Goal: Task Accomplishment & Management: Use online tool/utility

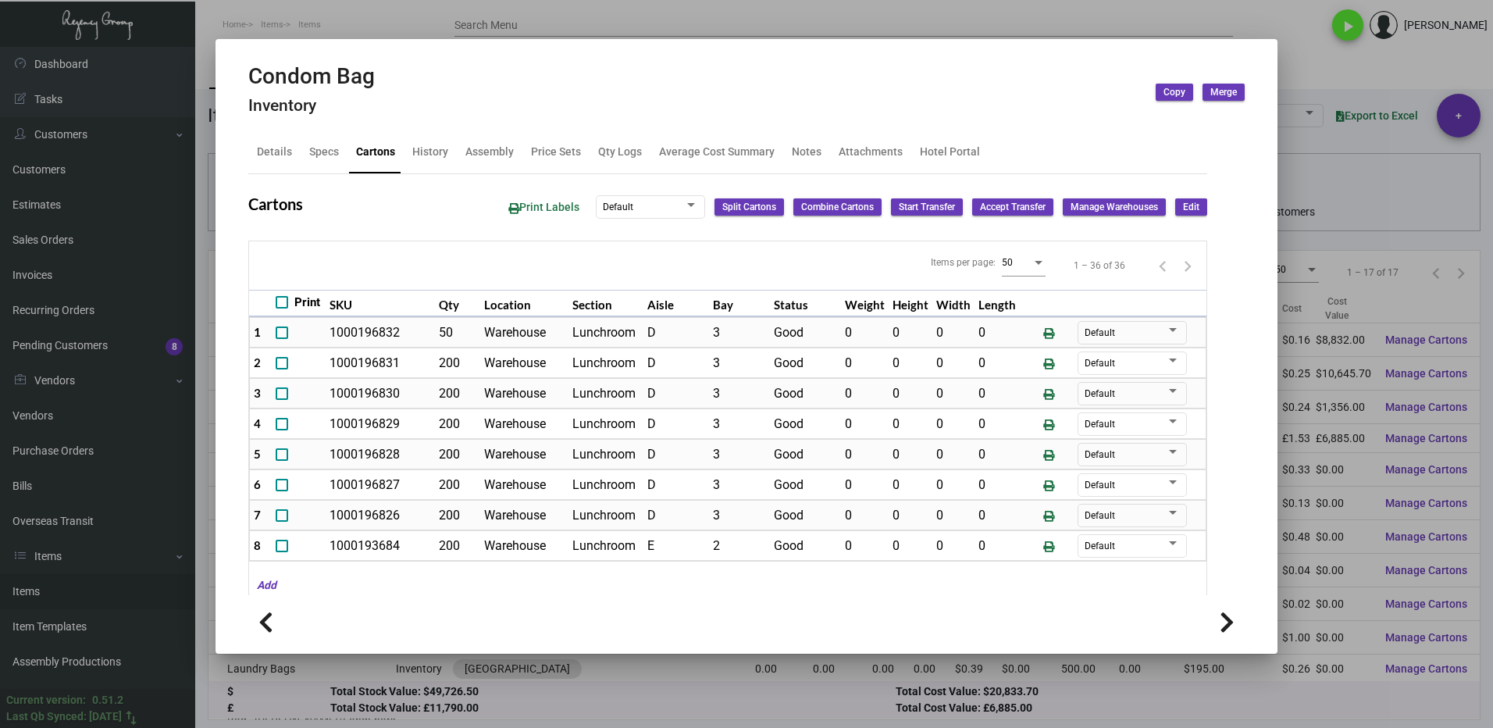
scroll to position [198, 0]
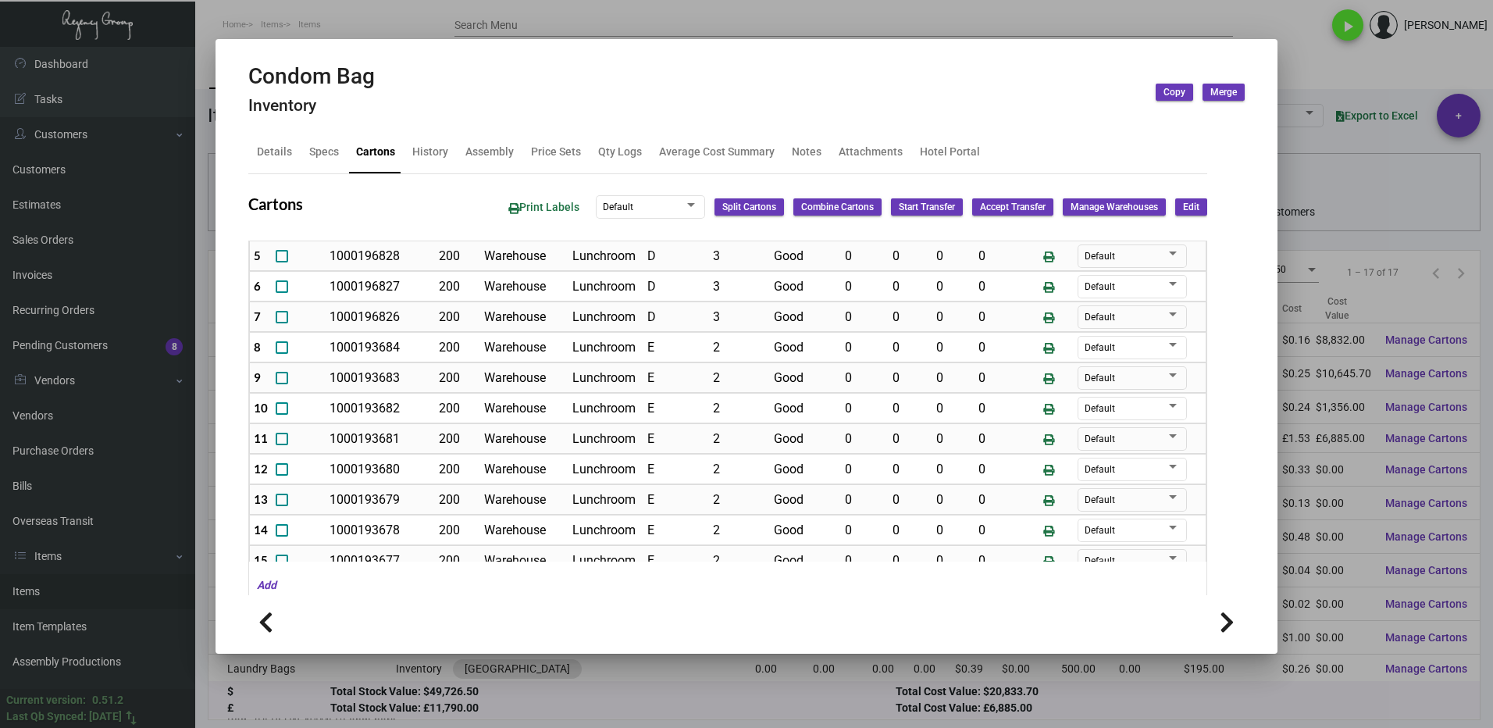
click at [1341, 180] on div at bounding box center [746, 364] width 1493 height 728
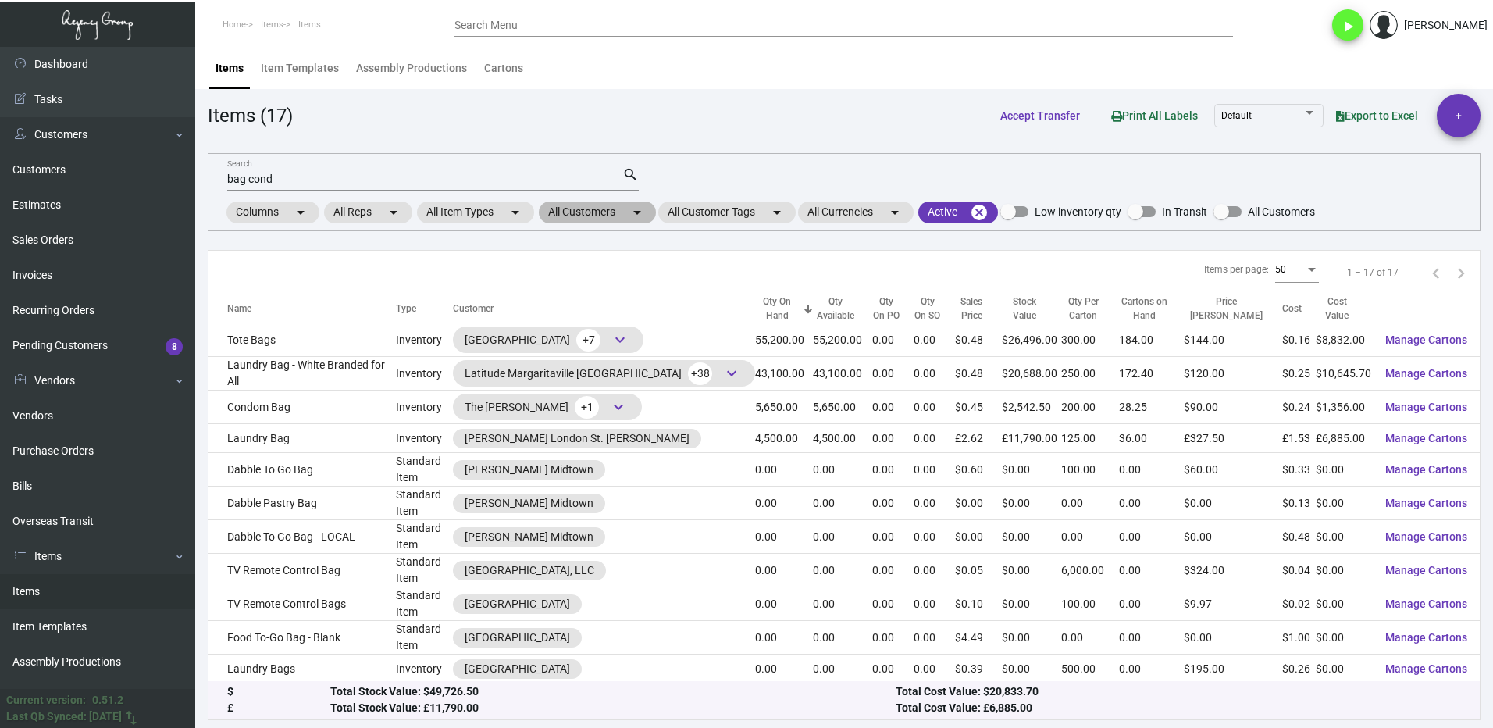
click at [576, 209] on mat-chip "All Customers arrow_drop_down" at bounding box center [597, 213] width 117 height 22
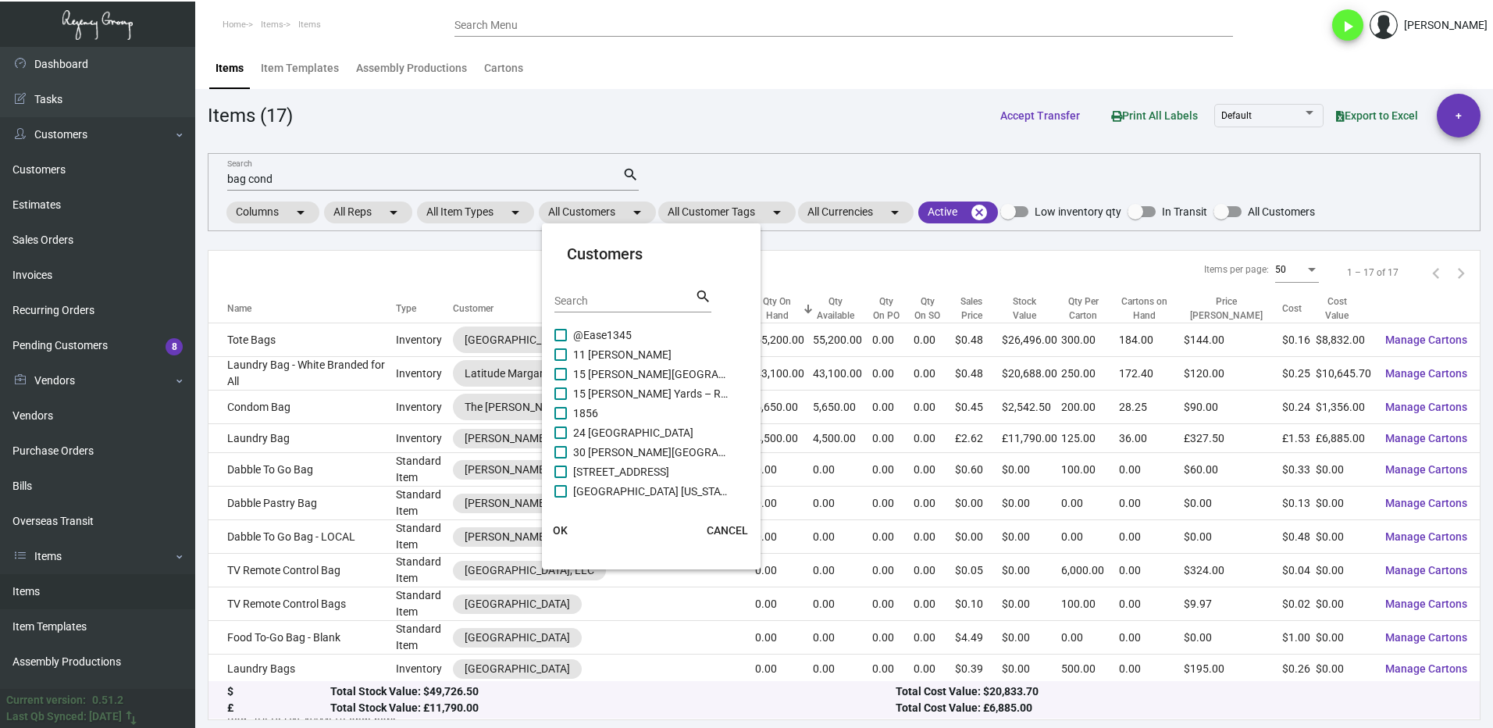
click at [596, 292] on div "Search" at bounding box center [625, 300] width 141 height 24
type input "pendr"
click at [566, 338] on span at bounding box center [561, 335] width 12 height 12
click at [561, 341] on input "[PERSON_NAME] [GEOGRAPHIC_DATA]" at bounding box center [560, 341] width 1 height 1
checkbox input "true"
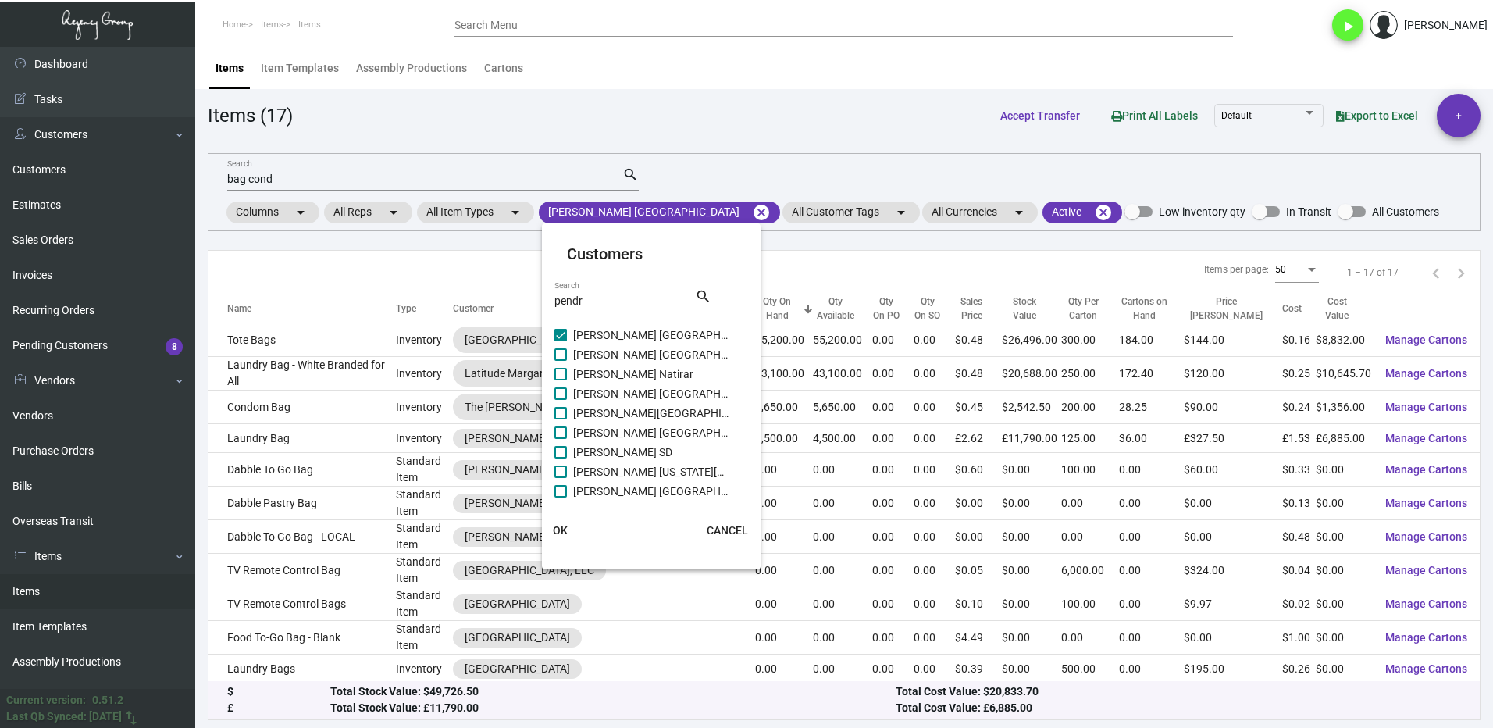
click at [568, 348] on label "[PERSON_NAME] [GEOGRAPHIC_DATA]" at bounding box center [642, 354] width 175 height 19
click at [561, 361] on input "[PERSON_NAME] [GEOGRAPHIC_DATA]" at bounding box center [560, 361] width 1 height 1
checkbox input "true"
drag, startPoint x: 568, startPoint y: 367, endPoint x: 569, endPoint y: 376, distance: 8.6
click at [568, 368] on label "[PERSON_NAME] Natirar" at bounding box center [642, 374] width 175 height 19
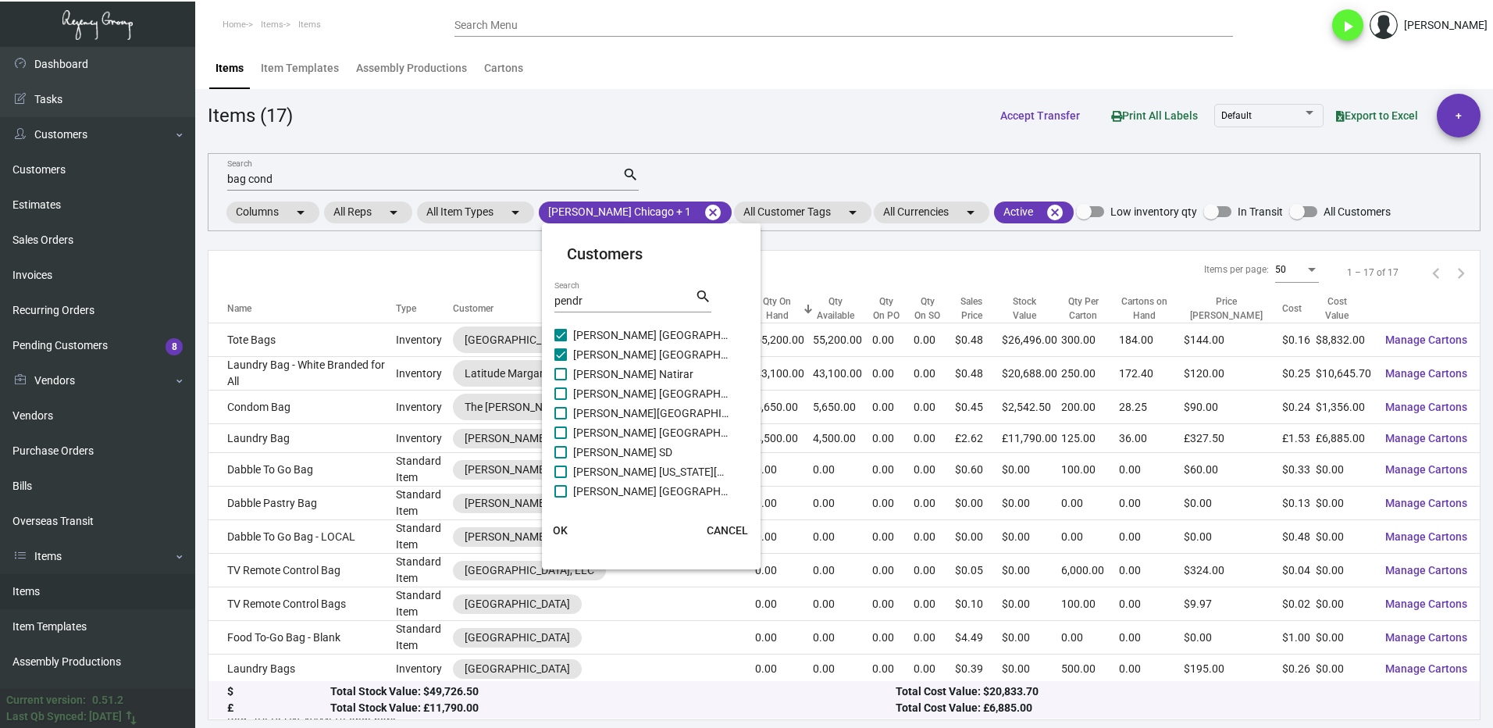
click at [561, 380] on input "[PERSON_NAME] Natirar" at bounding box center [560, 380] width 1 height 1
checkbox input "true"
click at [569, 392] on label "[PERSON_NAME] [GEOGRAPHIC_DATA]" at bounding box center [642, 393] width 175 height 19
click at [561, 400] on input "[PERSON_NAME] [GEOGRAPHIC_DATA]" at bounding box center [560, 400] width 1 height 1
checkbox input "true"
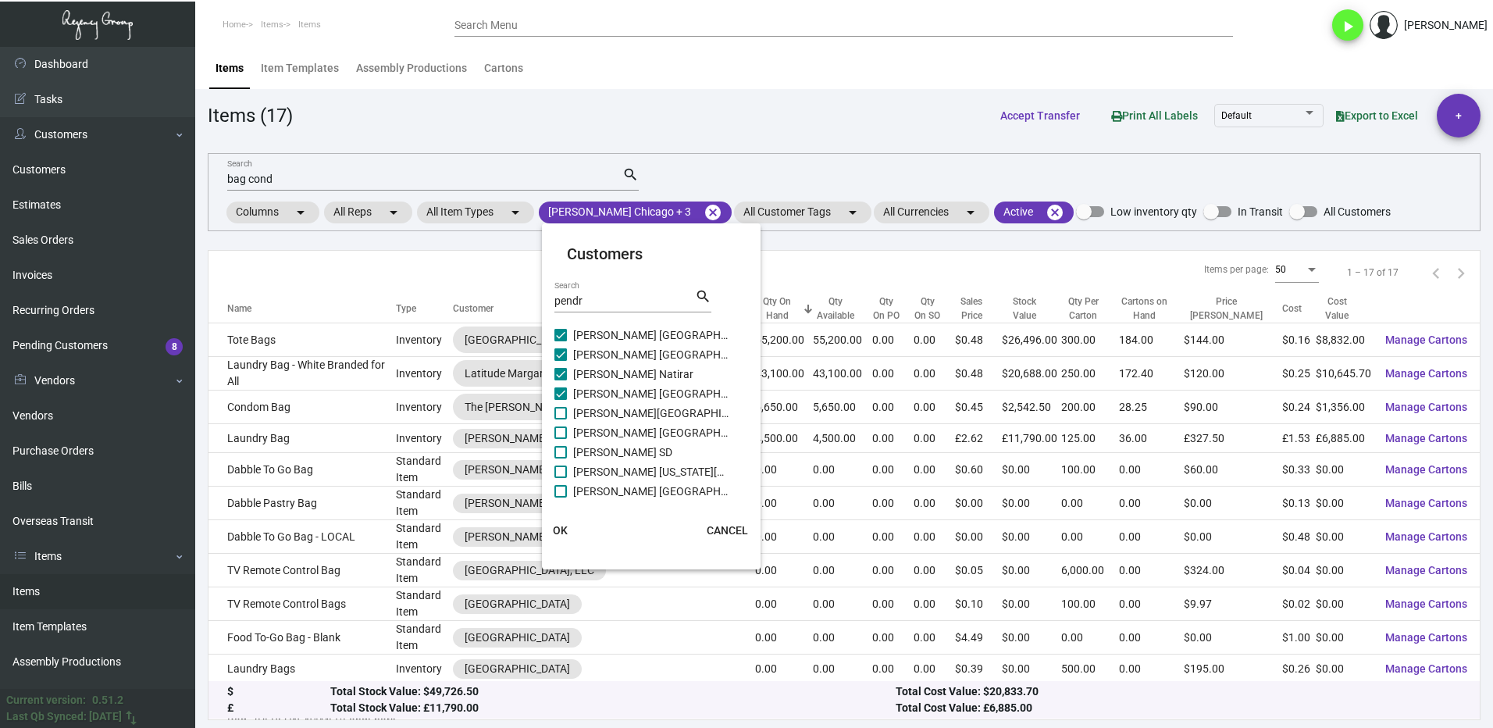
click at [563, 410] on span at bounding box center [561, 413] width 12 height 12
click at [561, 419] on input "[PERSON_NAME][GEOGRAPHIC_DATA]" at bounding box center [560, 419] width 1 height 1
checkbox input "true"
click at [563, 428] on span at bounding box center [561, 432] width 12 height 12
click at [561, 439] on input "[PERSON_NAME] [GEOGRAPHIC_DATA]" at bounding box center [560, 439] width 1 height 1
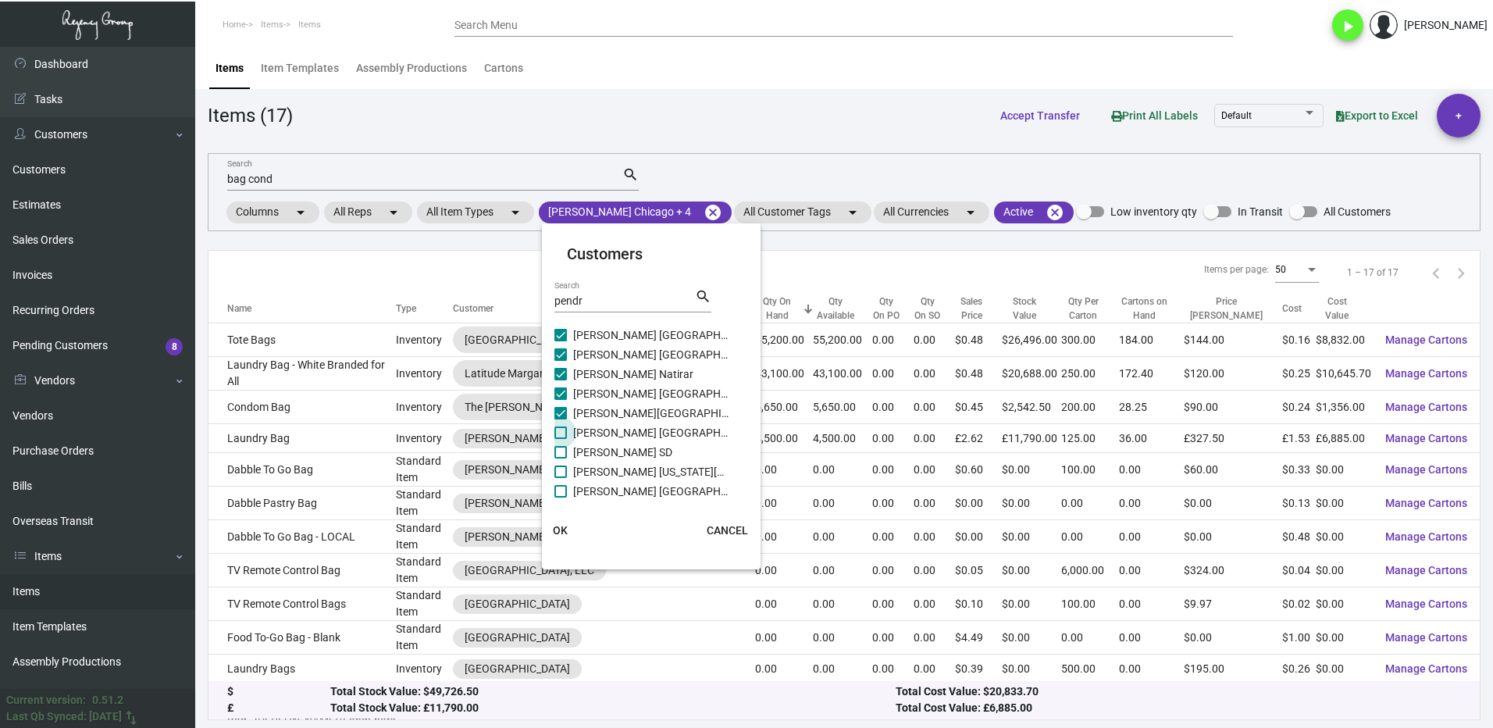
checkbox input "true"
click at [565, 449] on span at bounding box center [561, 452] width 12 height 12
click at [561, 458] on input "[PERSON_NAME] SD" at bounding box center [560, 458] width 1 height 1
checkbox input "true"
click at [569, 468] on label "[PERSON_NAME] [US_STATE][GEOGRAPHIC_DATA]" at bounding box center [642, 471] width 175 height 19
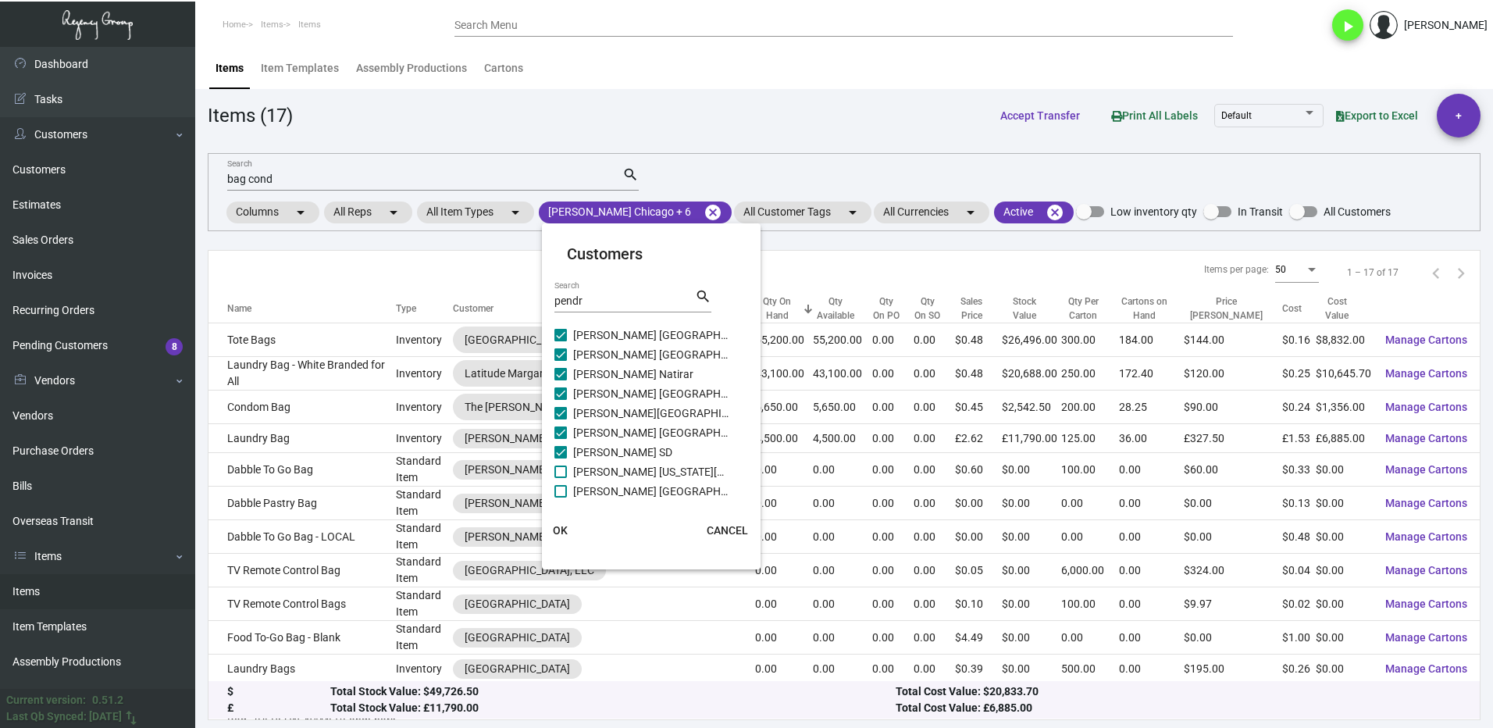
click at [561, 478] on input "[PERSON_NAME] [US_STATE][GEOGRAPHIC_DATA]" at bounding box center [560, 478] width 1 height 1
checkbox input "true"
click at [569, 491] on label "[PERSON_NAME] [GEOGRAPHIC_DATA]" at bounding box center [642, 491] width 175 height 19
click at [561, 498] on input "[PERSON_NAME] [GEOGRAPHIC_DATA]" at bounding box center [560, 498] width 1 height 1
checkbox input "true"
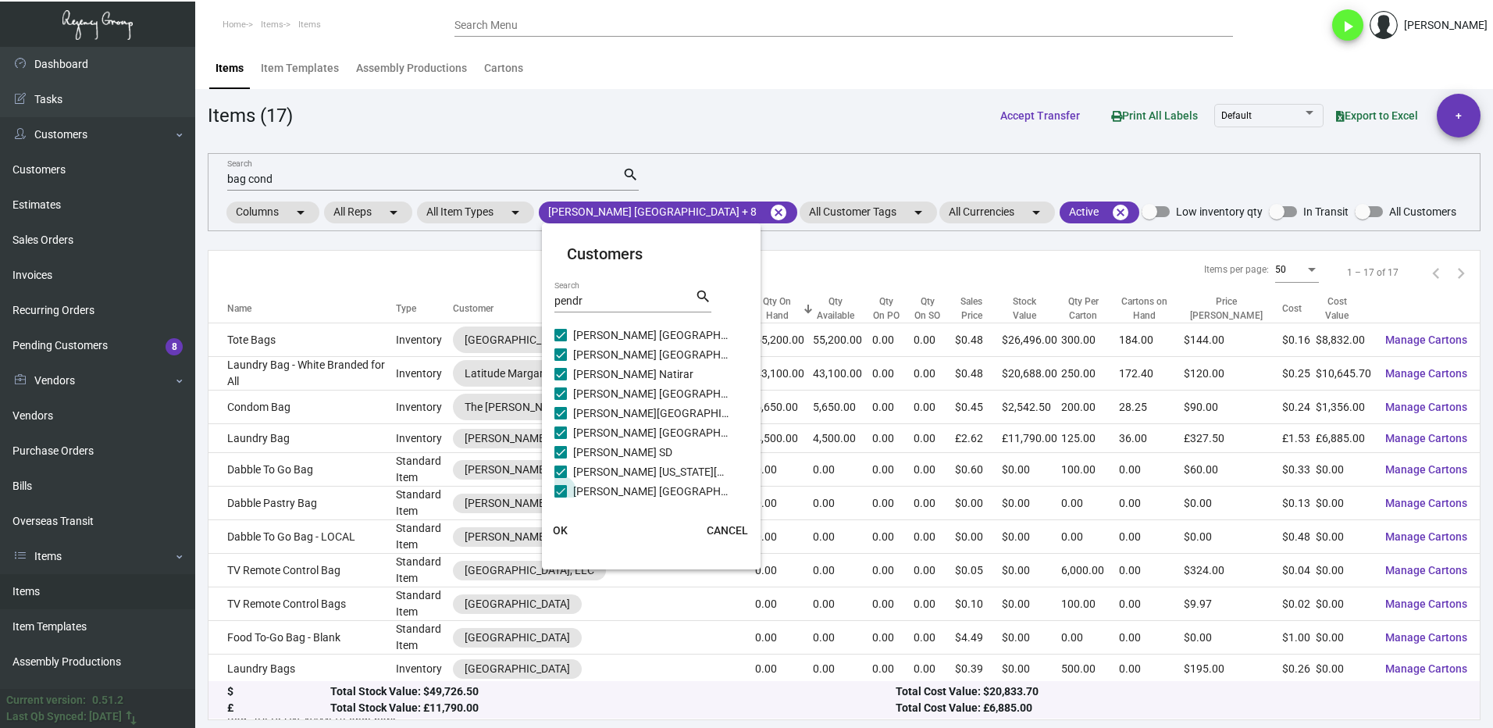
scroll to position [23, 0]
click at [560, 491] on span at bounding box center [561, 487] width 12 height 12
click at [560, 494] on input "Sagamore [PERSON_NAME] [GEOGRAPHIC_DATA]" at bounding box center [560, 494] width 1 height 1
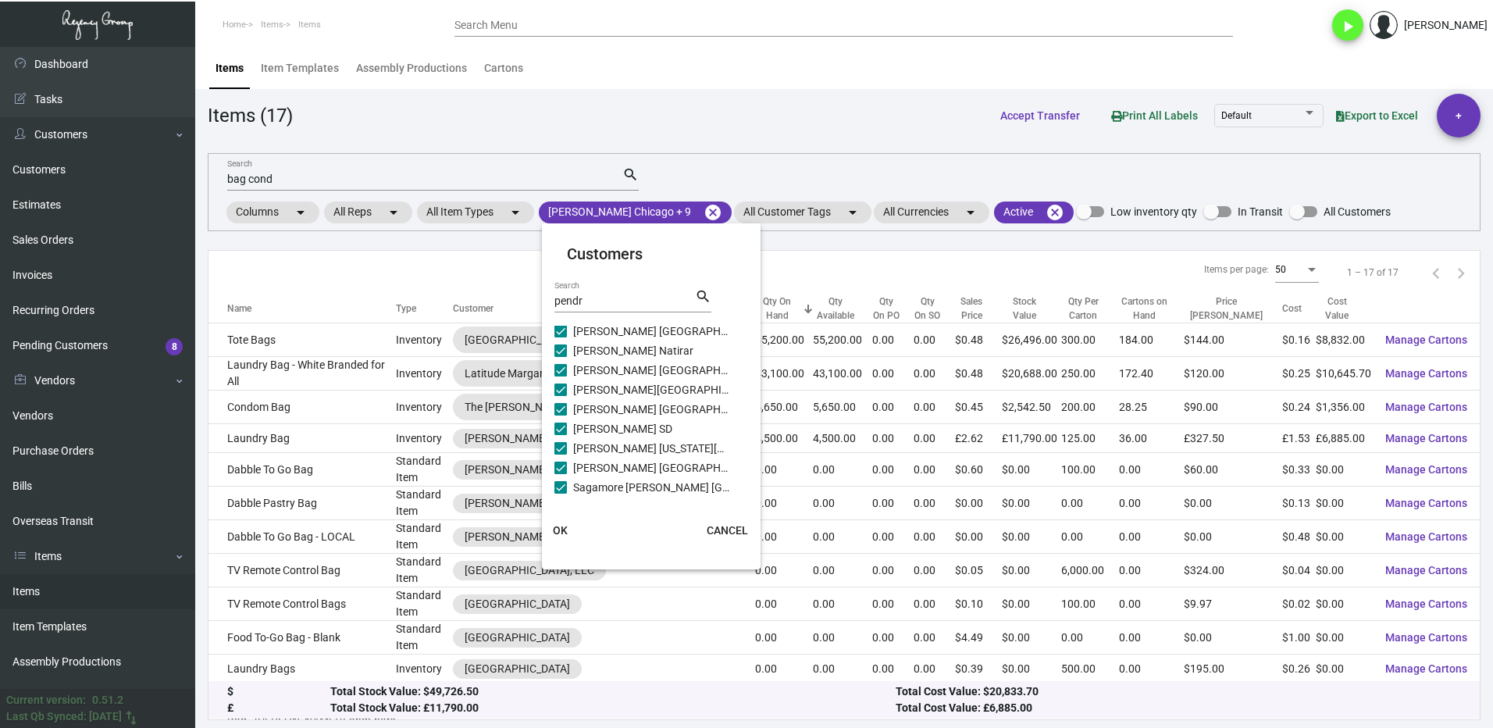
click at [561, 487] on span at bounding box center [561, 487] width 12 height 12
click at [561, 494] on input "Sagamore [PERSON_NAME] [GEOGRAPHIC_DATA]" at bounding box center [560, 494] width 1 height 1
checkbox input "false"
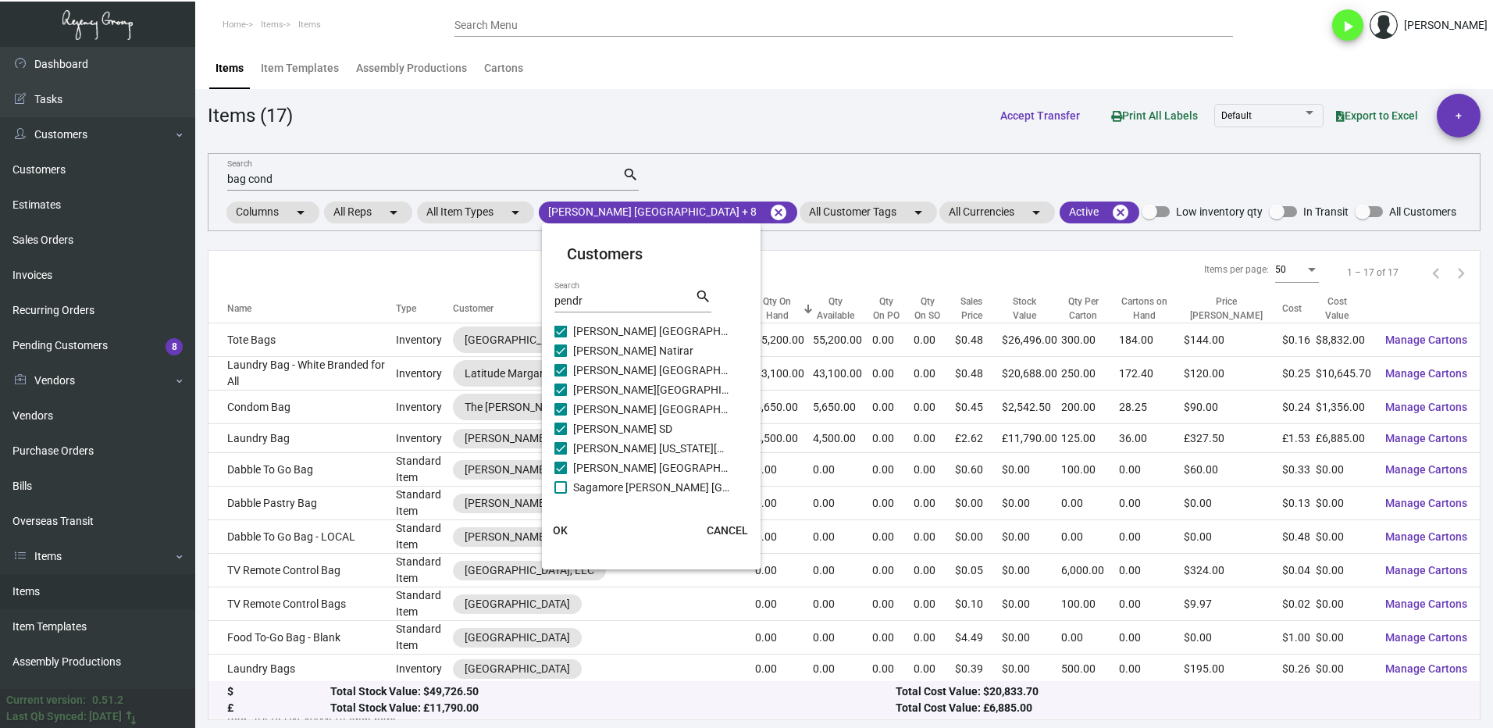
click at [563, 531] on span "OK" at bounding box center [560, 530] width 15 height 12
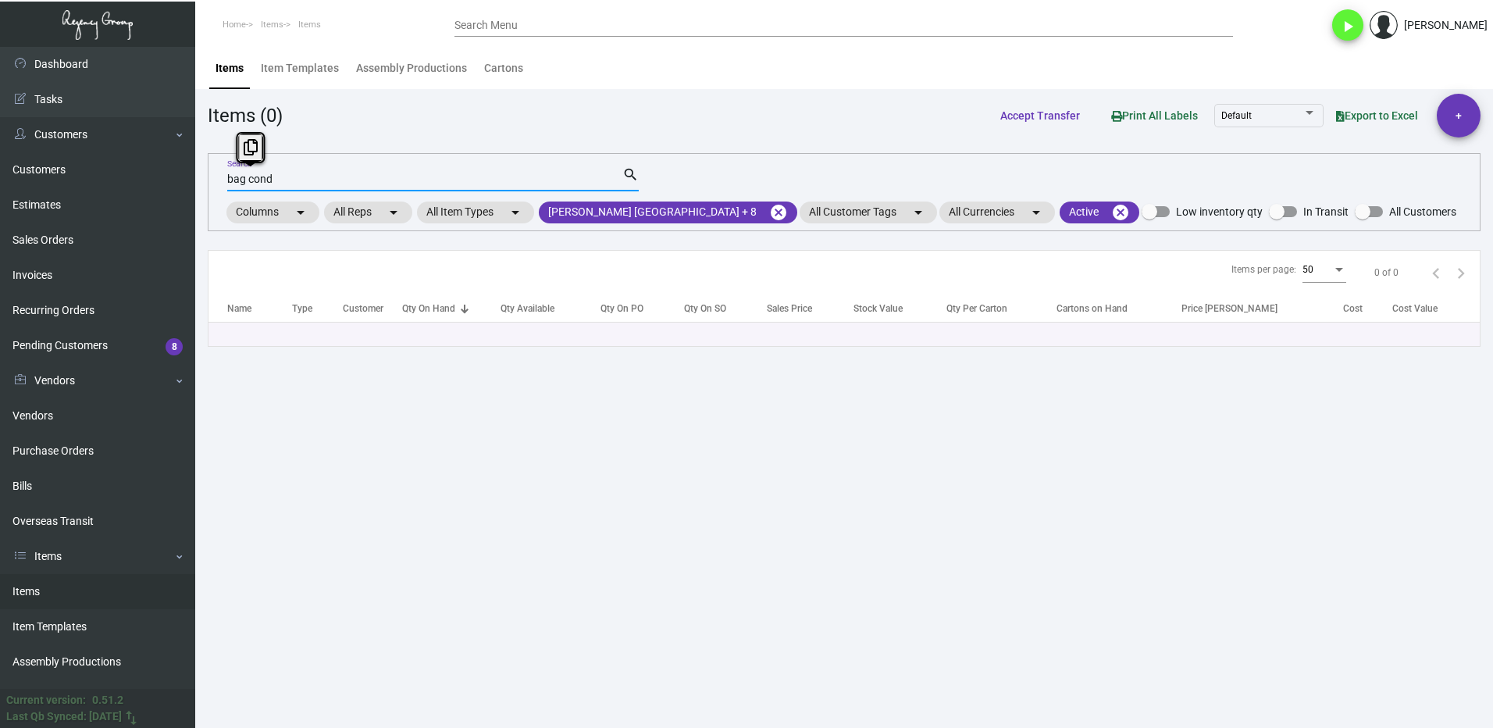
drag, startPoint x: 295, startPoint y: 181, endPoint x: 211, endPoint y: 183, distance: 84.4
click at [211, 183] on div "bag cond Search search Columns arrow_drop_down All Reps arrow_drop_down All Ite…" at bounding box center [844, 192] width 1273 height 78
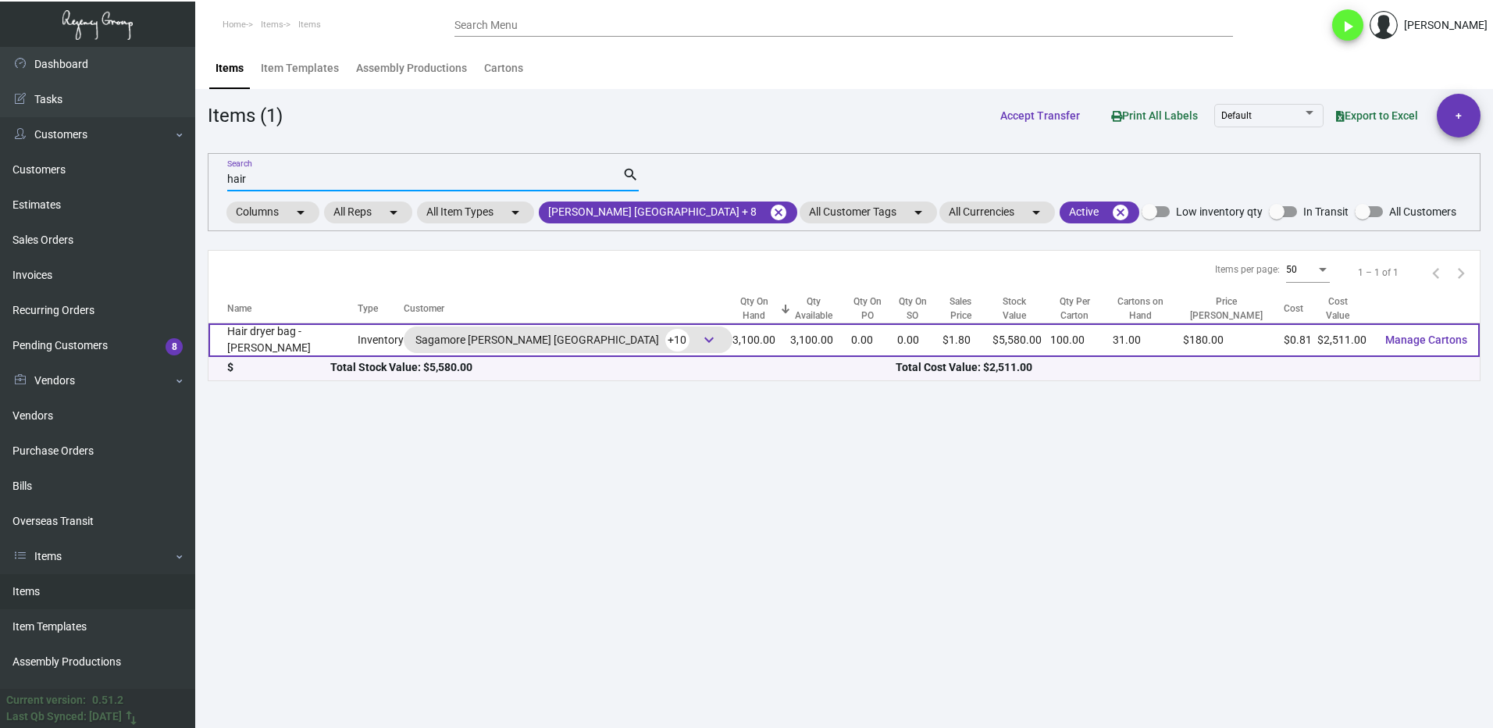
type input "hair"
click at [285, 353] on td "Hair dryer bag - [PERSON_NAME]" at bounding box center [283, 340] width 149 height 34
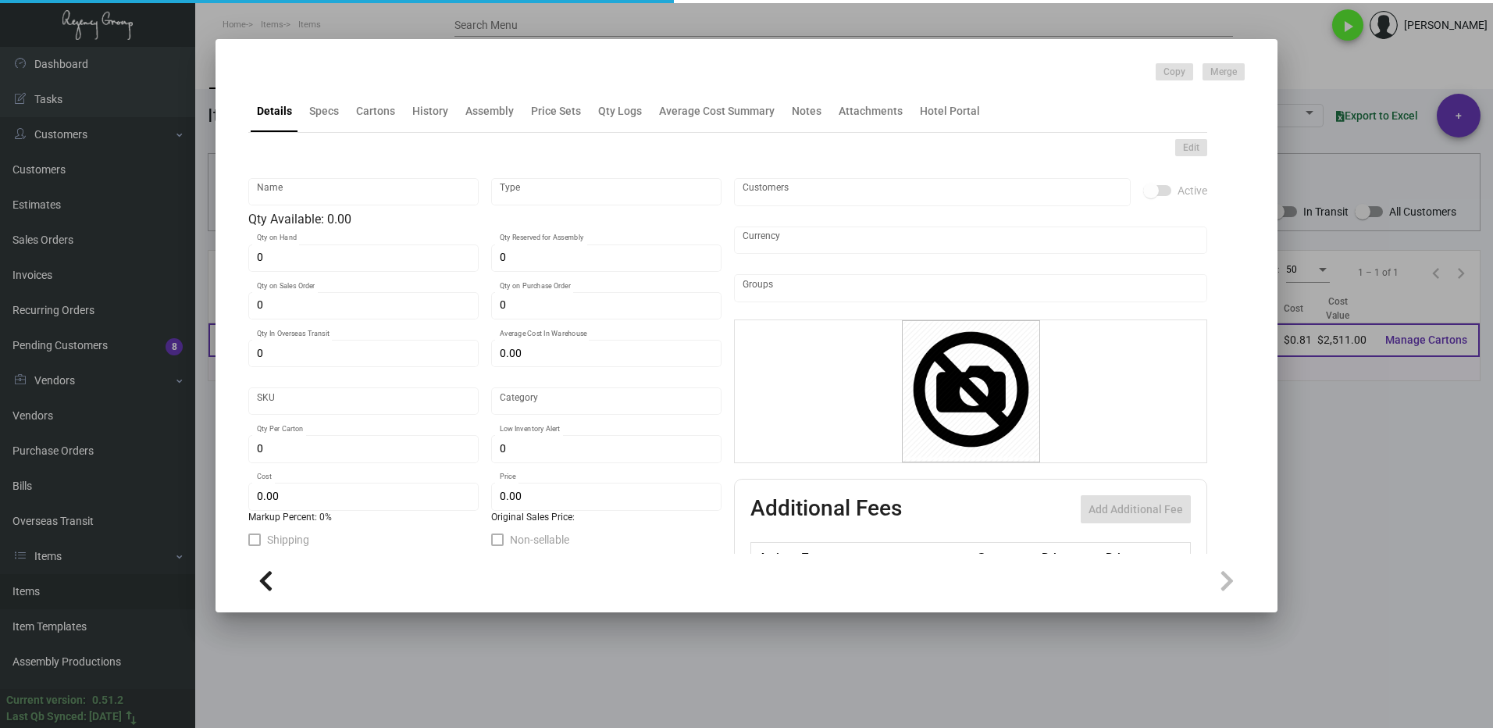
type input "Hair dryer bag - [PERSON_NAME]"
type input "Inventory"
type input "3,100"
type input "$ 0.36"
type input "Overseas"
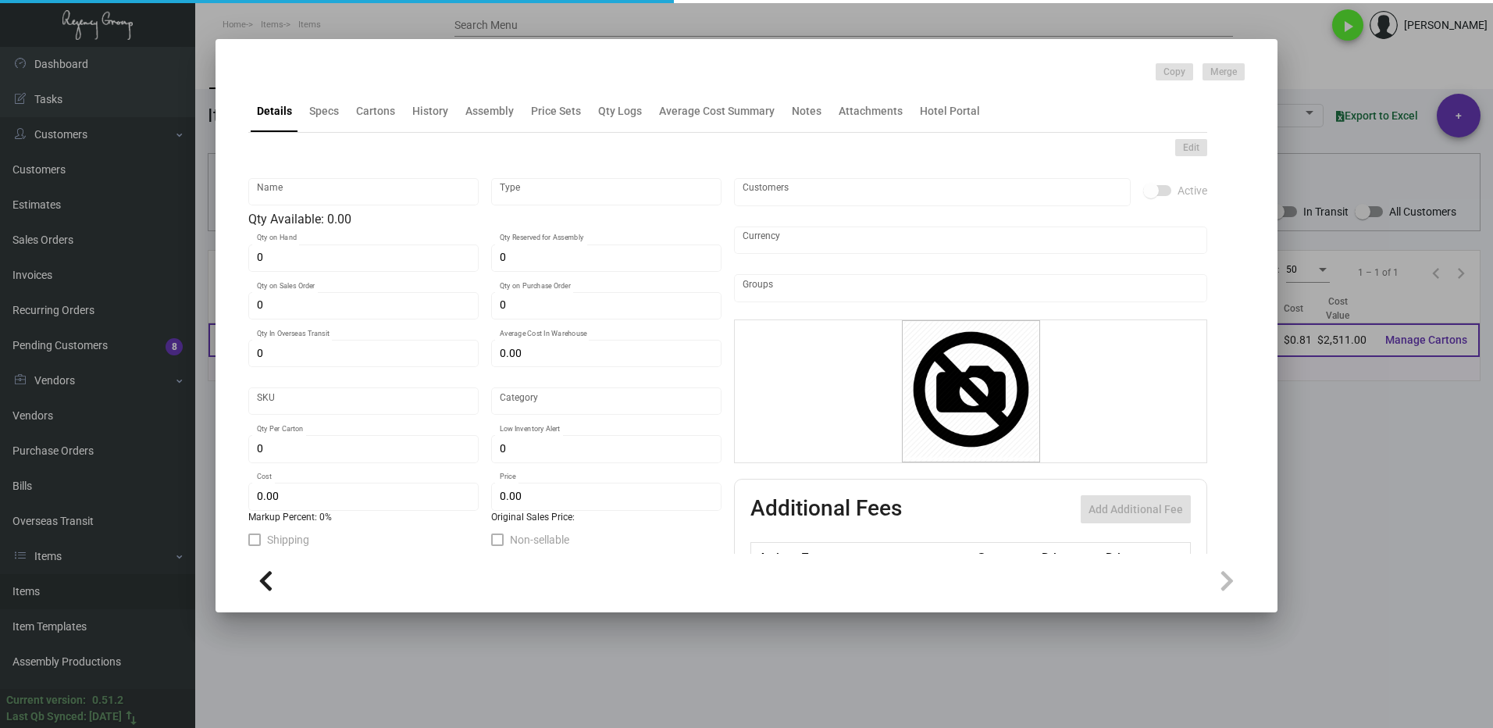
type input "100"
type input "$ 0.81"
type input "$ 1.80"
checkbox input "true"
type input "United States Dollar $"
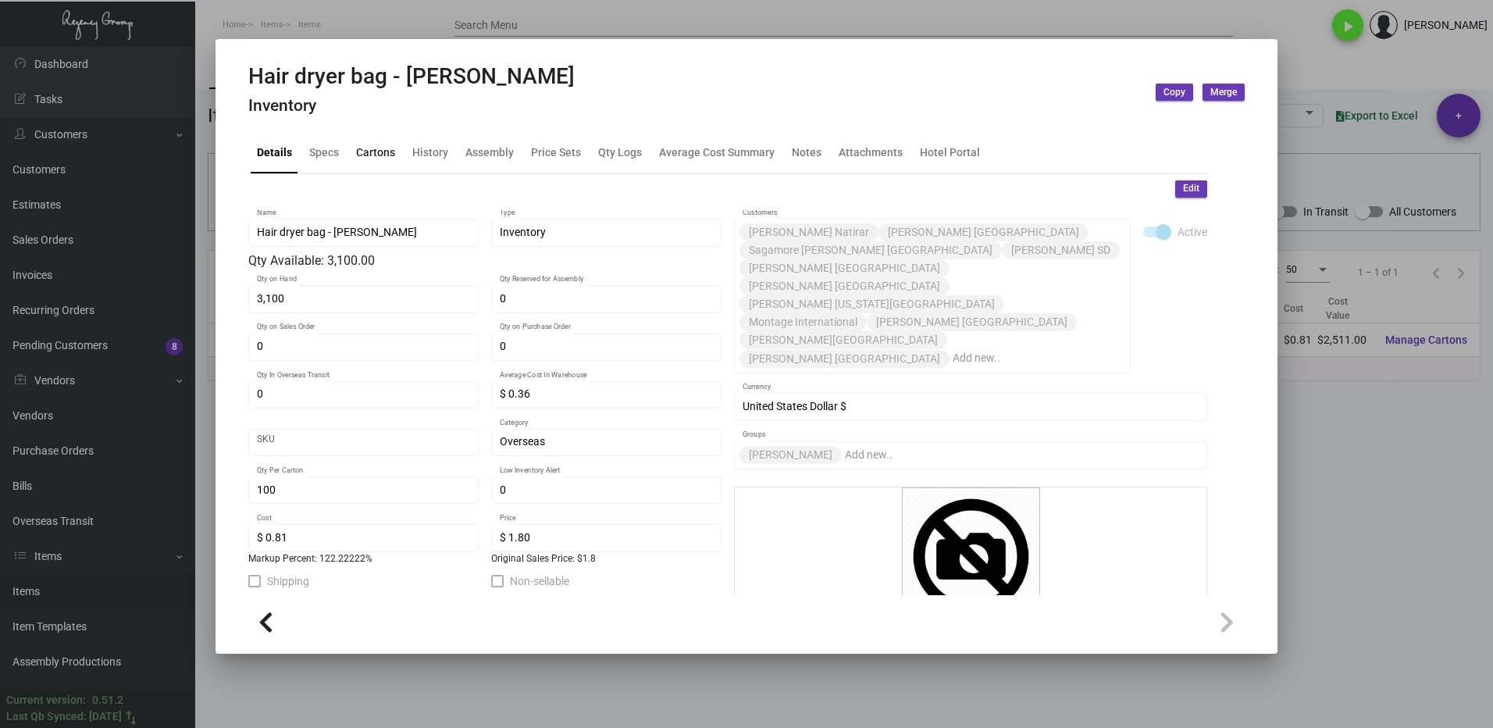
click at [357, 152] on div "Cartons" at bounding box center [375, 152] width 39 height 16
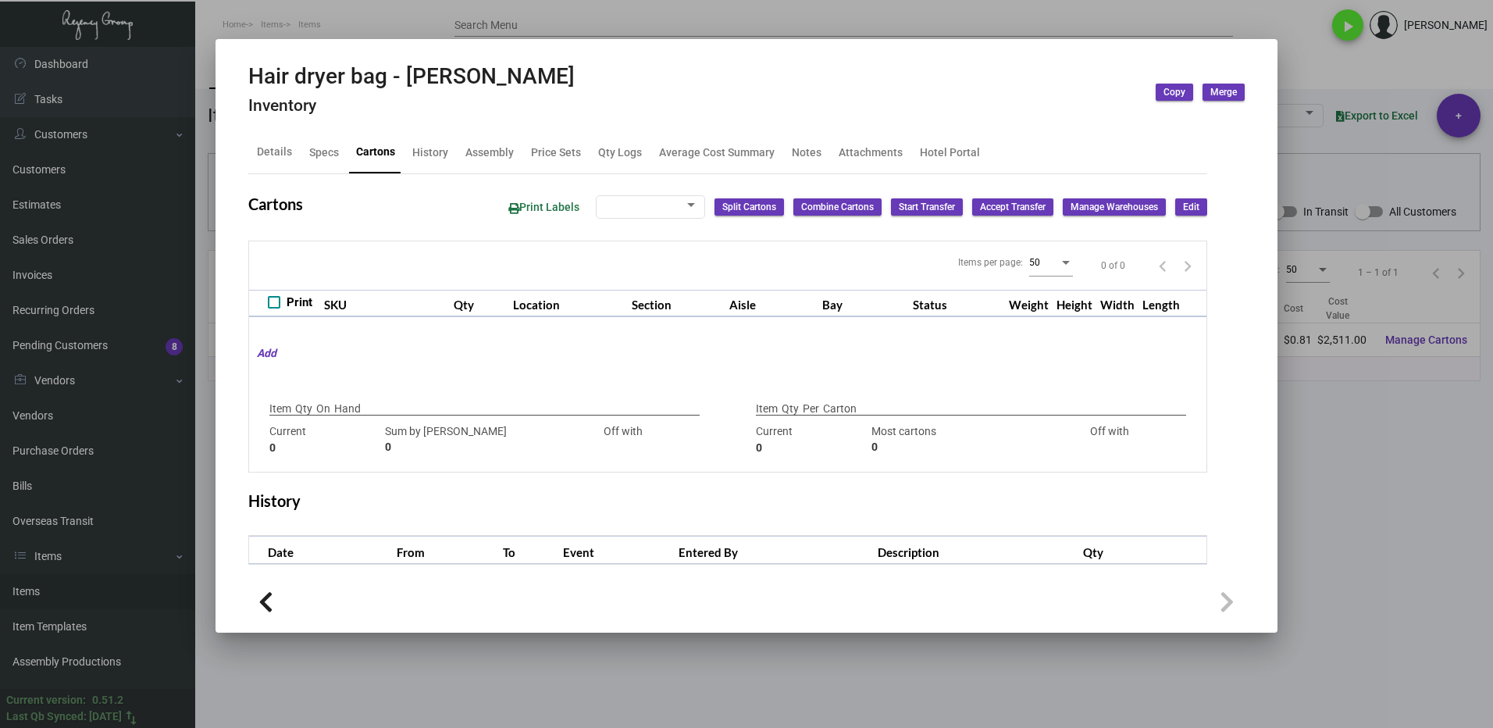
type input "3,100"
type input "3075"
type input "+25"
type input "100"
type input "225"
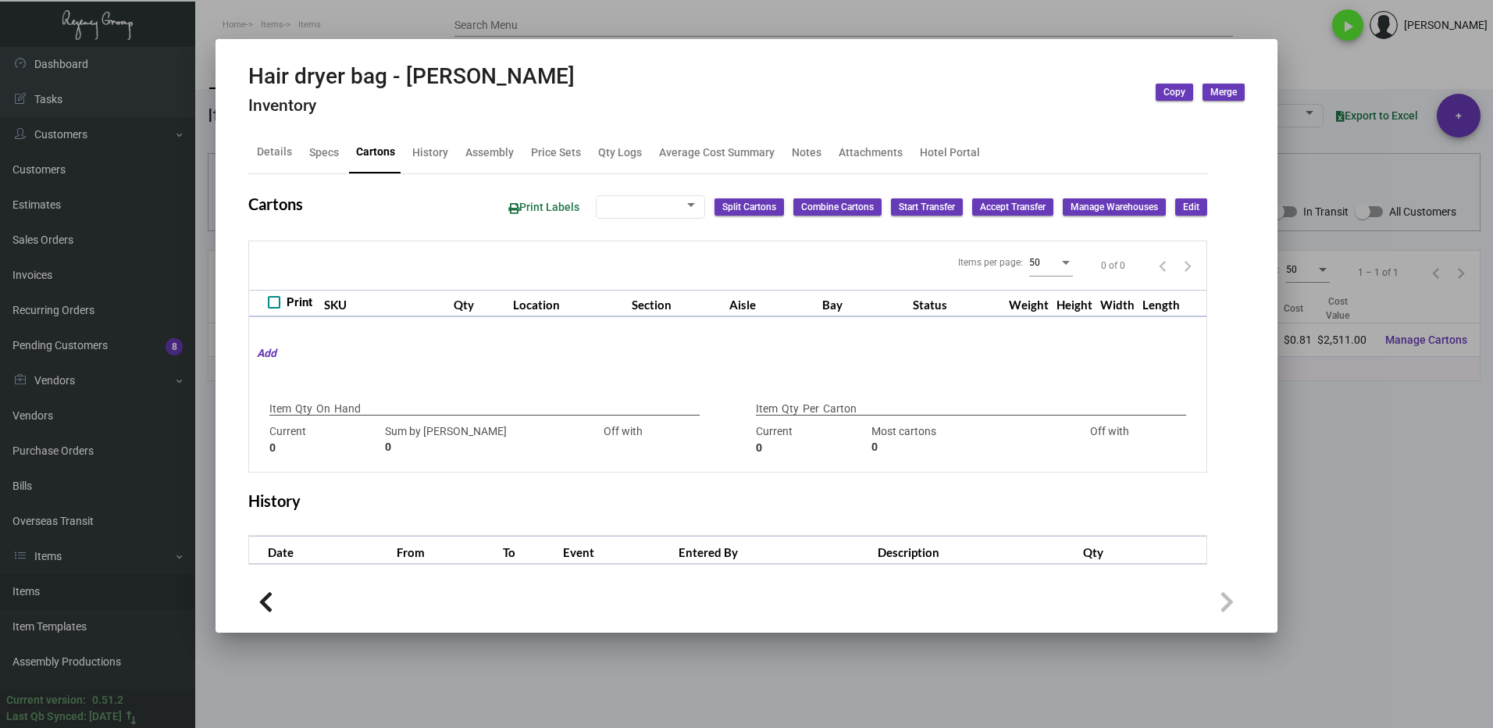
type input "-125"
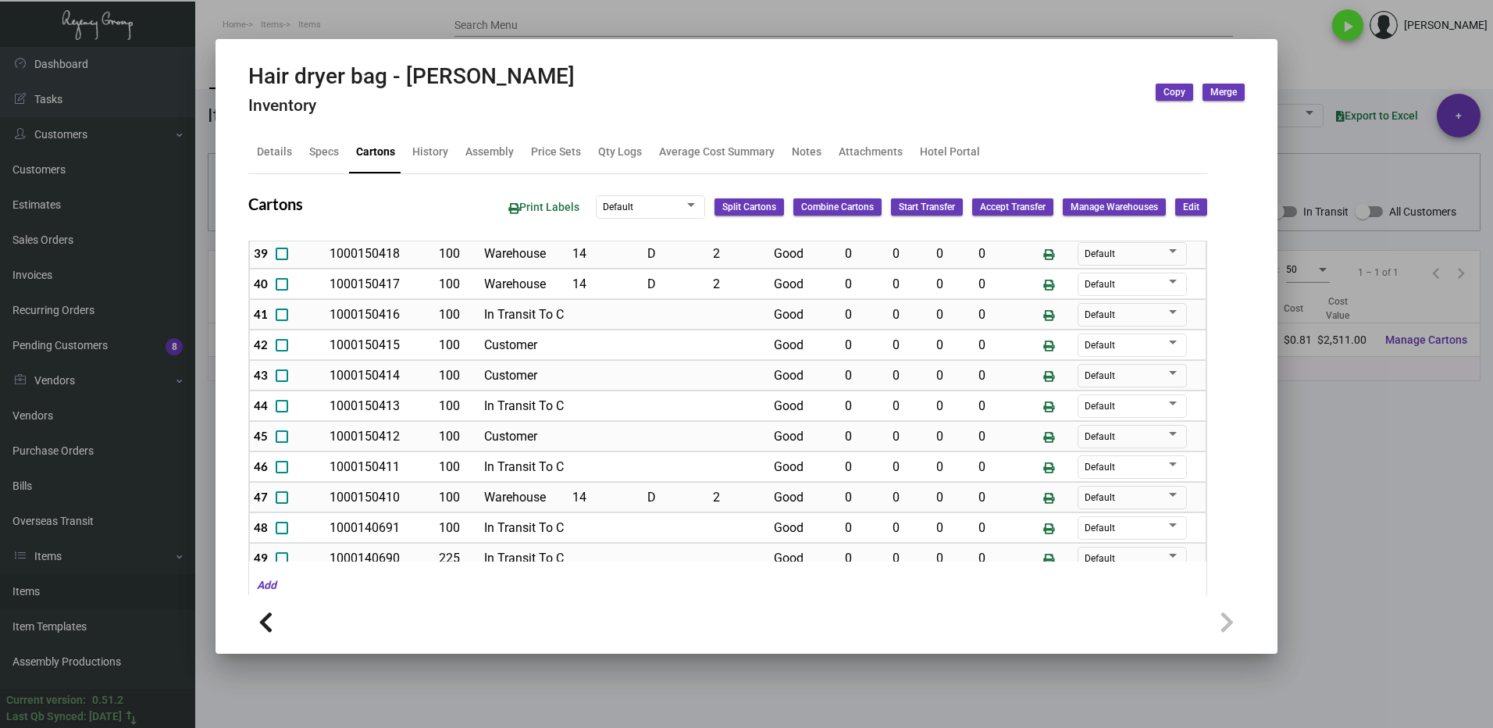
scroll to position [1261, 0]
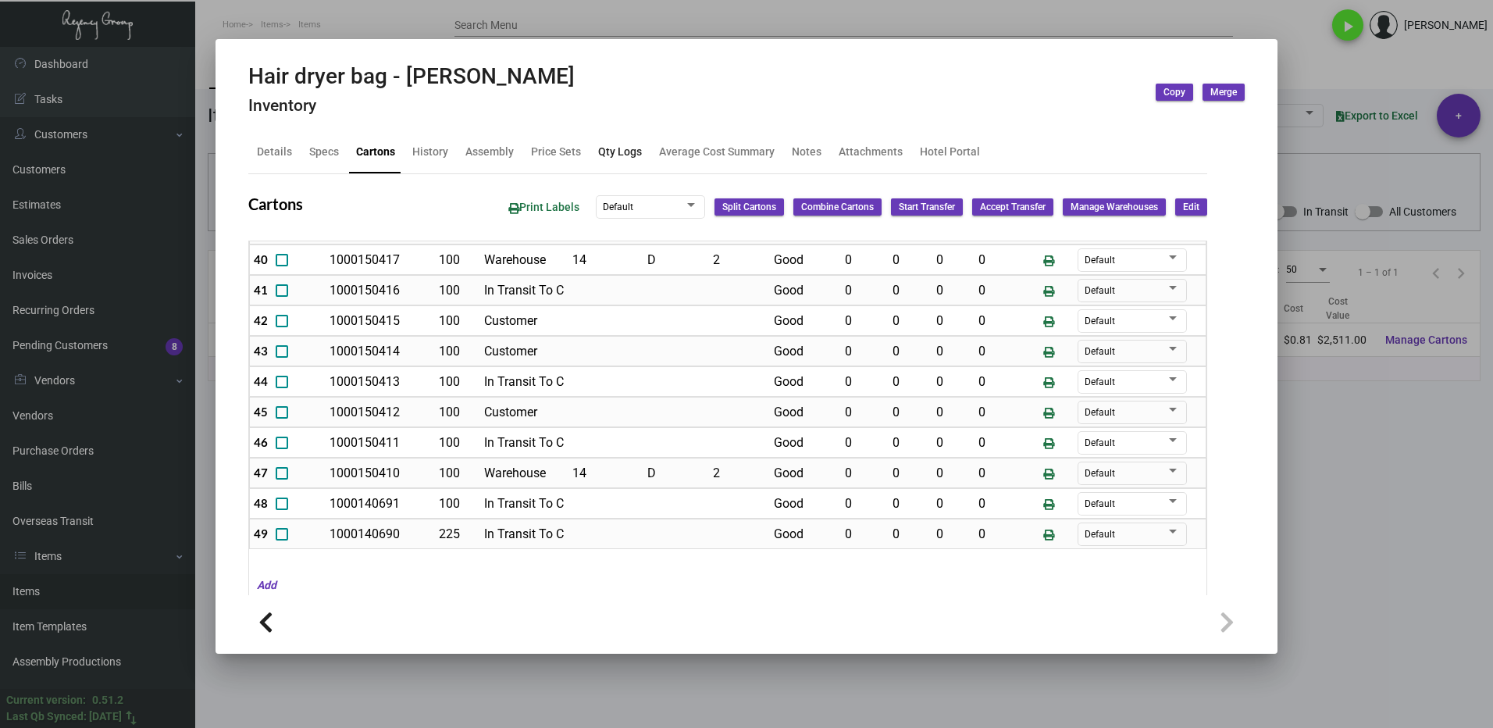
click at [598, 155] on div "Qty Logs" at bounding box center [620, 152] width 44 height 16
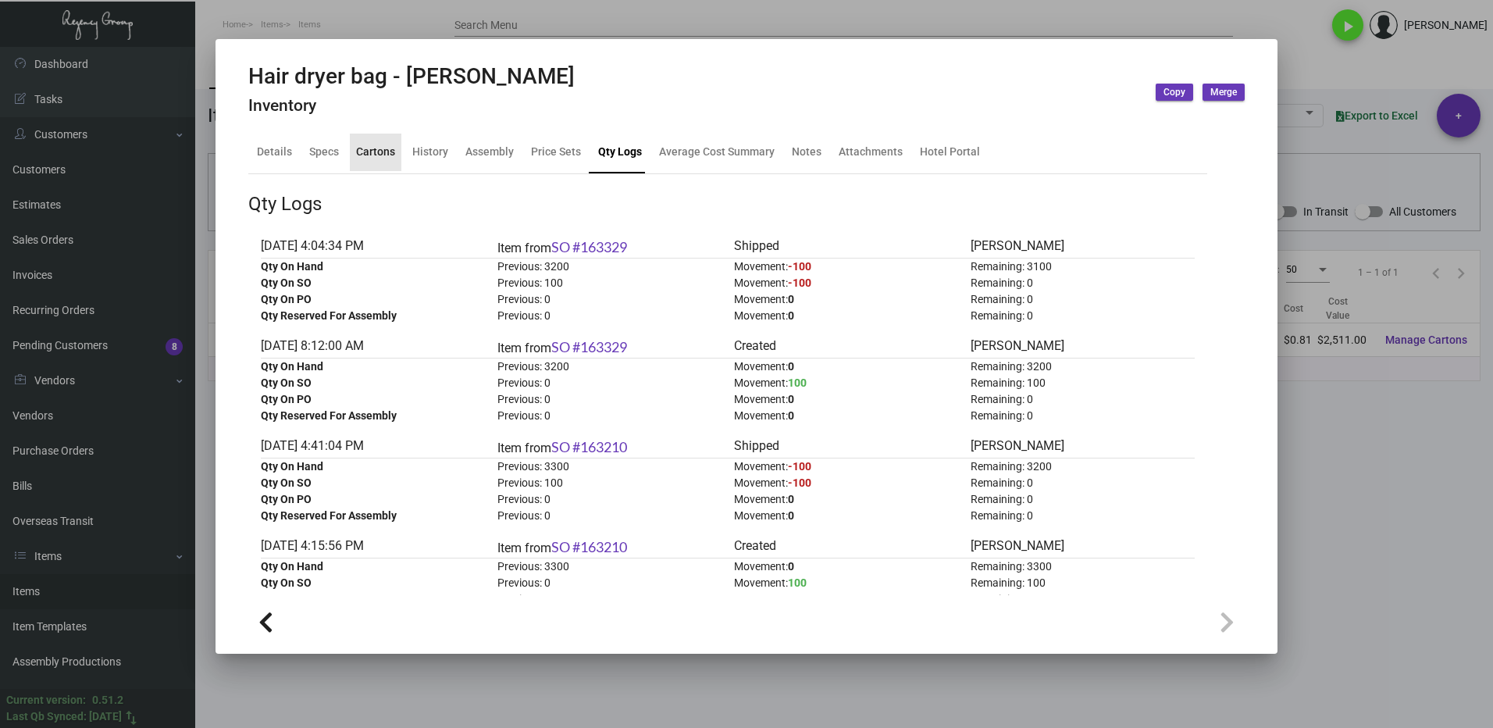
click at [375, 153] on div "Cartons" at bounding box center [375, 152] width 39 height 16
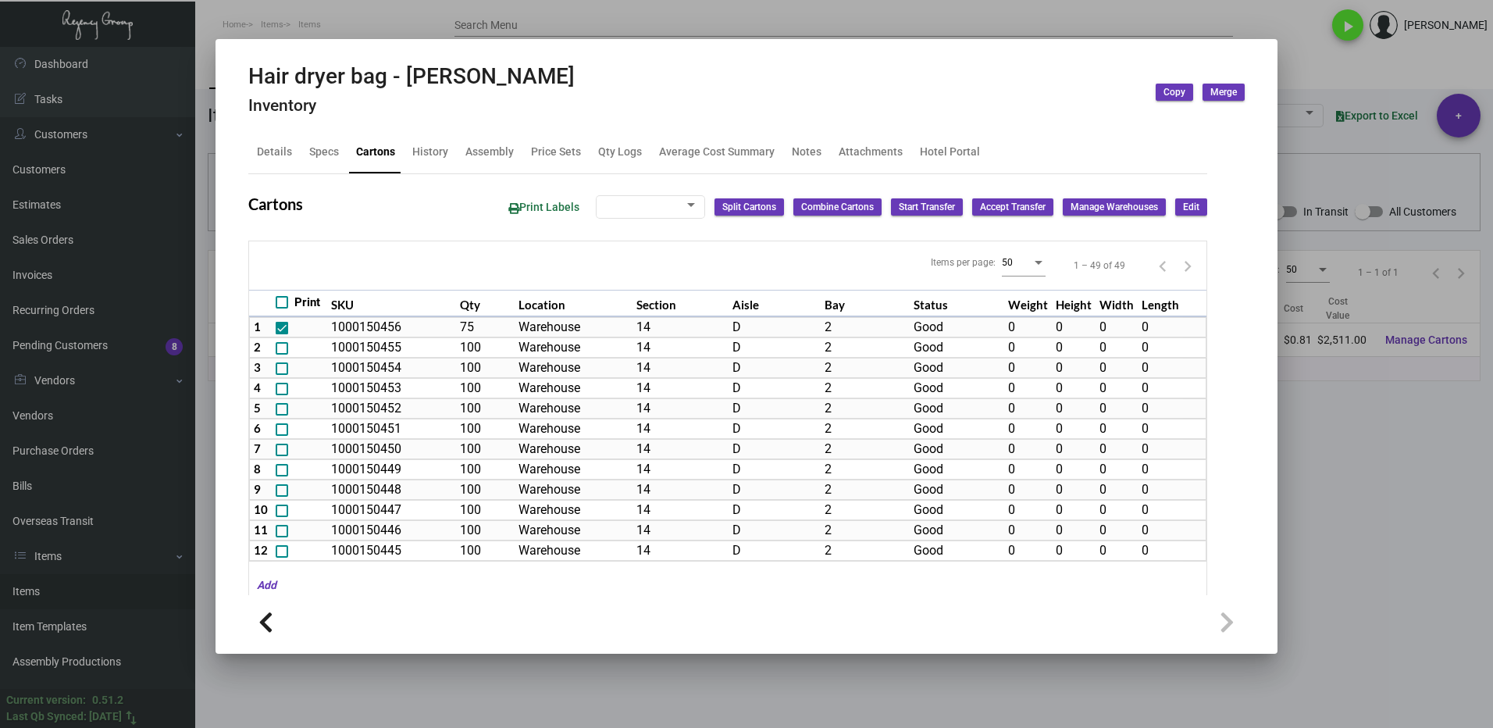
type input "3,100"
type input "3075"
type input "+25"
type input "100"
type input "225"
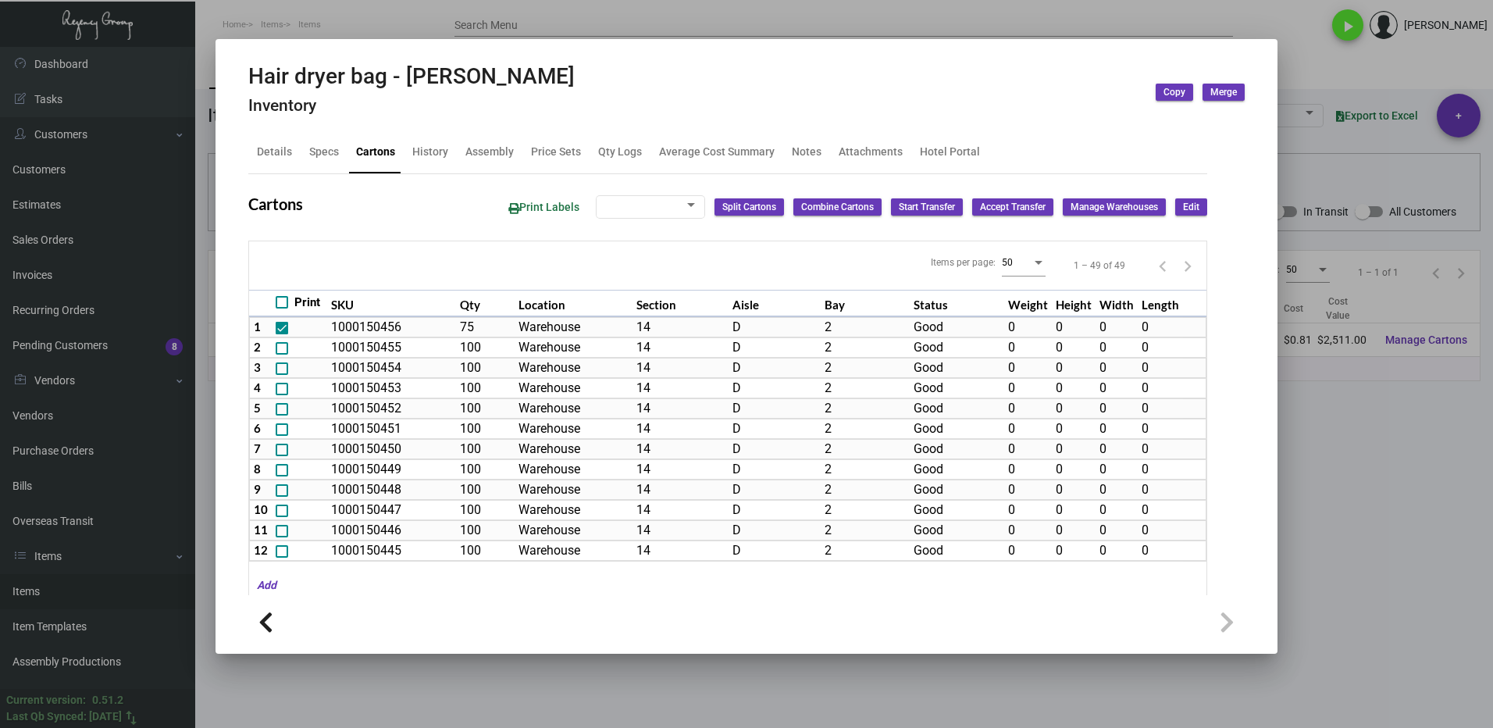
type input "-125"
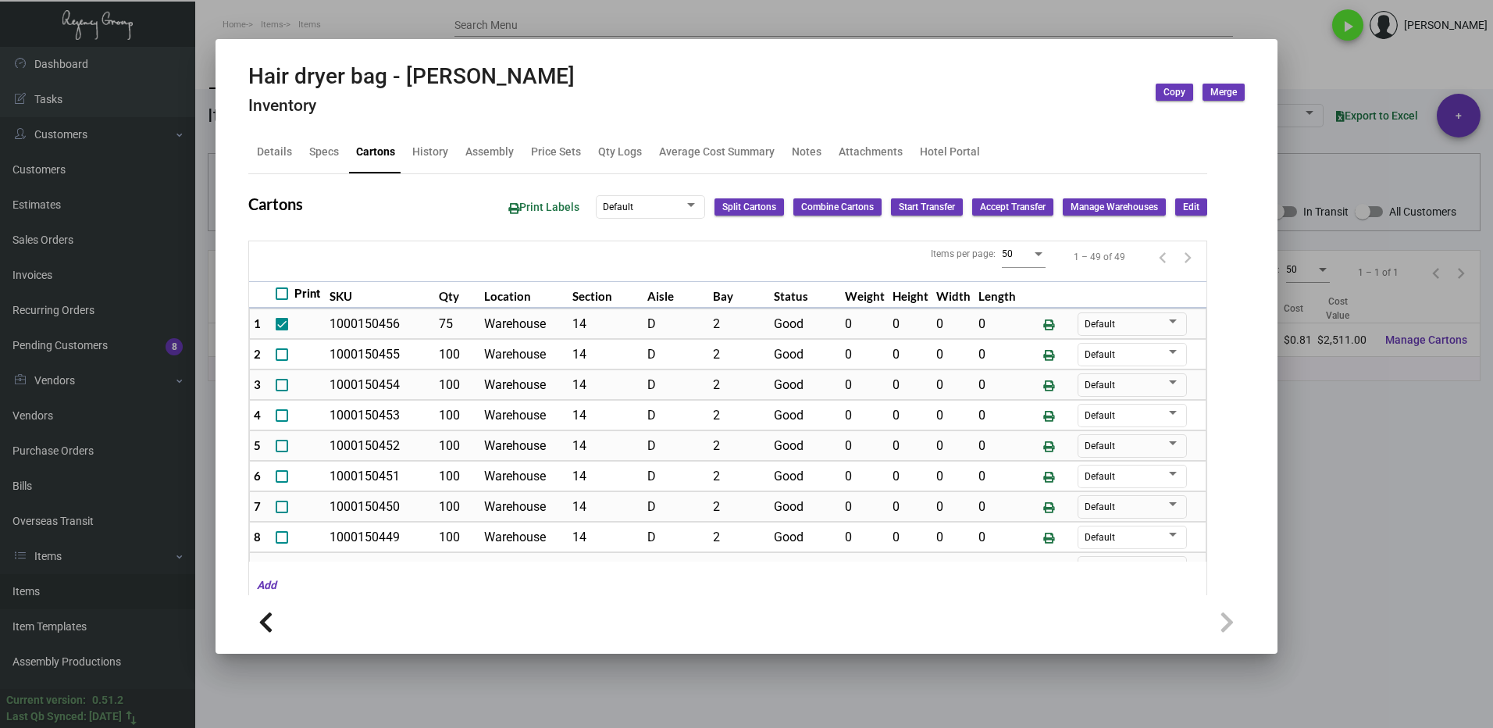
scroll to position [0, 0]
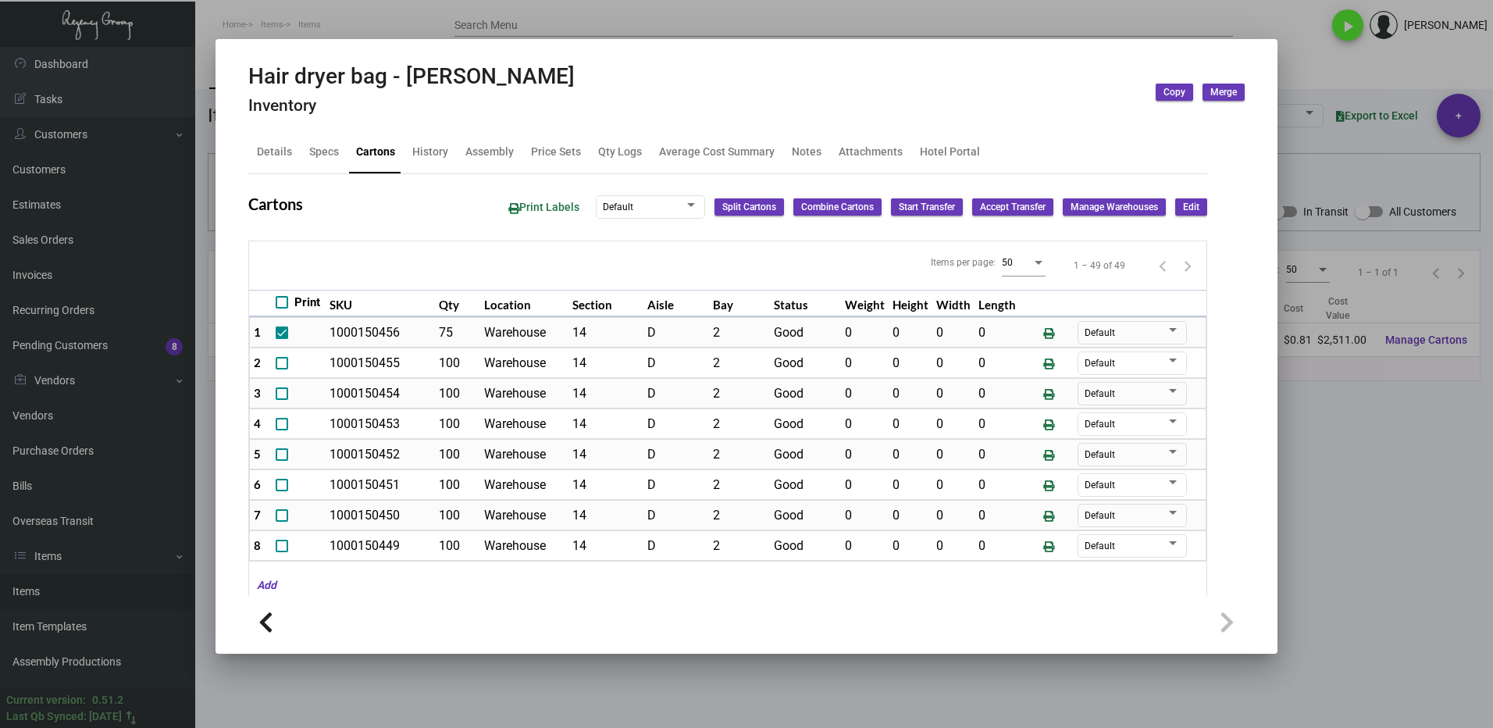
click at [1385, 540] on div at bounding box center [746, 364] width 1493 height 728
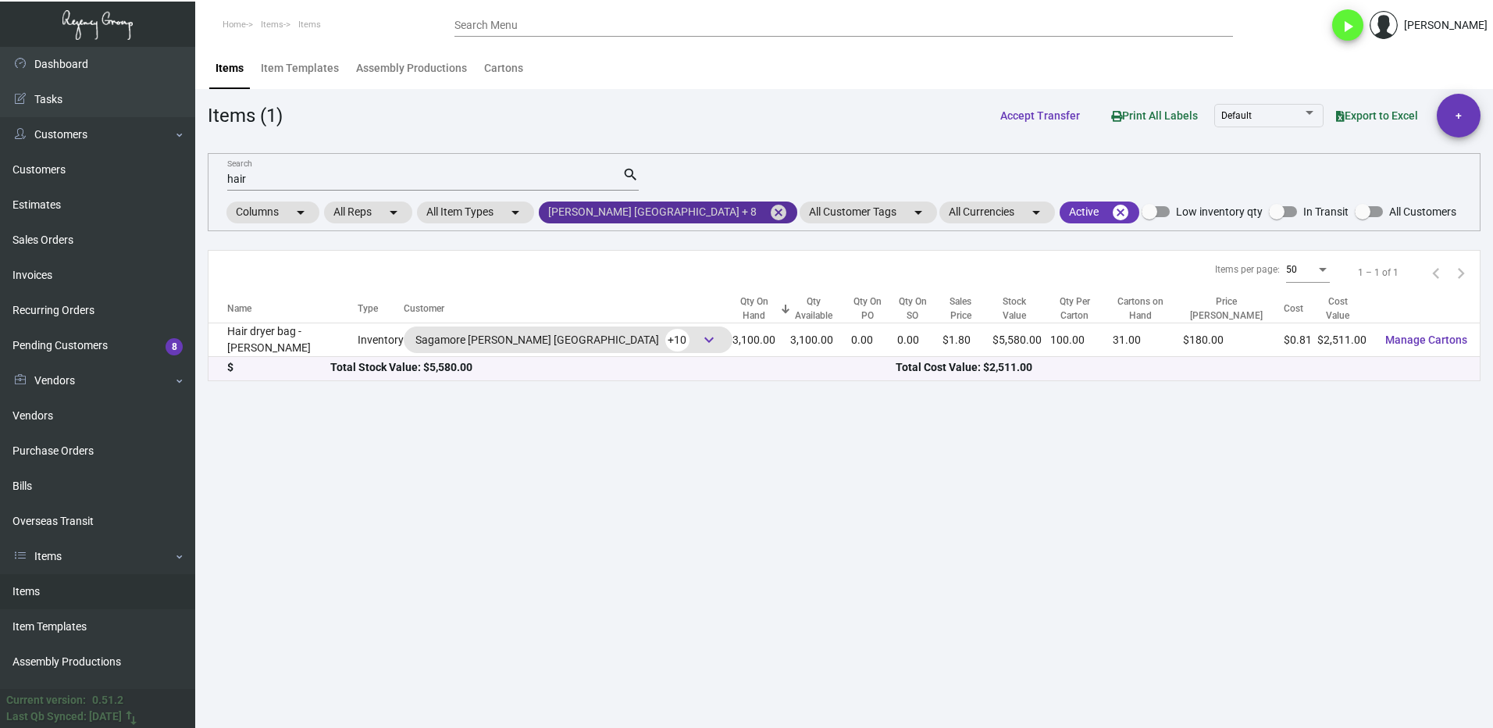
drag, startPoint x: 662, startPoint y: 216, endPoint x: 612, endPoint y: 223, distance: 49.7
click at [769, 216] on mat-icon "cancel" at bounding box center [778, 212] width 19 height 19
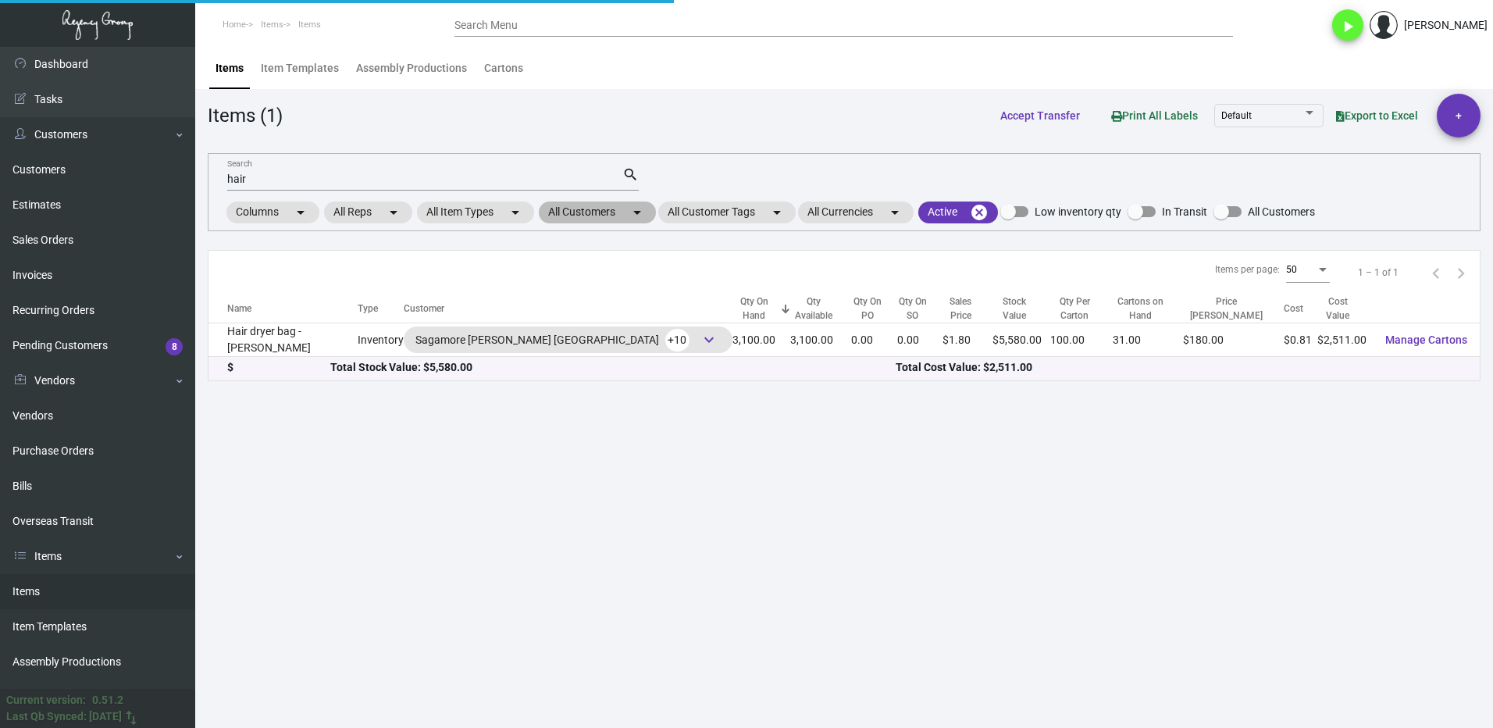
click at [593, 215] on mat-chip "All Customers arrow_drop_down" at bounding box center [597, 213] width 117 height 22
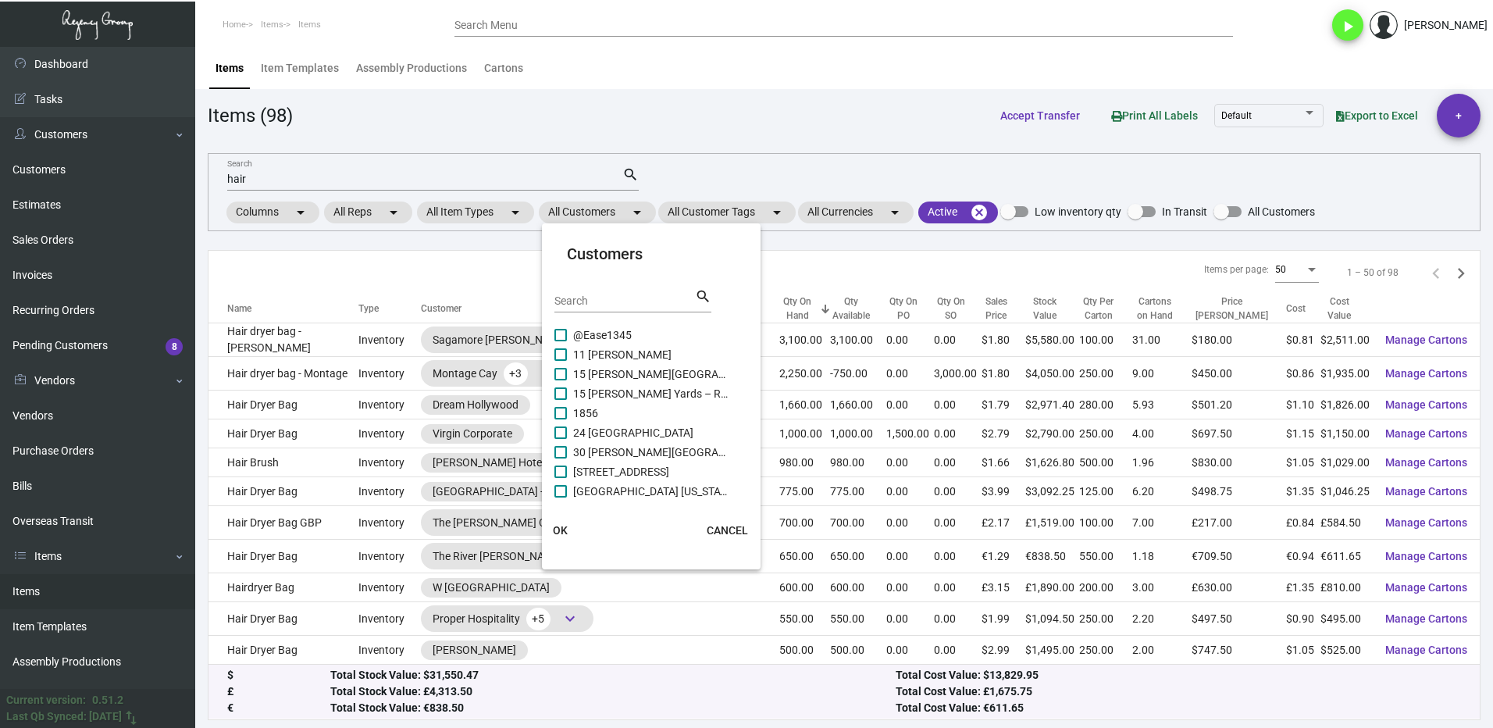
click at [604, 303] on input "Search" at bounding box center [625, 301] width 141 height 12
type input "soho house"
click at [573, 339] on label "Soho House [GEOGRAPHIC_DATA]" at bounding box center [642, 335] width 175 height 19
click at [561, 341] on input "Soho House [GEOGRAPHIC_DATA]" at bounding box center [560, 341] width 1 height 1
checkbox input "true"
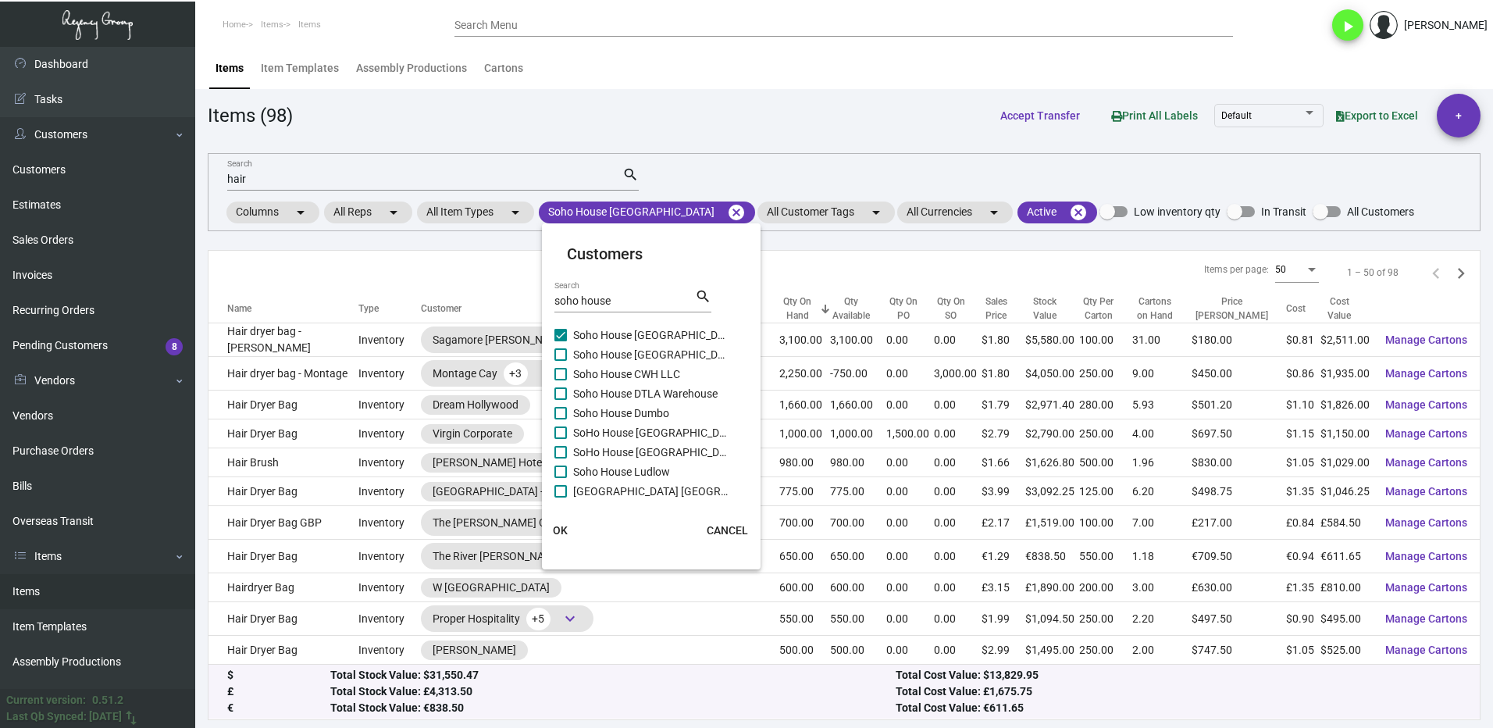
click at [573, 352] on label "Soho House [GEOGRAPHIC_DATA]" at bounding box center [642, 354] width 175 height 19
click at [561, 361] on input "Soho House [GEOGRAPHIC_DATA]" at bounding box center [560, 361] width 1 height 1
checkbox input "true"
click at [565, 374] on span at bounding box center [561, 374] width 12 height 12
click at [561, 380] on input "Soho House CWH LLC" at bounding box center [560, 380] width 1 height 1
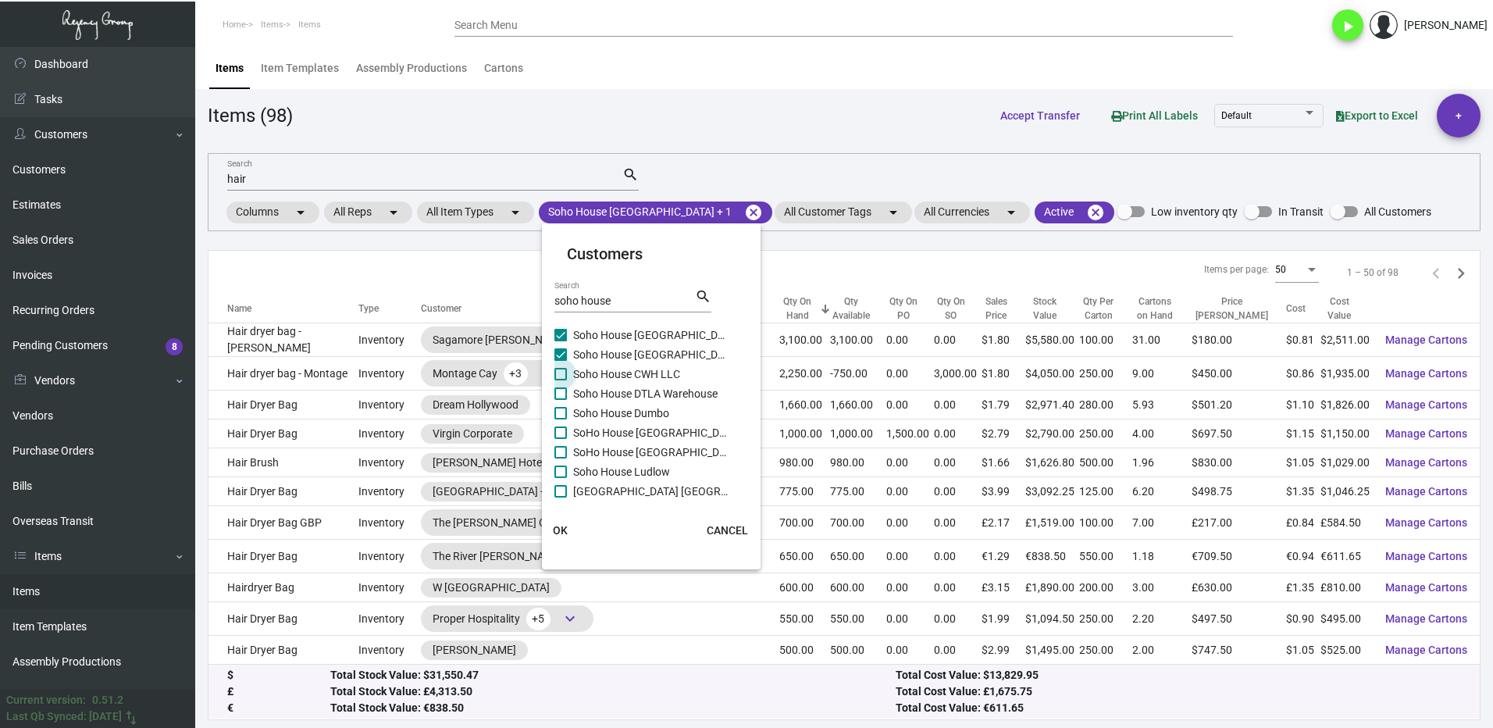
checkbox input "true"
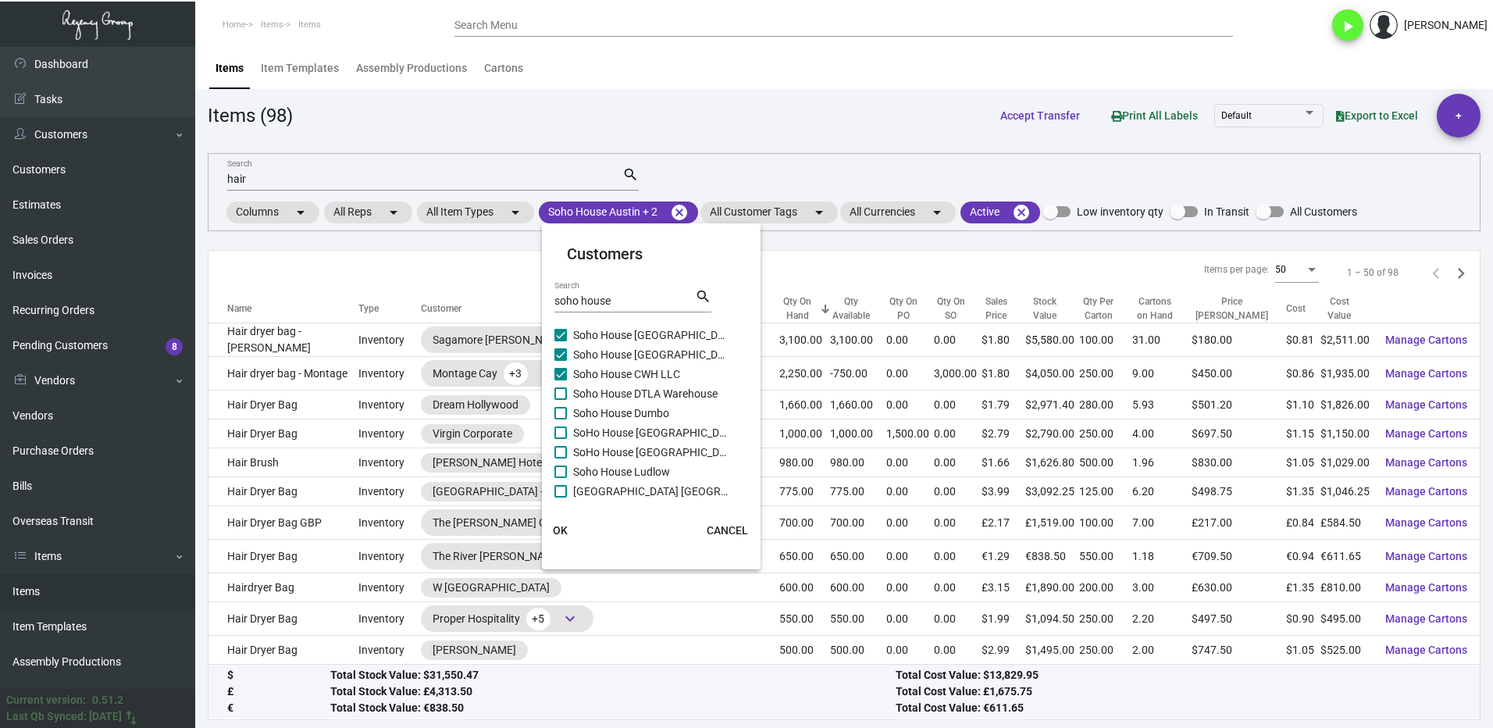
click at [565, 389] on span at bounding box center [561, 393] width 12 height 12
click at [561, 400] on input "Soho House DTLA Warehouse" at bounding box center [560, 400] width 1 height 1
checkbox input "true"
click at [566, 411] on span at bounding box center [561, 413] width 12 height 12
click at [561, 419] on input "Soho House Dumbo" at bounding box center [560, 419] width 1 height 1
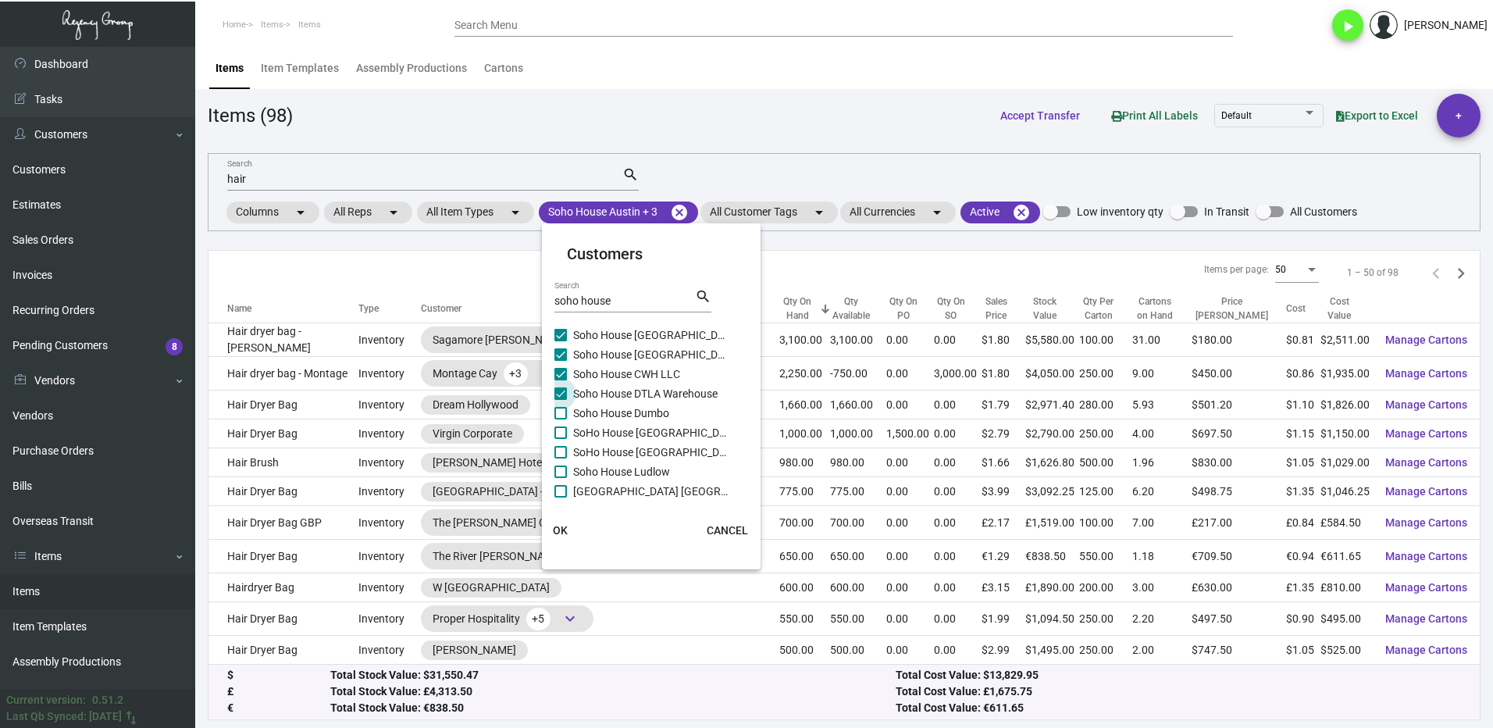
checkbox input "true"
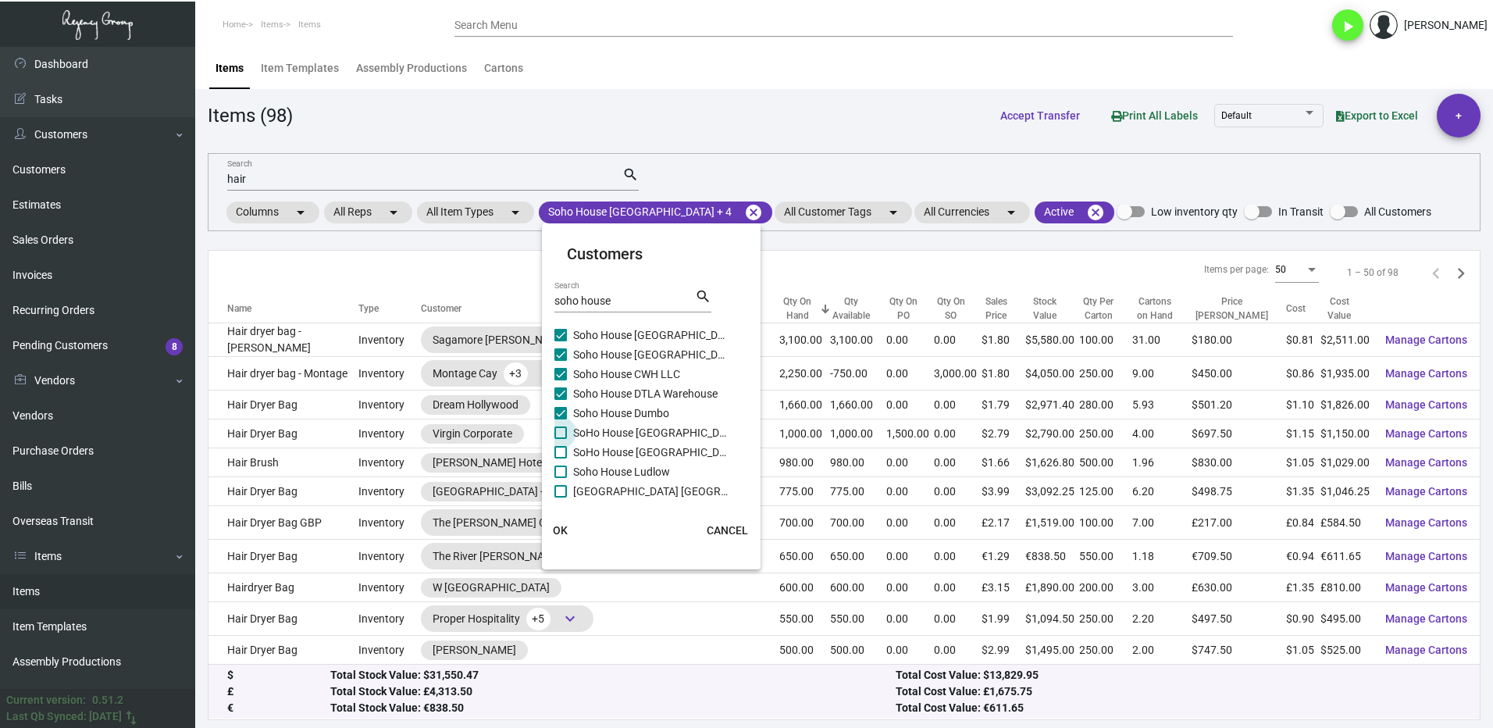
click at [566, 438] on span at bounding box center [561, 432] width 12 height 12
click at [561, 439] on input "SoHo House [GEOGRAPHIC_DATA]" at bounding box center [560, 439] width 1 height 1
checkbox input "true"
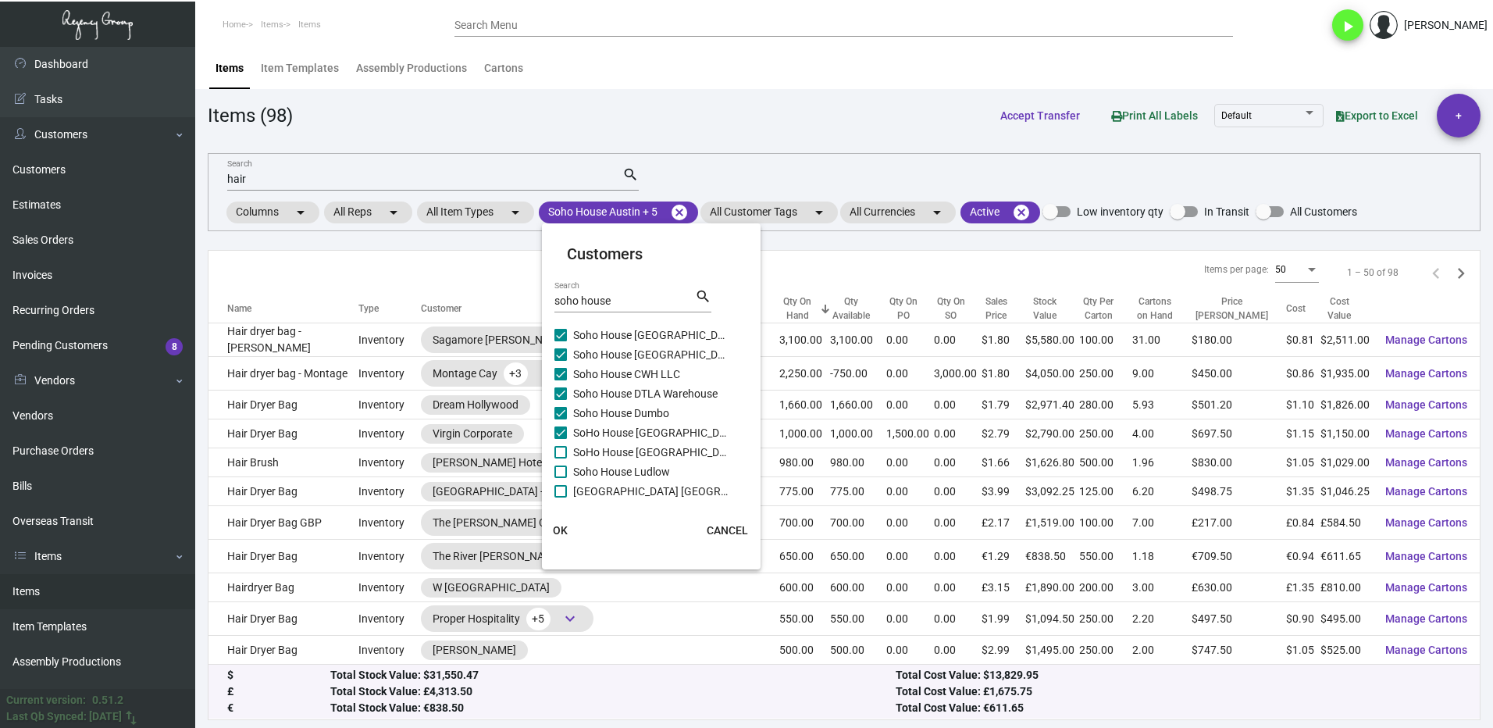
click at [564, 451] on span at bounding box center [561, 452] width 12 height 12
click at [561, 458] on input "SoHo House [GEOGRAPHIC_DATA]" at bounding box center [560, 458] width 1 height 1
checkbox input "true"
click at [566, 470] on span at bounding box center [561, 472] width 12 height 12
click at [561, 478] on input "Soho House Ludlow" at bounding box center [560, 478] width 1 height 1
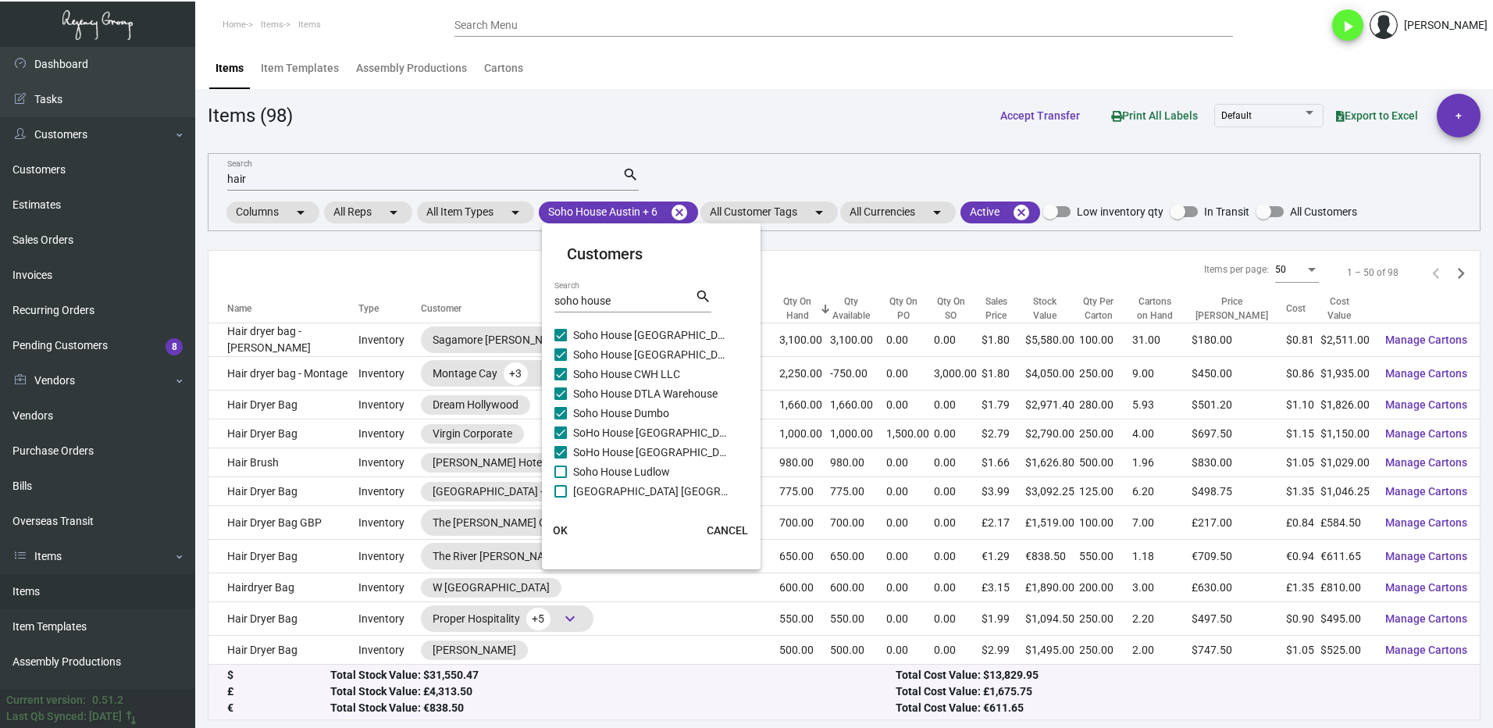
checkbox input "true"
click at [565, 499] on mat-card "Customers soho house Search search [GEOGRAPHIC_DATA] [GEOGRAPHIC_DATA] [GEOGRAP…" at bounding box center [651, 397] width 219 height 334
click at [562, 493] on span at bounding box center [561, 491] width 12 height 12
click at [561, 498] on input "[GEOGRAPHIC_DATA] [GEOGRAPHIC_DATA]" at bounding box center [560, 498] width 1 height 1
checkbox input "true"
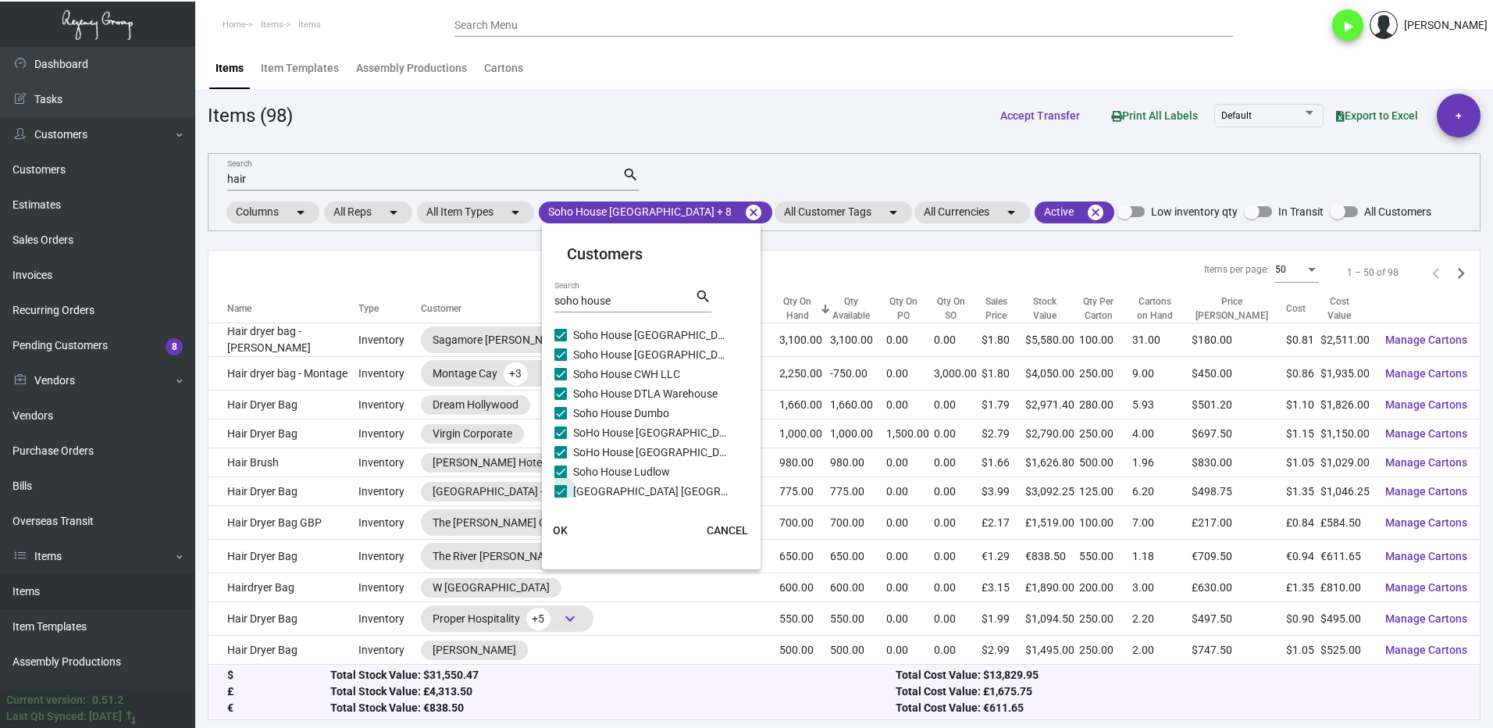
scroll to position [87, 0]
click at [556, 427] on span at bounding box center [561, 424] width 12 height 12
click at [560, 430] on input "Soho House [GEOGRAPHIC_DATA]" at bounding box center [560, 430] width 1 height 1
checkbox input "true"
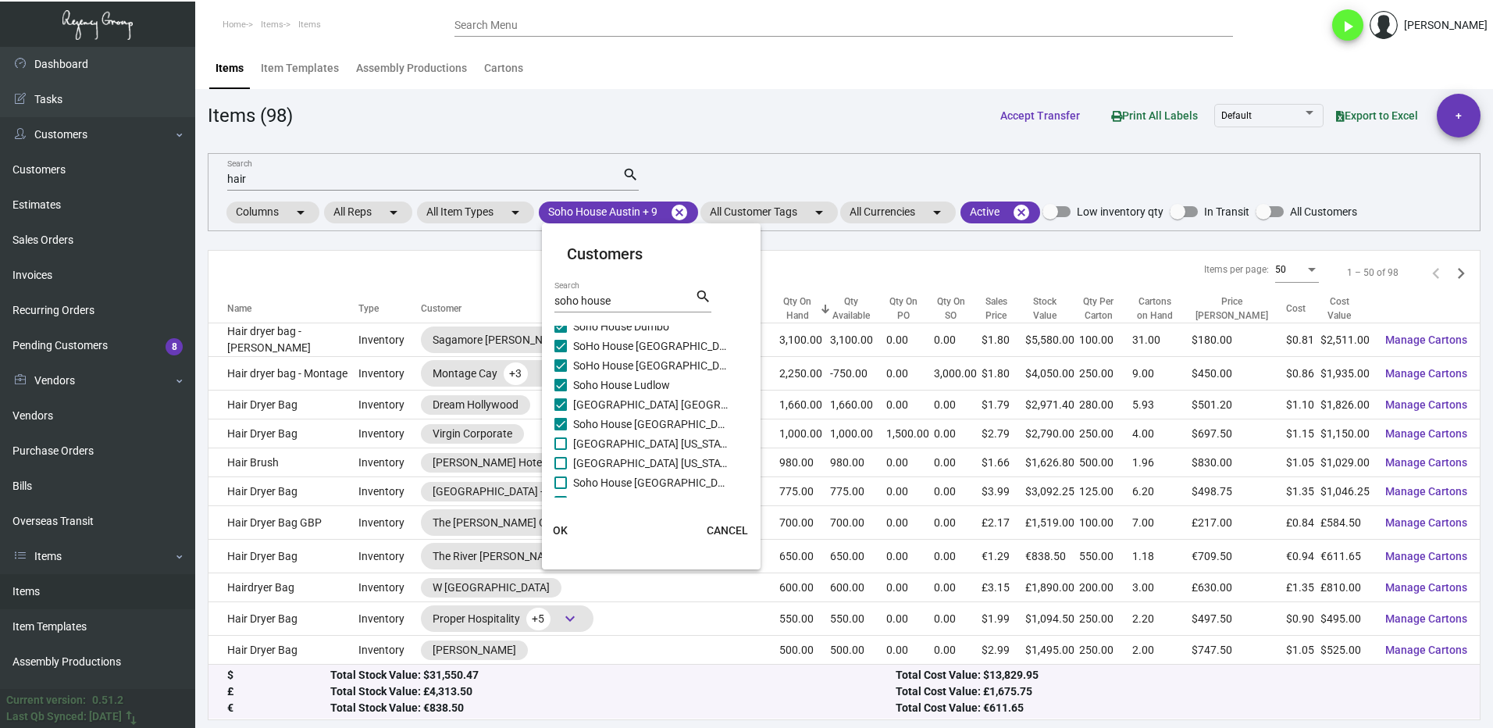
click at [557, 438] on span at bounding box center [561, 443] width 12 height 12
click at [560, 450] on input "[GEOGRAPHIC_DATA] [US_STATE]" at bounding box center [560, 450] width 1 height 1
checkbox input "true"
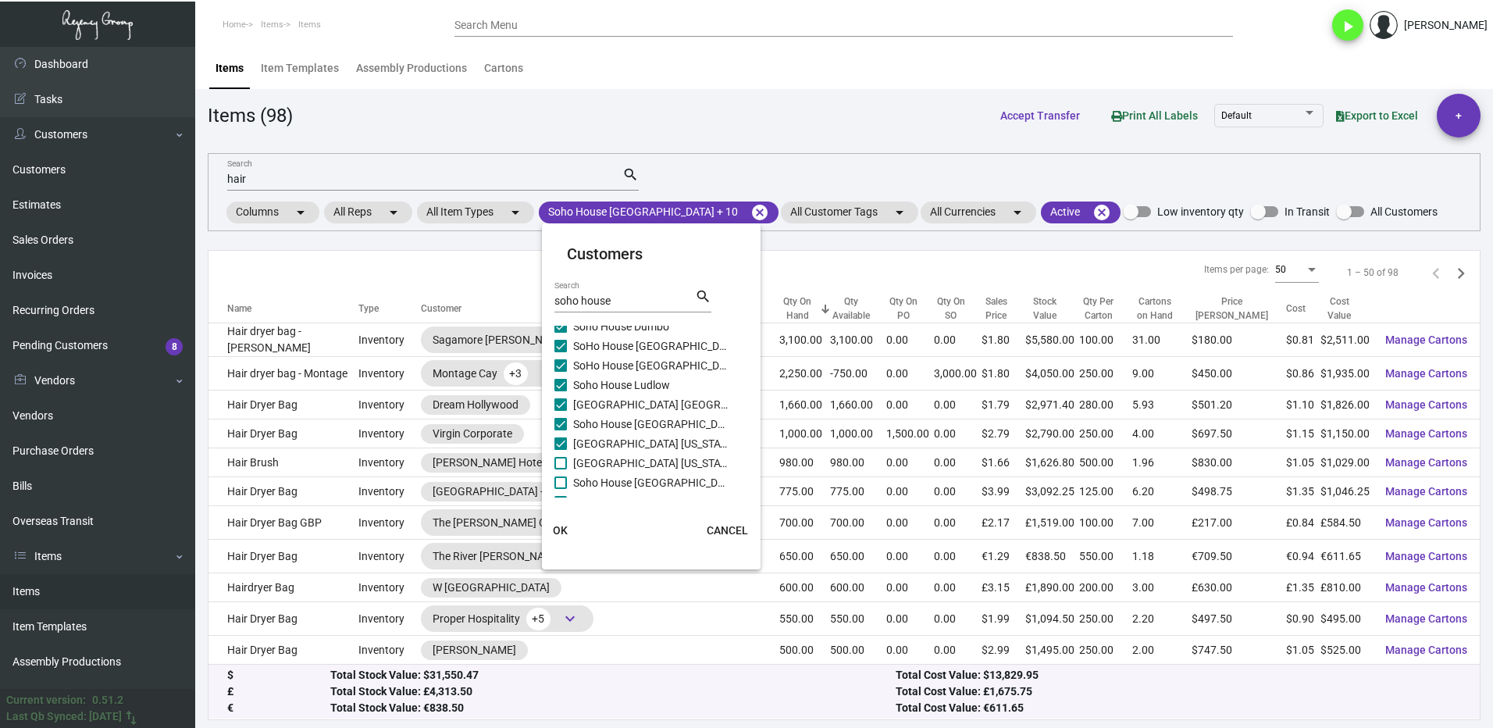
click at [565, 460] on span at bounding box center [561, 463] width 12 height 12
click at [561, 469] on input "[GEOGRAPHIC_DATA] [US_STATE] - Support Office" at bounding box center [560, 469] width 1 height 1
checkbox input "true"
click at [565, 476] on label "Soho House [GEOGRAPHIC_DATA]" at bounding box center [642, 482] width 175 height 19
click at [561, 489] on input "Soho House [GEOGRAPHIC_DATA]" at bounding box center [560, 489] width 1 height 1
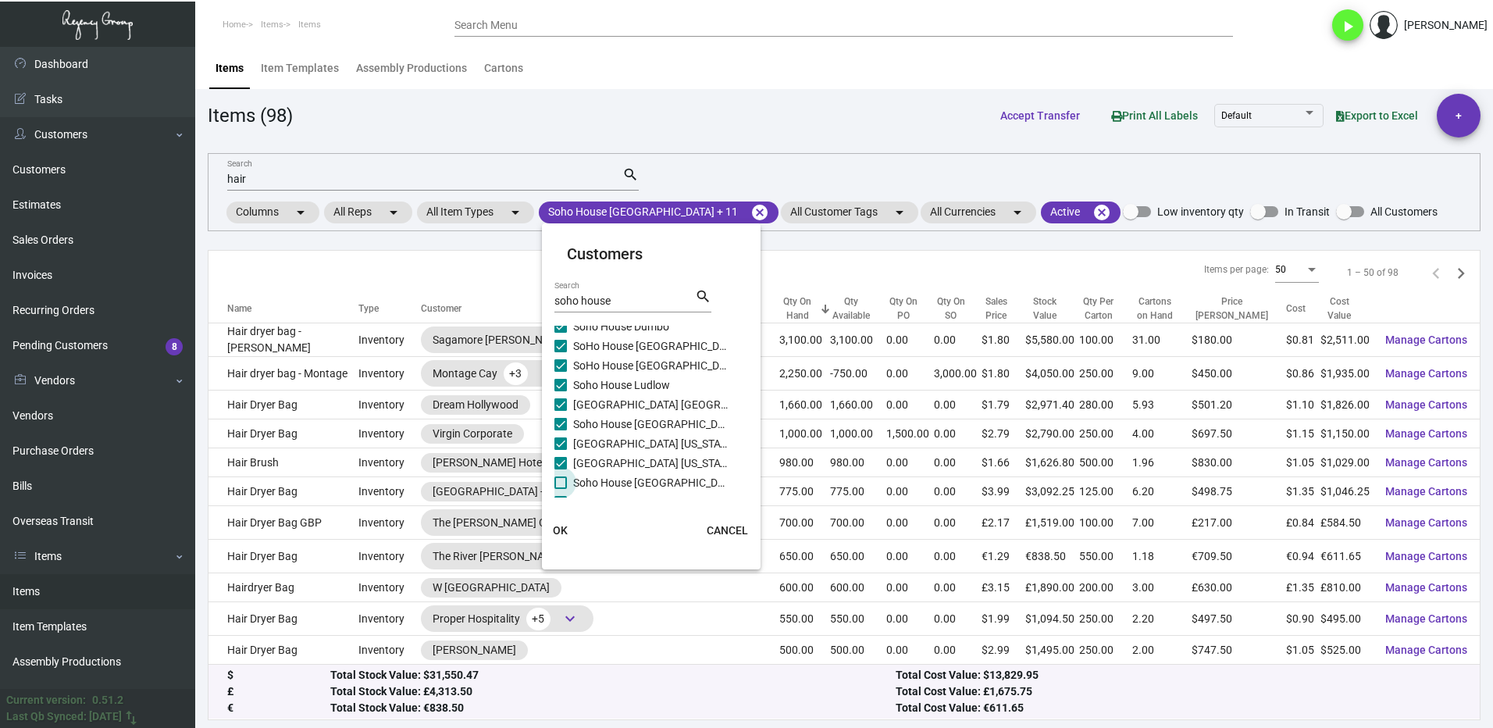
checkbox input "true"
click at [566, 450] on span at bounding box center [561, 448] width 12 height 12
click at [561, 455] on input "Soho House [GEOGRAPHIC_DATA]" at bounding box center [560, 455] width 1 height 1
checkbox input "true"
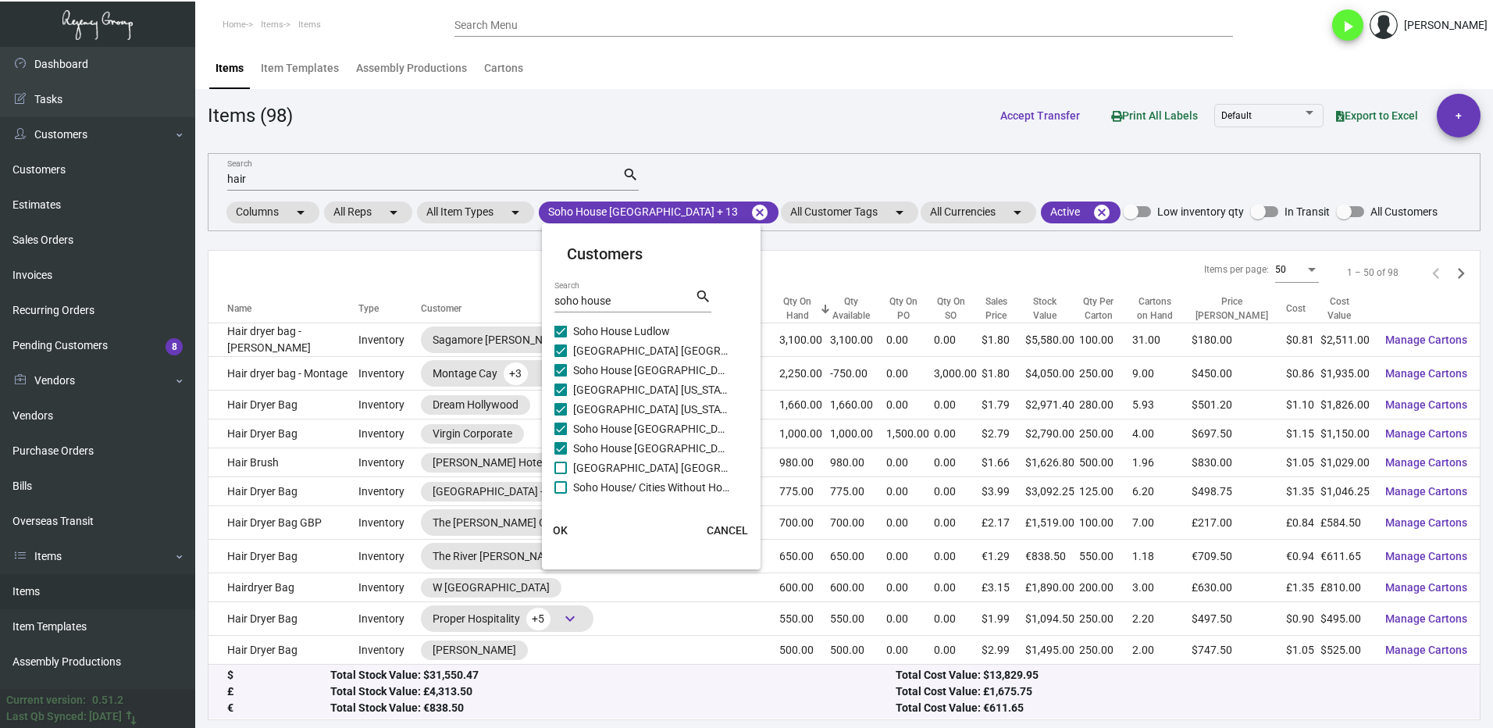
click at [567, 463] on label "[GEOGRAPHIC_DATA] [GEOGRAPHIC_DATA]" at bounding box center [642, 467] width 175 height 19
click at [561, 474] on input "[GEOGRAPHIC_DATA] [GEOGRAPHIC_DATA]" at bounding box center [560, 474] width 1 height 1
checkbox input "true"
click at [564, 485] on span at bounding box center [561, 487] width 12 height 12
click at [561, 494] on input "Soho House/ Cities Without Houses" at bounding box center [560, 494] width 1 height 1
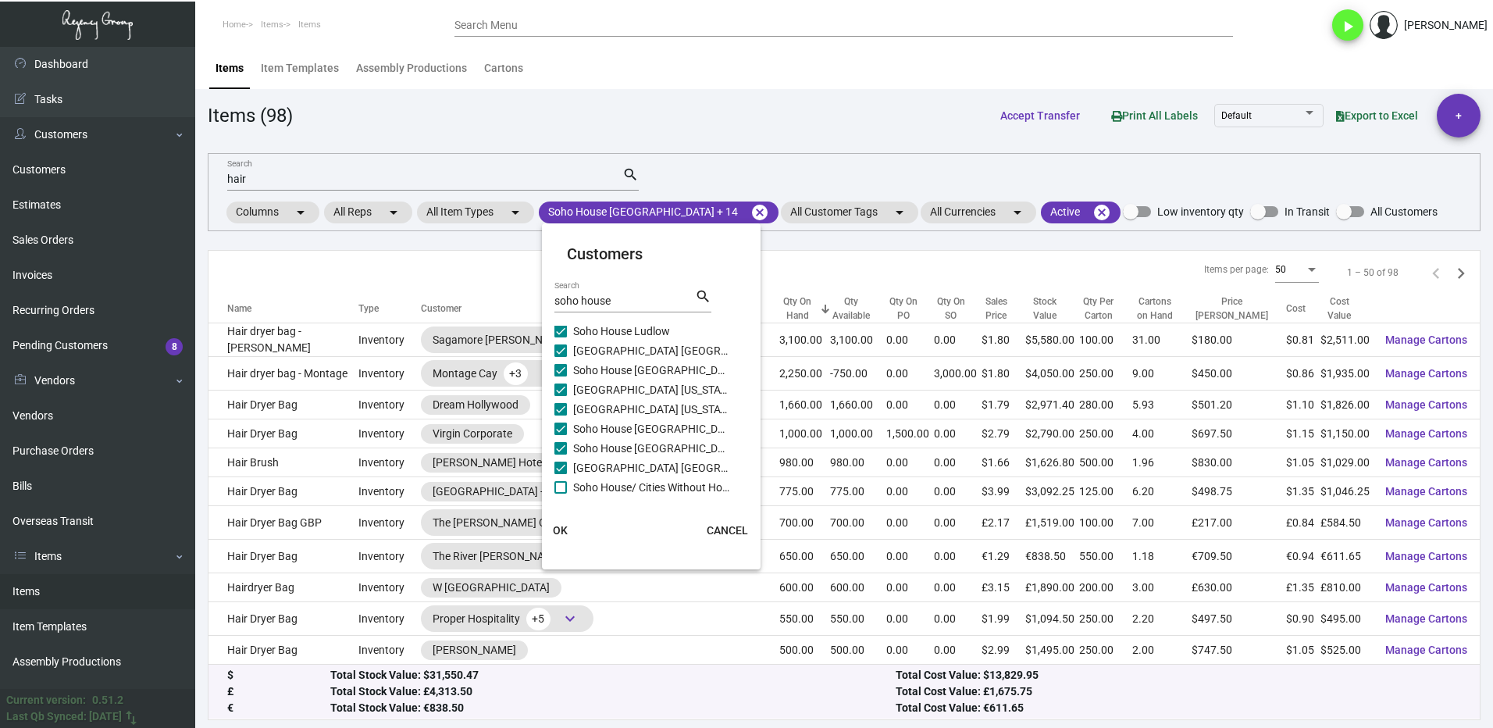
checkbox input "true"
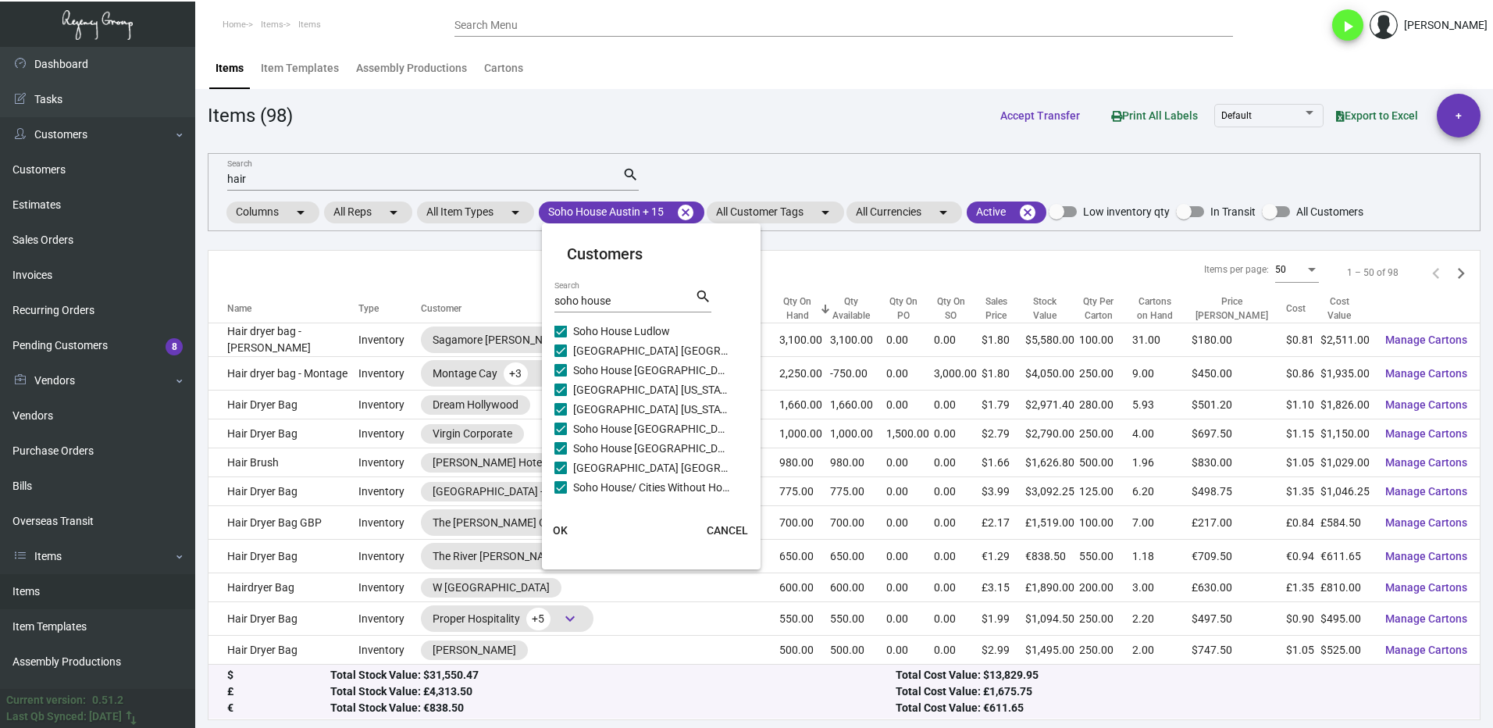
click at [563, 533] on span "OK" at bounding box center [560, 530] width 15 height 12
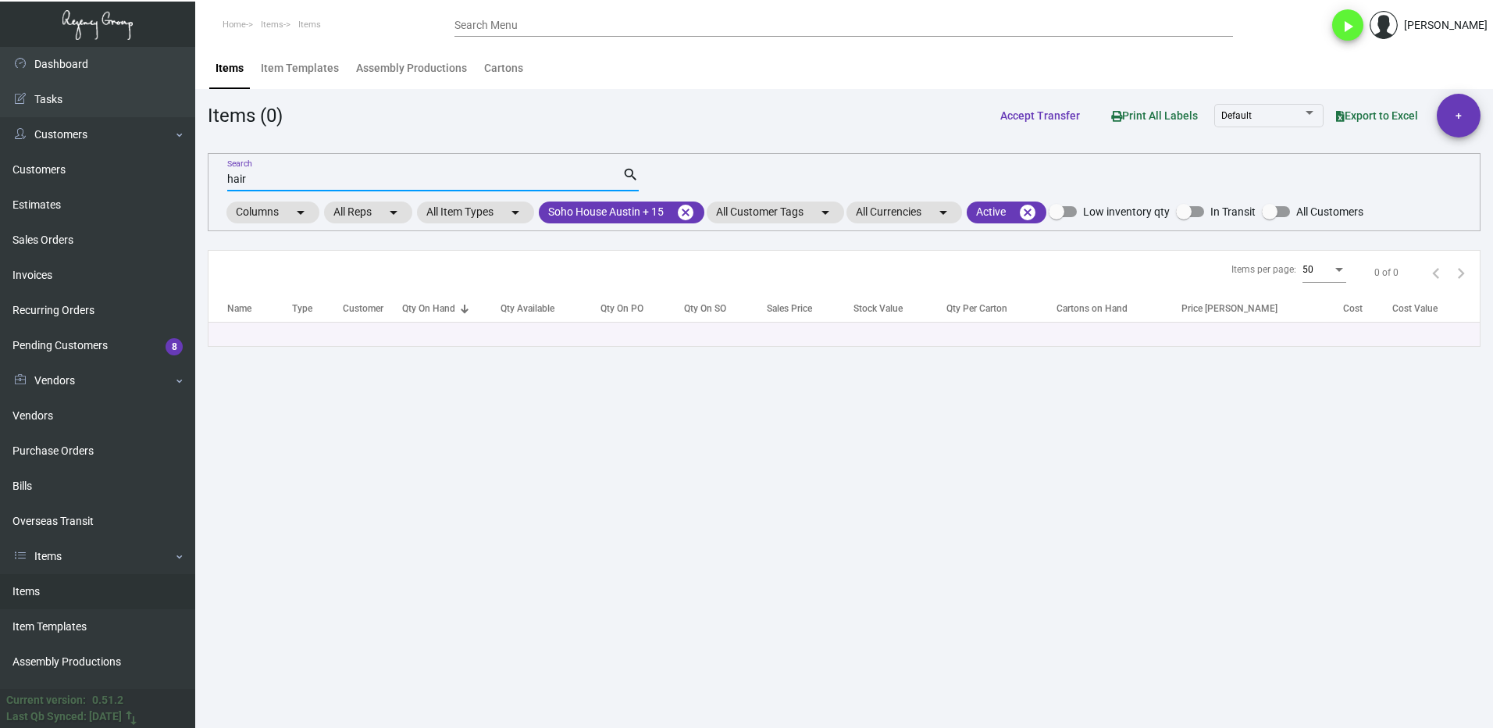
click at [252, 180] on input "hair" at bounding box center [424, 179] width 395 height 12
type input "h"
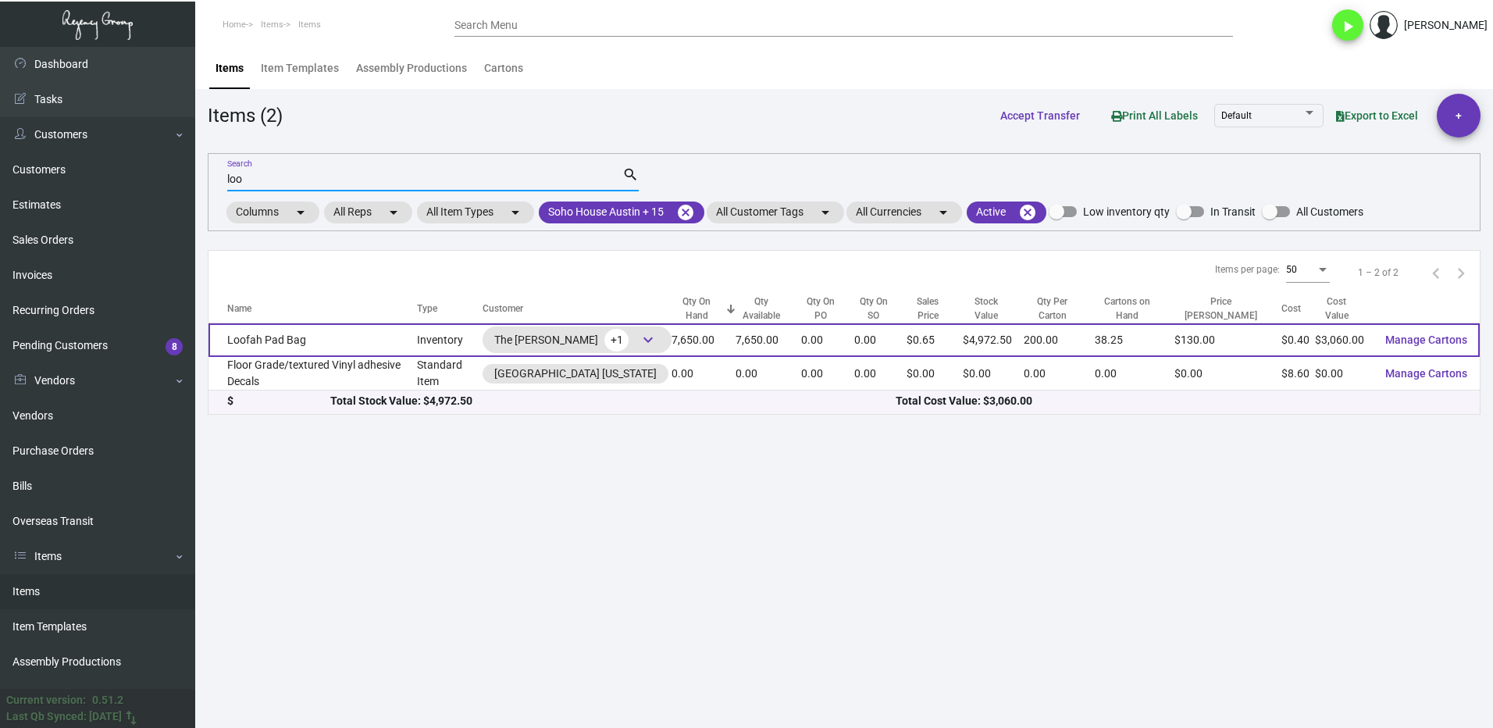
type input "loo"
click at [398, 334] on td "Loofah Pad Bag" at bounding box center [313, 340] width 209 height 34
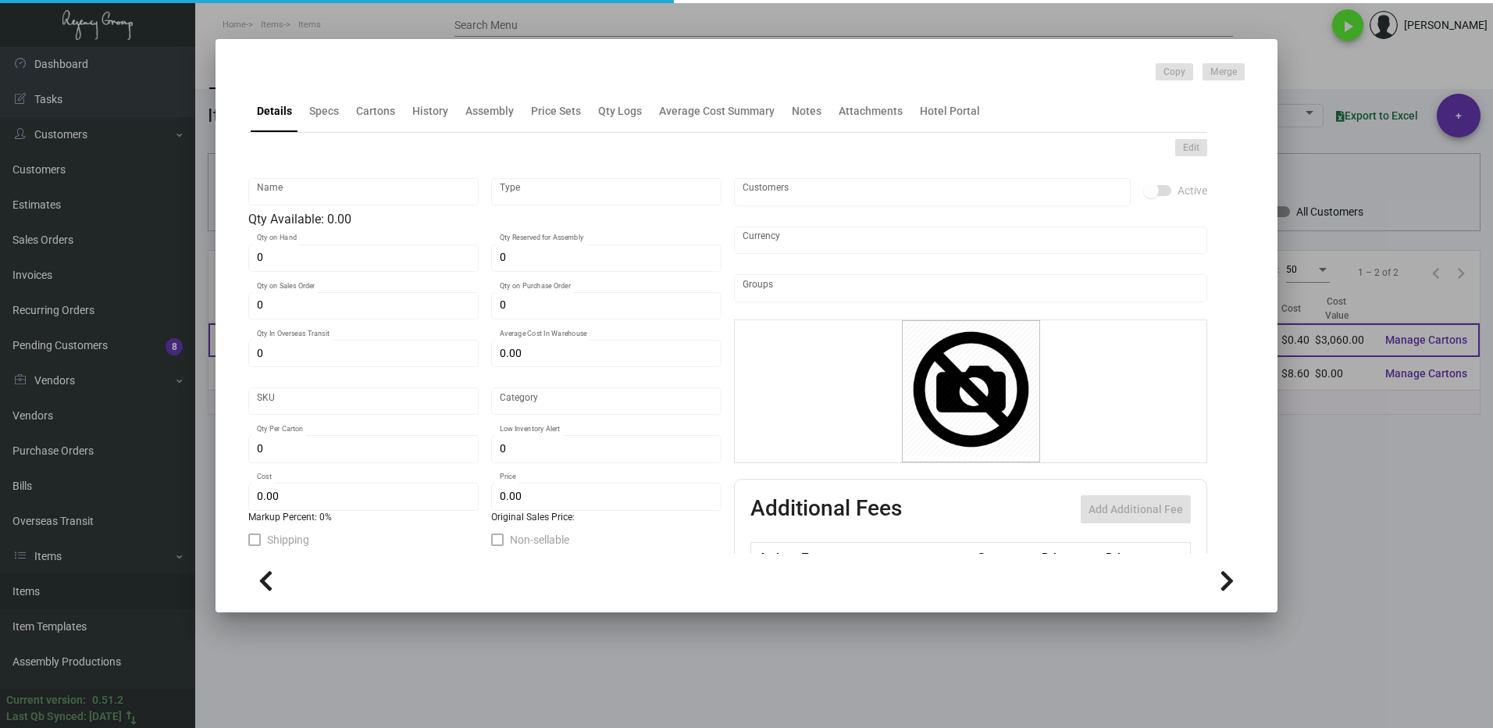
type input "Loofah Pad Bag"
type input "Inventory"
type input "7,650"
type input "$ 0.00"
type input "Overseas"
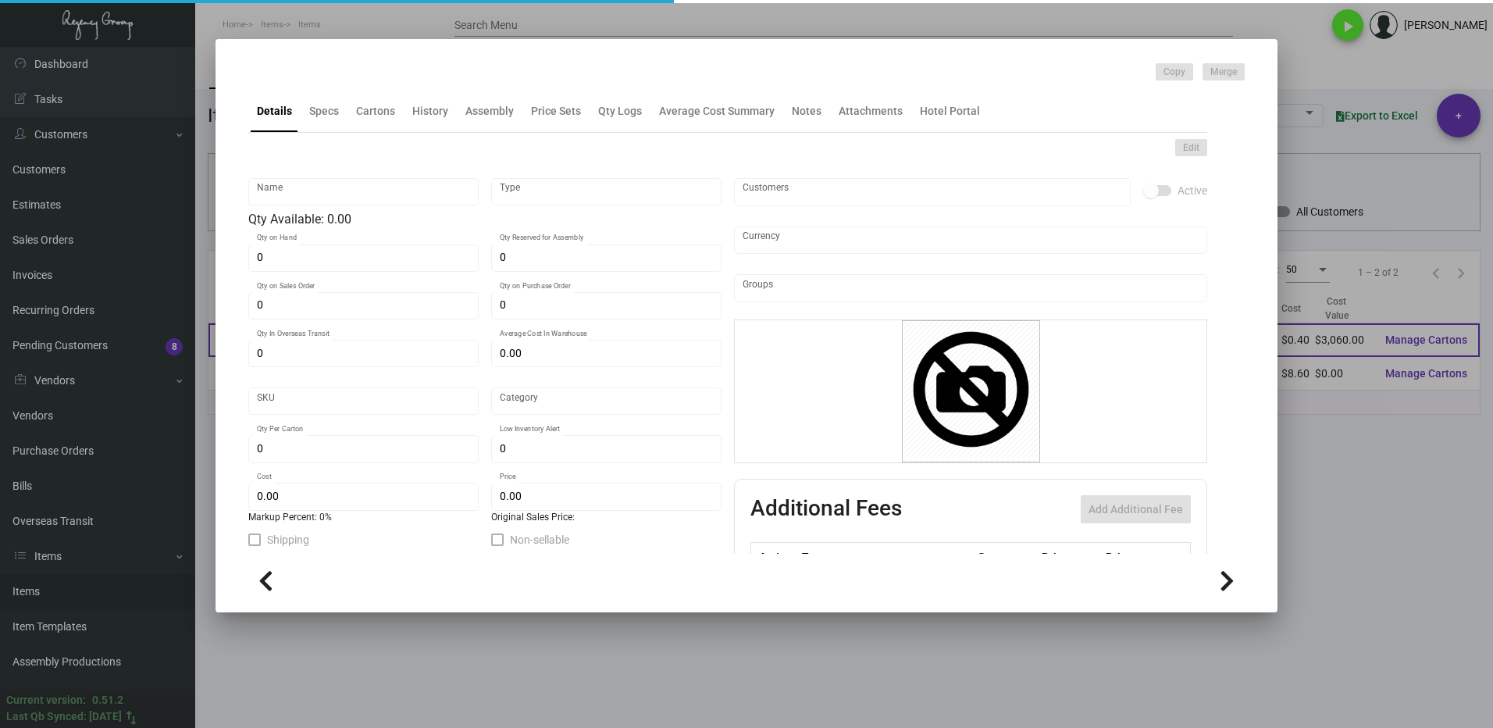
type input "200"
type input "$ 0.40"
type input "$ 0.65"
checkbox input "true"
type input "United States Dollar $"
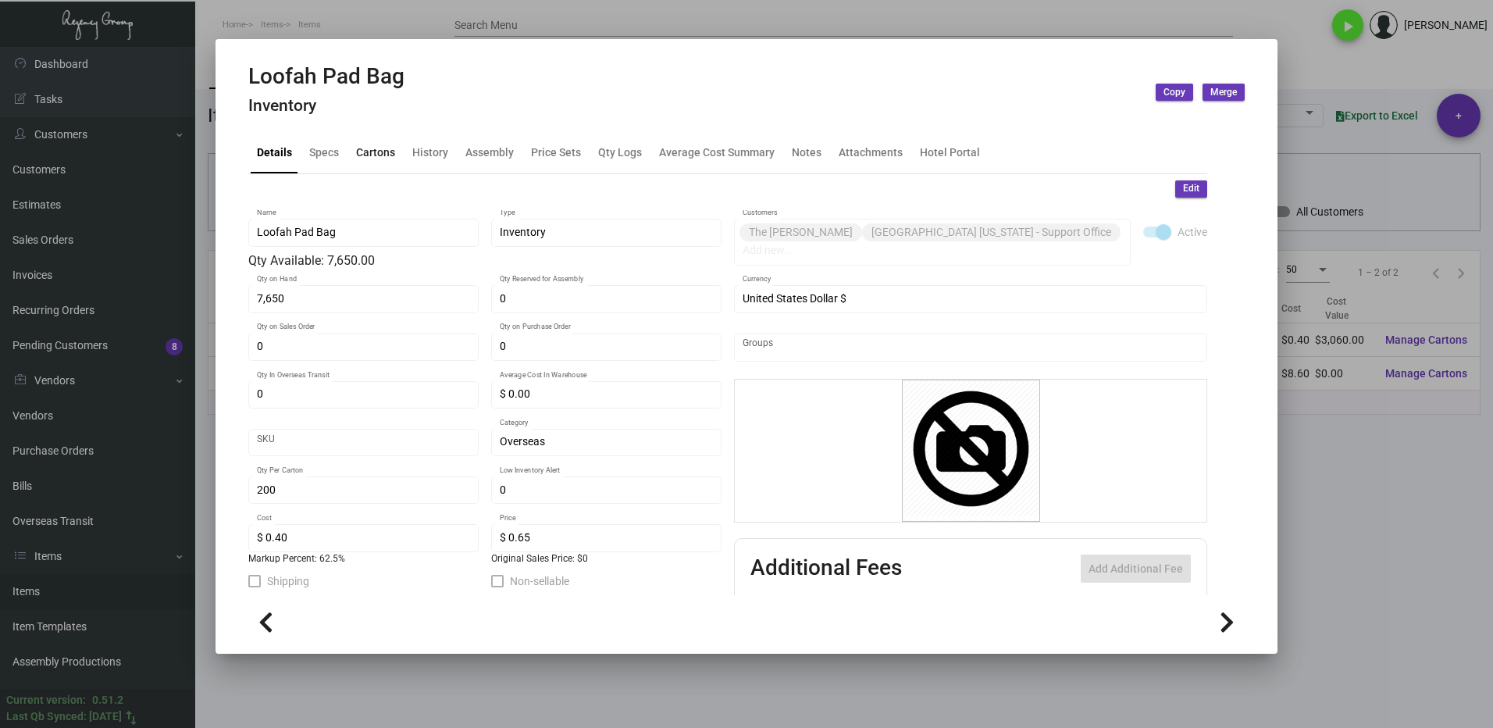
click at [388, 148] on div "Cartons" at bounding box center [375, 152] width 39 height 16
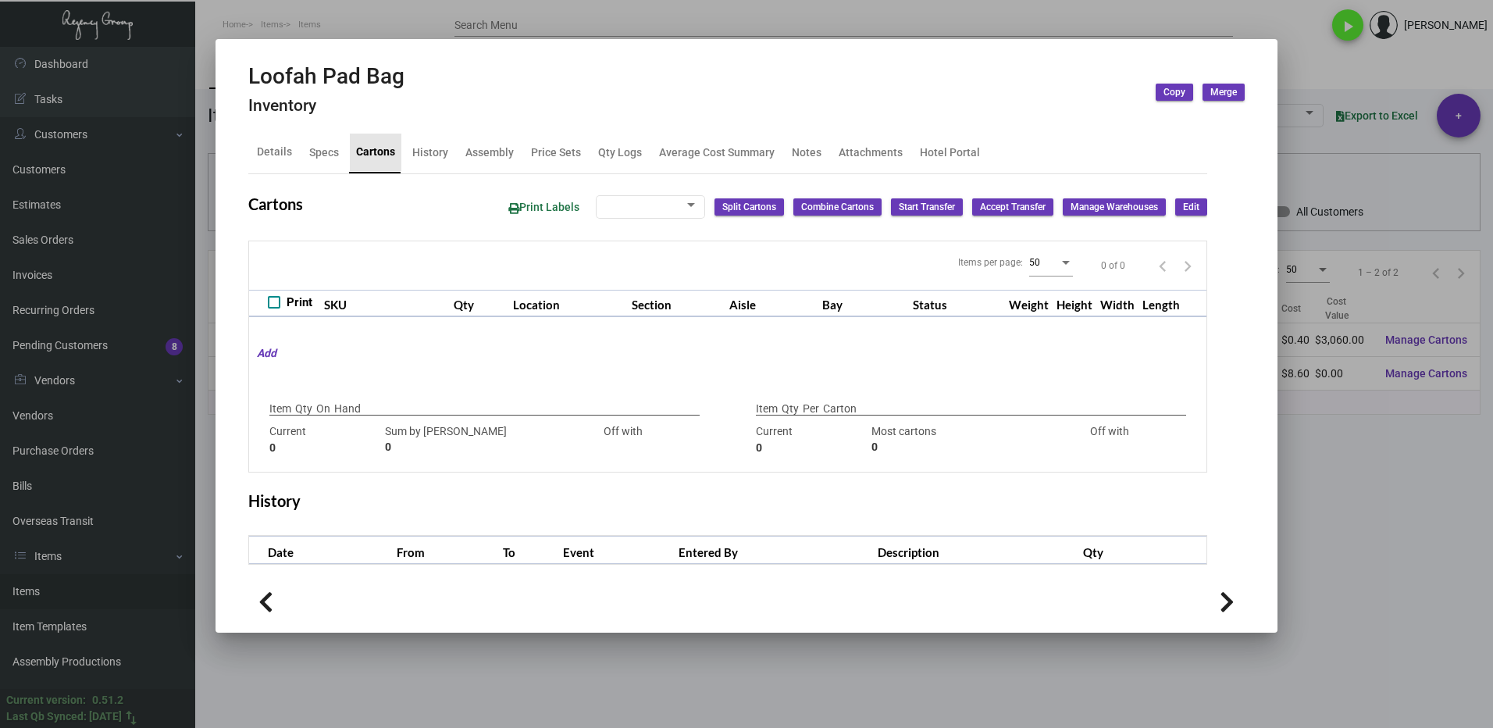
type input "7,650"
type input "11550"
type input "-3900"
type input "200"
type input "500"
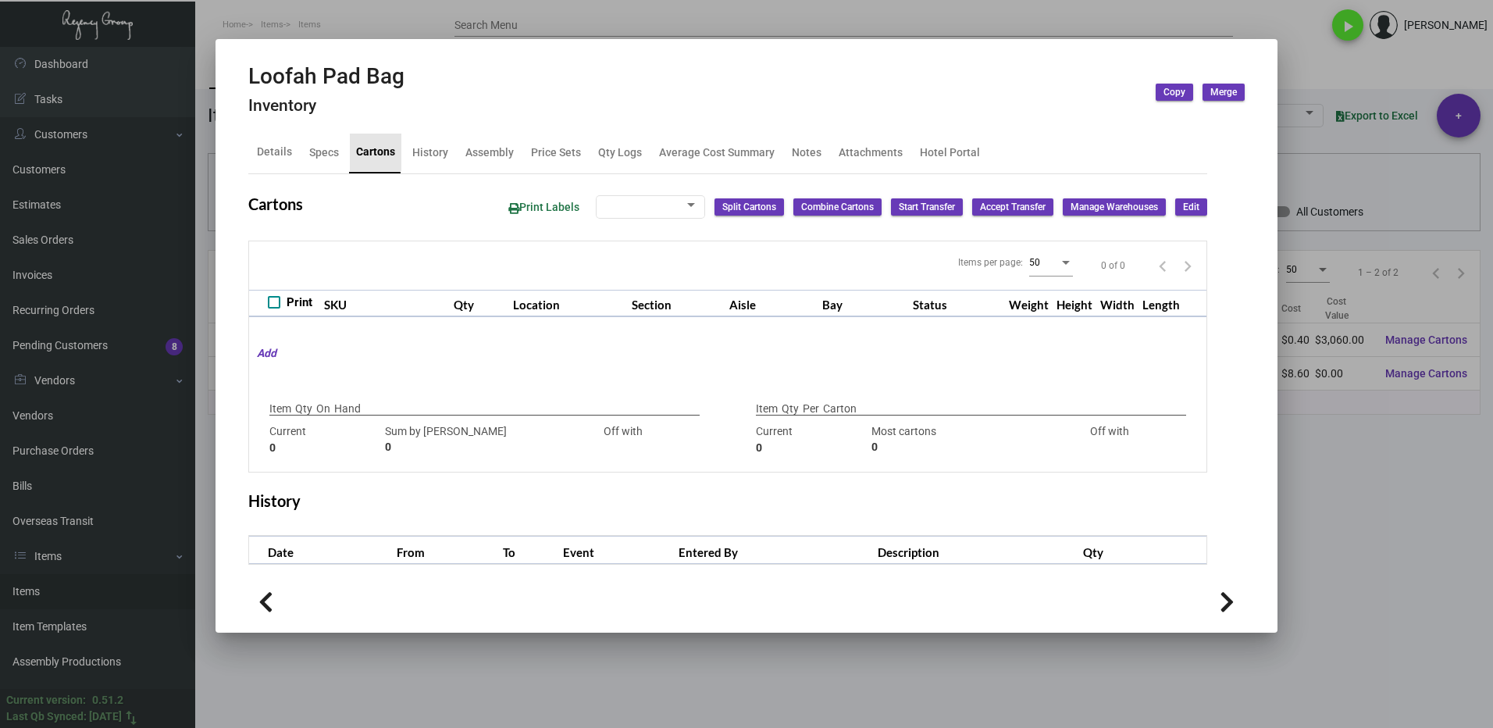
type input "-300"
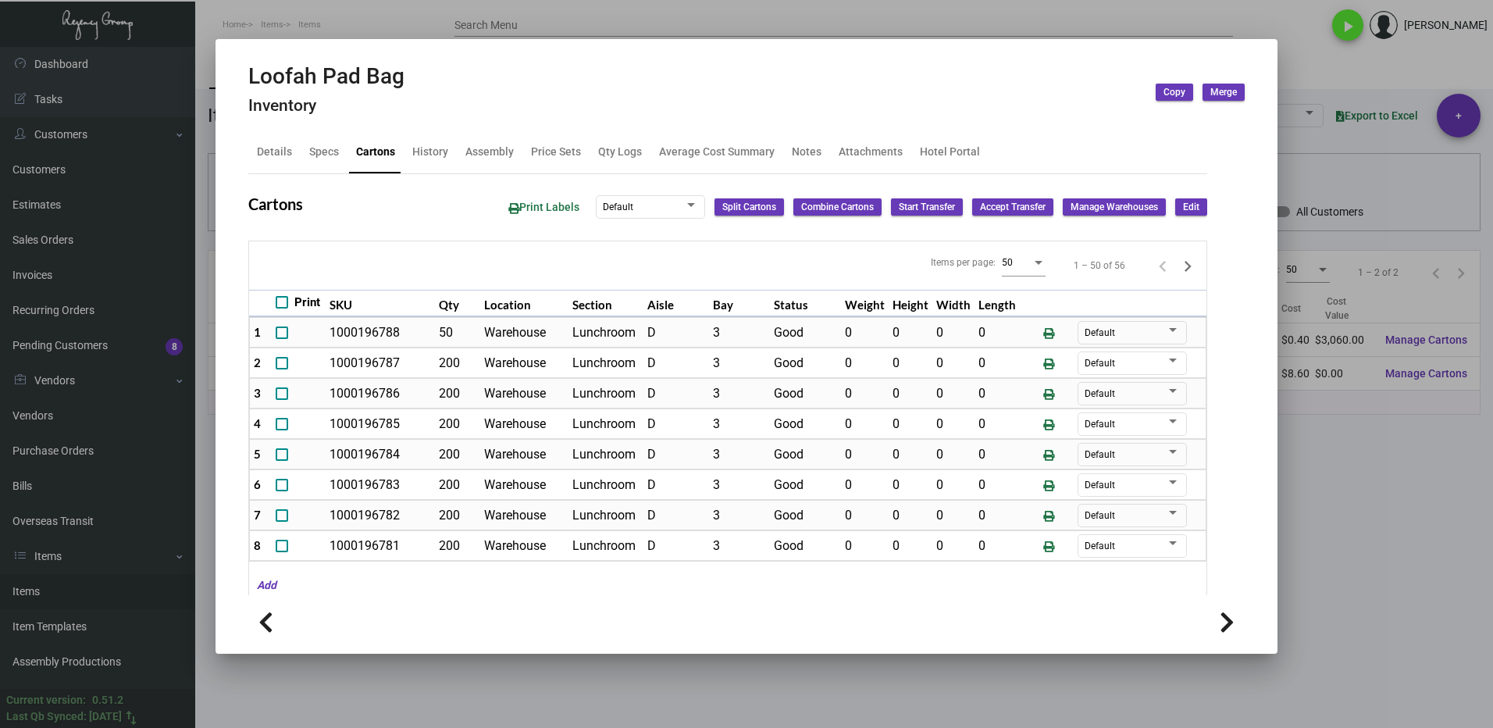
drag, startPoint x: 1350, startPoint y: 461, endPoint x: 1323, endPoint y: 463, distance: 27.4
click at [1350, 461] on div at bounding box center [746, 364] width 1493 height 728
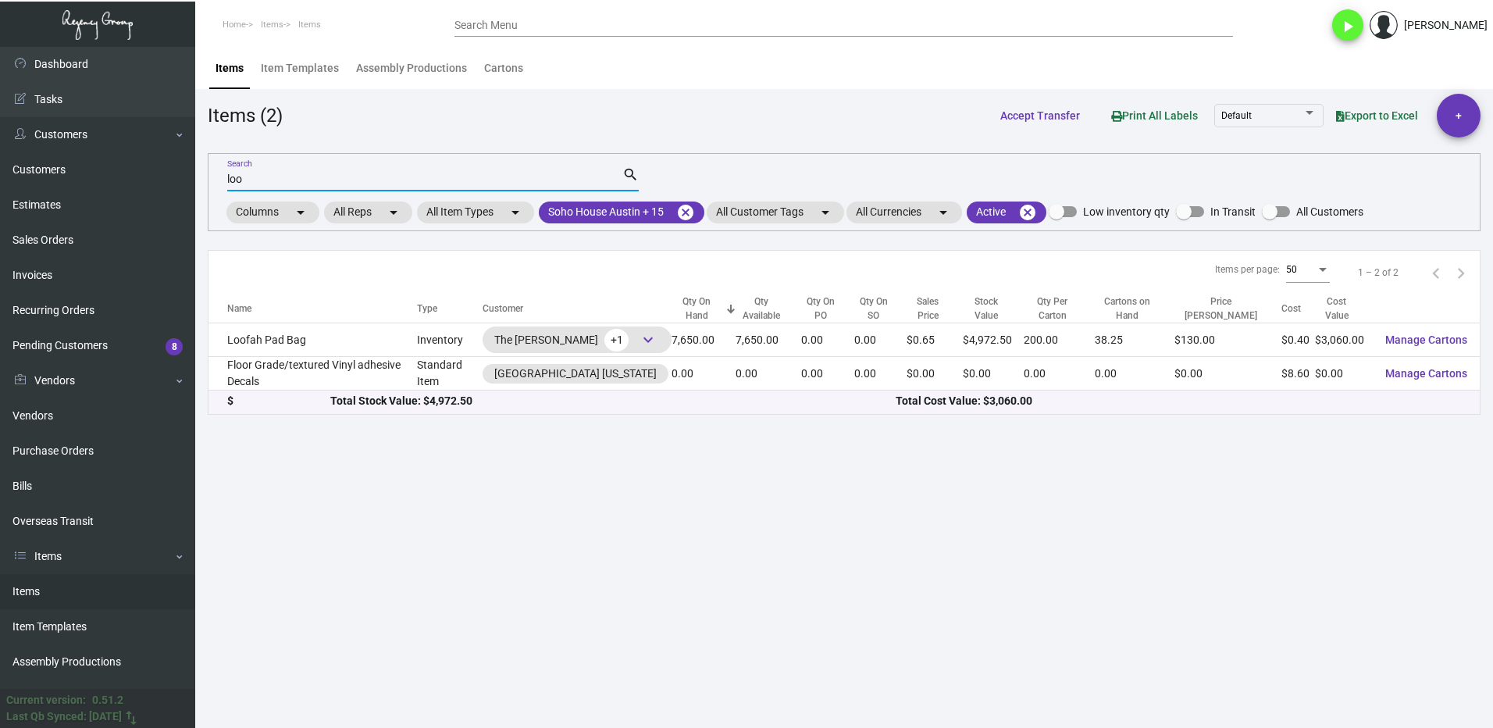
click at [251, 177] on input "loo" at bounding box center [424, 179] width 395 height 12
type input "l"
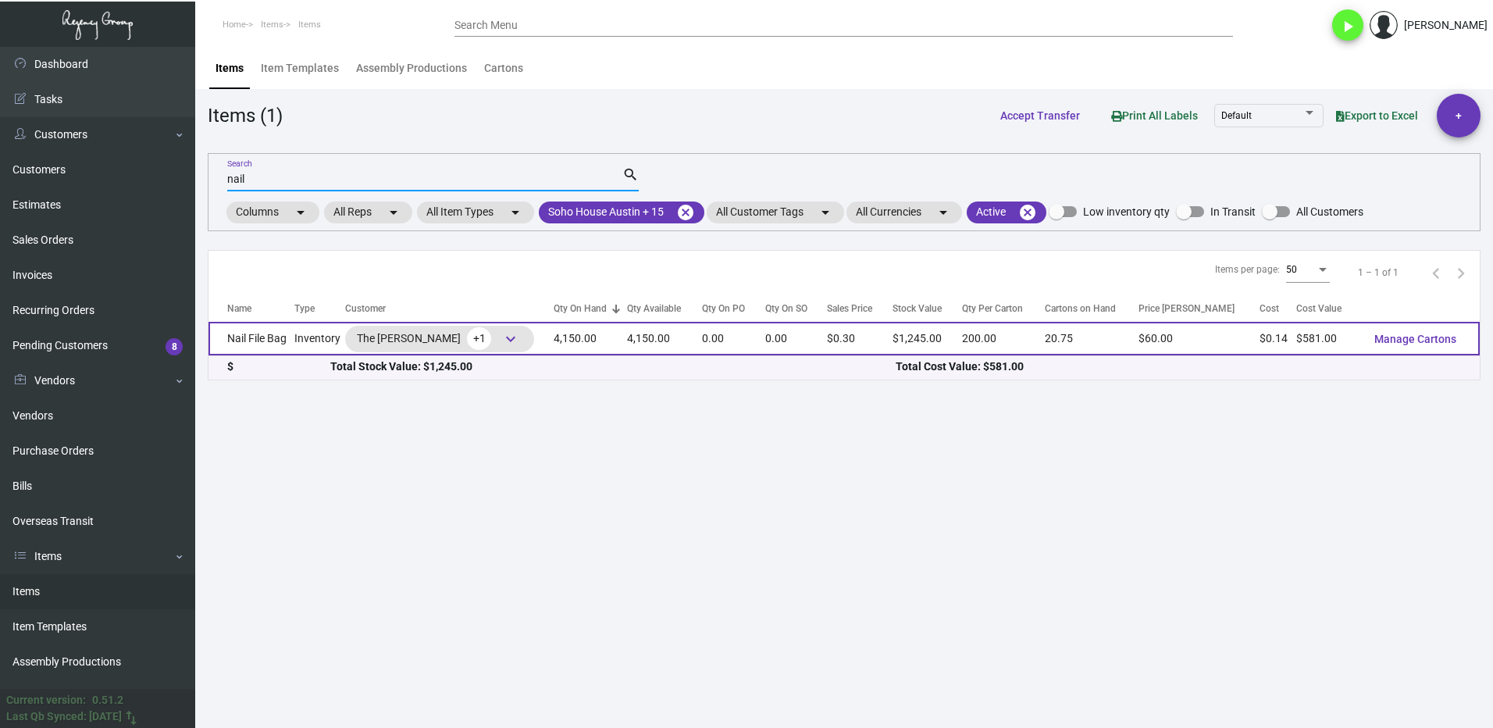
type input "nail"
click at [294, 338] on td "Nail File Bag" at bounding box center [252, 339] width 86 height 34
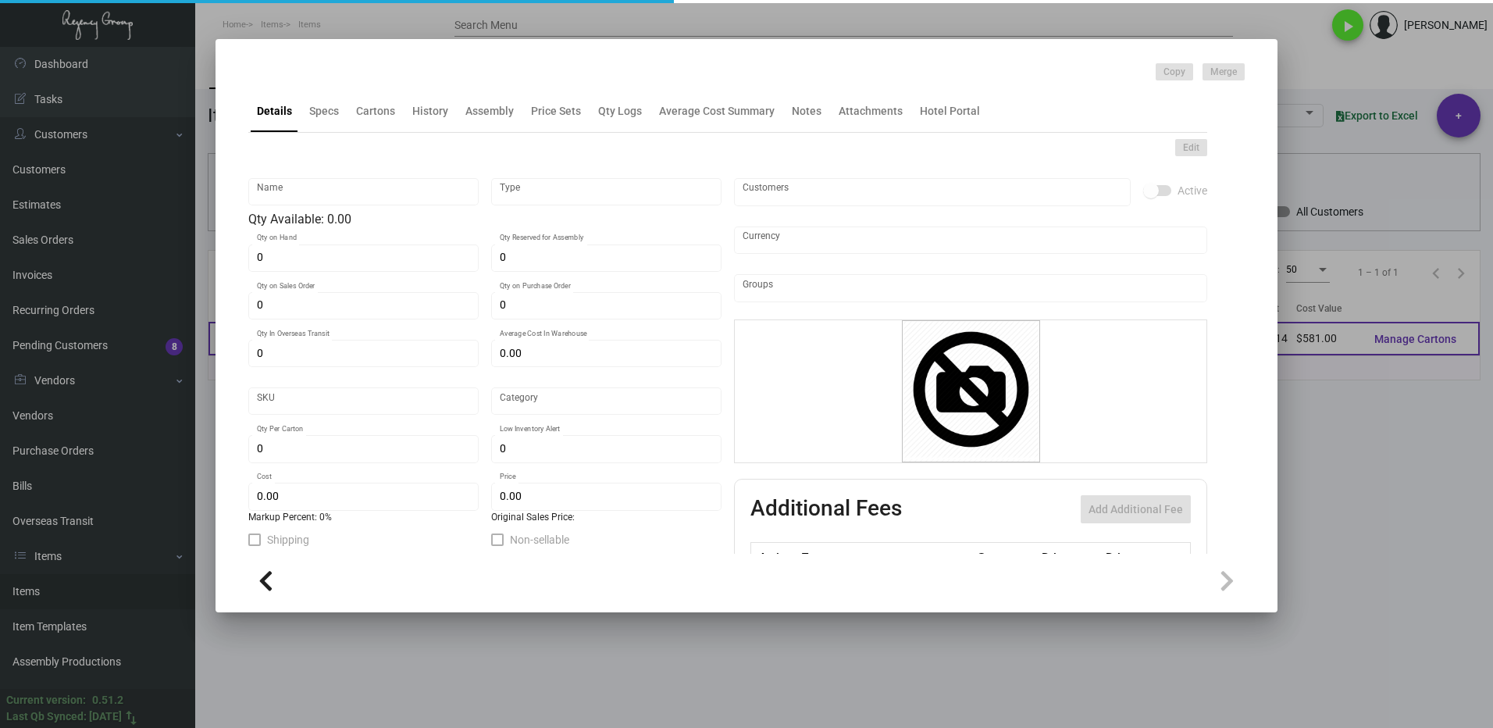
type input "Nail File Bag"
type input "Inventory"
type input "4,150"
type input "$ 0.00"
type input "Overseas"
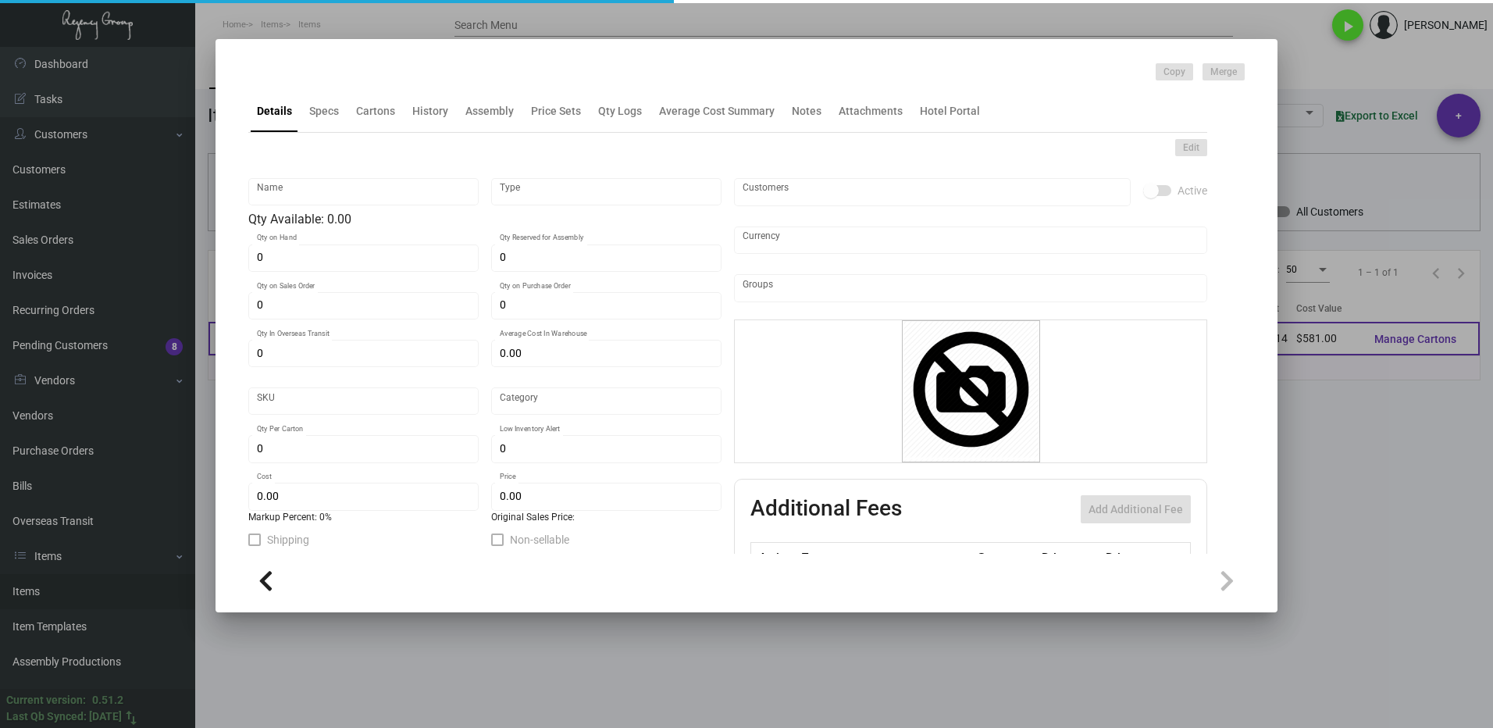
type input "200"
type input "$ 0.14"
type input "$ 0.30"
checkbox input "true"
type input "United States Dollar $"
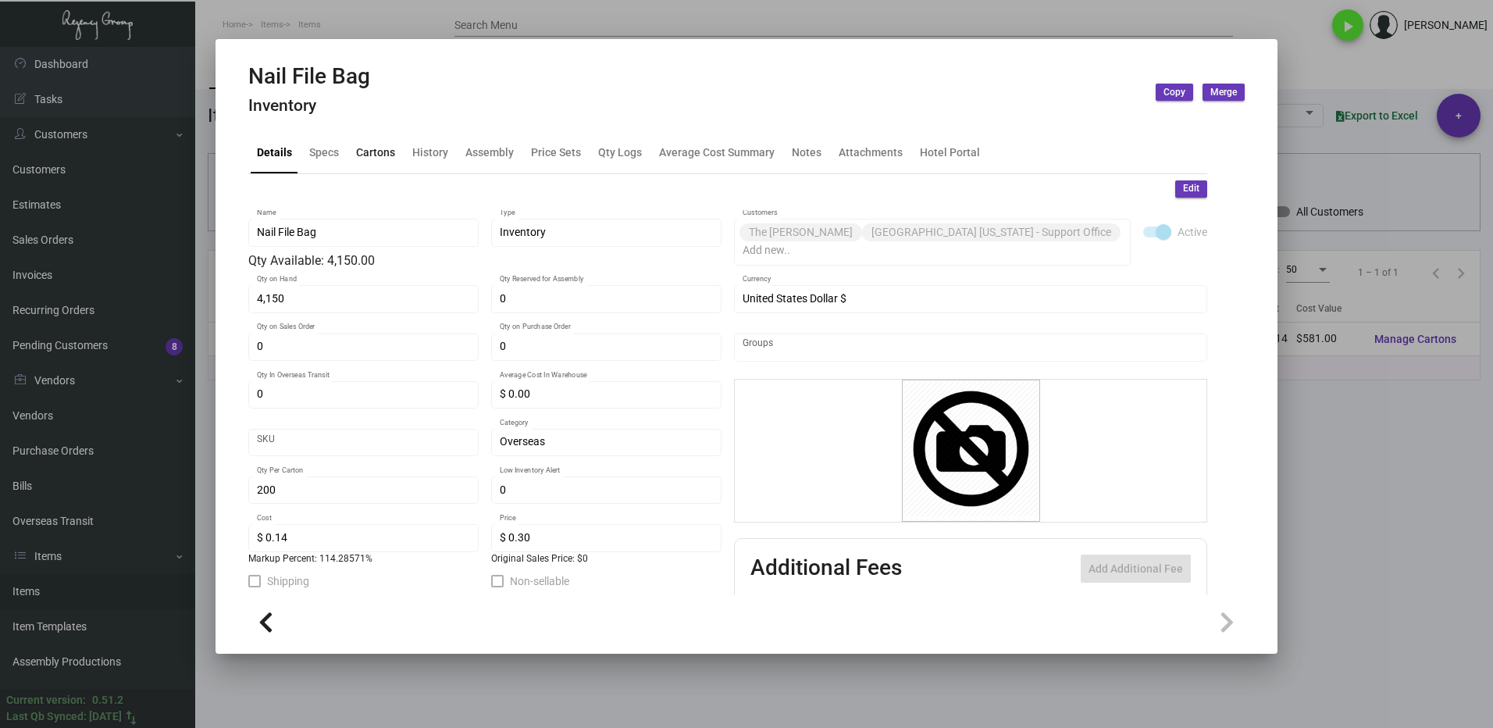
click at [384, 146] on div "Cartons" at bounding box center [375, 152] width 39 height 16
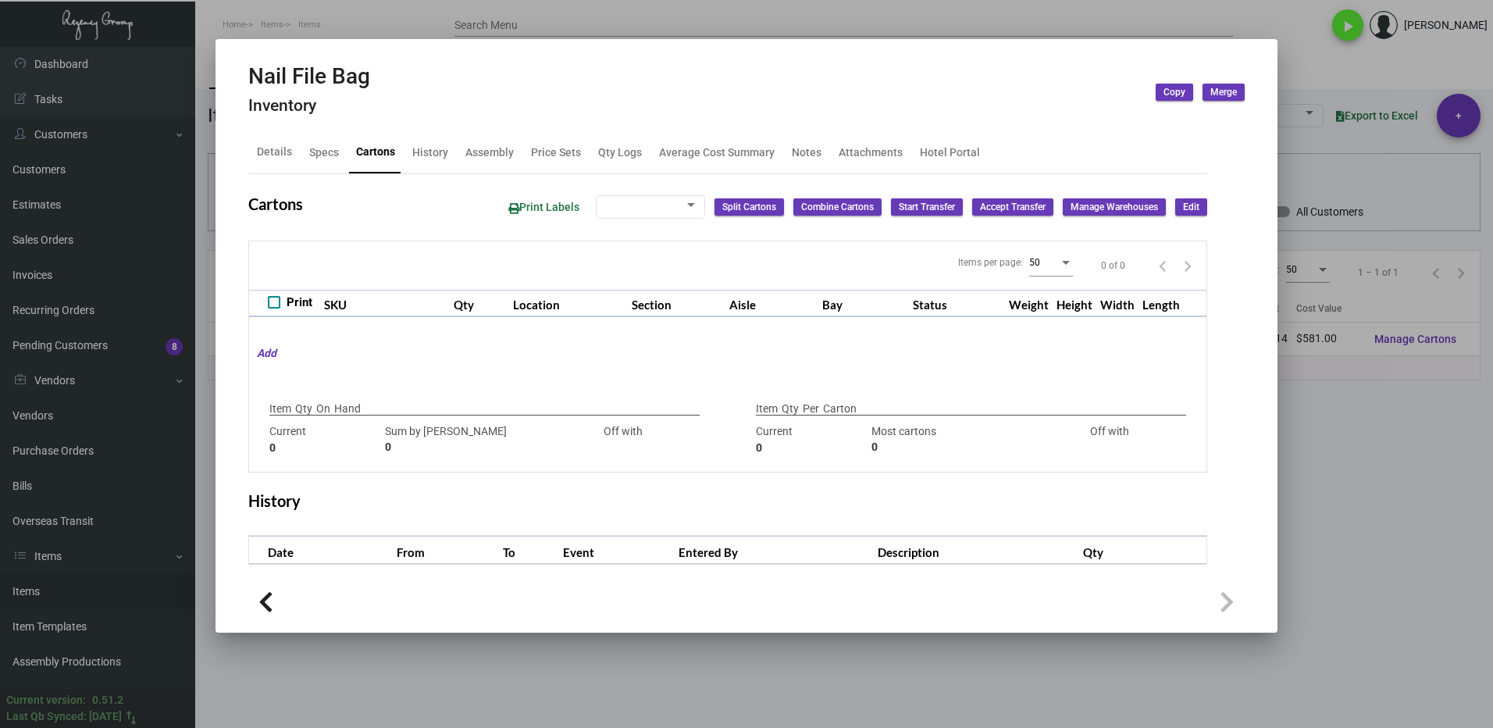
type input "4,150"
type input "7620"
type input "-3470"
type input "200"
type input "1375"
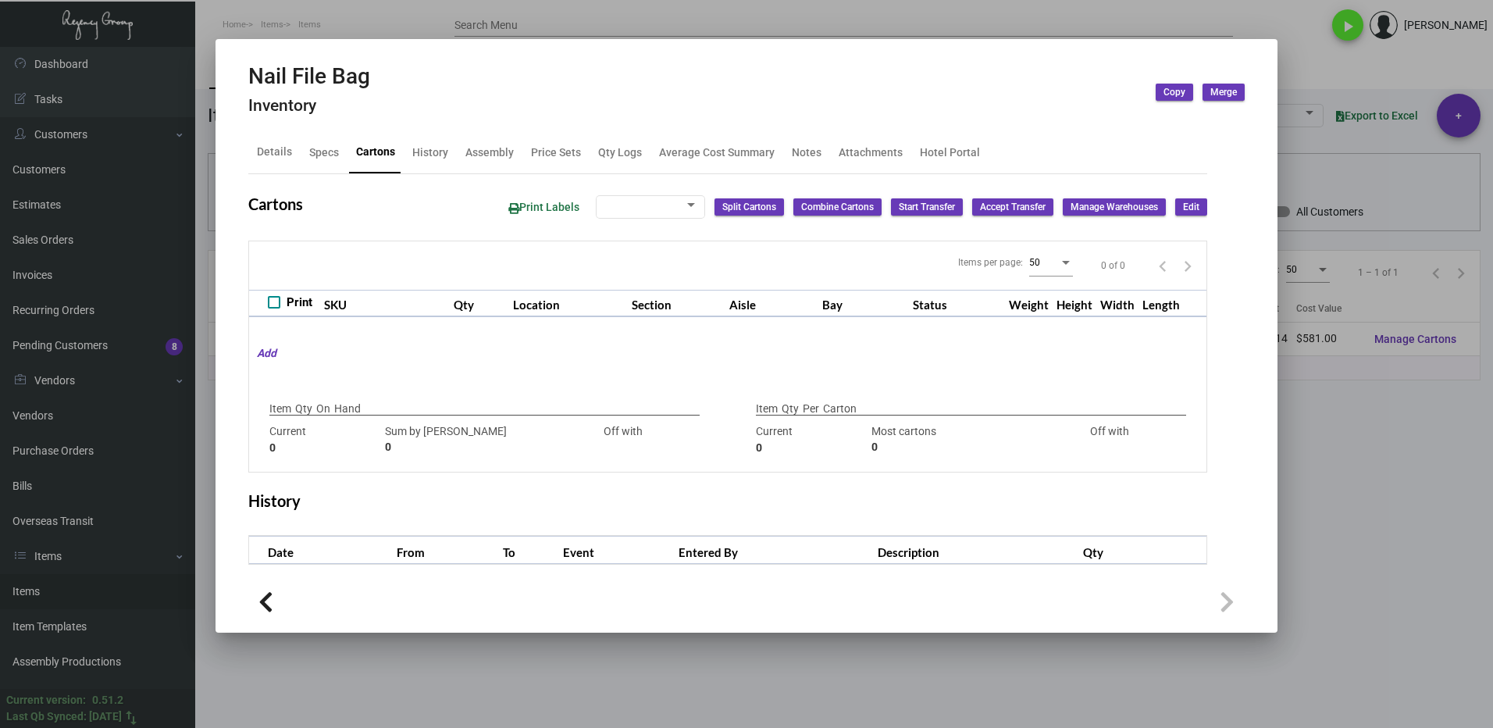
type input "-1175"
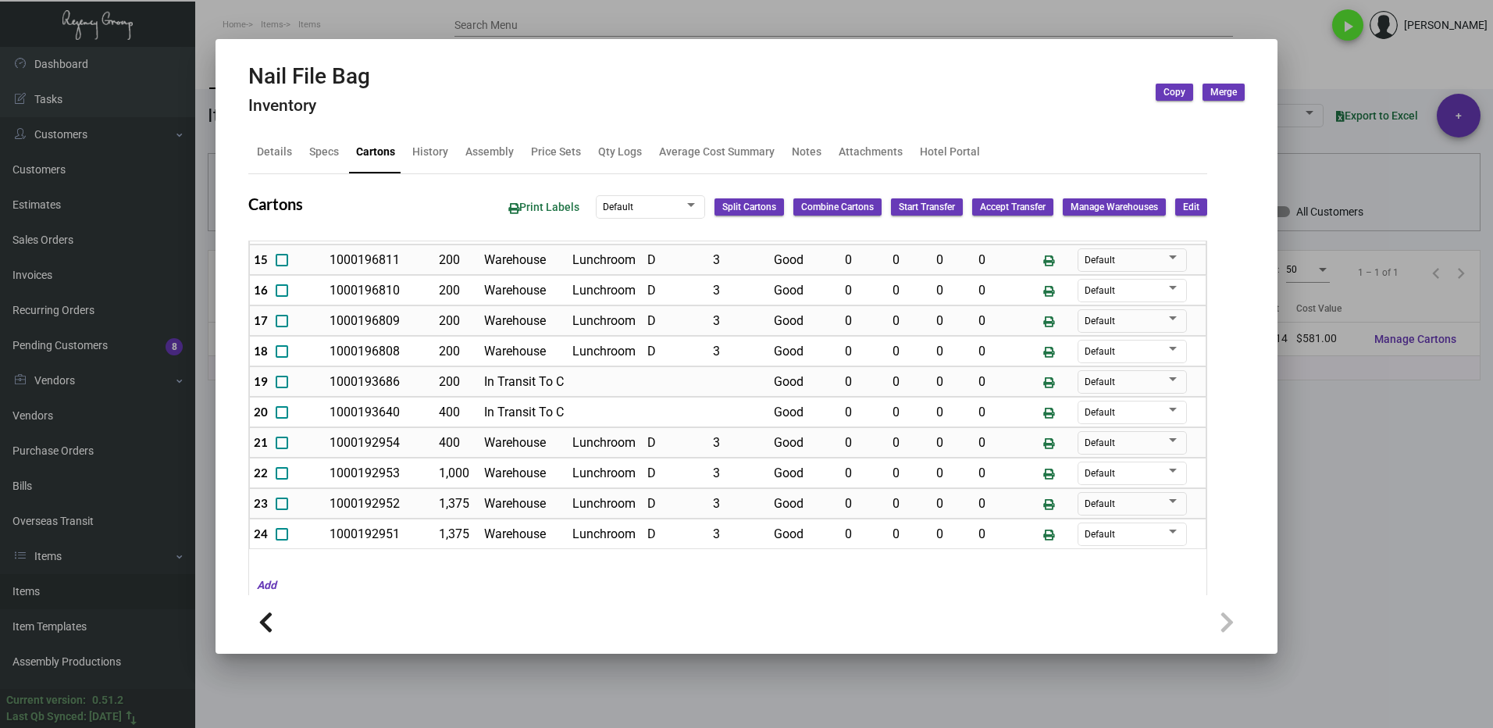
scroll to position [187, 0]
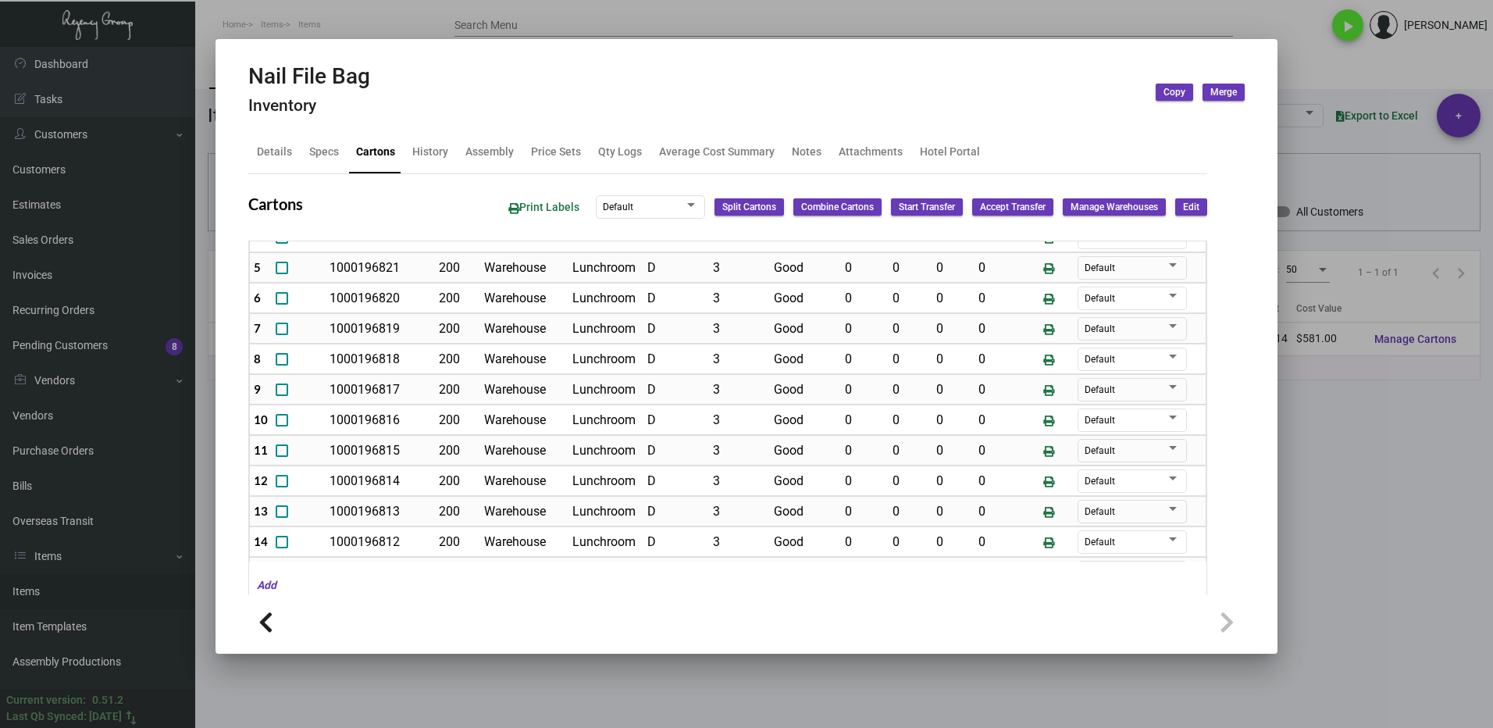
click at [1304, 471] on div at bounding box center [746, 364] width 1493 height 728
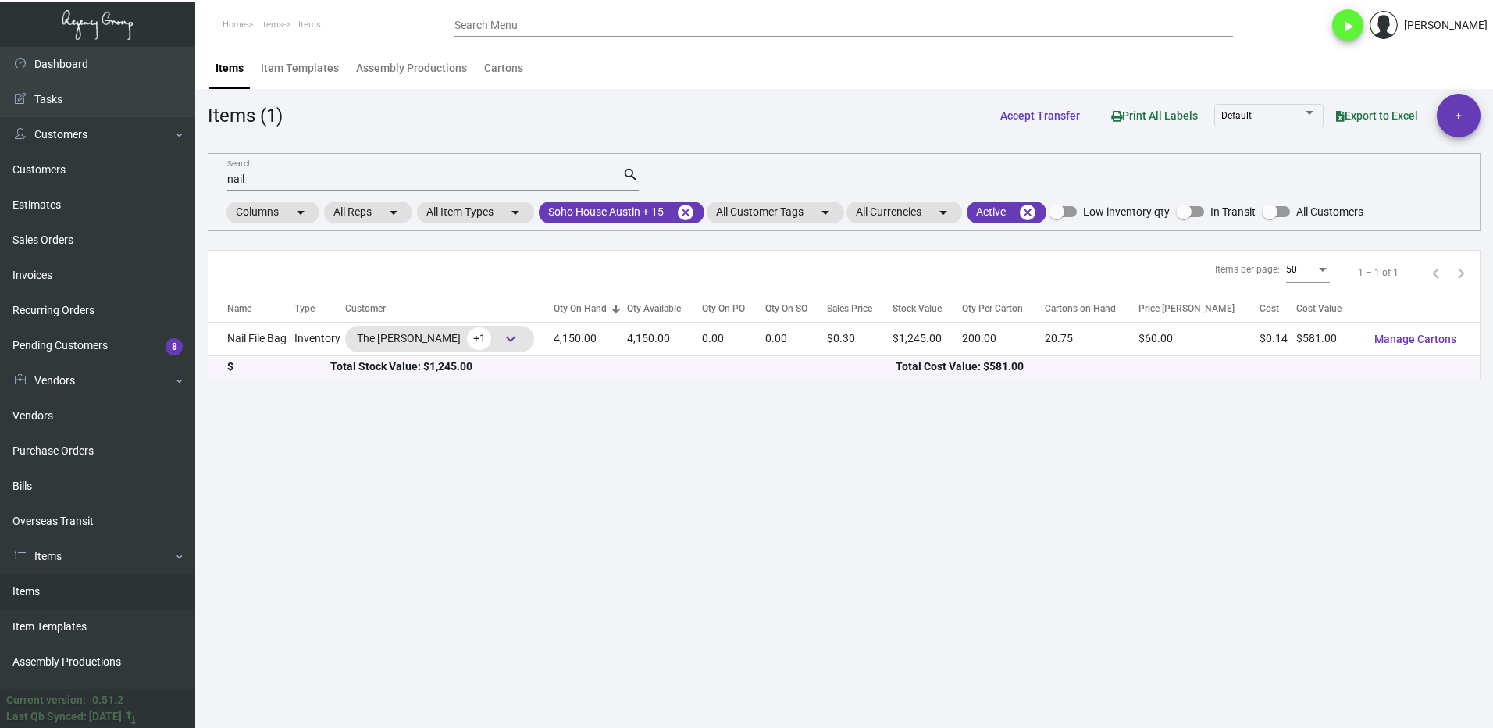
click at [277, 173] on div "nail Search" at bounding box center [424, 178] width 395 height 24
type input "n"
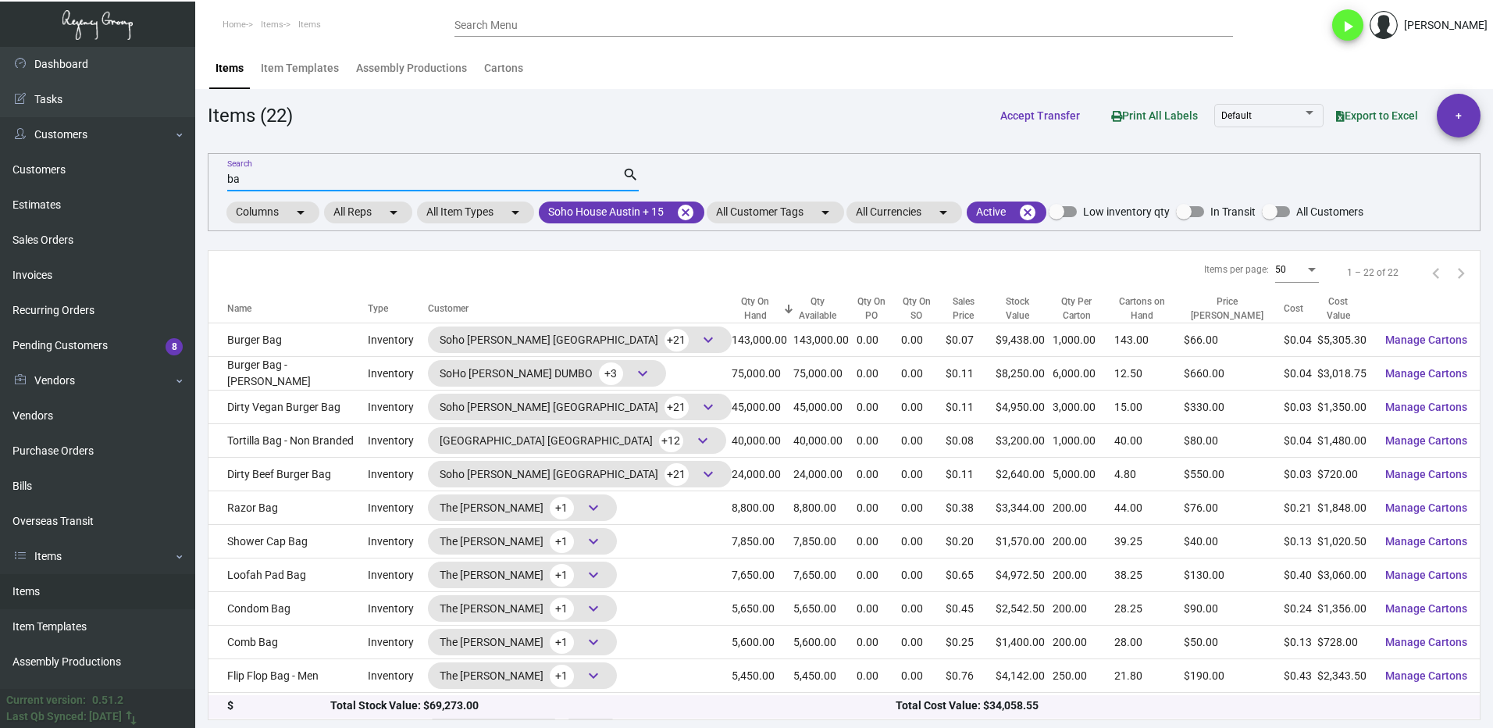
type input "b"
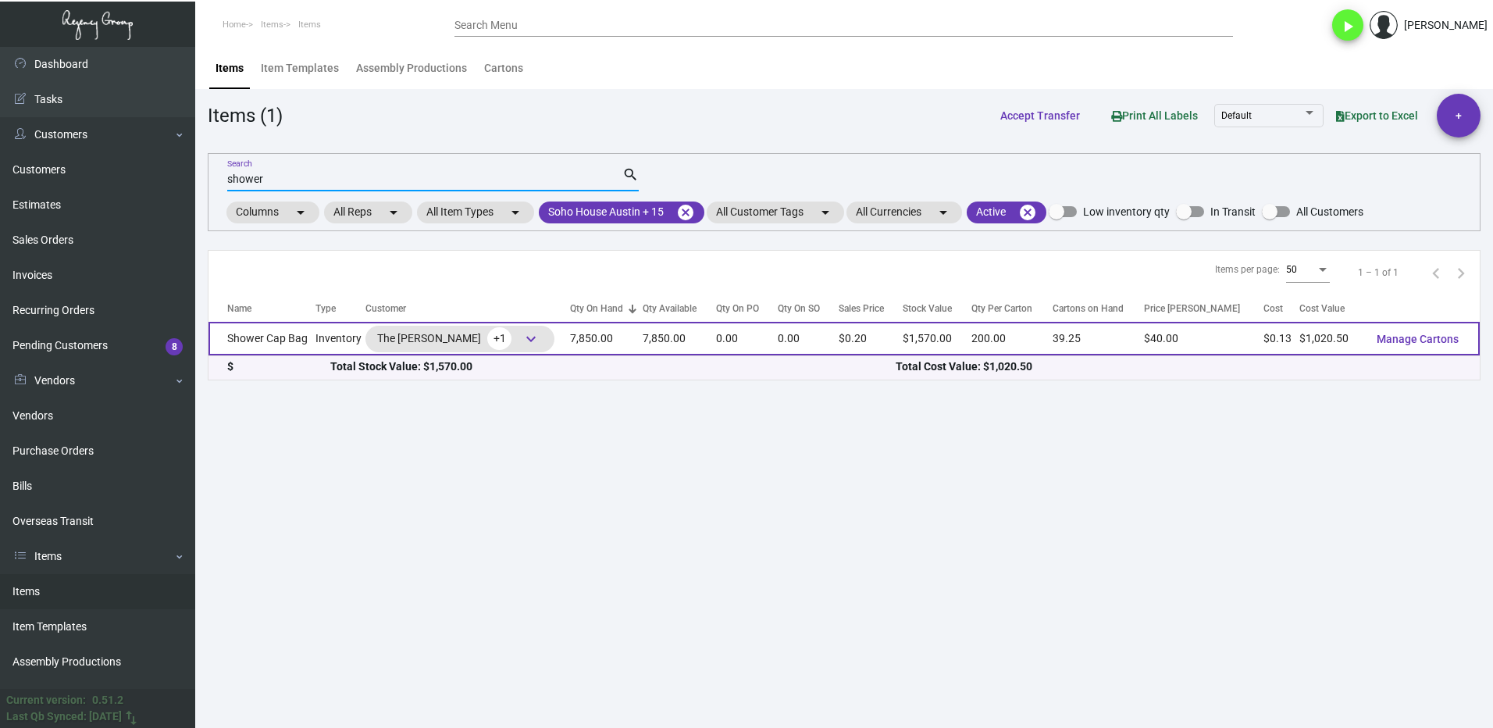
type input "shower"
click at [266, 348] on td "Shower Cap Bag" at bounding box center [262, 339] width 107 height 34
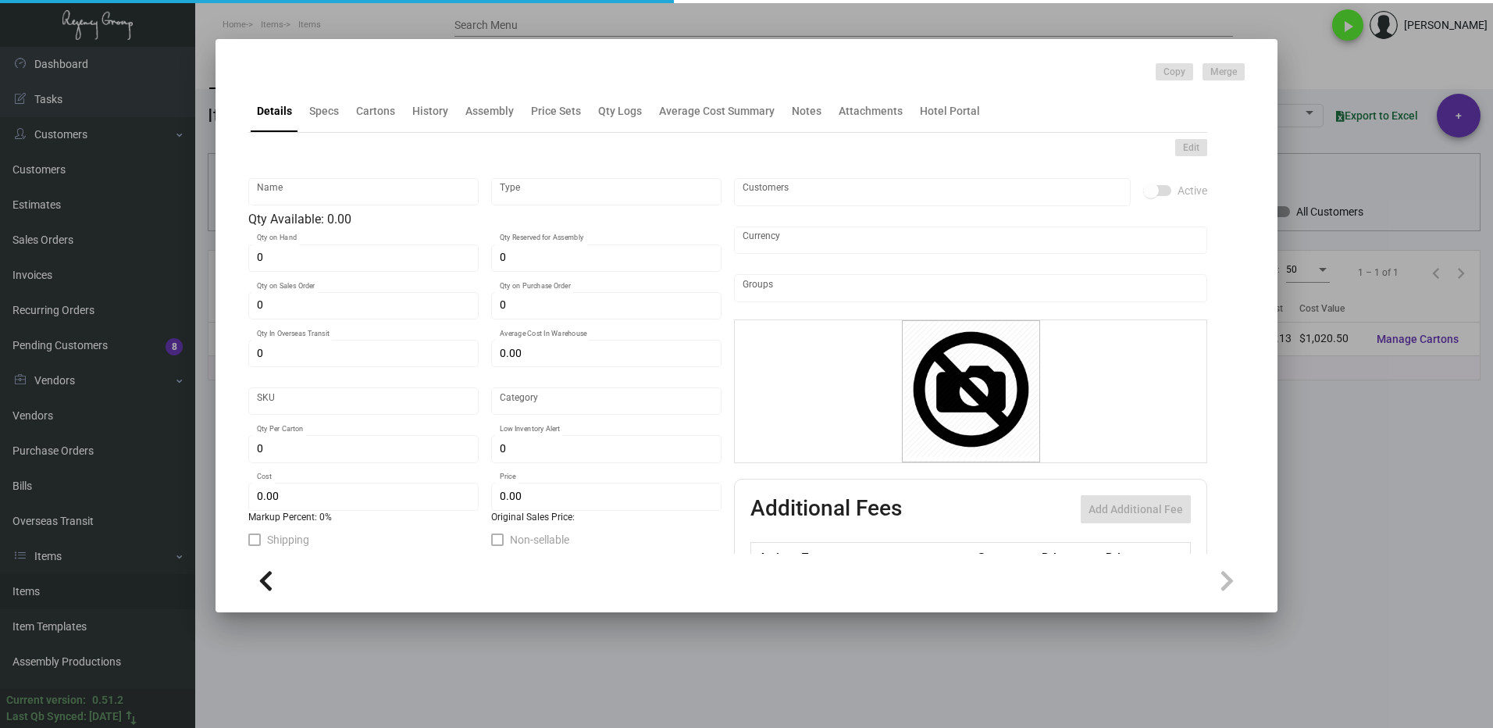
type input "Shower Cap Bag"
type input "Inventory"
type input "7,850"
type input "$ 0.00"
type input "Overseas"
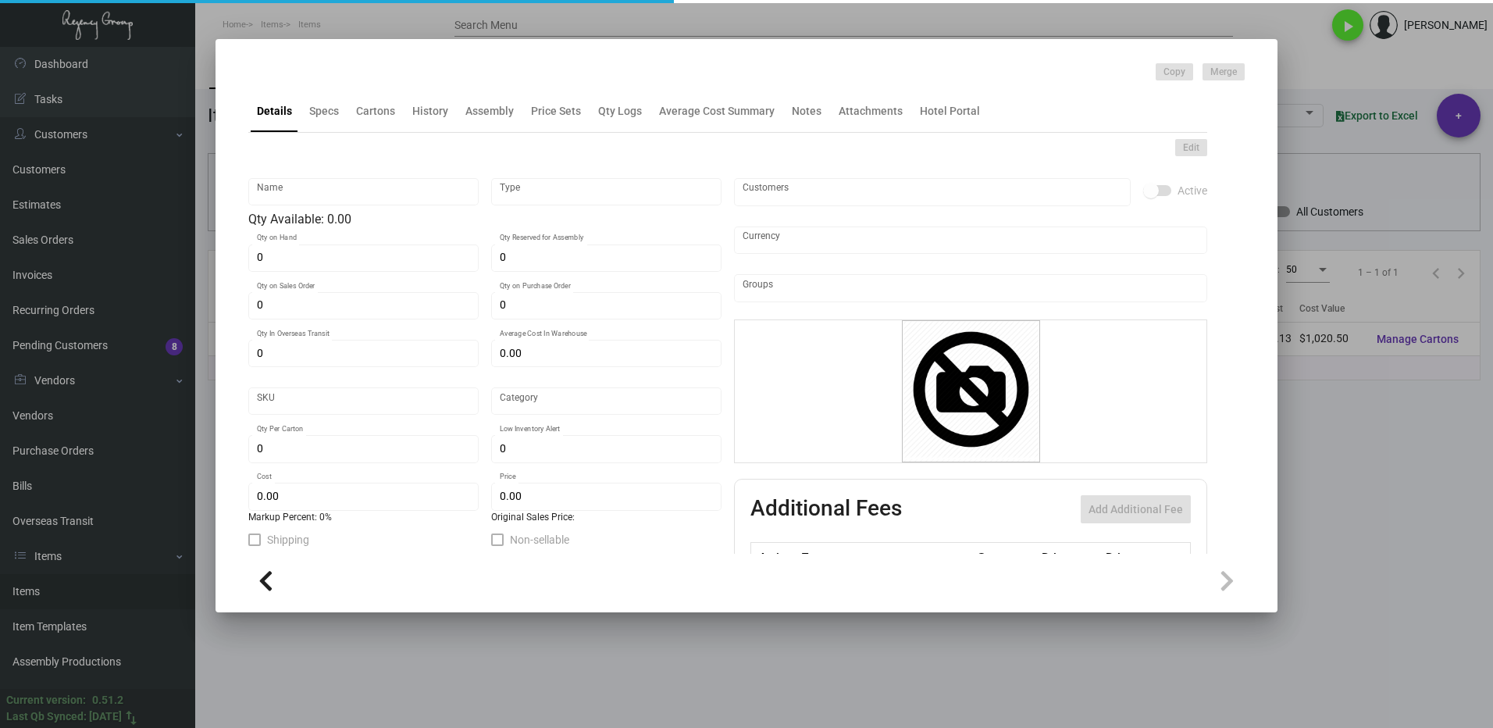
type input "200"
type input "$ 0.13"
type input "$ 0.20"
checkbox input "true"
type input "United States Dollar $"
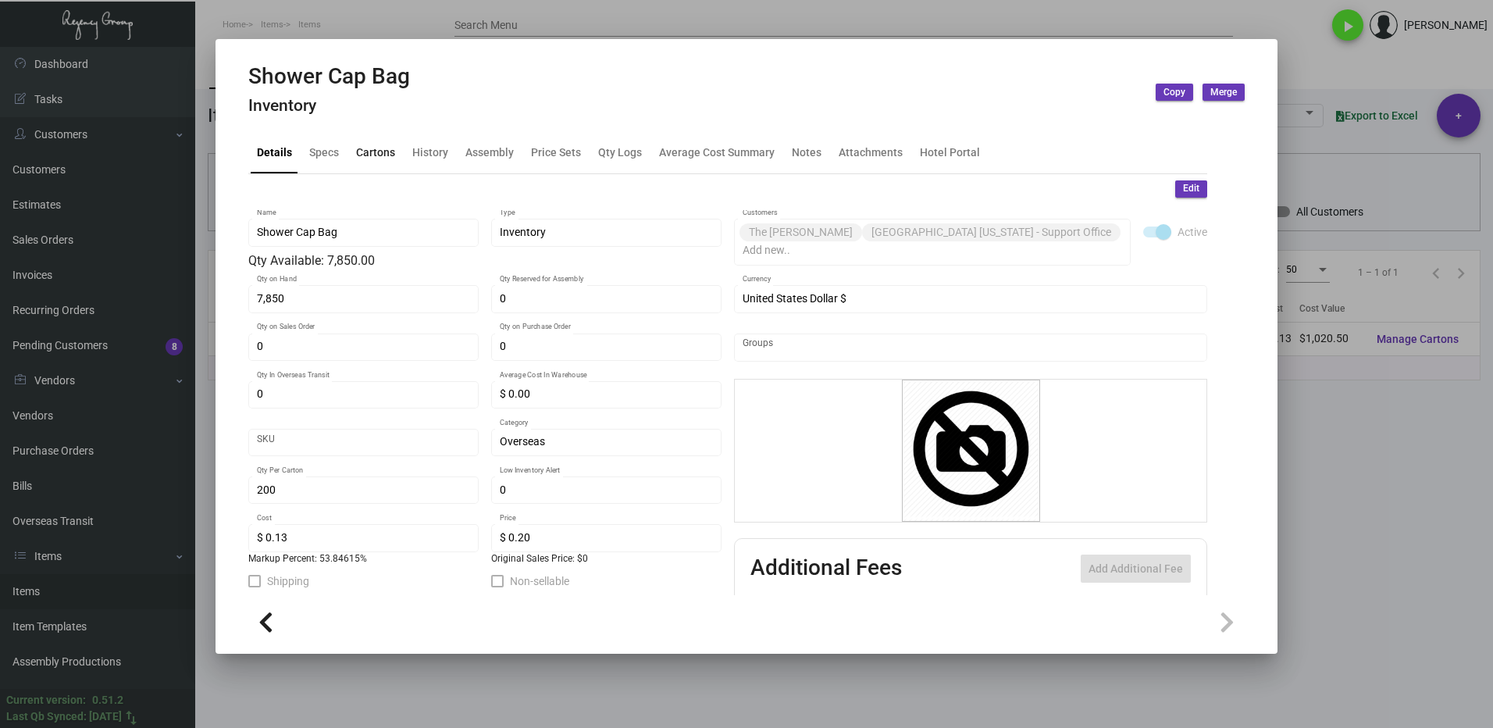
click at [373, 166] on div "Cartons" at bounding box center [376, 152] width 52 height 37
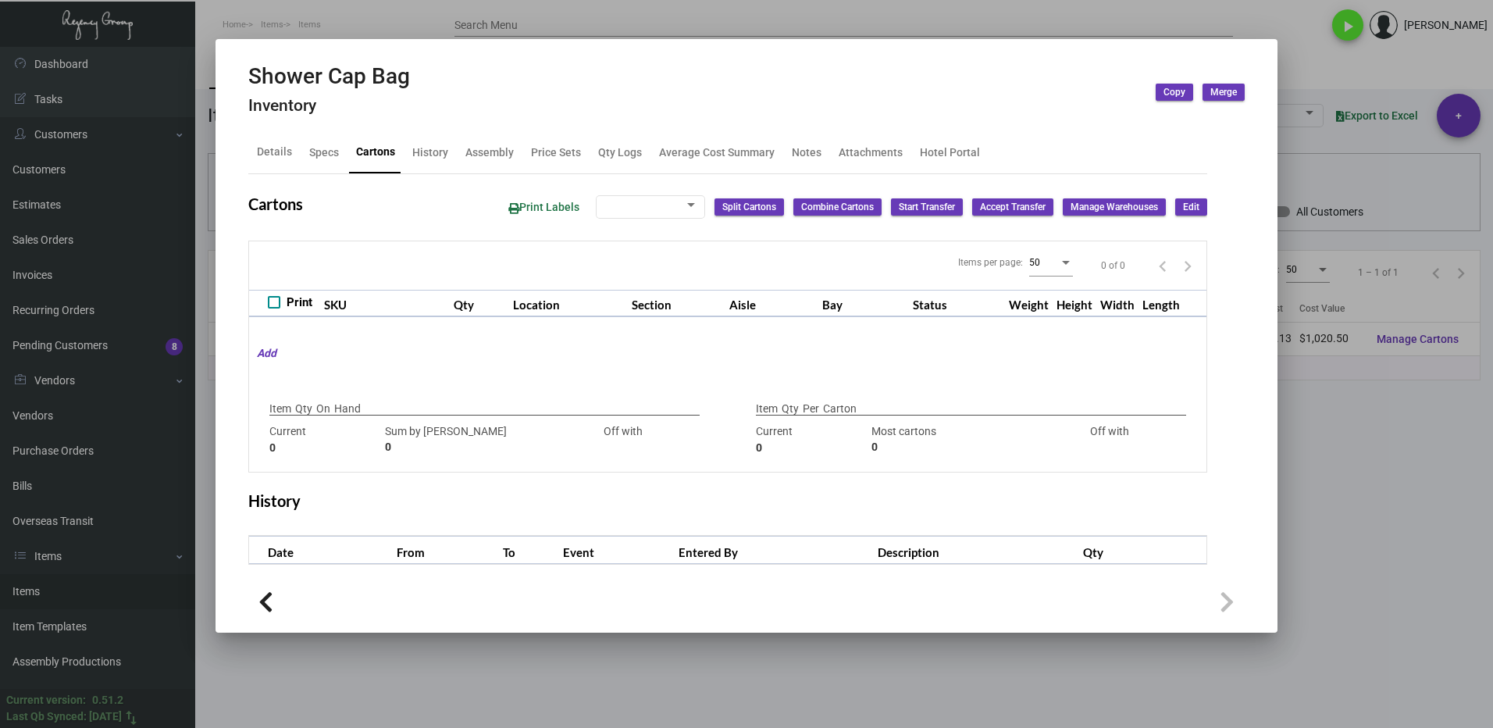
type input "7,850"
type input "7850"
type input "0"
type input "200"
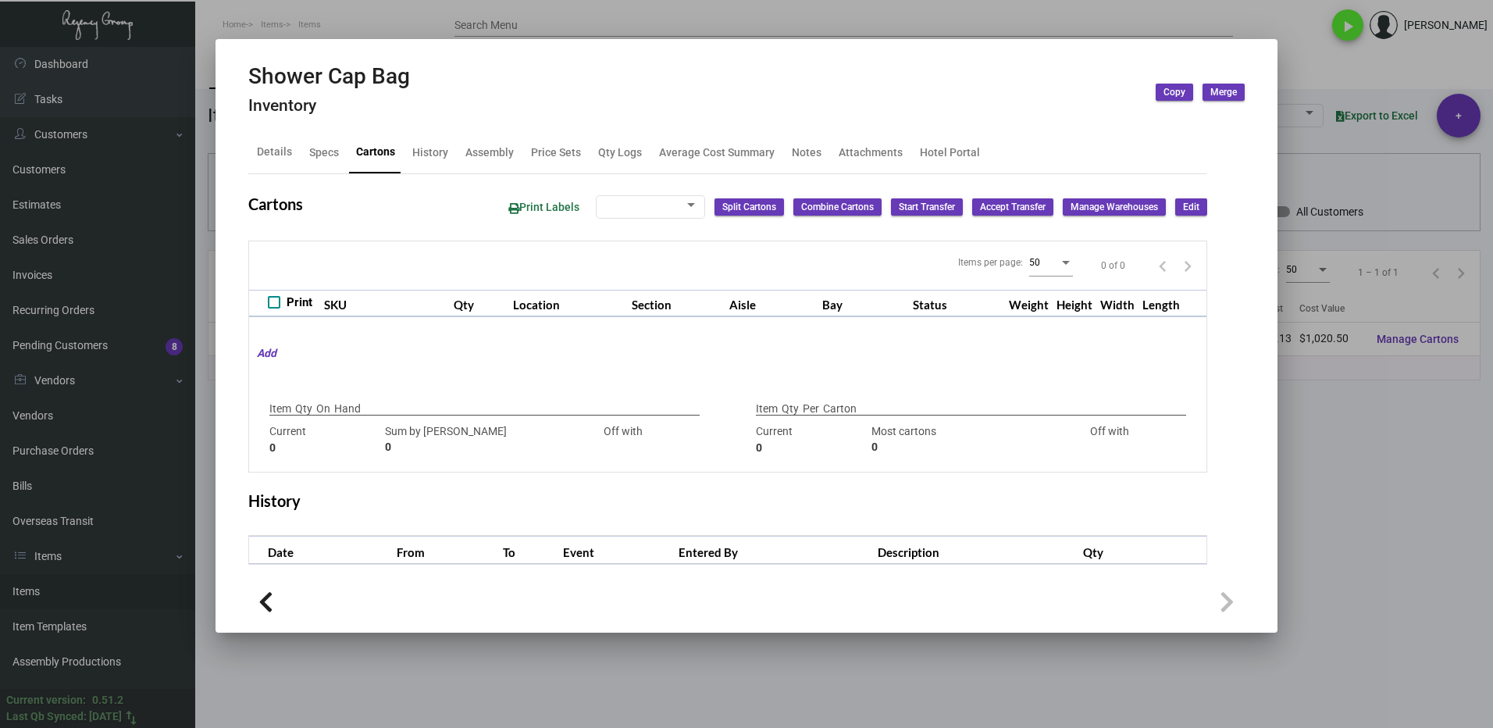
type input "0"
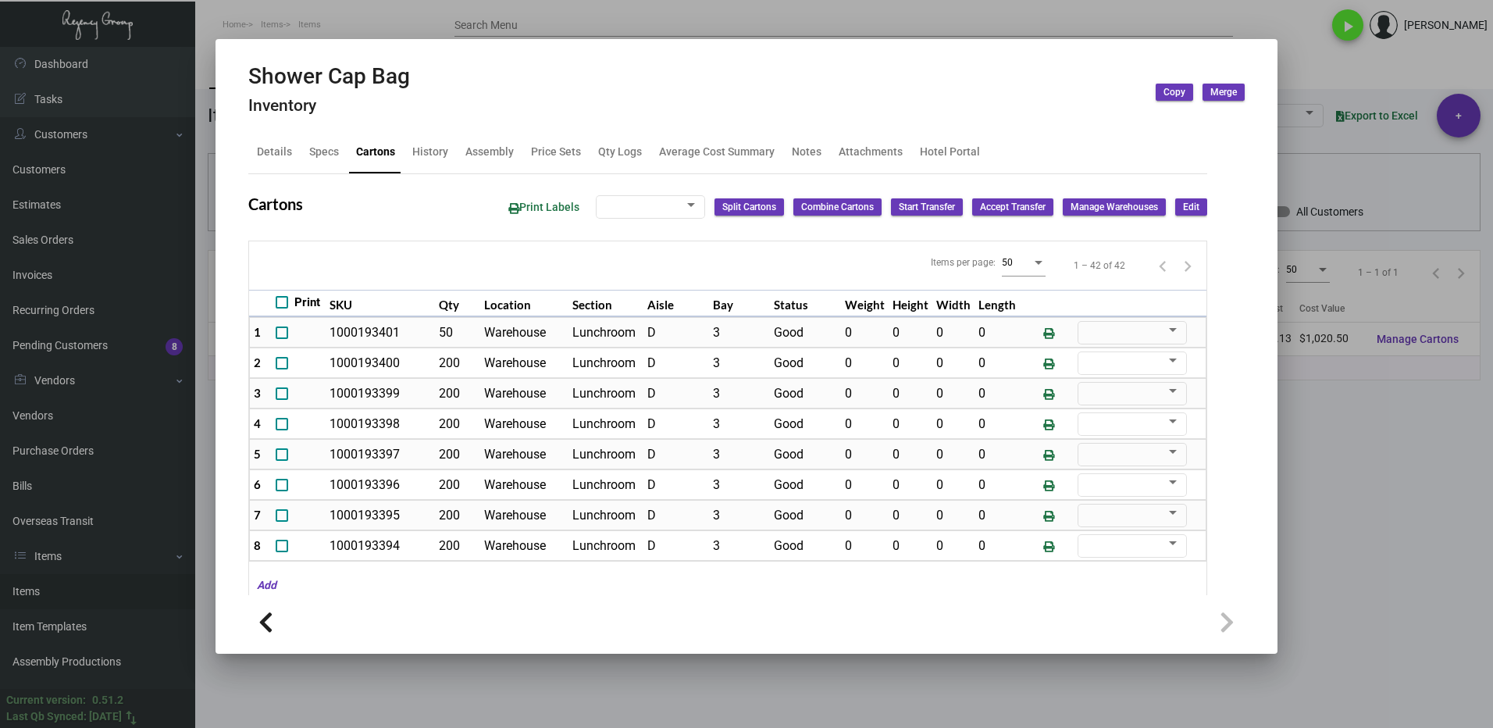
scroll to position [548, 0]
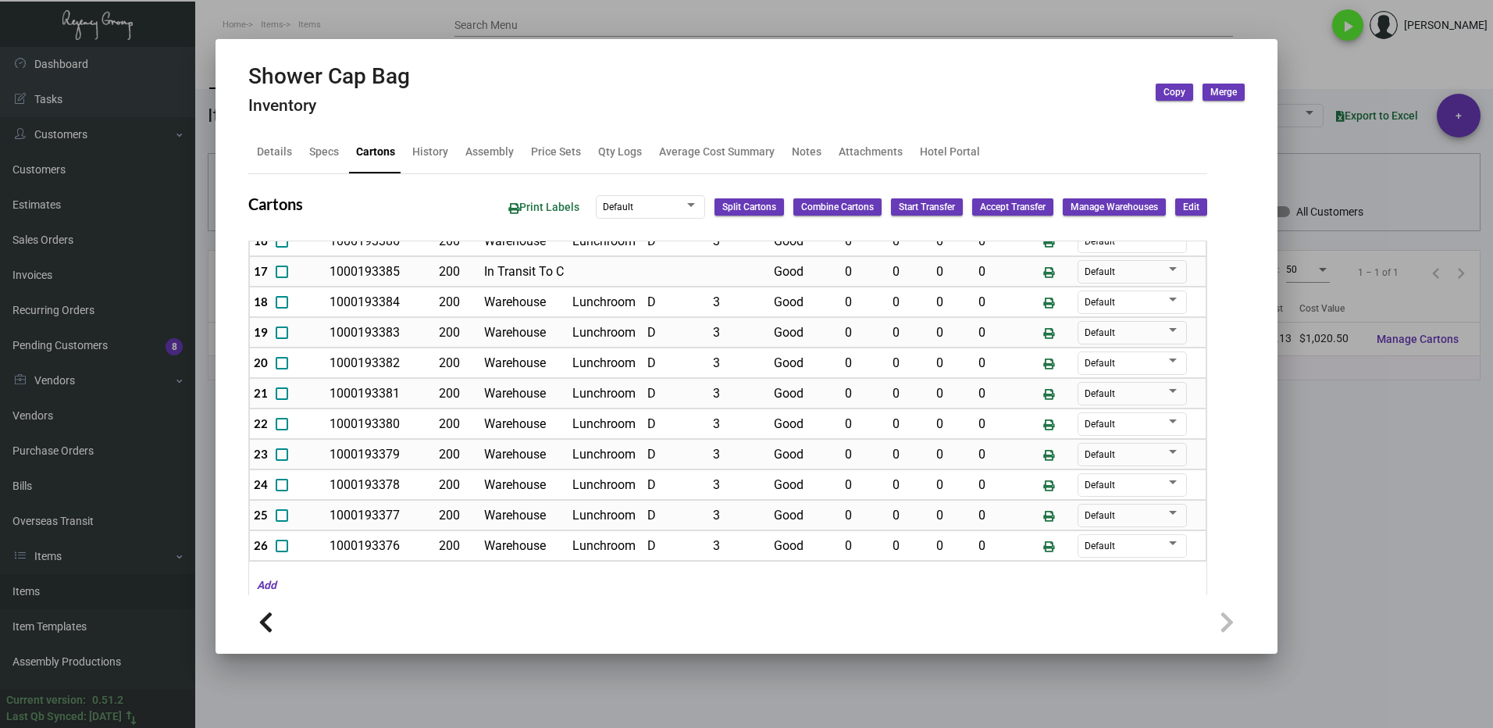
click at [1390, 519] on div at bounding box center [746, 364] width 1493 height 728
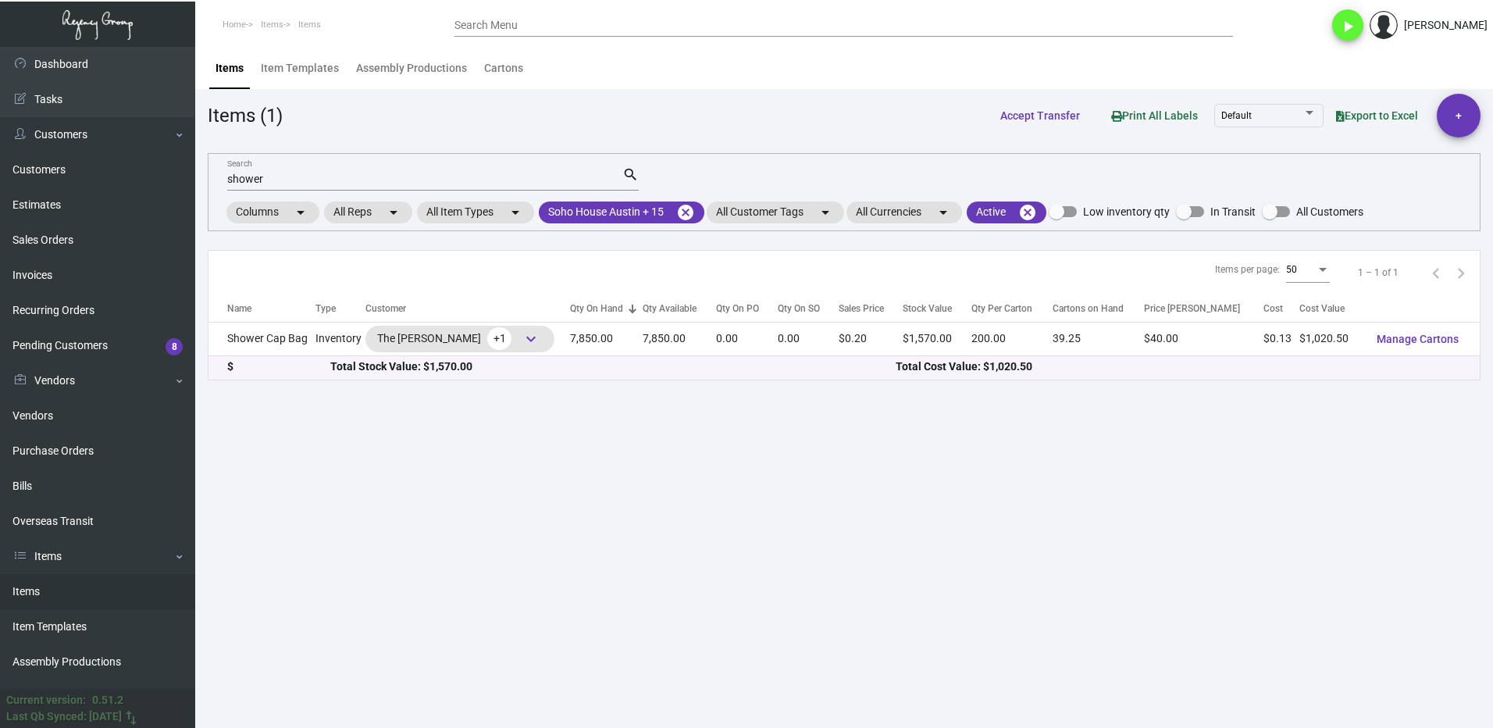
click at [266, 172] on div "shower Search" at bounding box center [424, 178] width 395 height 24
drag, startPoint x: 280, startPoint y: 175, endPoint x: 235, endPoint y: 174, distance: 44.5
click at [235, 174] on input "shower" at bounding box center [424, 179] width 395 height 12
type input "s"
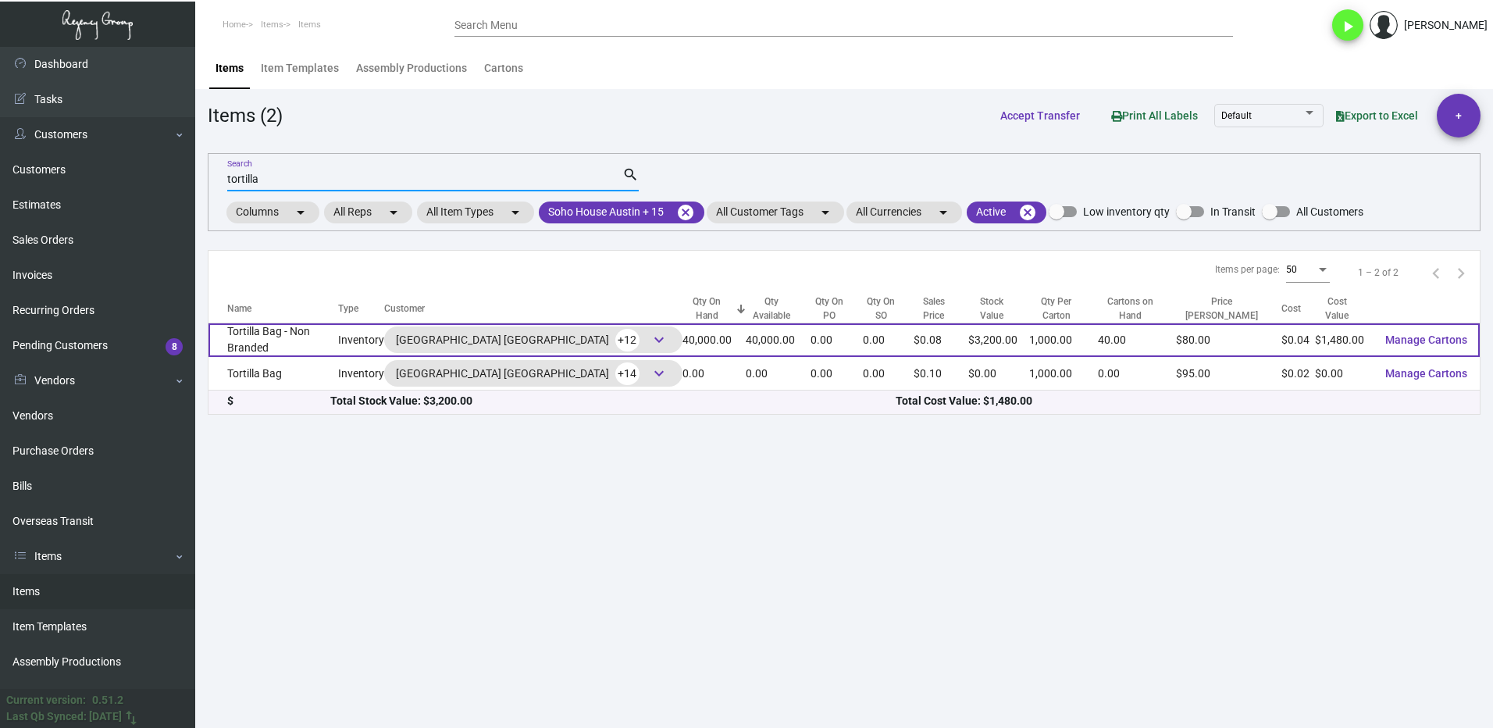
type input "tortilla"
click at [313, 346] on td "Tortilla Bag - Non Branded" at bounding box center [274, 340] width 130 height 34
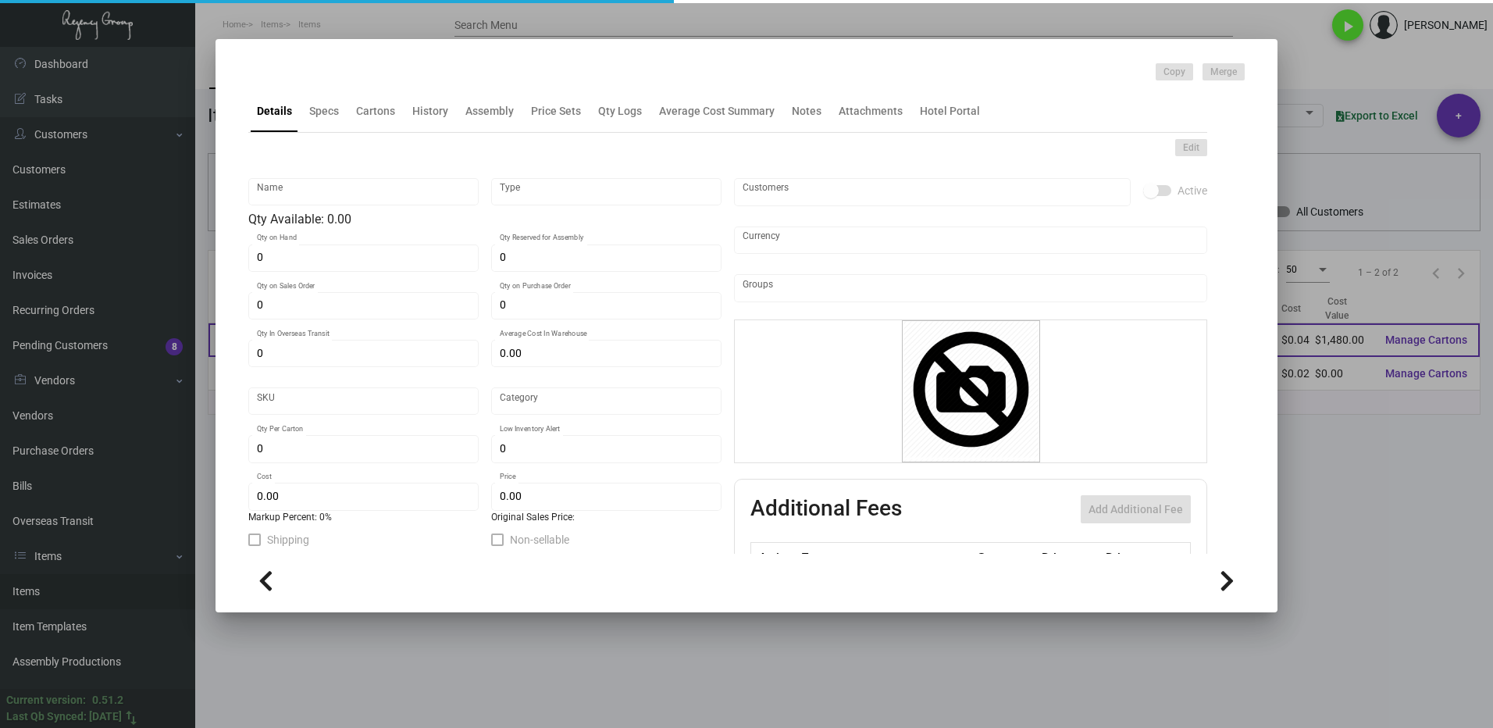
type input "Tortilla Bag - Non Branded"
type input "Inventory"
type input "40,000"
type input "$ 0.037"
type input "SH-208-195"
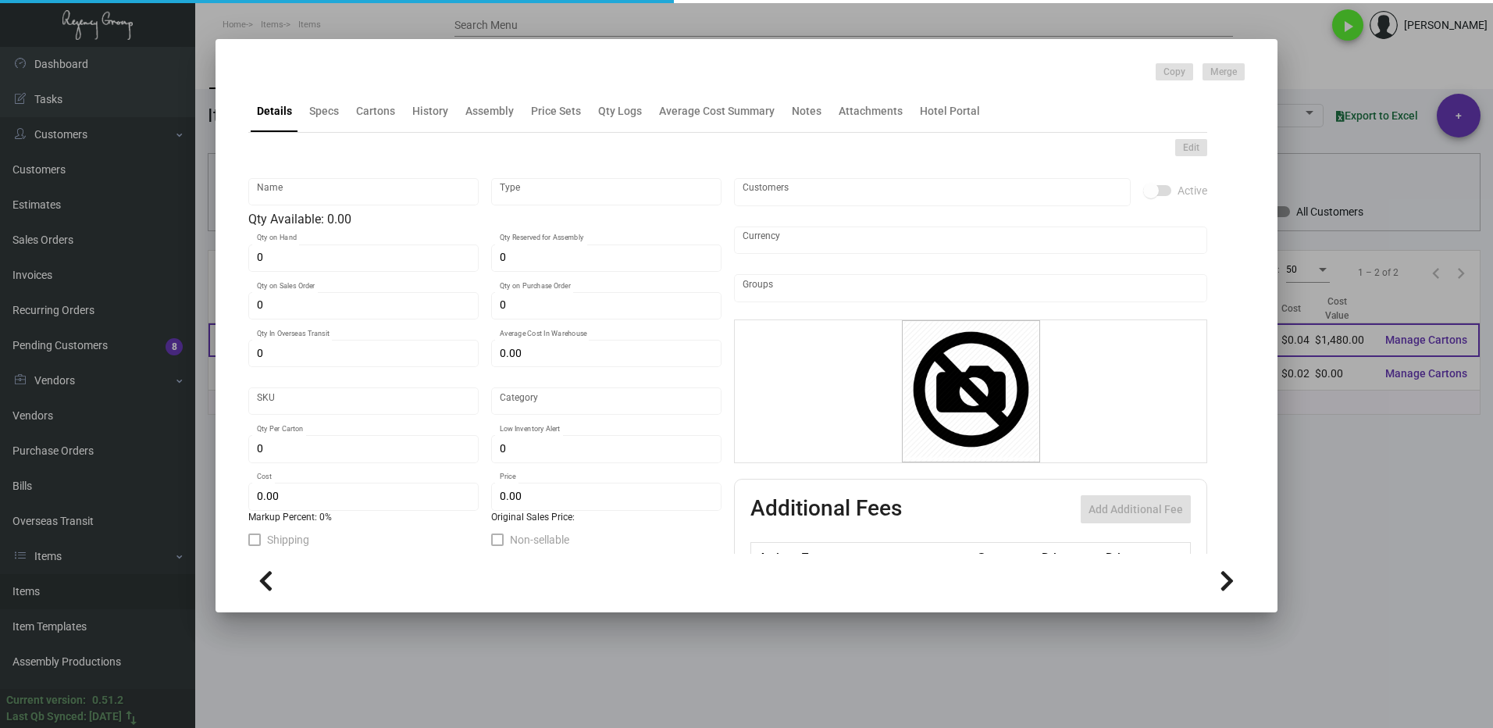
type input "Overseas"
type input "1,000"
type input "8,000"
type input "$ 0.037"
type input "$ 0.08"
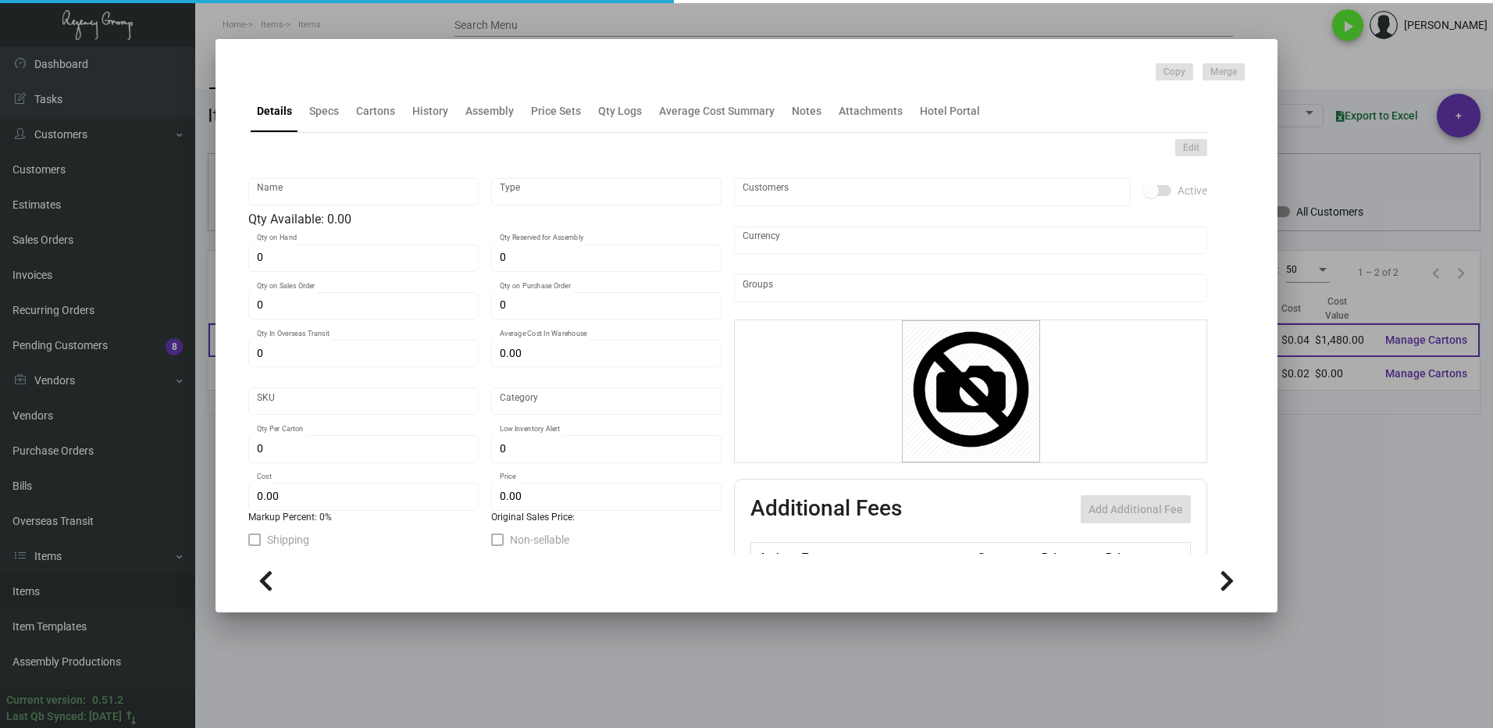
checkbox input "true"
type input "United States Dollar $"
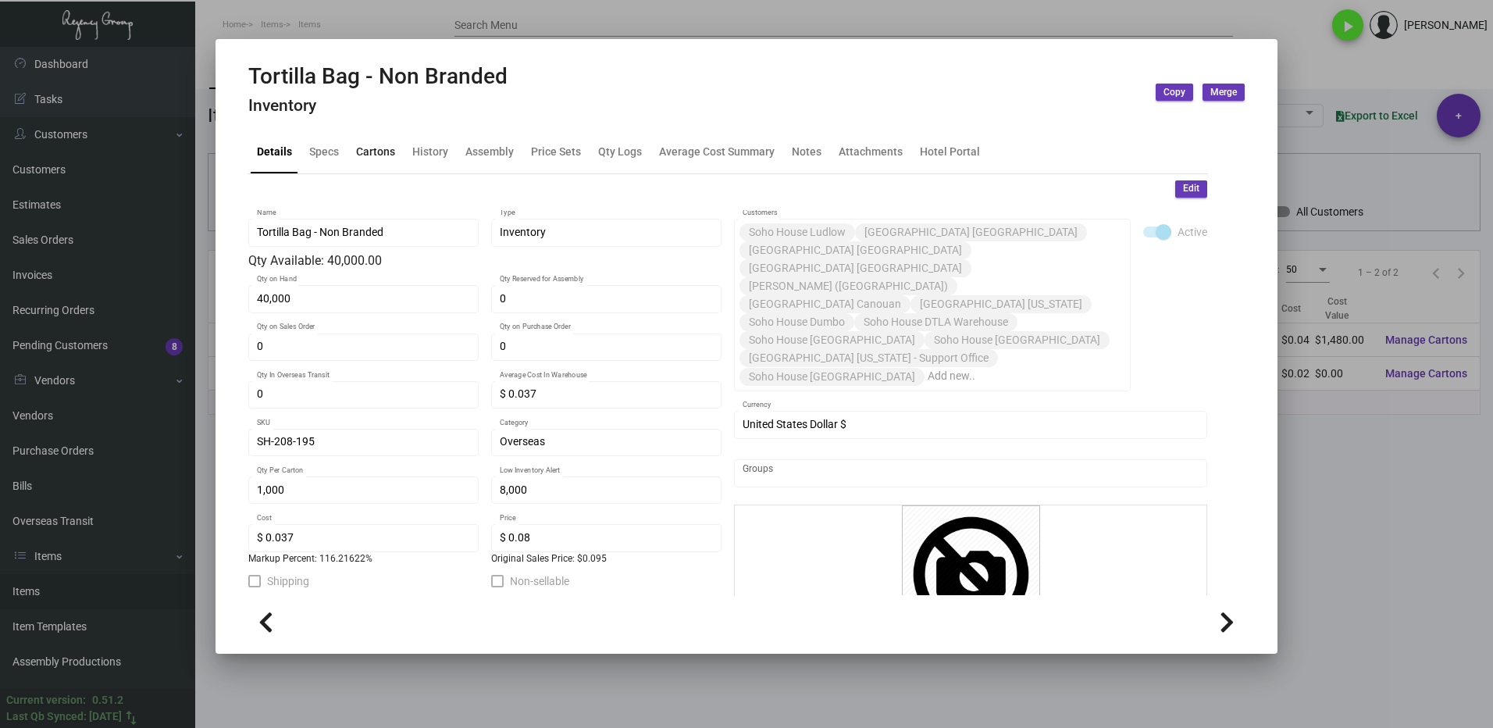
click at [360, 147] on div "Cartons" at bounding box center [375, 152] width 39 height 16
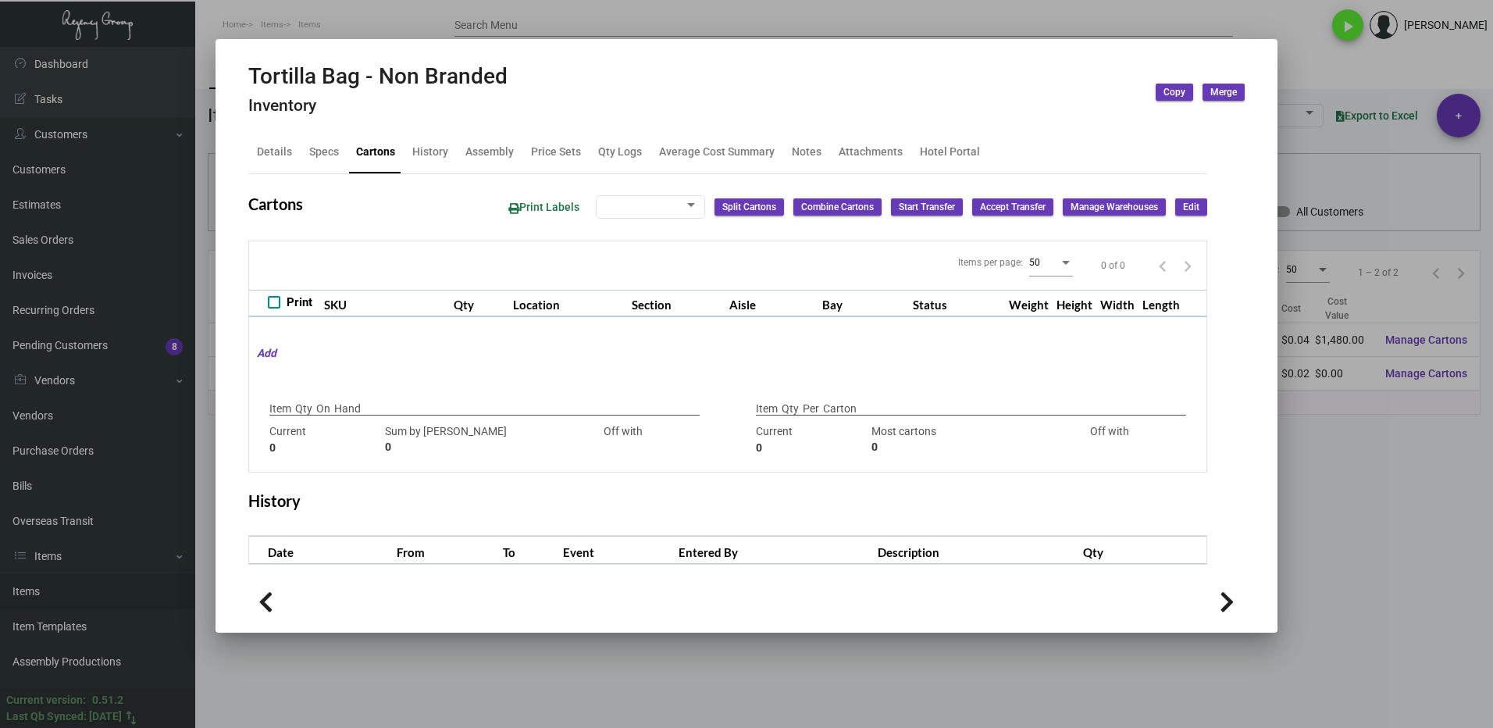
type input "40,000"
type input "43000"
type input "-3000"
type input "1,000"
type input "1000"
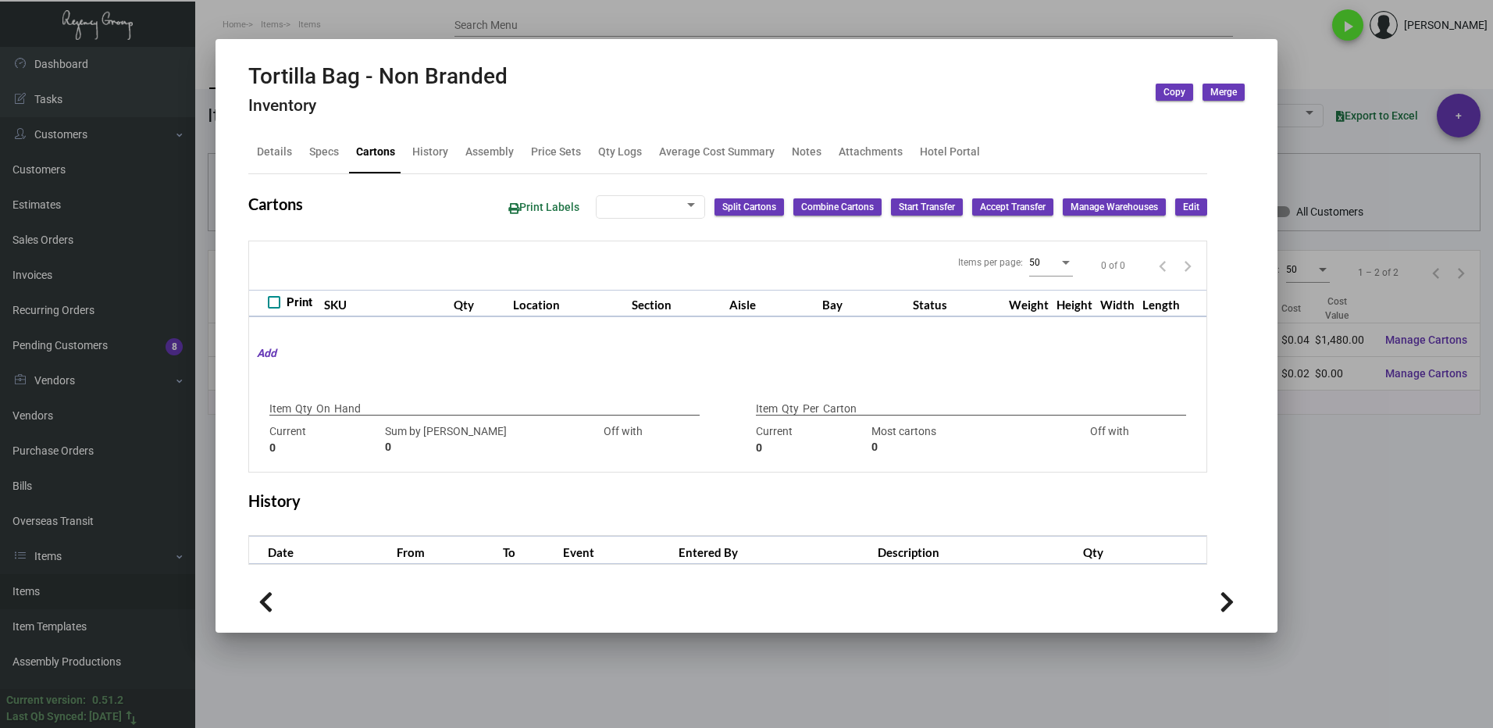
type input "0"
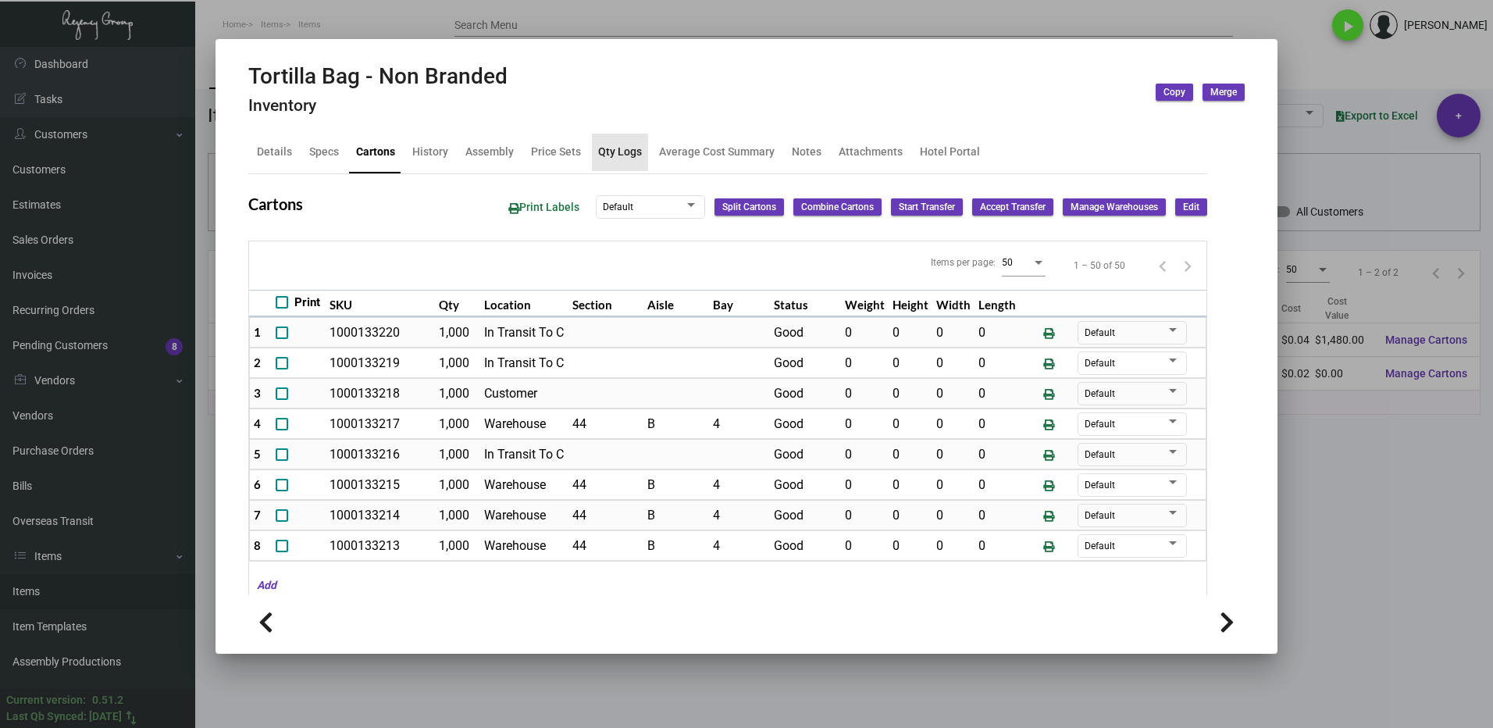
click at [605, 149] on div "Qty Logs" at bounding box center [620, 152] width 44 height 16
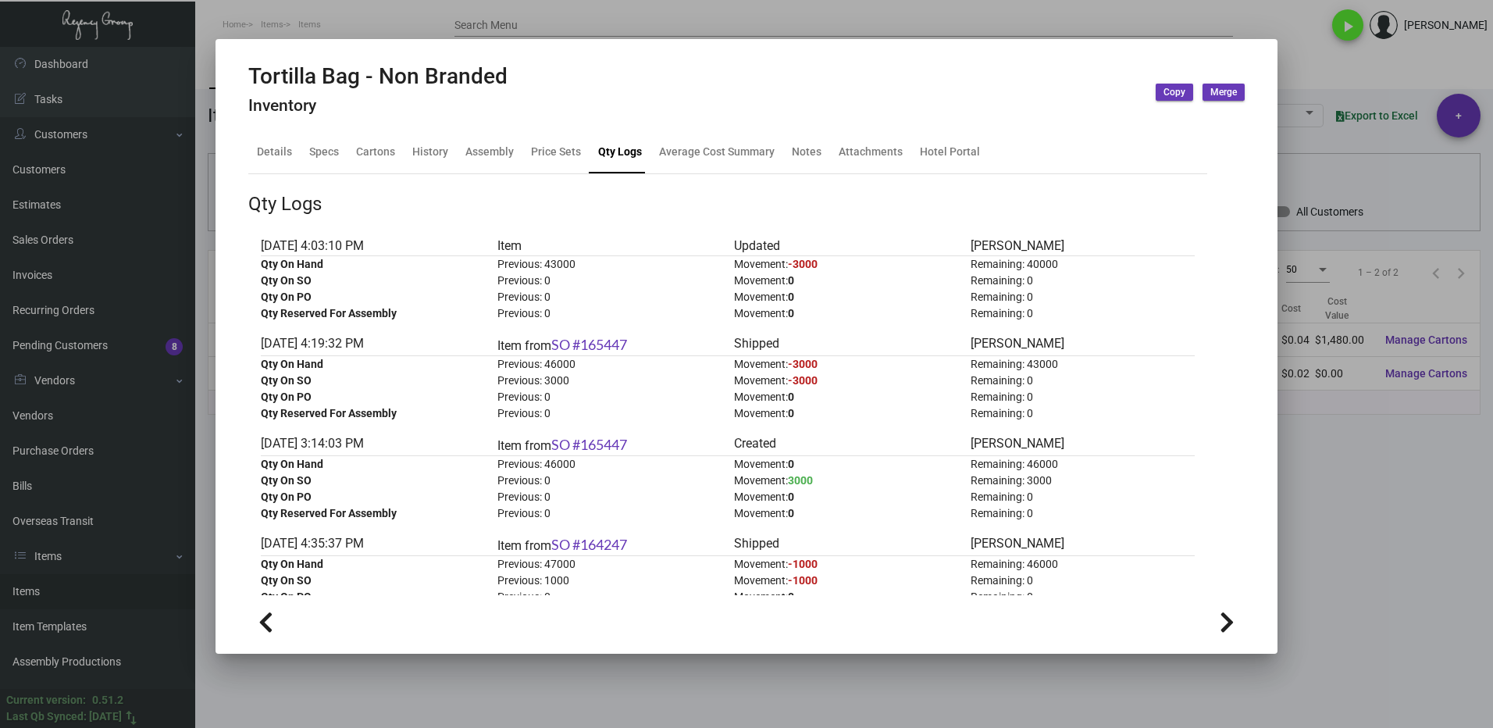
click at [1352, 532] on div at bounding box center [746, 364] width 1493 height 728
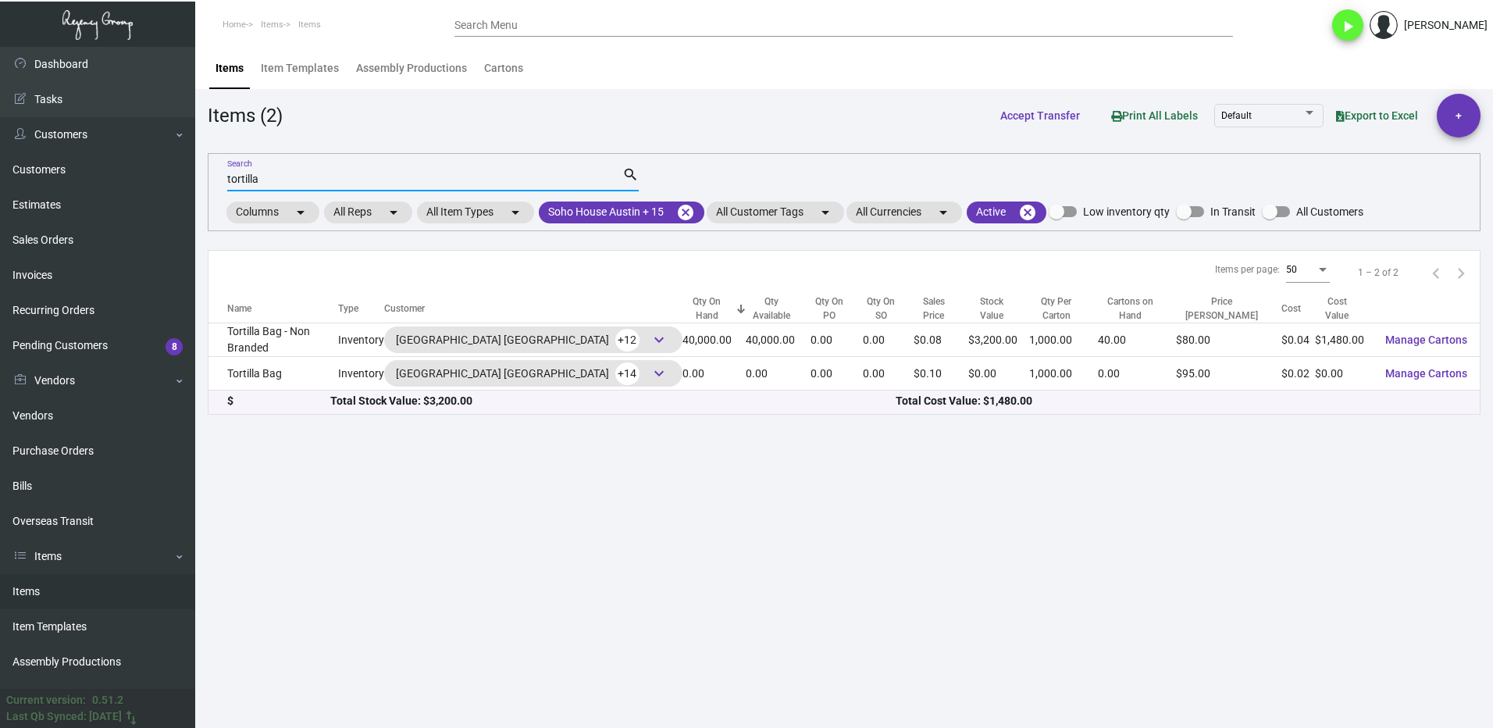
drag, startPoint x: 269, startPoint y: 178, endPoint x: 232, endPoint y: 179, distance: 36.7
click at [232, 179] on input "tortilla" at bounding box center [424, 179] width 395 height 12
type input "t"
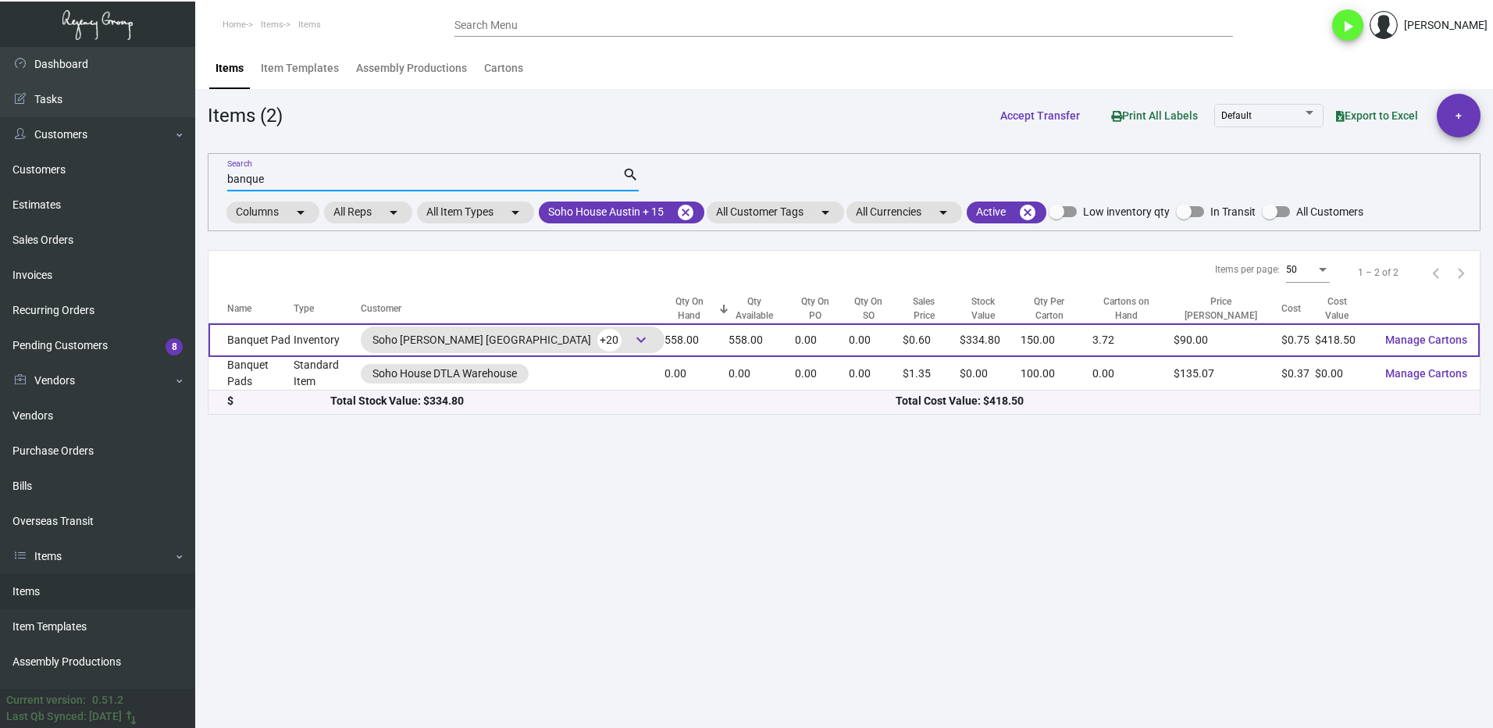
type input "banque"
click at [270, 341] on td "Banquet Pad" at bounding box center [251, 340] width 85 height 34
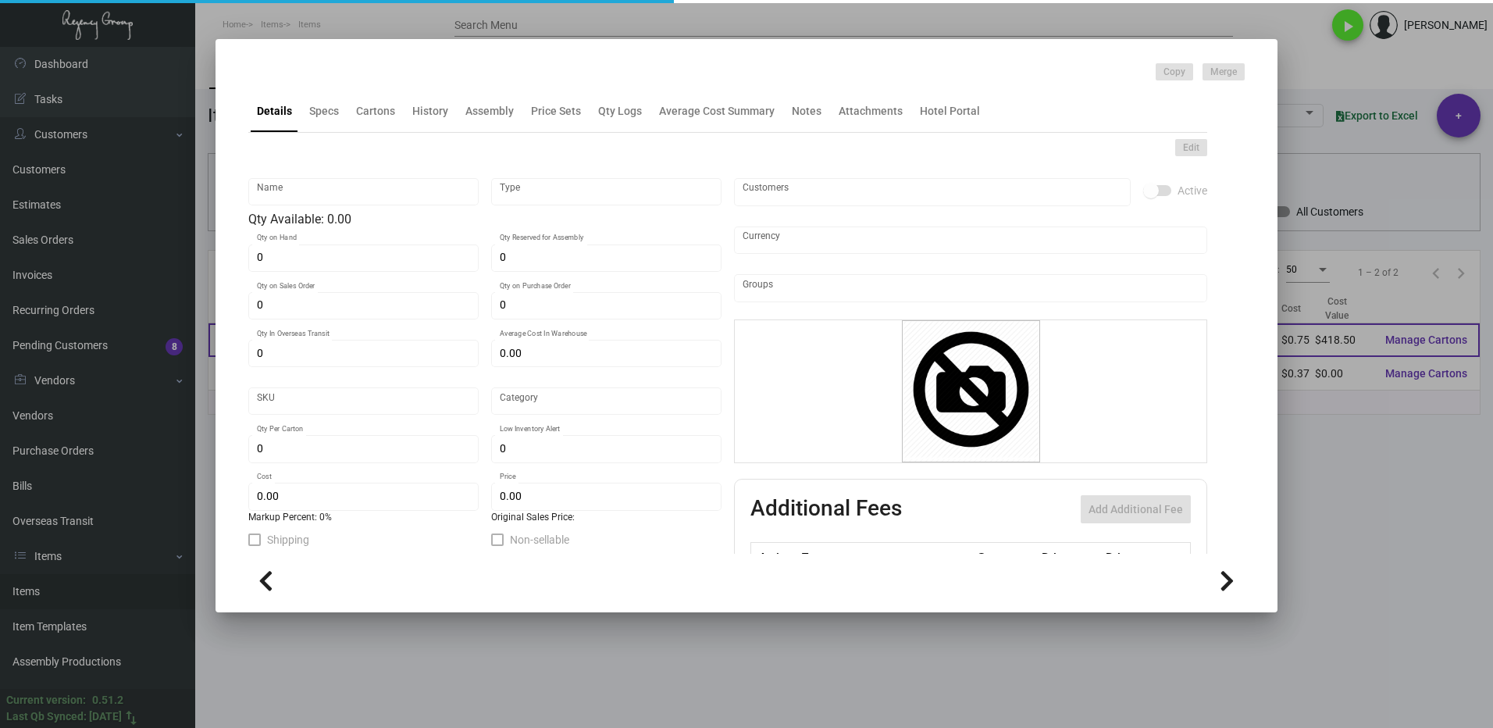
type input "Banquet Pad"
type input "Inventory"
type input "558"
type input "$ 1.20"
type input "SH-519-135"
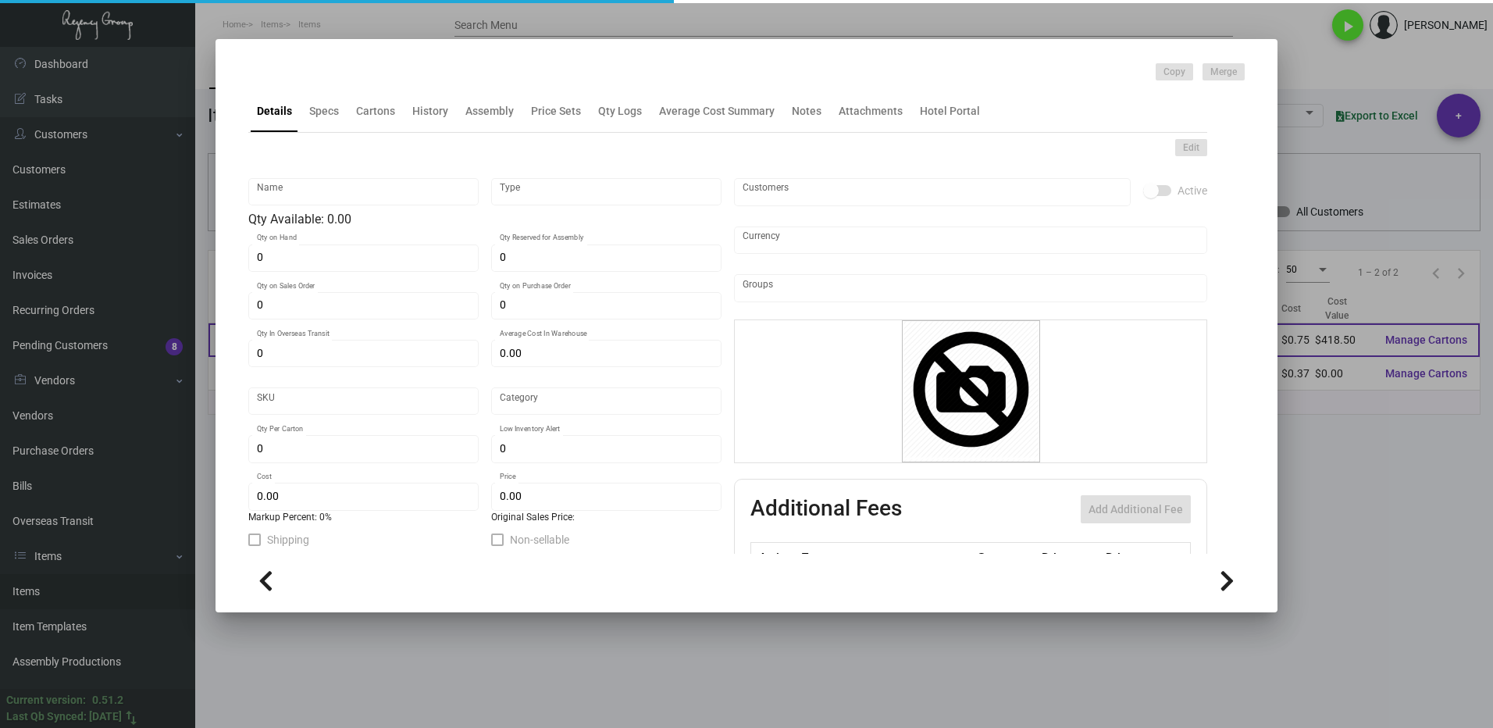
type input "Standard"
type input "150"
type input "$ 0.75"
type input "$ 0.60"
type textarea "Banquet pad : Size 8x8 #60 white text stock printing 1 color 15 sheets per pad …"
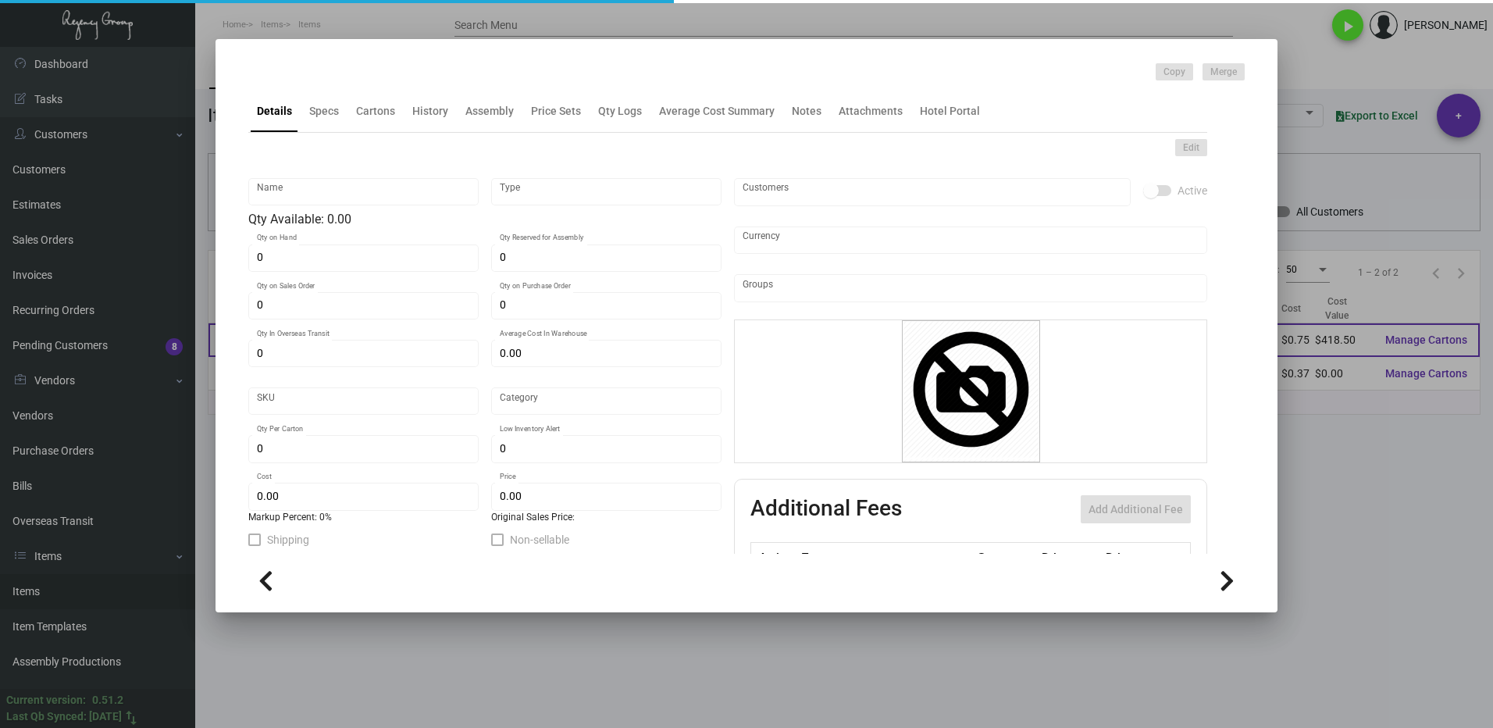
type textarea "Banquet pad : Size 8x8 #60 white text stock printing 1 color 15 sheets per pad …"
checkbox input "true"
type input "United States Dollar $"
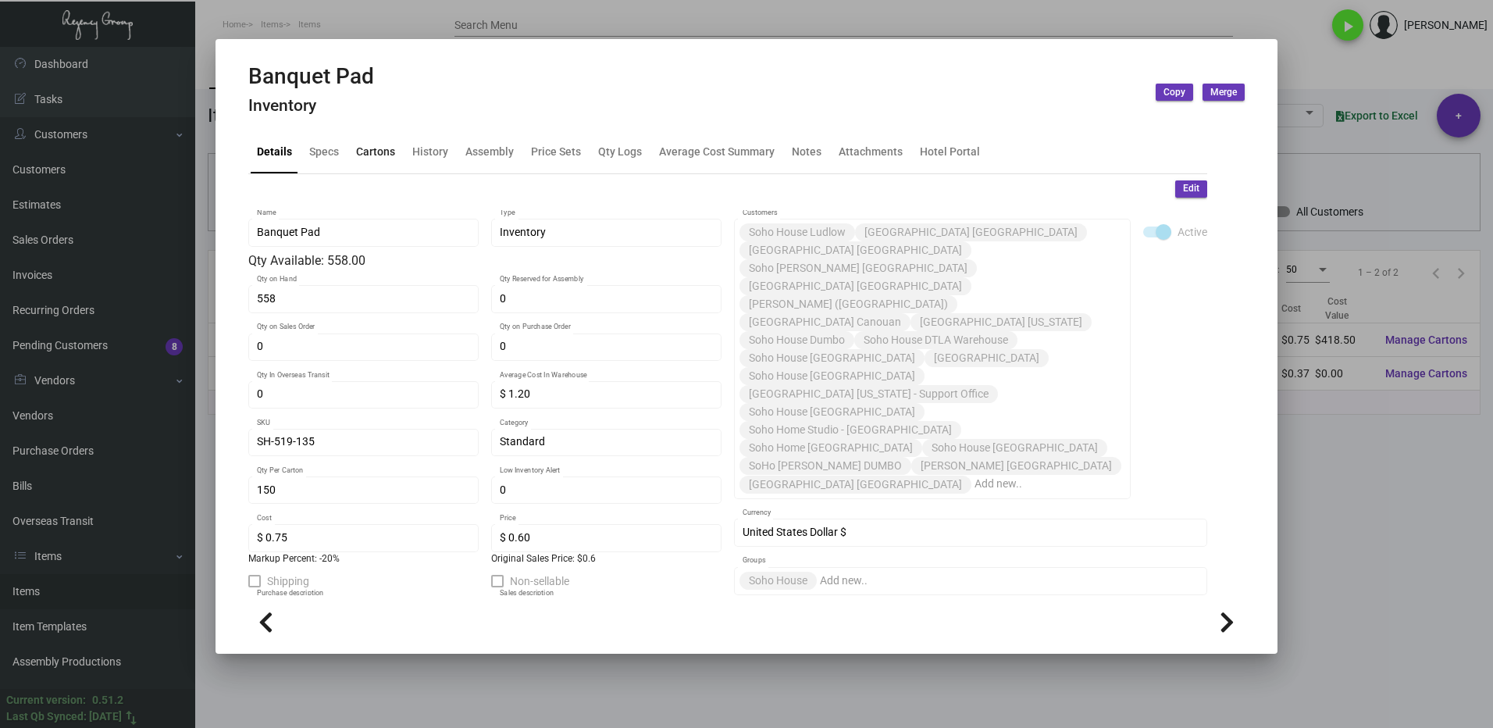
click at [380, 160] on div "Cartons" at bounding box center [375, 152] width 39 height 16
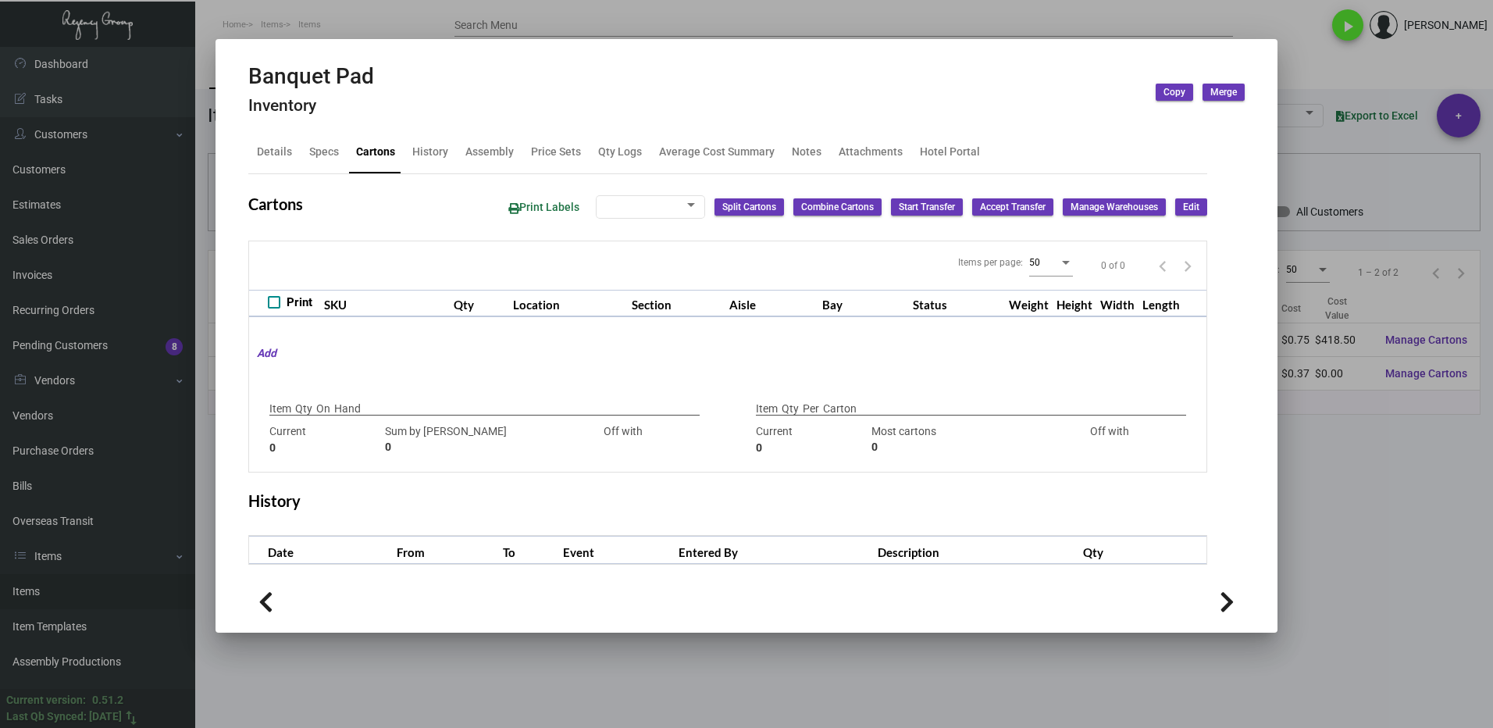
type input "558"
type input "0"
type input "150"
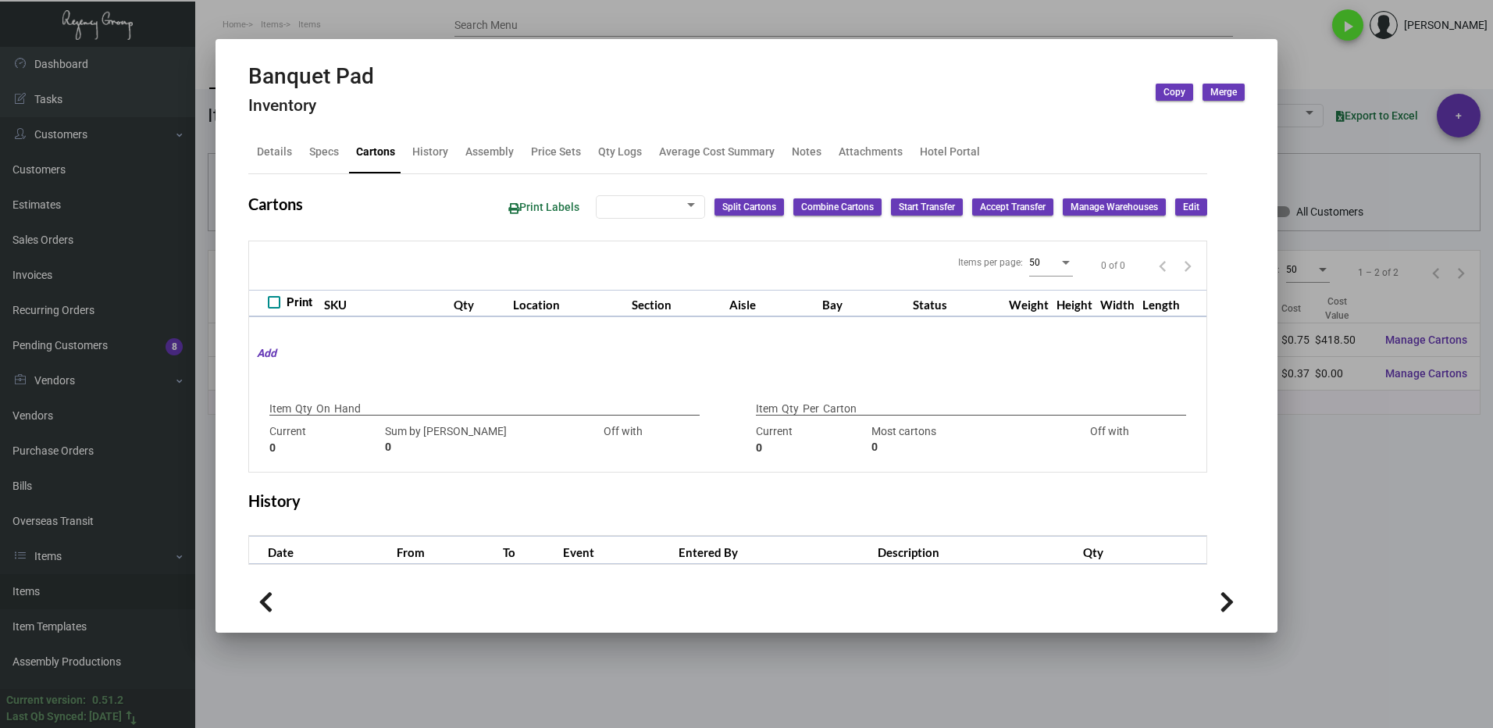
type input "0"
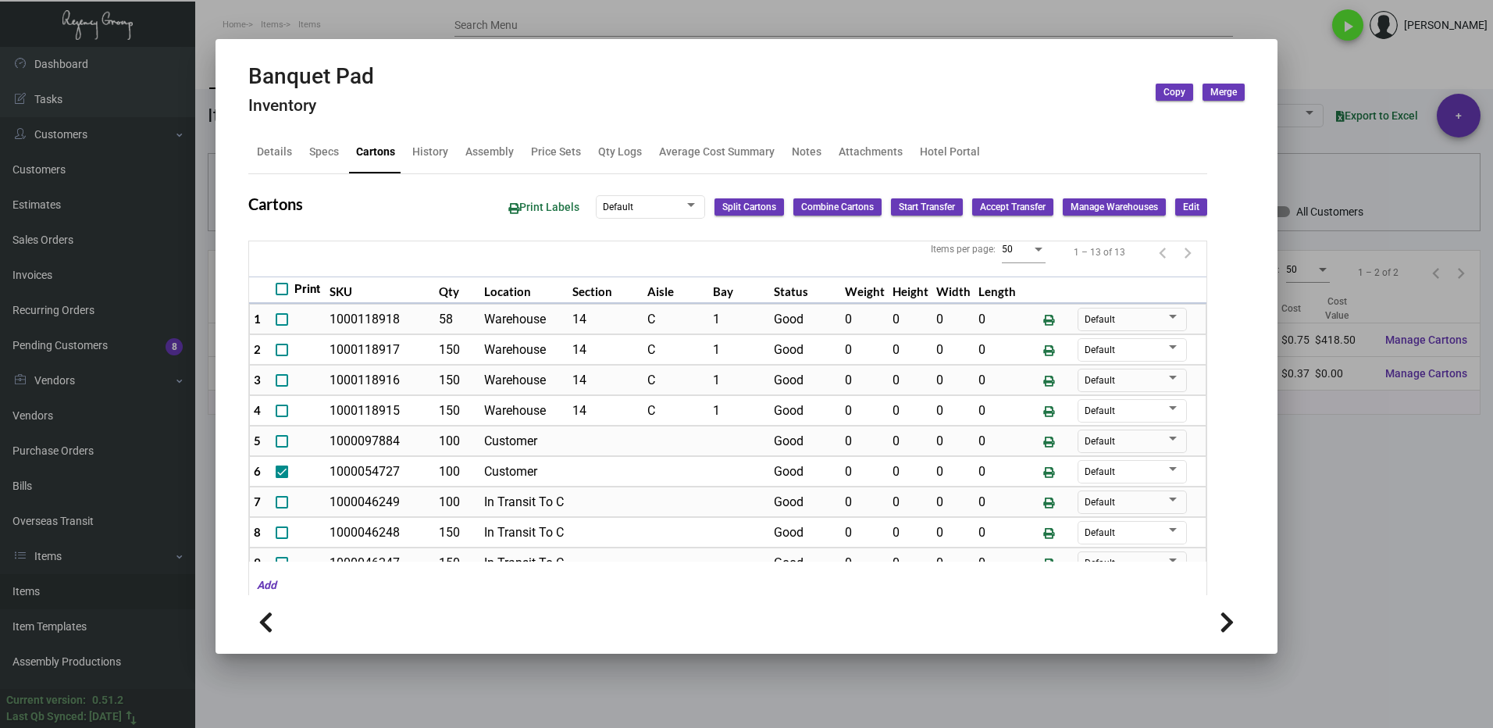
scroll to position [8, 0]
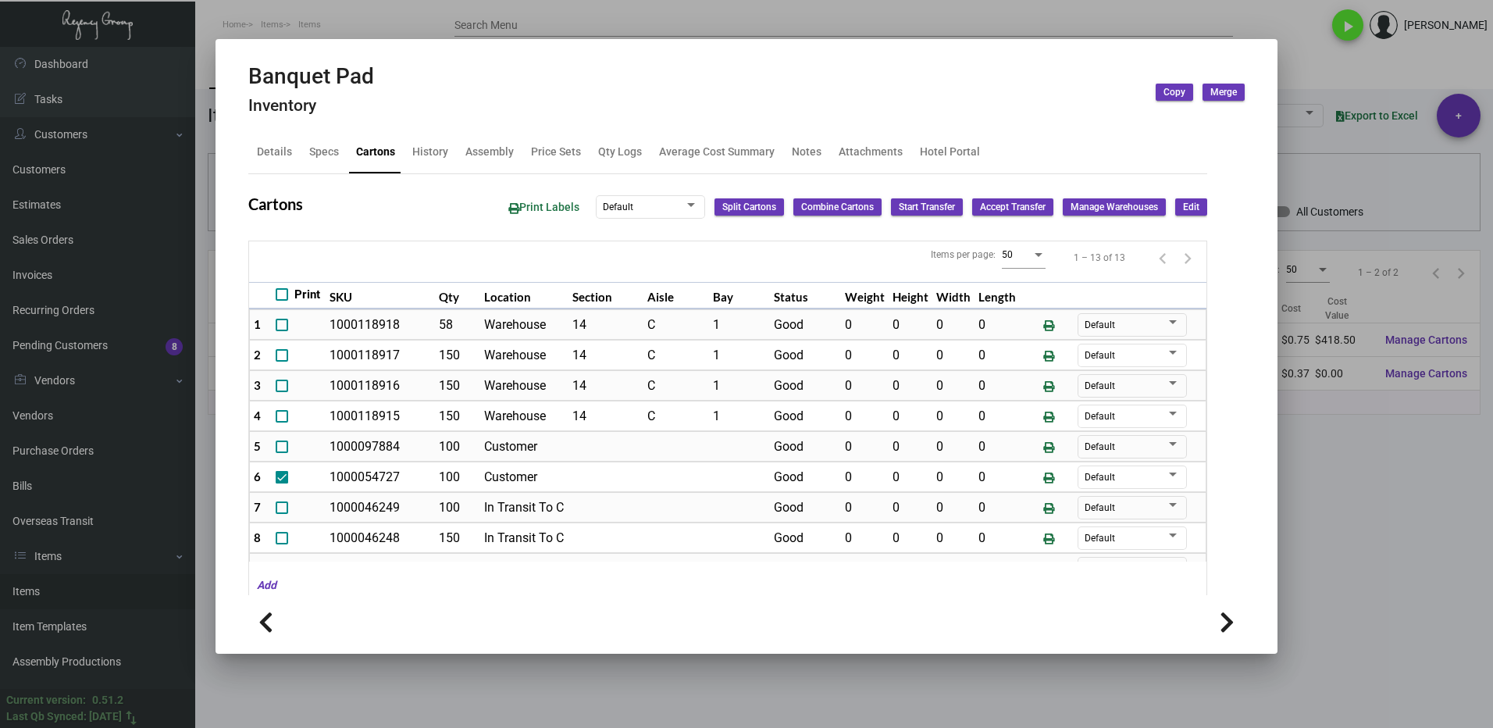
click at [1318, 485] on div at bounding box center [746, 364] width 1493 height 728
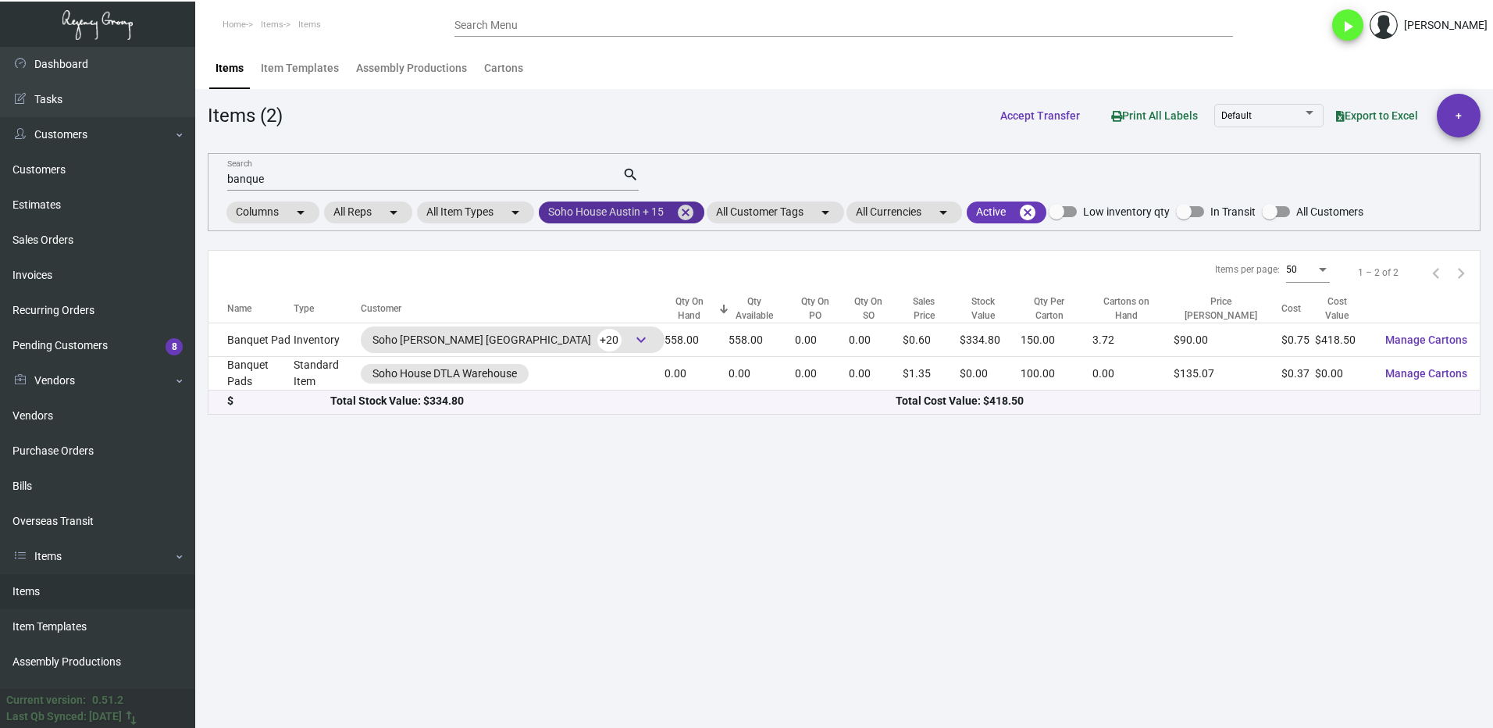
click at [681, 212] on mat-icon "cancel" at bounding box center [685, 212] width 19 height 19
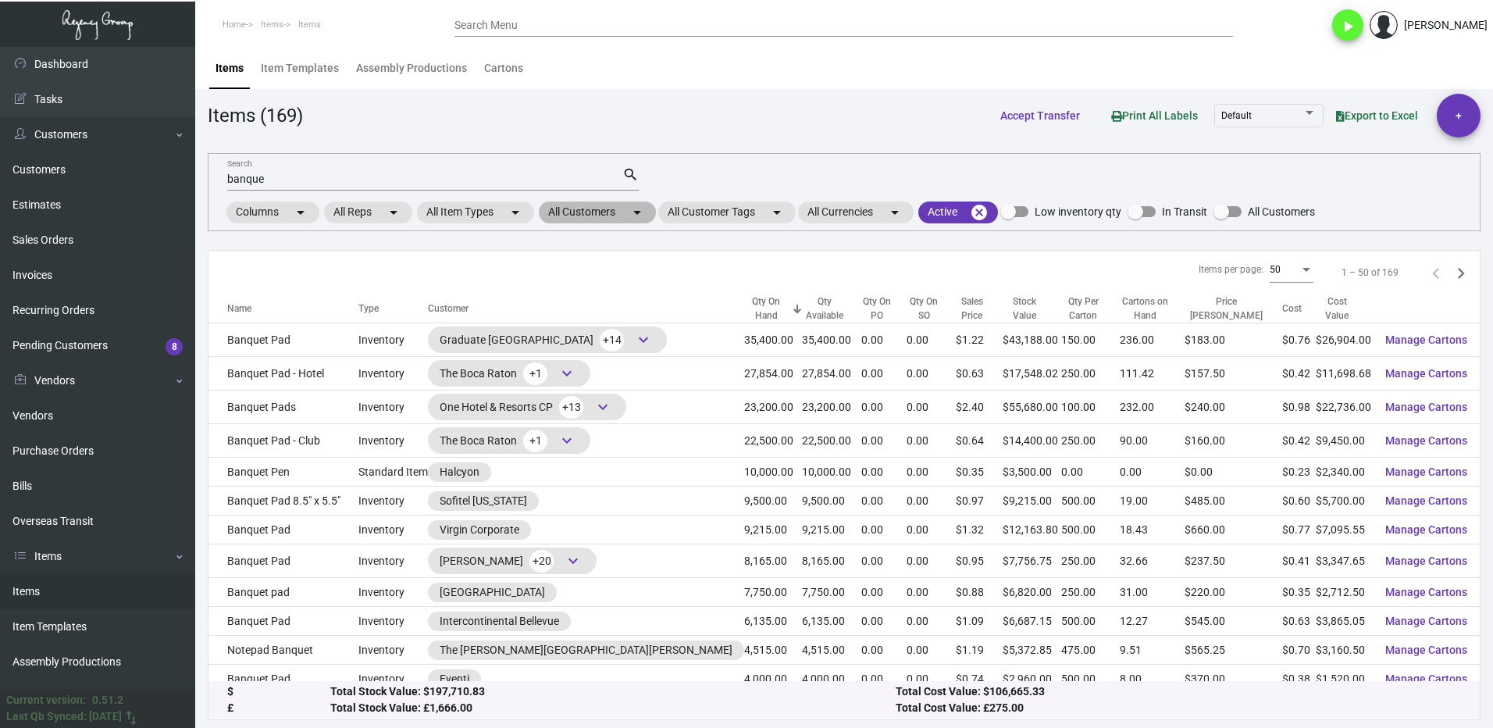
click at [566, 210] on mat-chip "All Customers arrow_drop_down" at bounding box center [597, 213] width 117 height 22
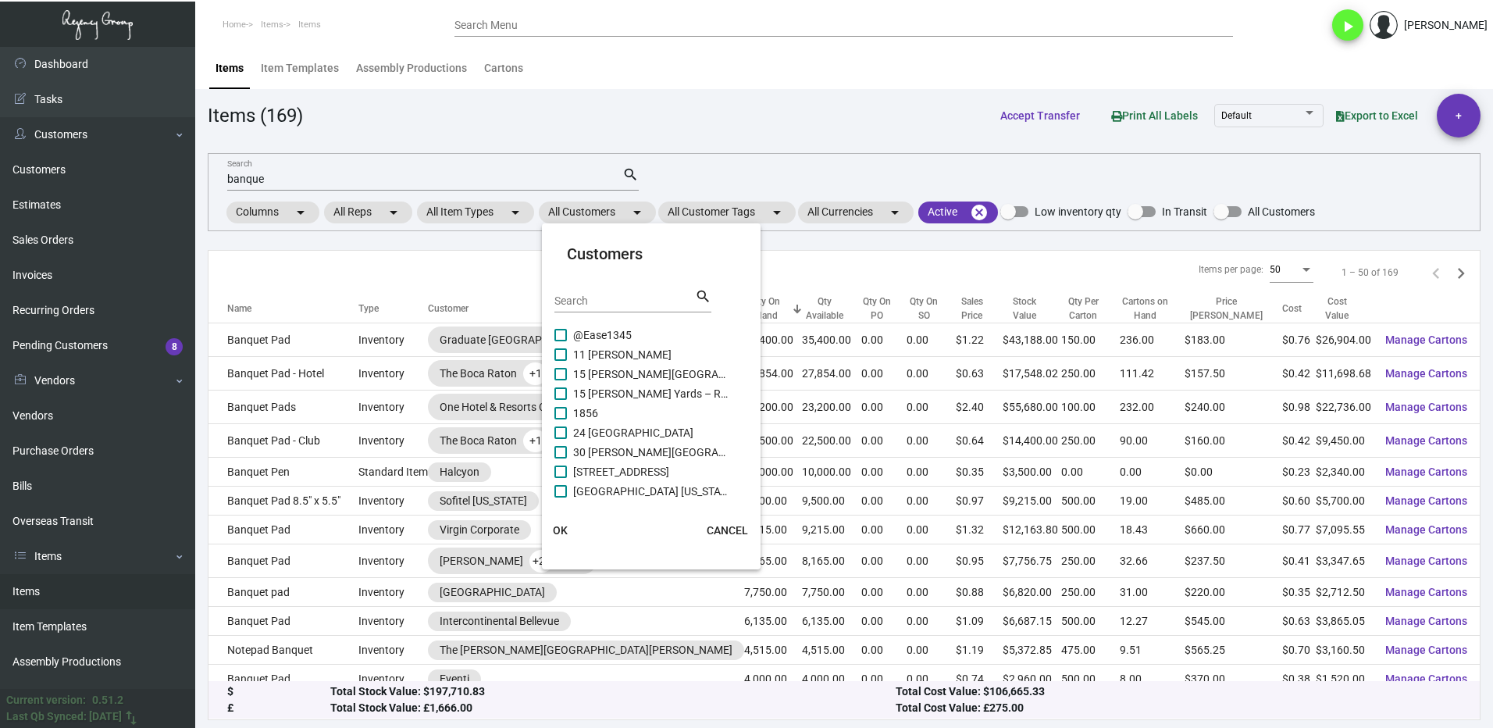
click at [590, 297] on input "Search" at bounding box center [625, 301] width 141 height 12
type input "dream"
click at [582, 348] on span "Dream Downtown" at bounding box center [651, 354] width 156 height 19
click at [561, 361] on input "Dream Downtown" at bounding box center [560, 361] width 1 height 1
checkbox input "true"
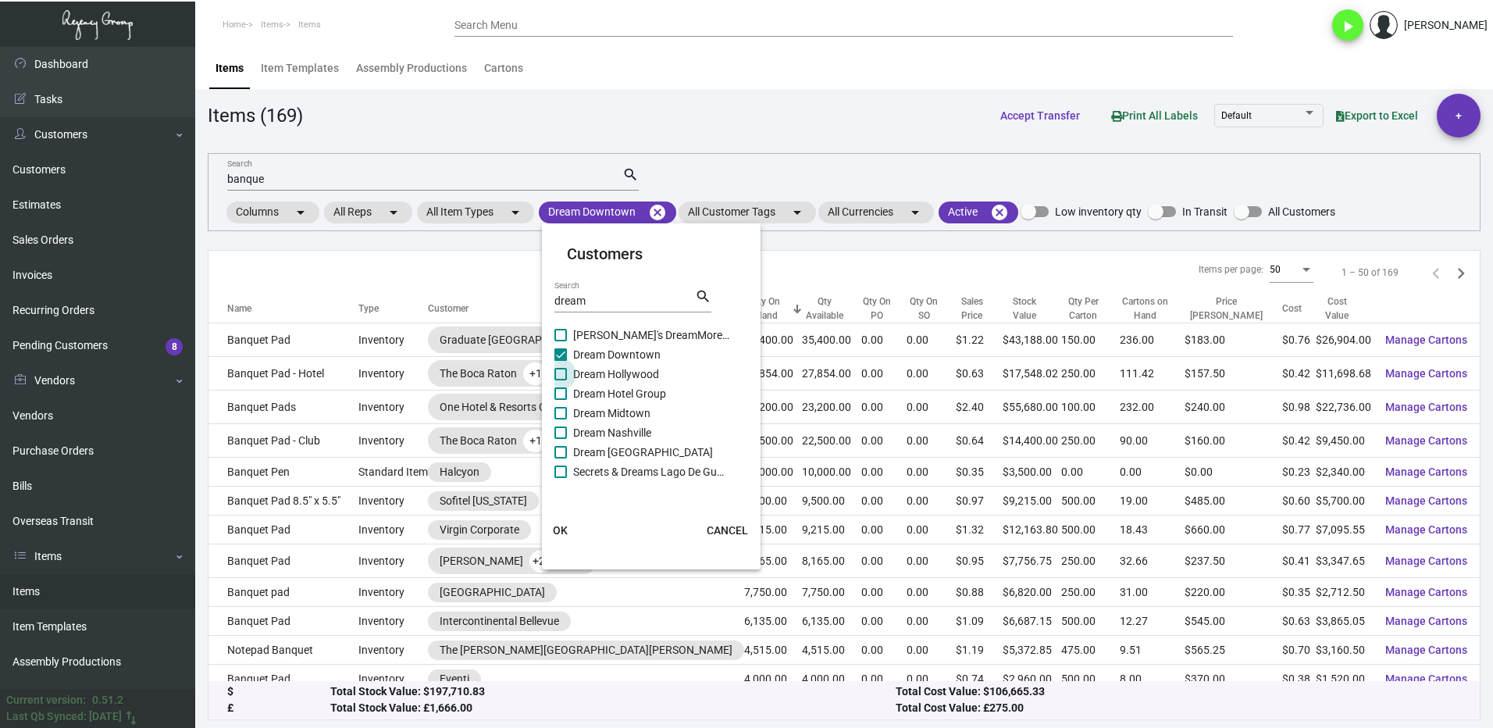
click at [573, 382] on label "Dream Hollywood" at bounding box center [642, 374] width 175 height 19
click at [561, 381] on input "Dream Hollywood" at bounding box center [560, 380] width 1 height 1
checkbox input "true"
click at [573, 393] on label "Dream Hotel Group" at bounding box center [642, 393] width 175 height 19
click at [561, 400] on input "Dream Hotel Group" at bounding box center [560, 400] width 1 height 1
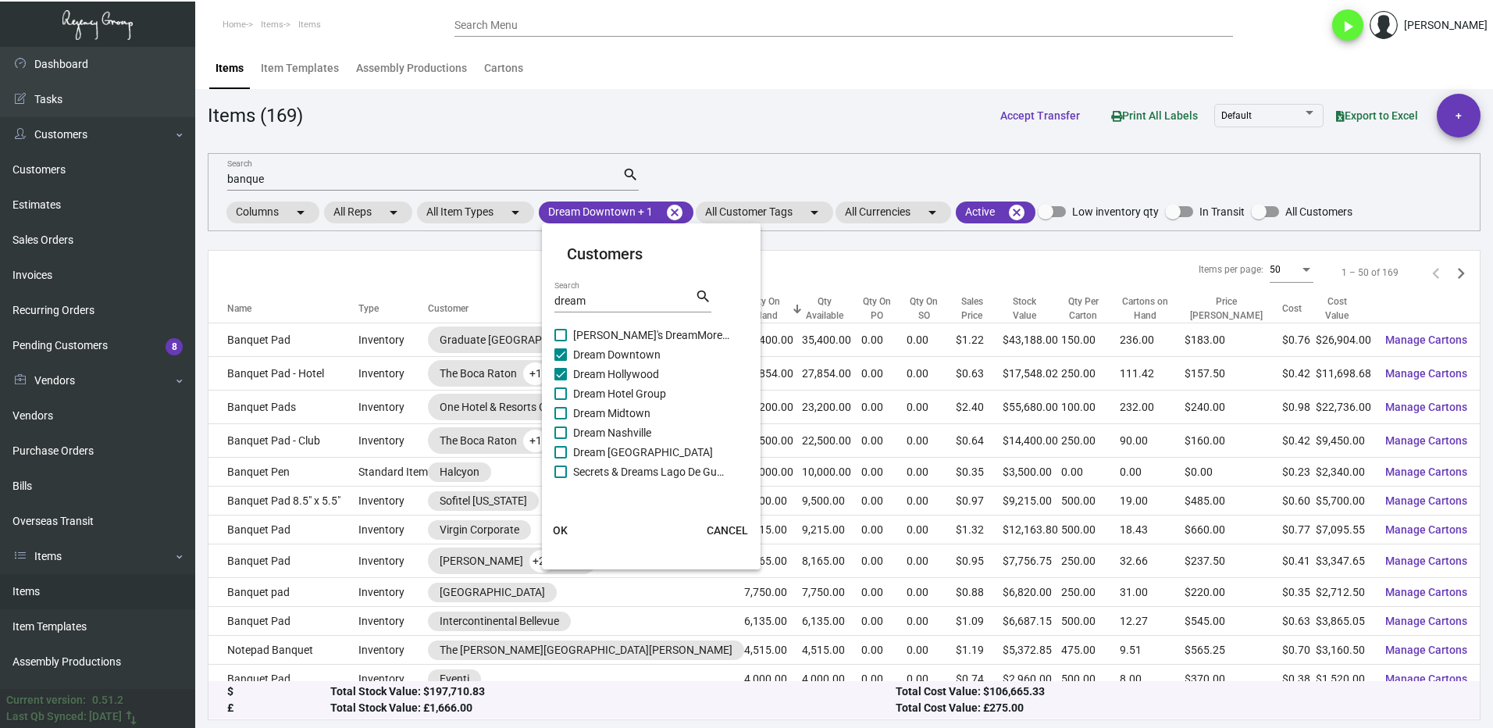
checkbox input "true"
click at [570, 406] on label "Dream Midtown" at bounding box center [642, 413] width 175 height 19
click at [561, 419] on input "Dream Midtown" at bounding box center [560, 419] width 1 height 1
checkbox input "true"
click at [576, 428] on span "Dream Nashville" at bounding box center [651, 432] width 156 height 19
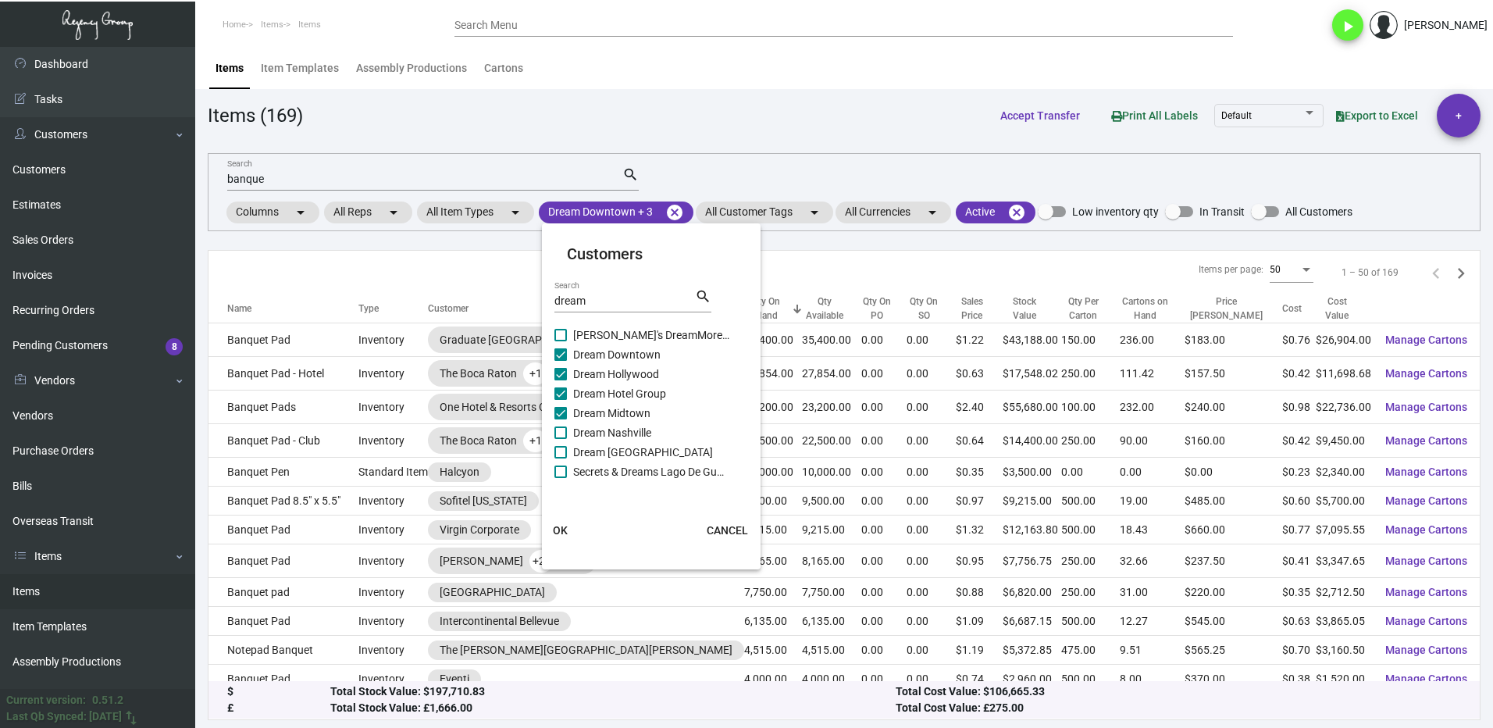
click at [561, 439] on input "Dream Nashville" at bounding box center [560, 439] width 1 height 1
checkbox input "true"
click at [572, 453] on label "Dream [GEOGRAPHIC_DATA]" at bounding box center [642, 452] width 175 height 19
click at [561, 458] on input "Dream [GEOGRAPHIC_DATA]" at bounding box center [560, 458] width 1 height 1
checkbox input "true"
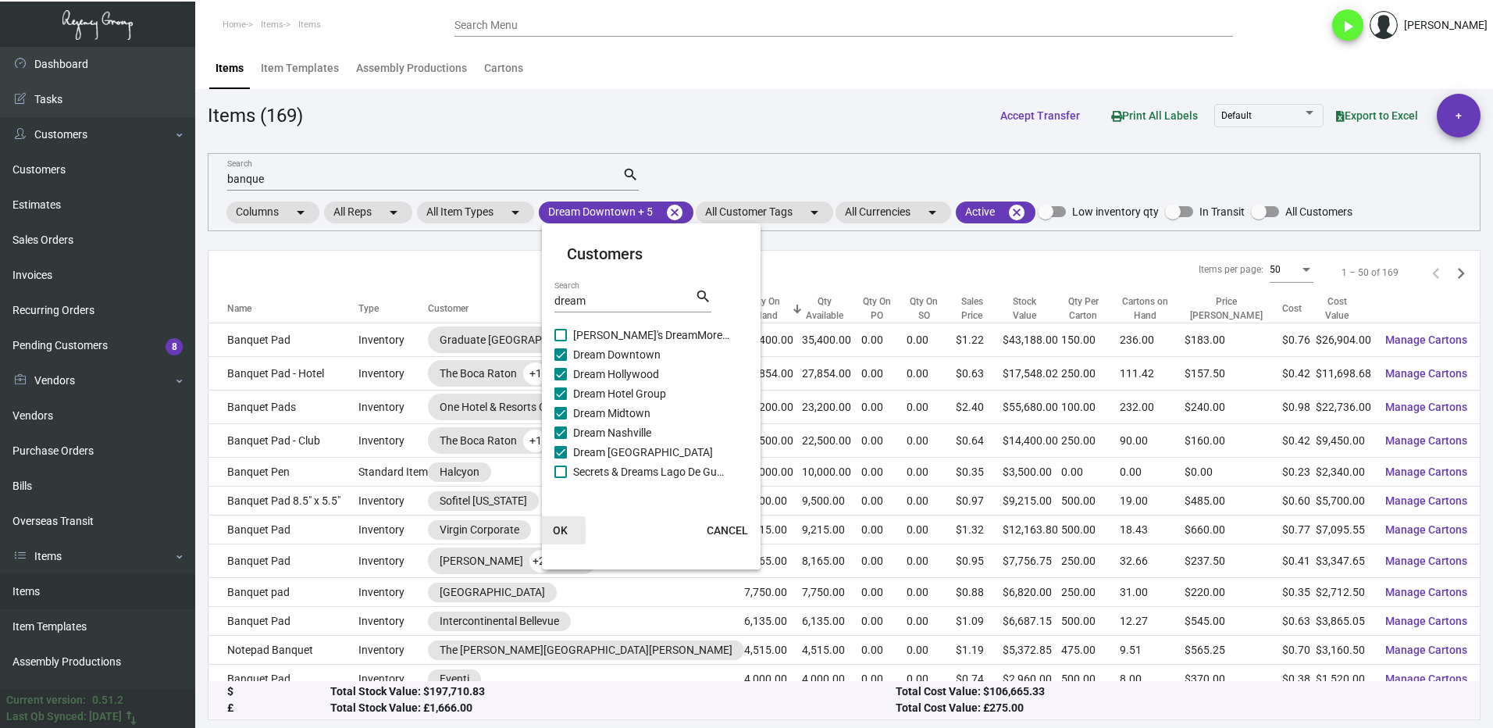
drag, startPoint x: 561, startPoint y: 531, endPoint x: 437, endPoint y: 319, distance: 245.7
click at [561, 530] on span "OK" at bounding box center [560, 530] width 15 height 12
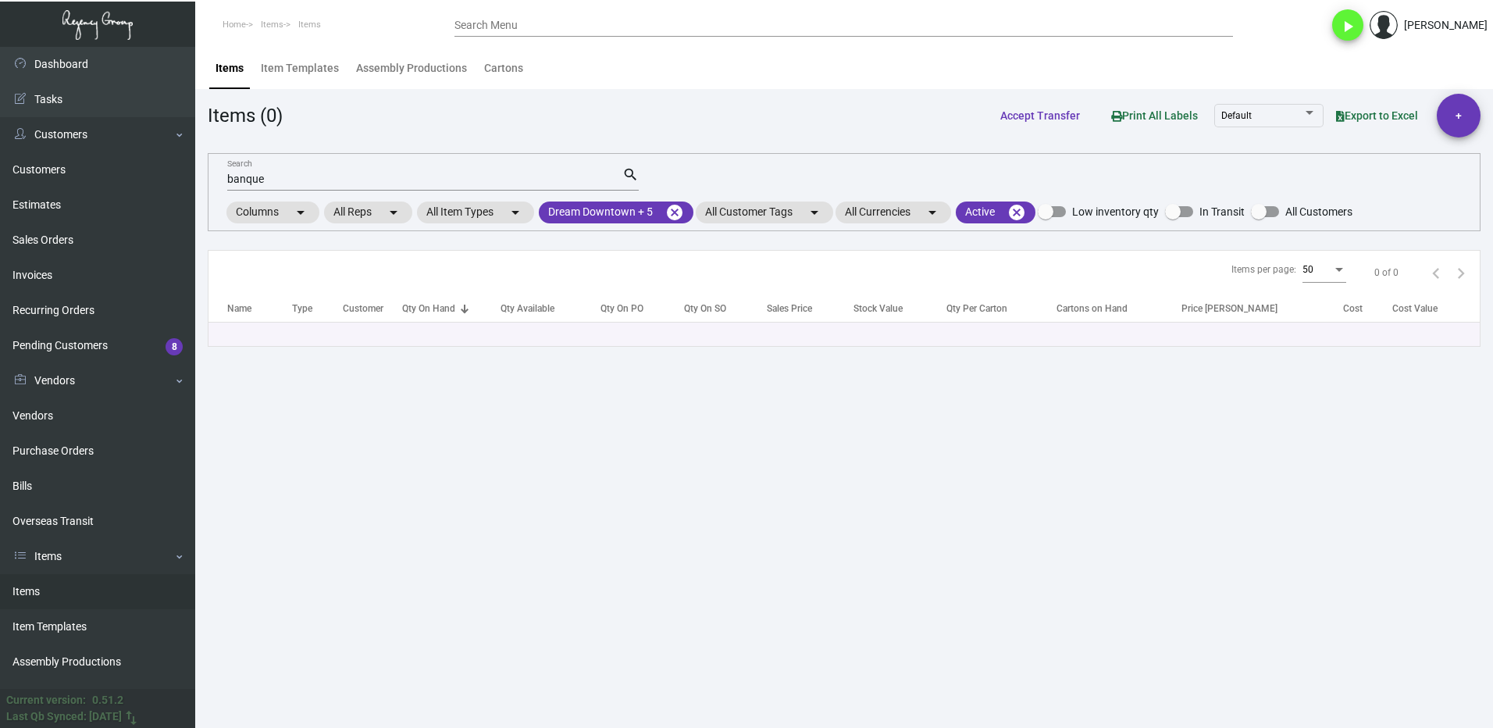
click at [298, 180] on input "banque" at bounding box center [424, 179] width 395 height 12
type input "b"
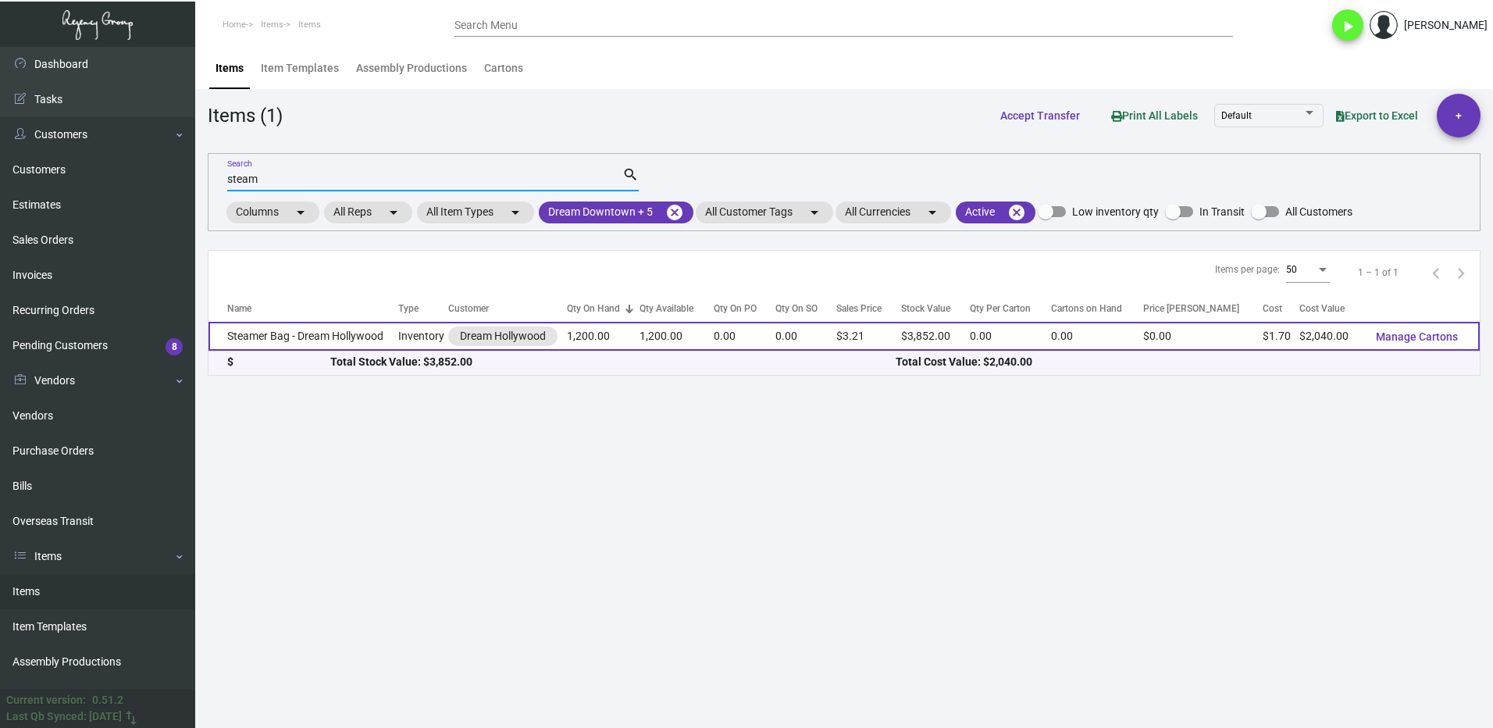
type input "steam"
click at [269, 332] on td "Steamer Bag - Dream Hollywood" at bounding box center [304, 336] width 190 height 29
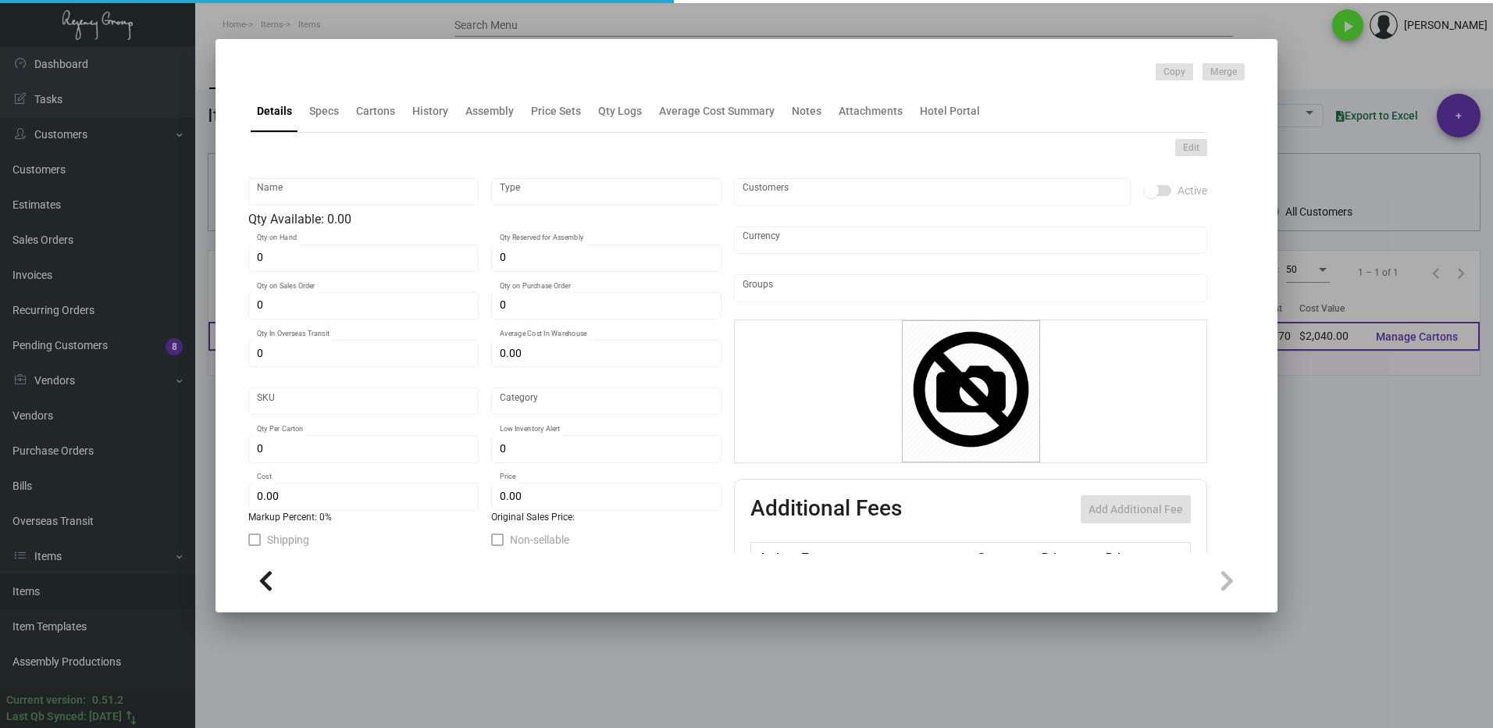
type input "Steamer Bag - Dream Hollywood"
type input "Inventory"
type input "1,200"
type input "$ 1.70"
type input "Overseas"
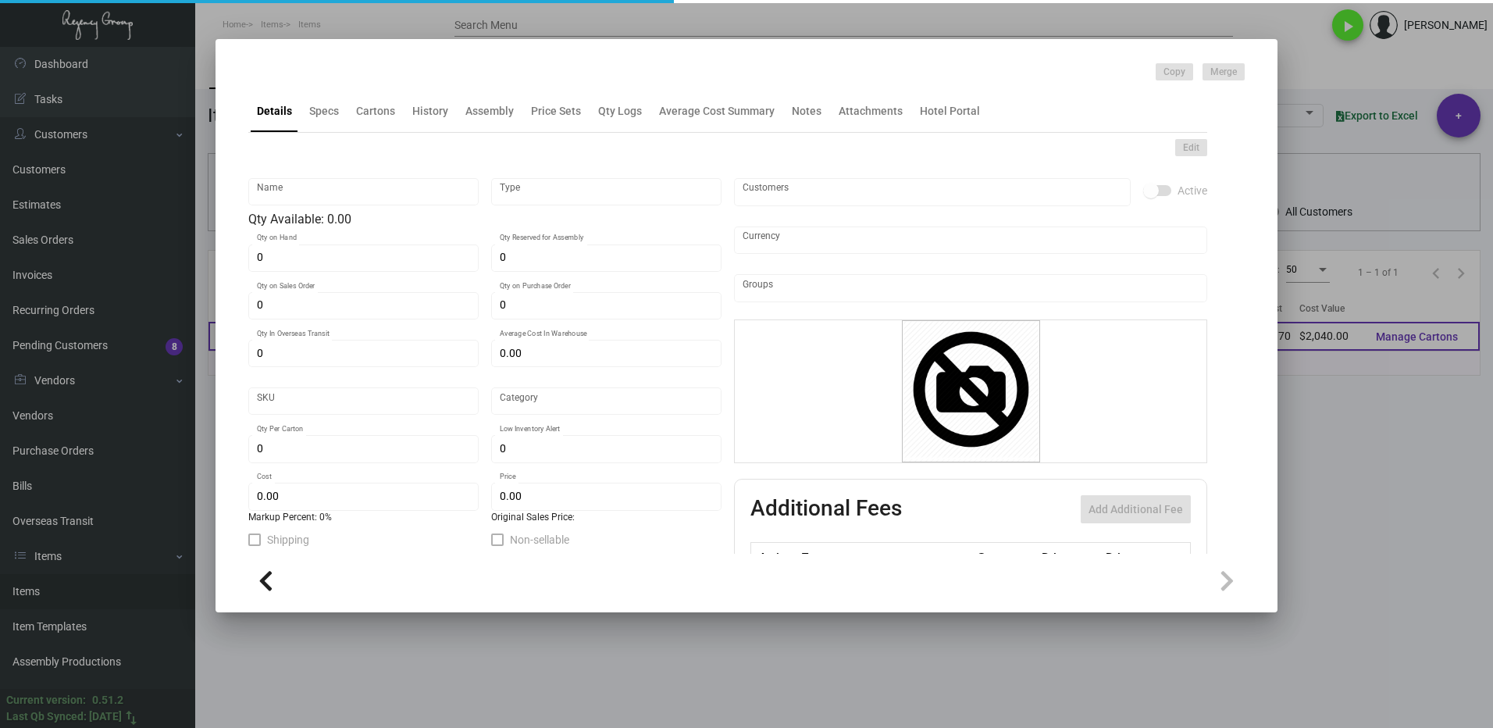
type input "$ 1.70"
type input "$ 3.21"
checkbox input "true"
type input "United States Dollar $"
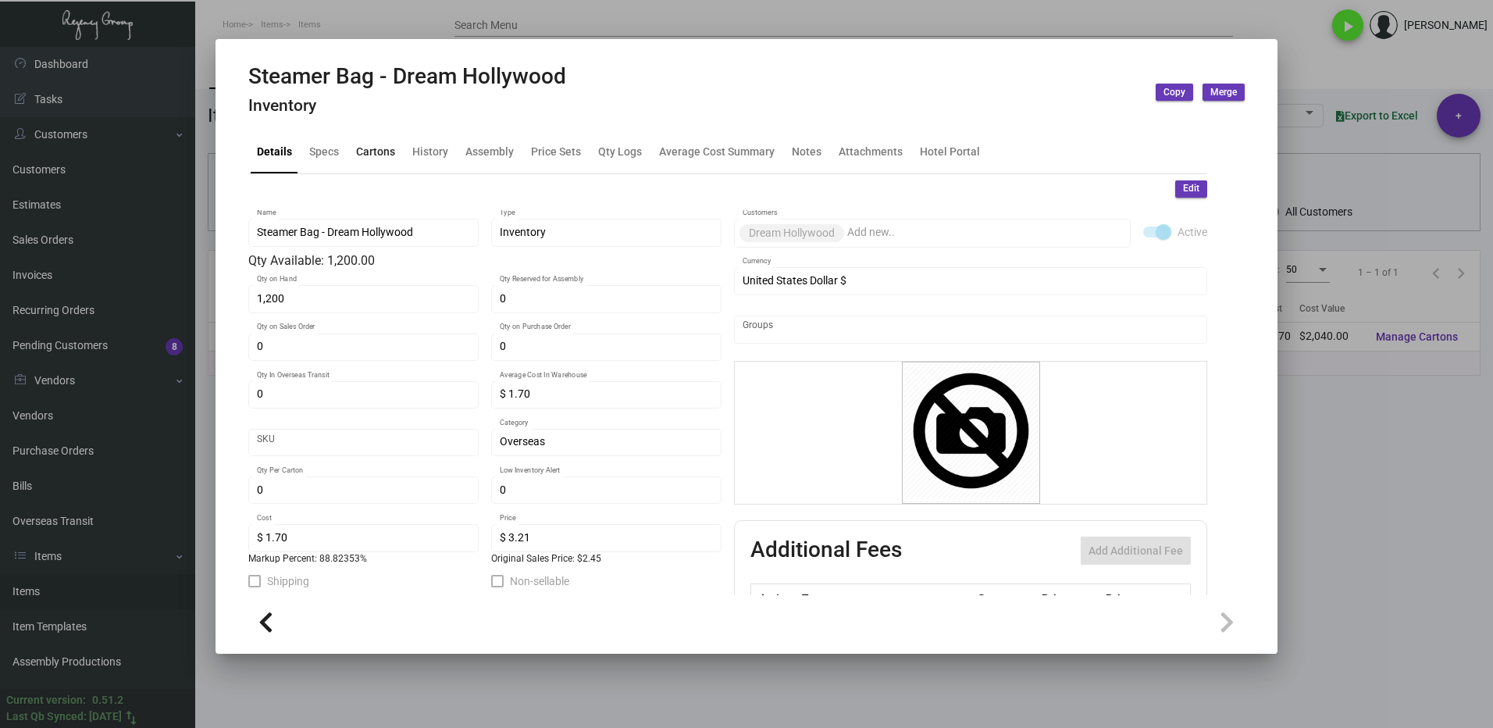
click at [373, 154] on div "Cartons" at bounding box center [375, 152] width 39 height 16
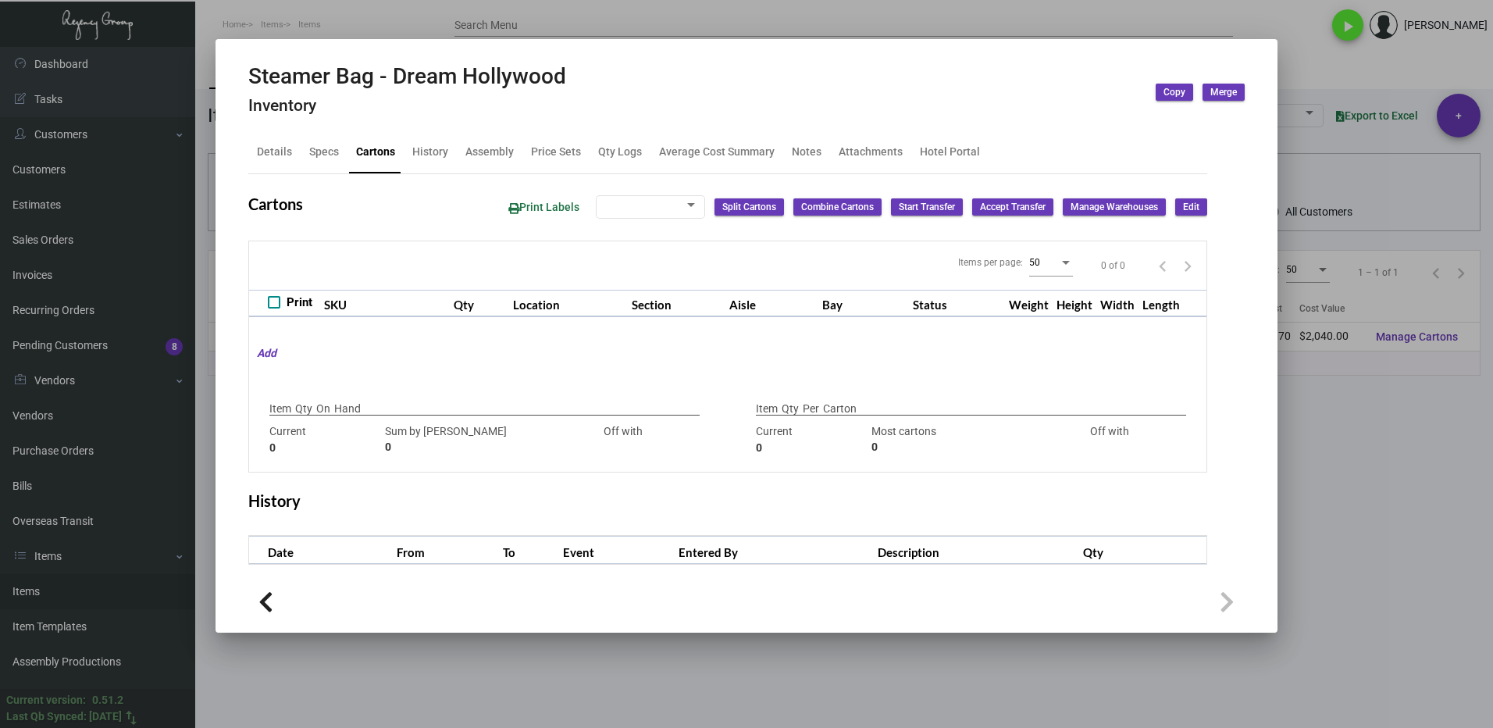
checkbox input "true"
type input "1,200"
type input "3200"
type input "-2000"
type input "400"
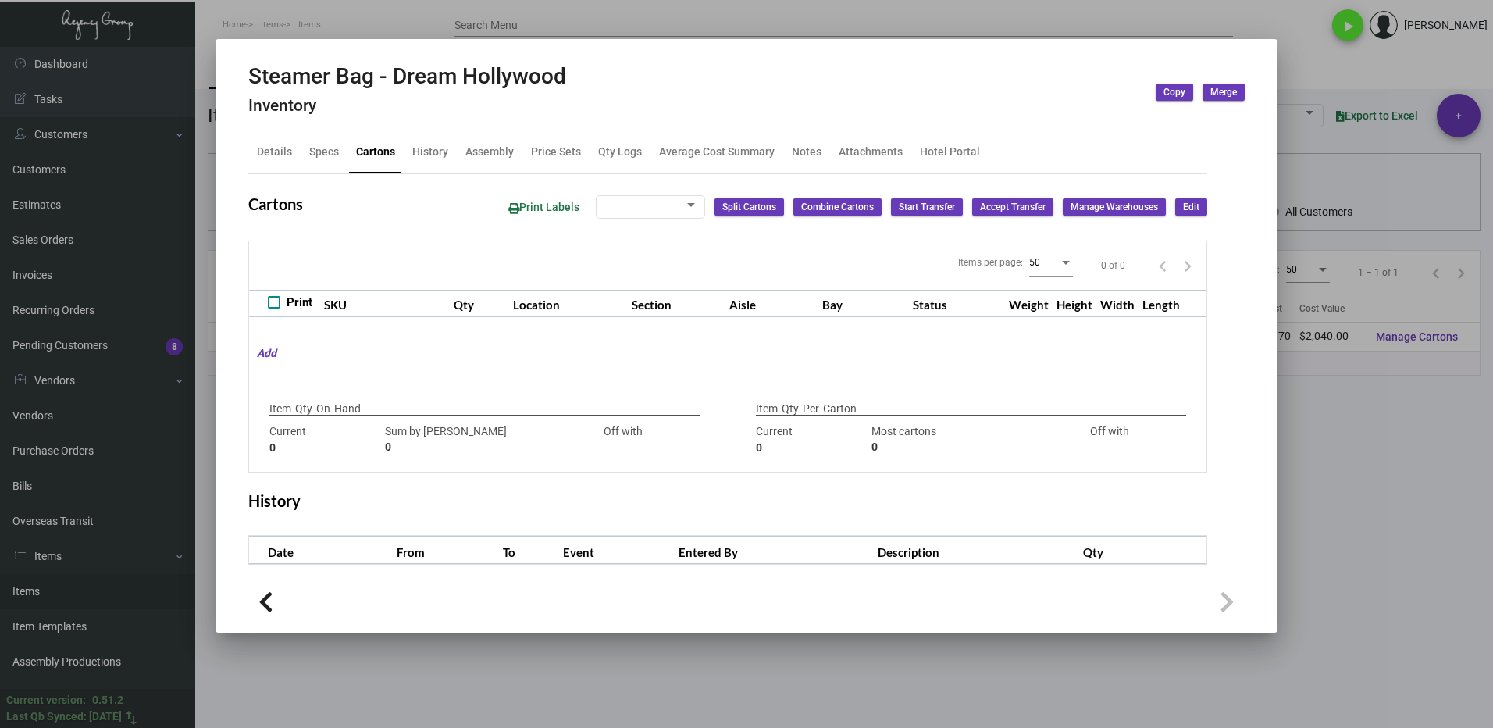
type input "-400"
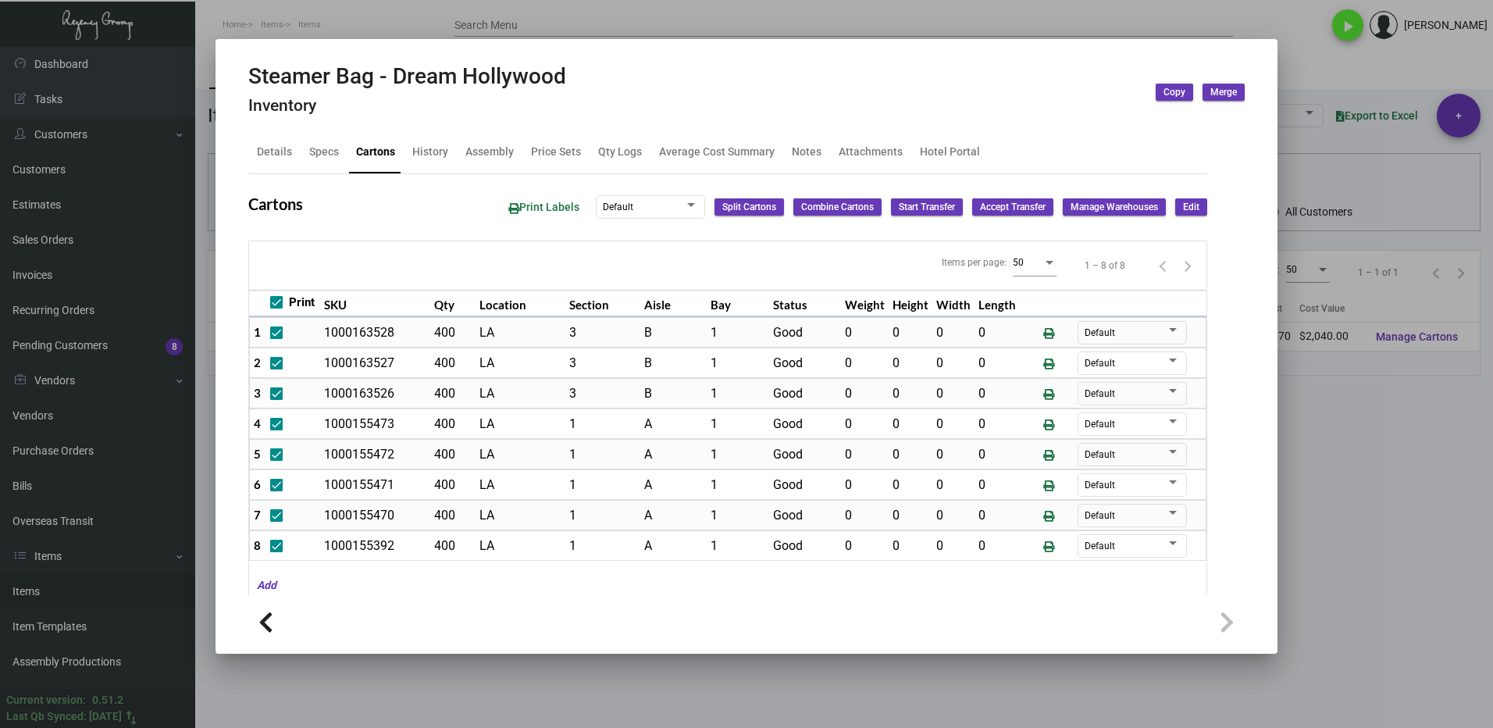
click at [1343, 501] on div at bounding box center [746, 364] width 1493 height 728
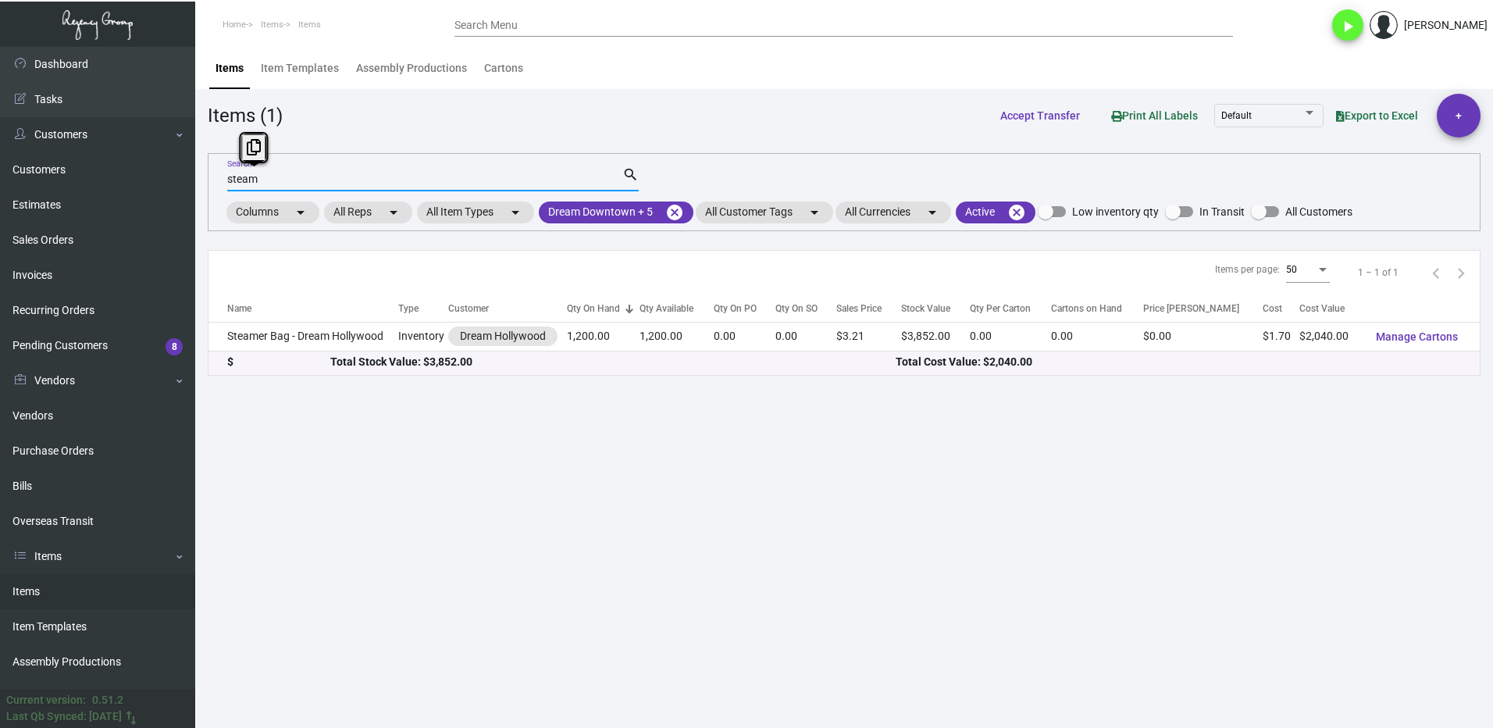
drag, startPoint x: 268, startPoint y: 175, endPoint x: 217, endPoint y: 184, distance: 51.5
click at [218, 184] on div "steam Search search Columns arrow_drop_down All Reps arrow_drop_down All Item T…" at bounding box center [844, 192] width 1273 height 78
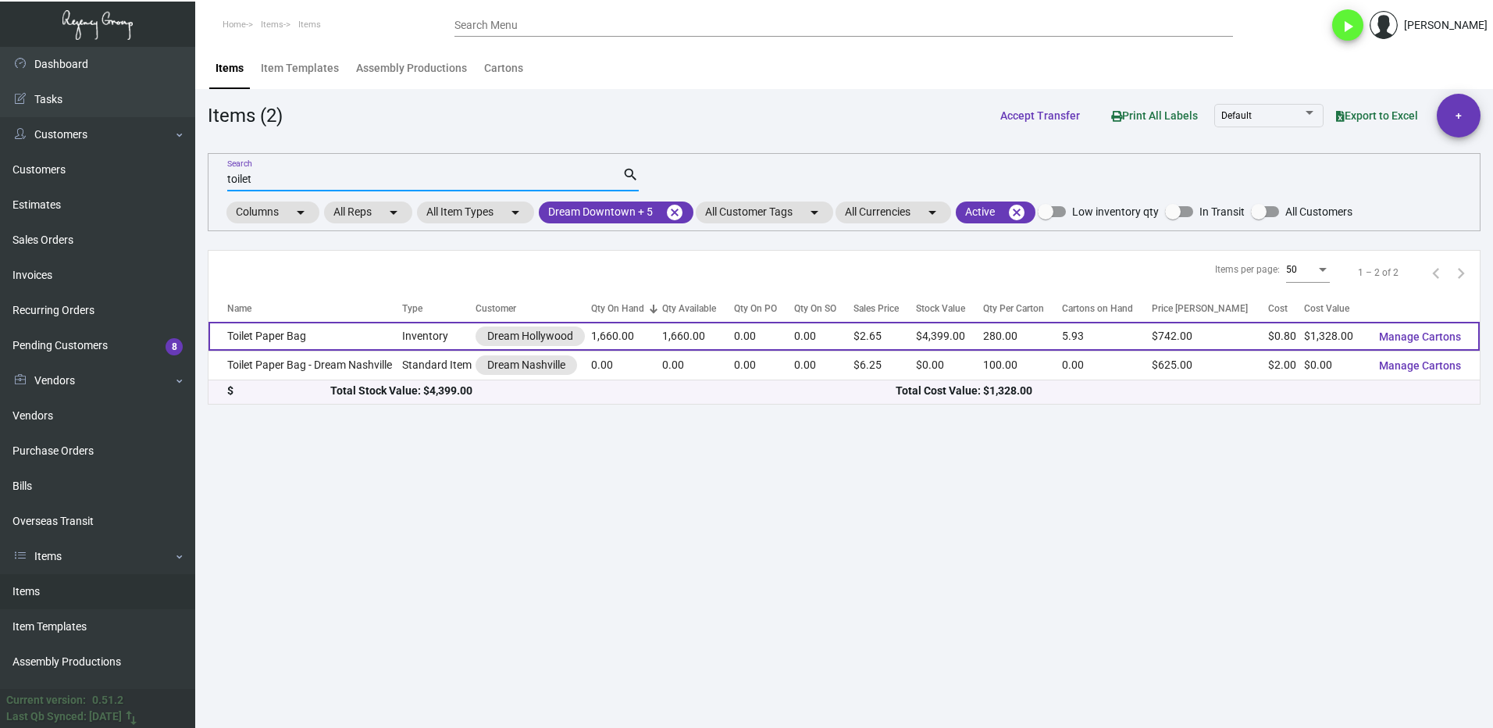
type input "toilet"
click at [331, 340] on td "Toilet Paper Bag" at bounding box center [306, 336] width 194 height 29
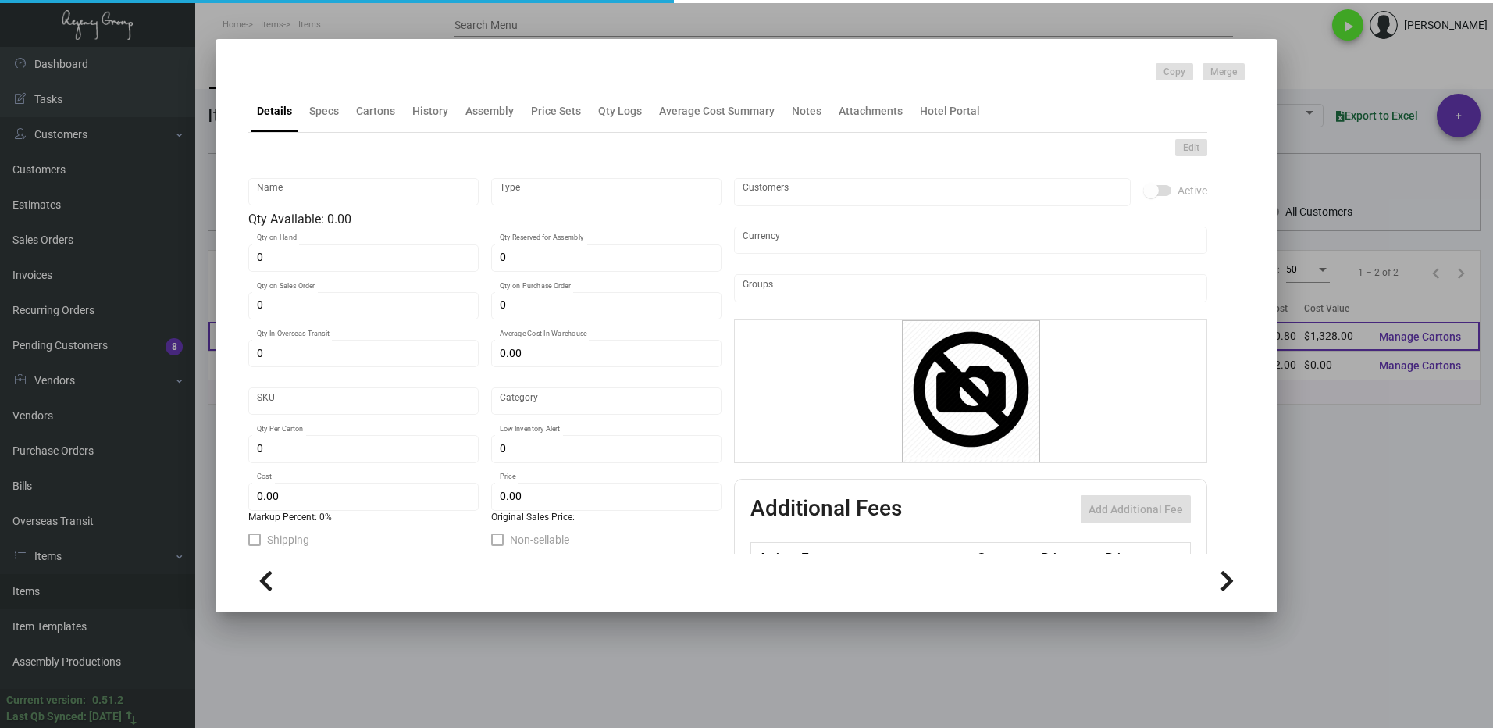
type input "Toilet Paper Bag"
type input "Inventory"
type input "1,660"
type input "$ 1.05769"
type input "Overseas"
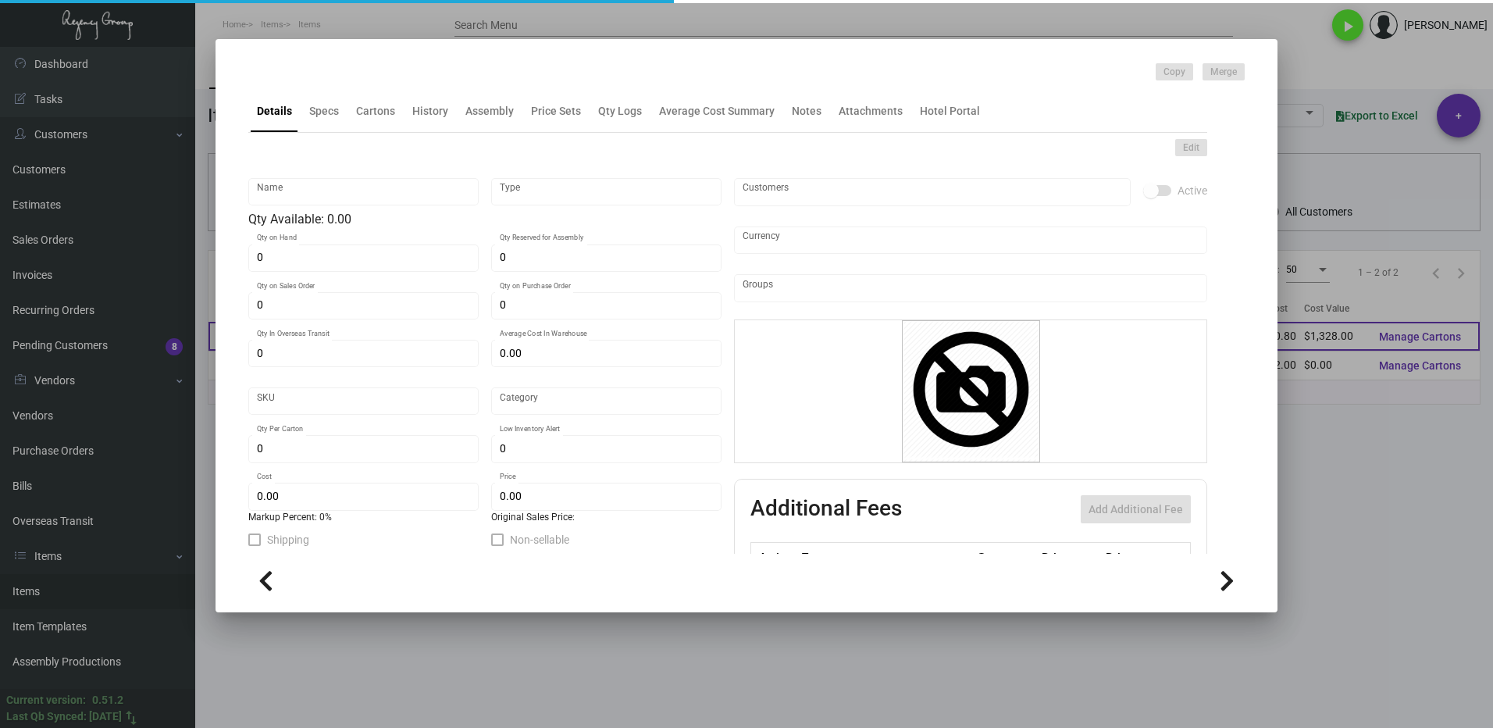
type input "280"
type input "$ 0.80"
type input "$ 2.65"
type textarea "Black Ribbon drawstring, white imprint, 10 x 7.25 x 5.50 circular bottom gusset"
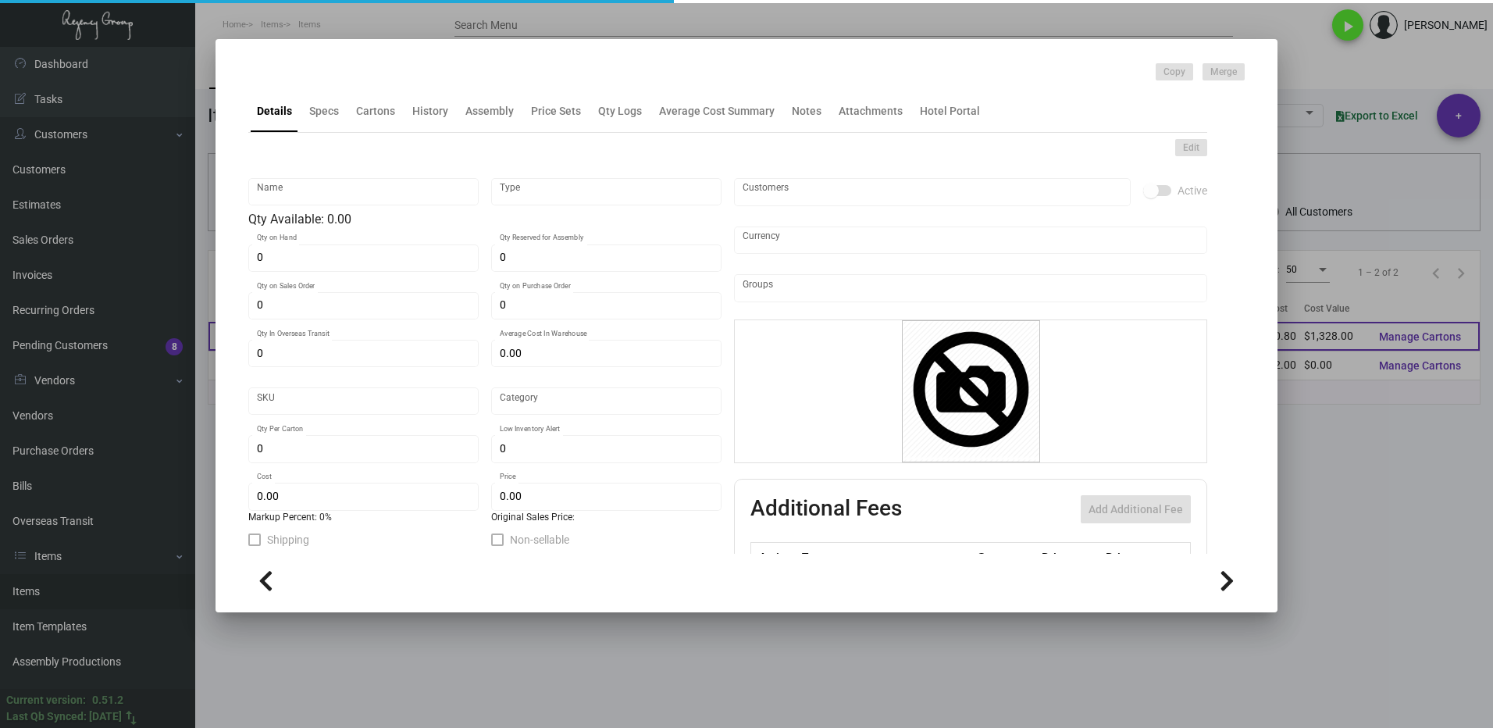
checkbox input "true"
type input "United States Dollar $"
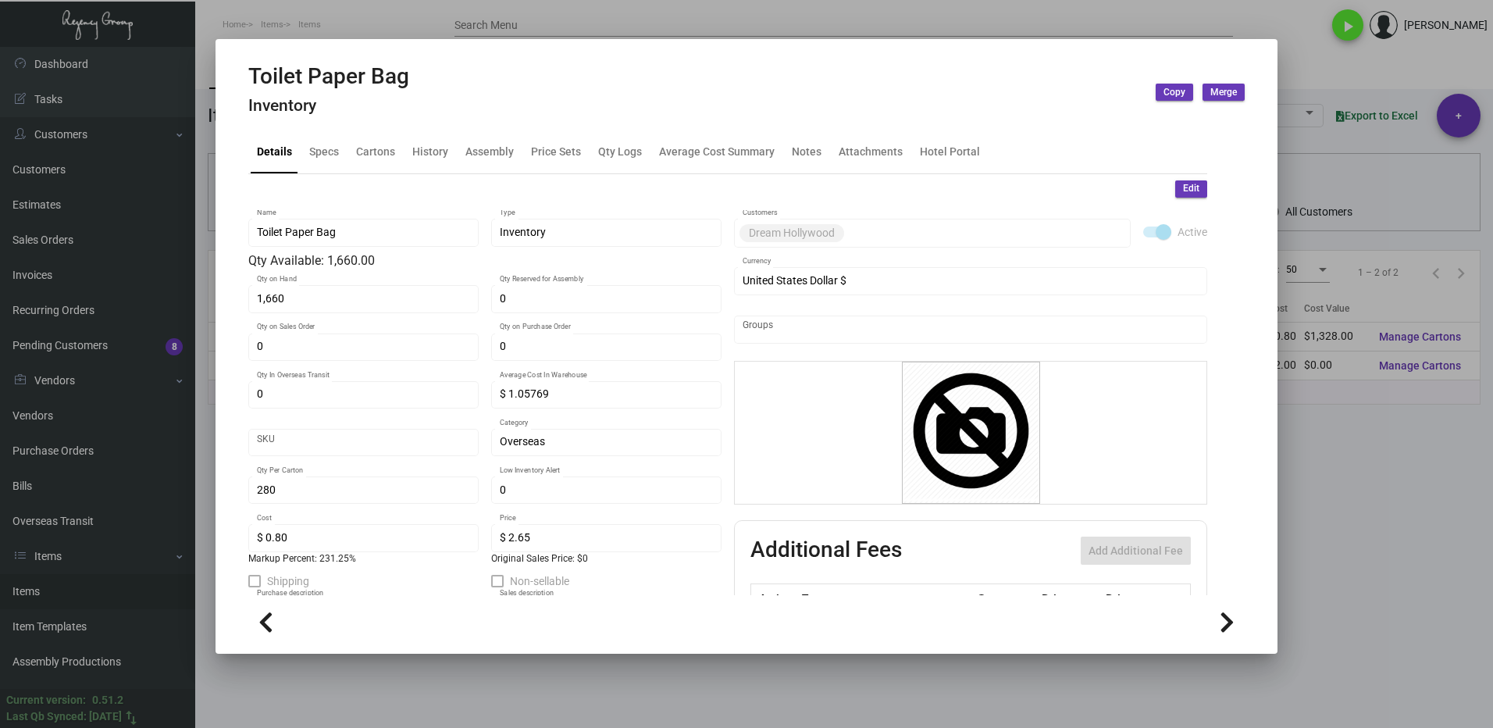
click at [1354, 510] on div at bounding box center [746, 364] width 1493 height 728
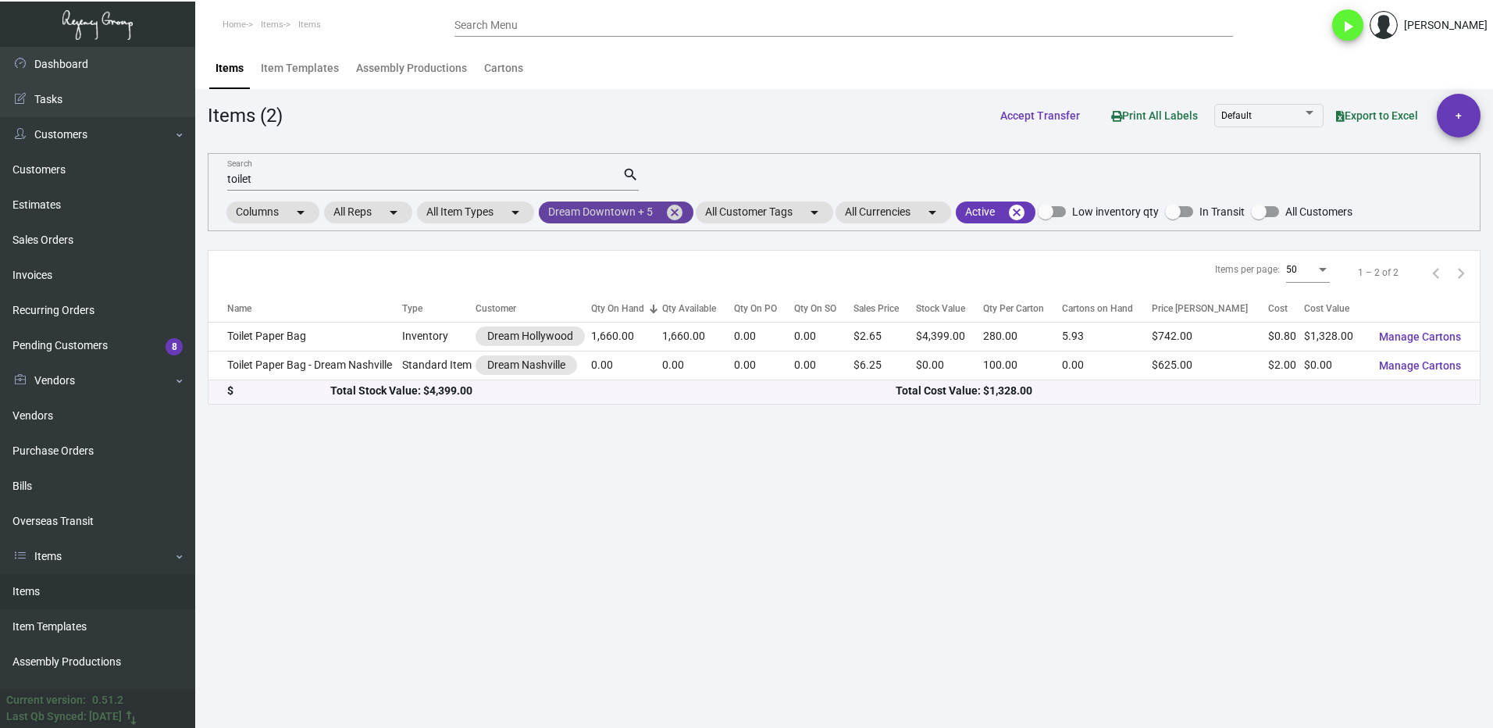
click at [673, 209] on mat-icon "cancel" at bounding box center [674, 212] width 19 height 19
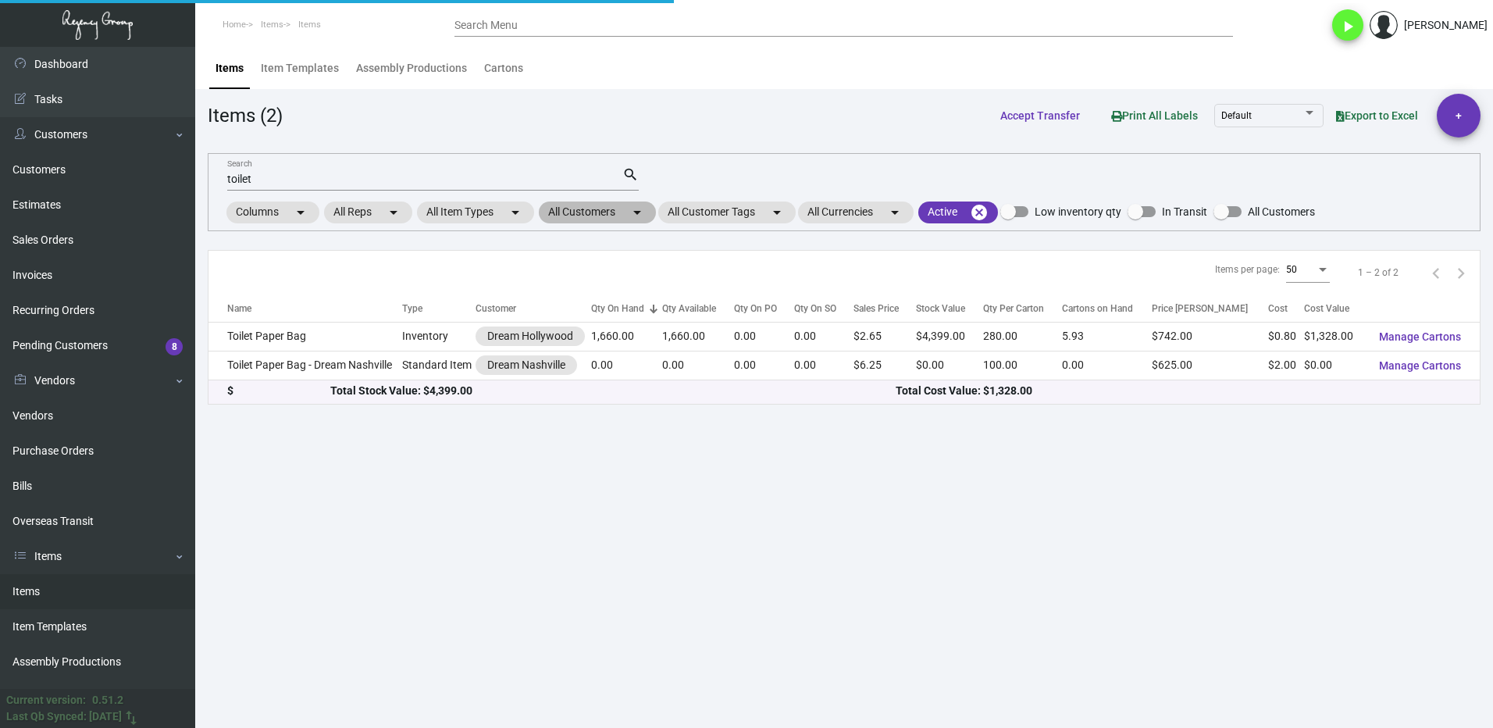
click at [577, 216] on mat-chip "All Customers arrow_drop_down" at bounding box center [597, 213] width 117 height 22
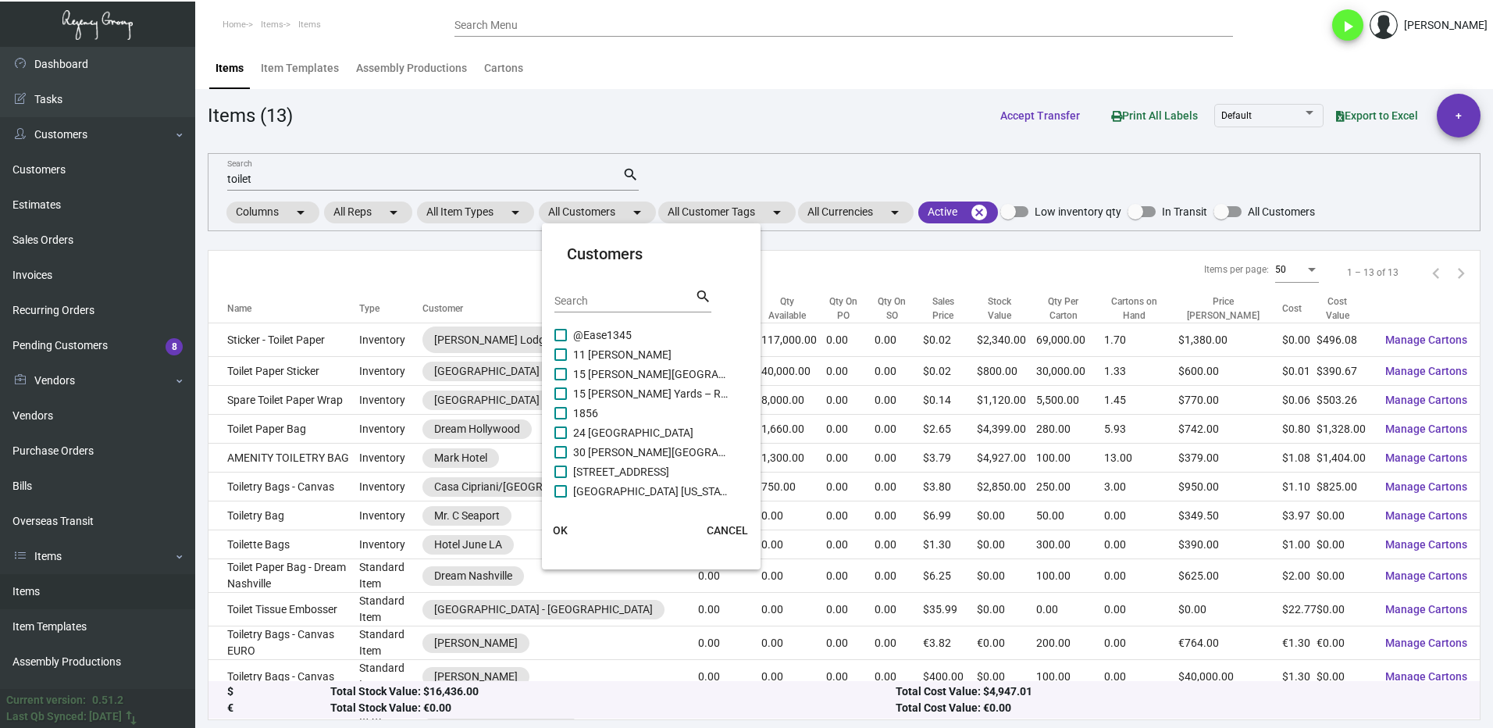
click at [583, 305] on input "Search" at bounding box center [625, 301] width 141 height 12
type input "soho house"
click at [569, 338] on label "Soho House [GEOGRAPHIC_DATA]" at bounding box center [642, 335] width 175 height 19
click at [561, 341] on input "Soho House [GEOGRAPHIC_DATA]" at bounding box center [560, 341] width 1 height 1
checkbox input "true"
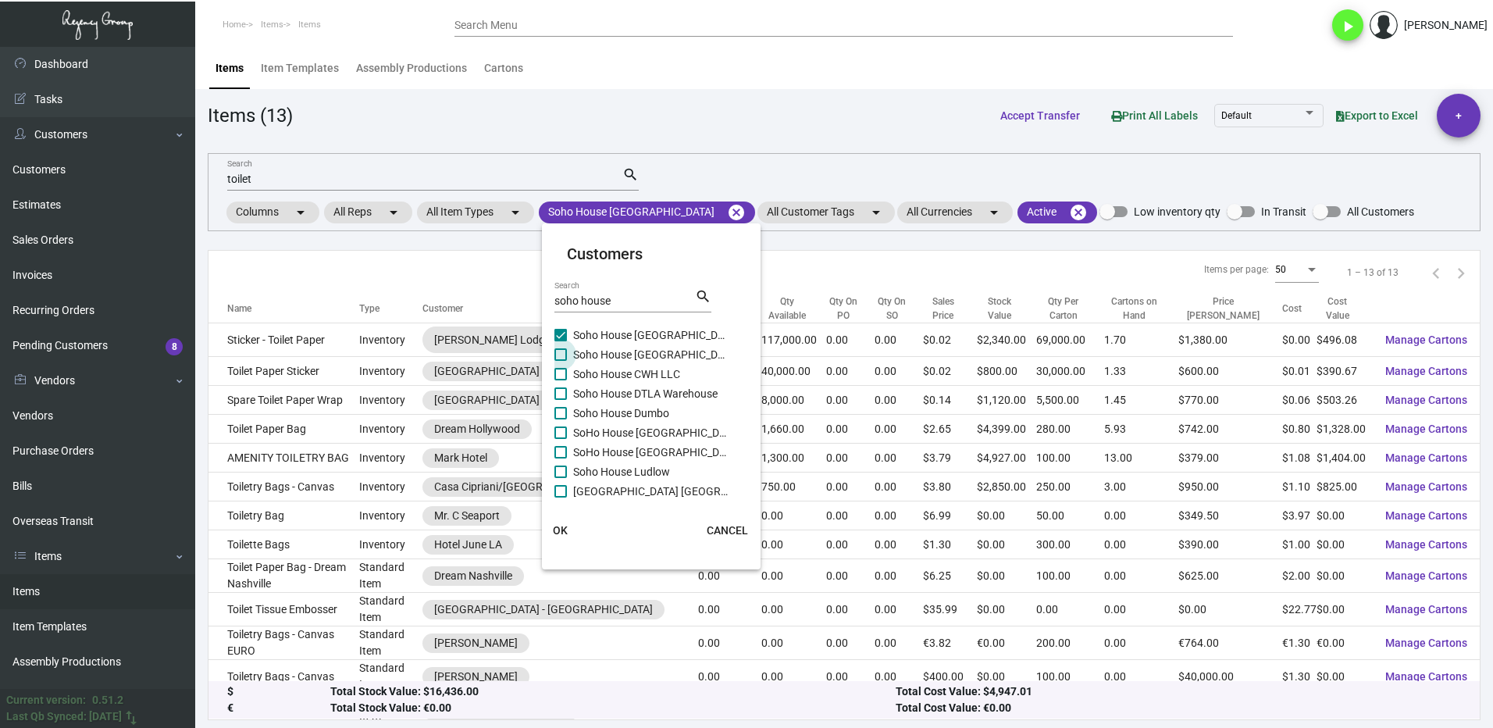
click at [566, 357] on span at bounding box center [561, 354] width 12 height 12
click at [561, 361] on input "Soho House [GEOGRAPHIC_DATA]" at bounding box center [560, 361] width 1 height 1
checkbox input "true"
click at [562, 371] on span at bounding box center [561, 374] width 12 height 12
click at [561, 380] on input "Soho House CWH LLC" at bounding box center [560, 380] width 1 height 1
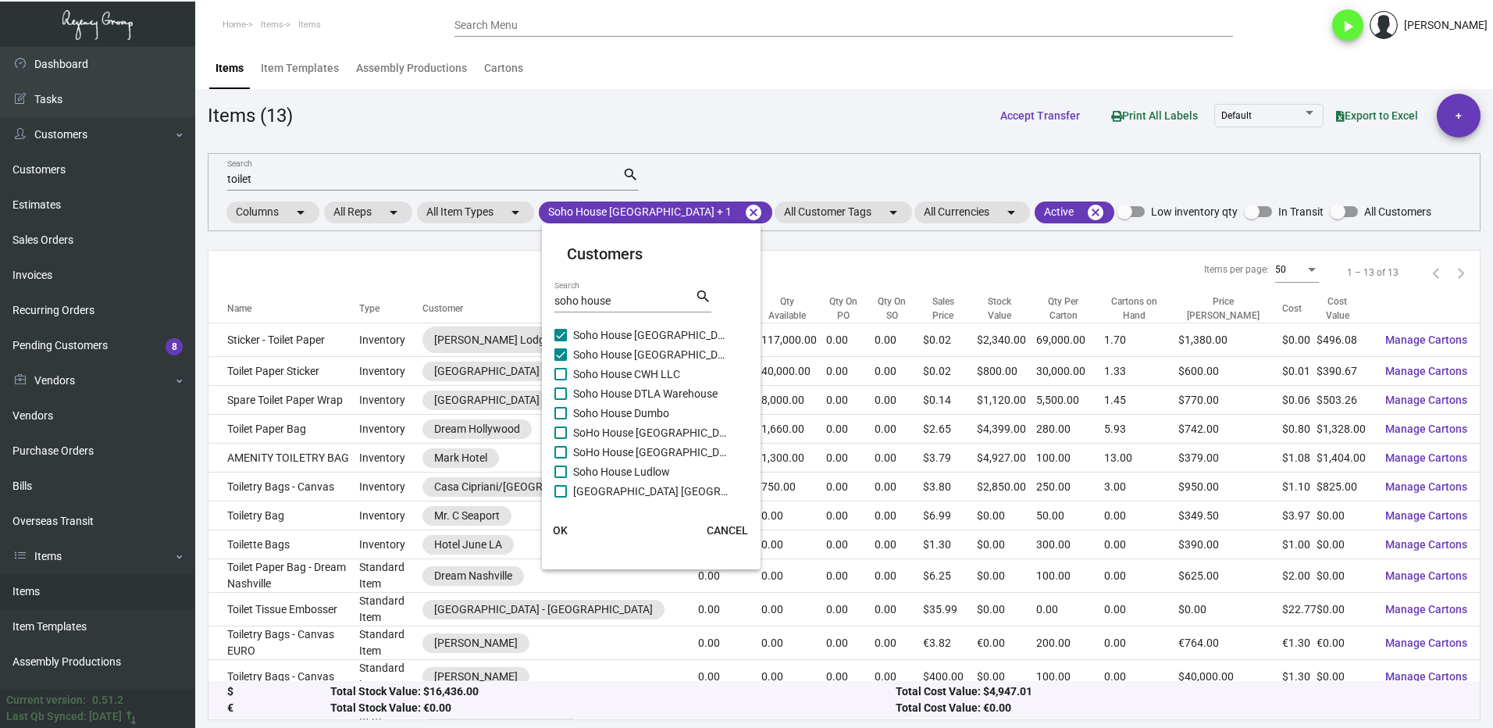
checkbox input "true"
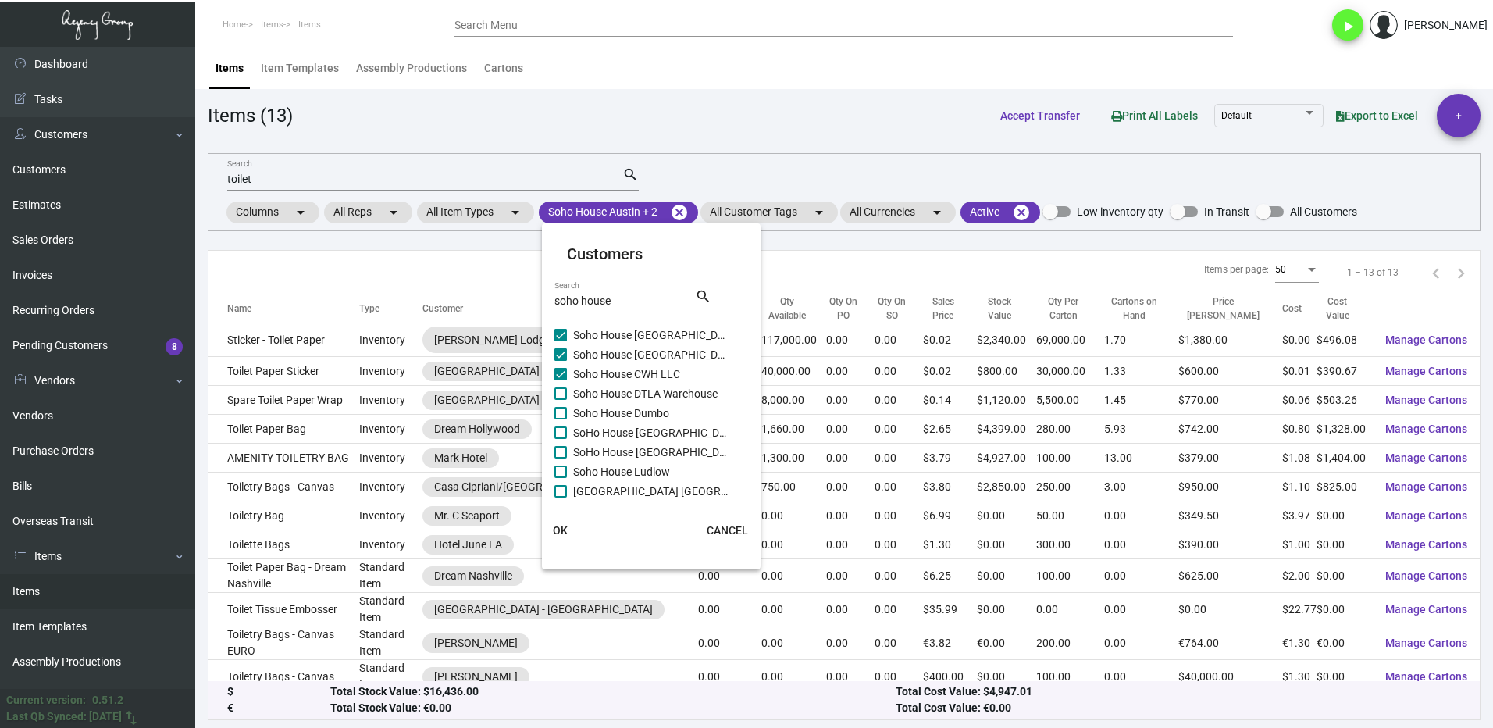
click at [558, 394] on span at bounding box center [561, 393] width 12 height 12
click at [560, 400] on input "Soho House DTLA Warehouse" at bounding box center [560, 400] width 1 height 1
checkbox input "true"
click at [561, 416] on span at bounding box center [561, 413] width 12 height 12
click at [561, 419] on input "Soho House Dumbo" at bounding box center [560, 419] width 1 height 1
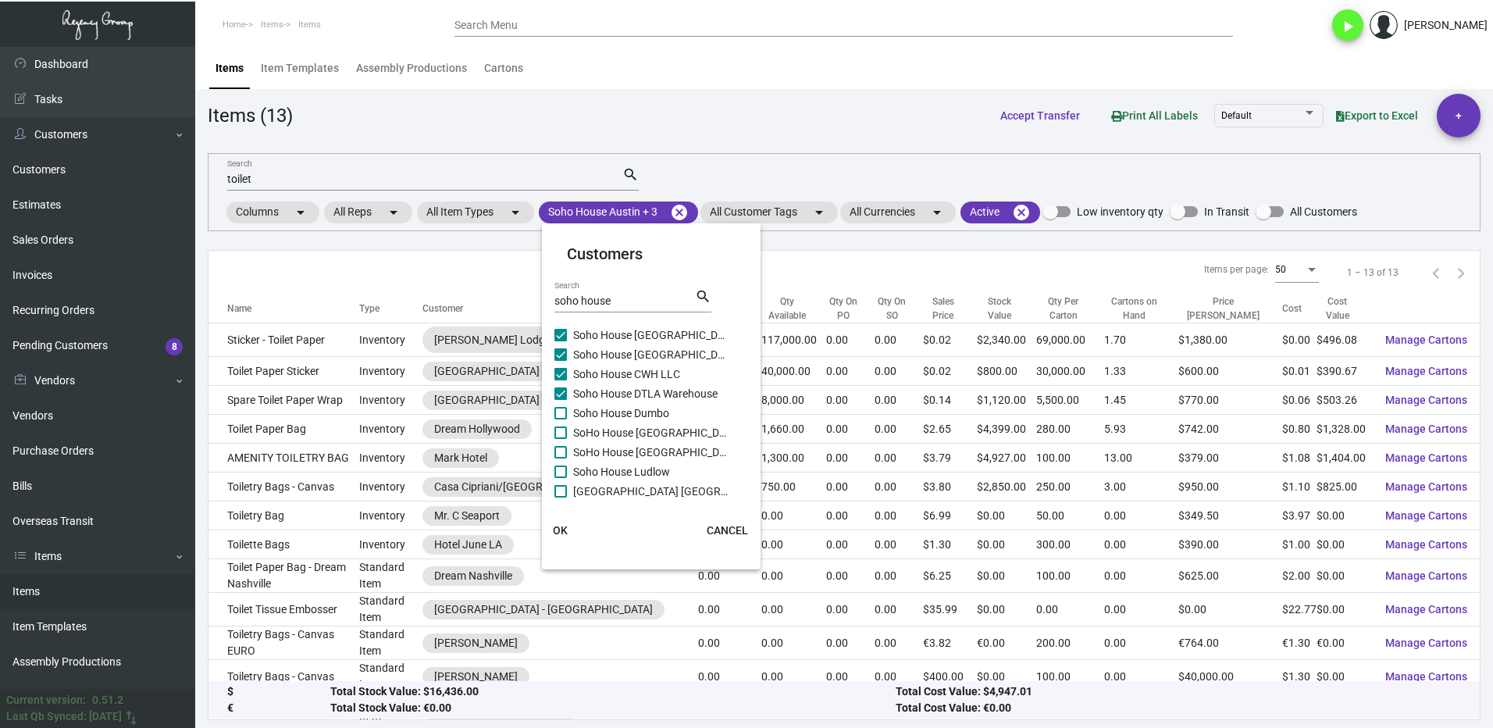
checkbox input "true"
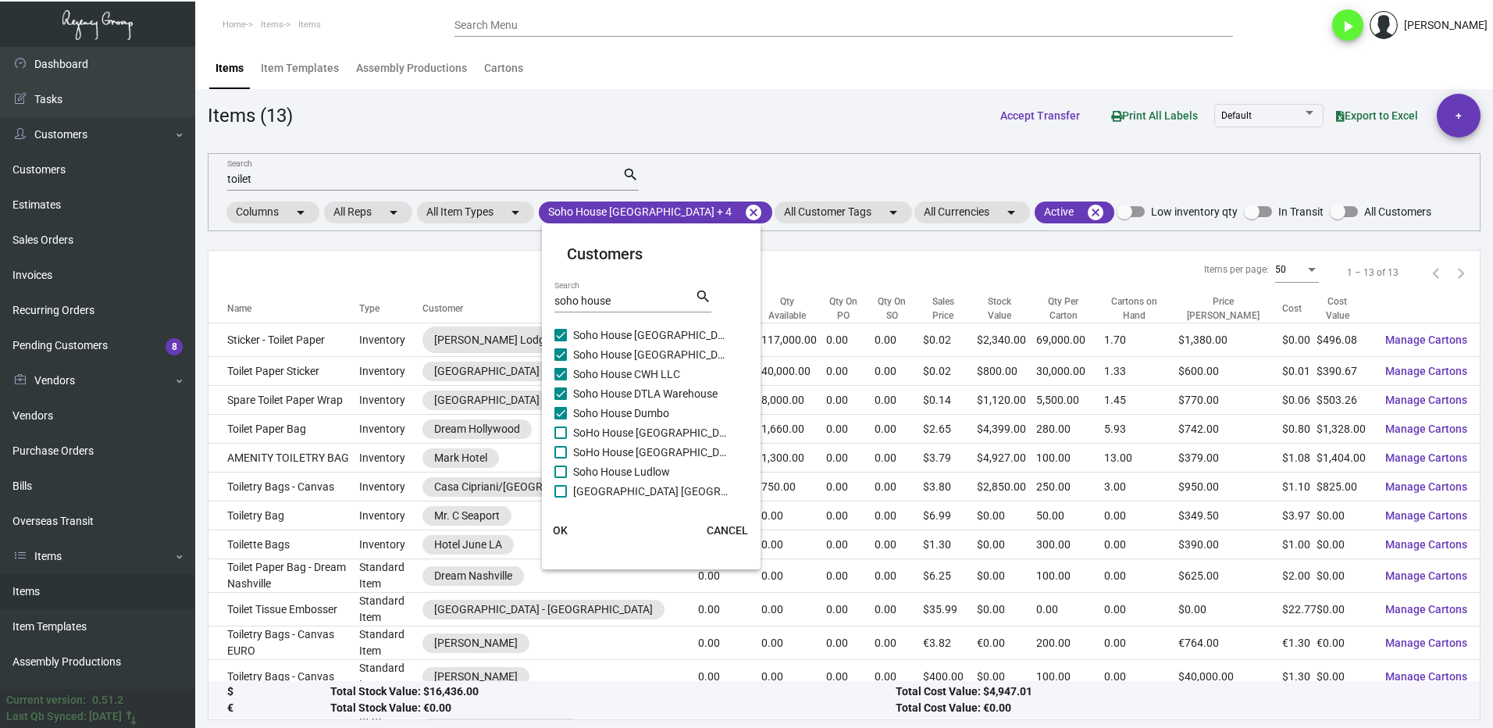
click at [570, 430] on label "SoHo House [GEOGRAPHIC_DATA]" at bounding box center [642, 432] width 175 height 19
click at [561, 439] on input "SoHo House [GEOGRAPHIC_DATA]" at bounding box center [560, 439] width 1 height 1
checkbox input "true"
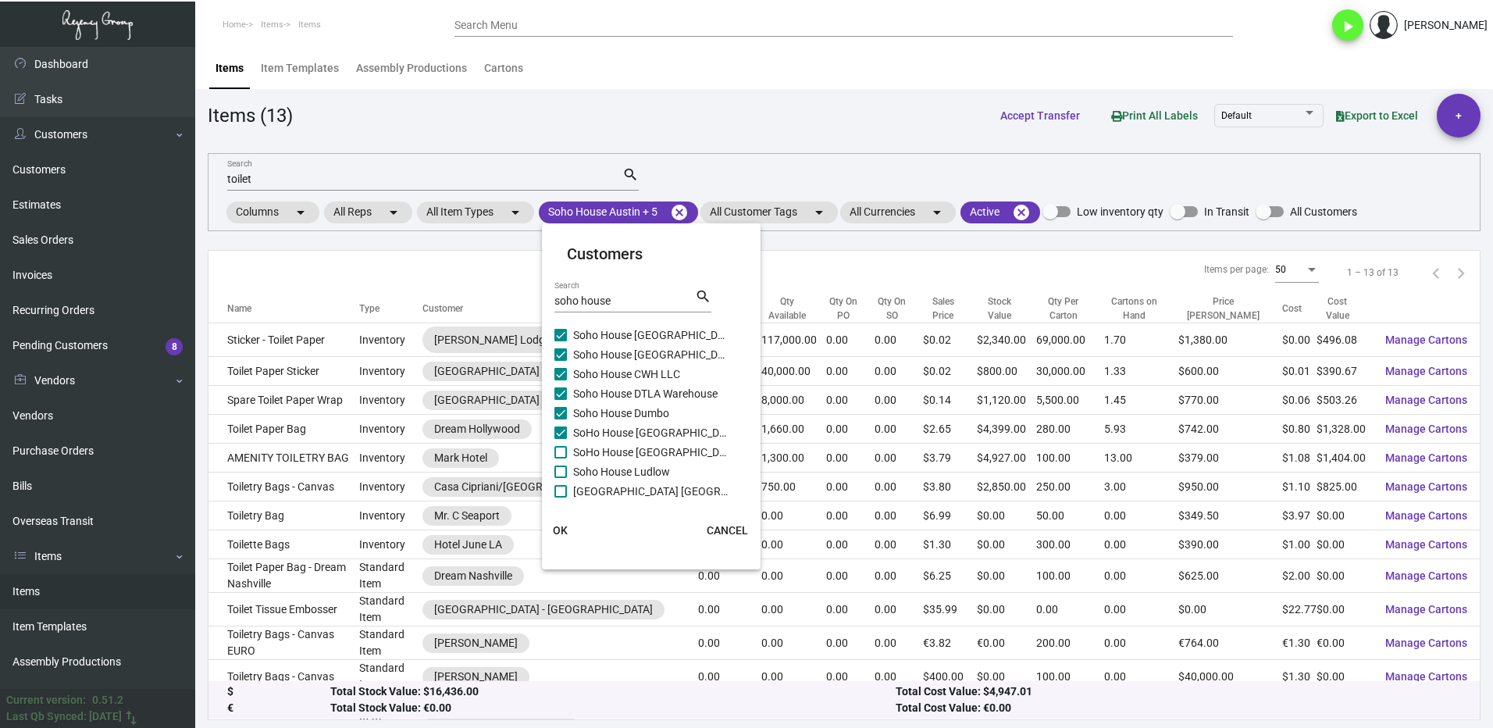
click at [572, 451] on label "SoHo House [GEOGRAPHIC_DATA]" at bounding box center [642, 452] width 175 height 19
click at [561, 458] on input "SoHo House [GEOGRAPHIC_DATA]" at bounding box center [560, 458] width 1 height 1
checkbox input "true"
click at [573, 472] on label "Soho House Ludlow" at bounding box center [642, 471] width 175 height 19
click at [561, 478] on input "Soho House Ludlow" at bounding box center [560, 478] width 1 height 1
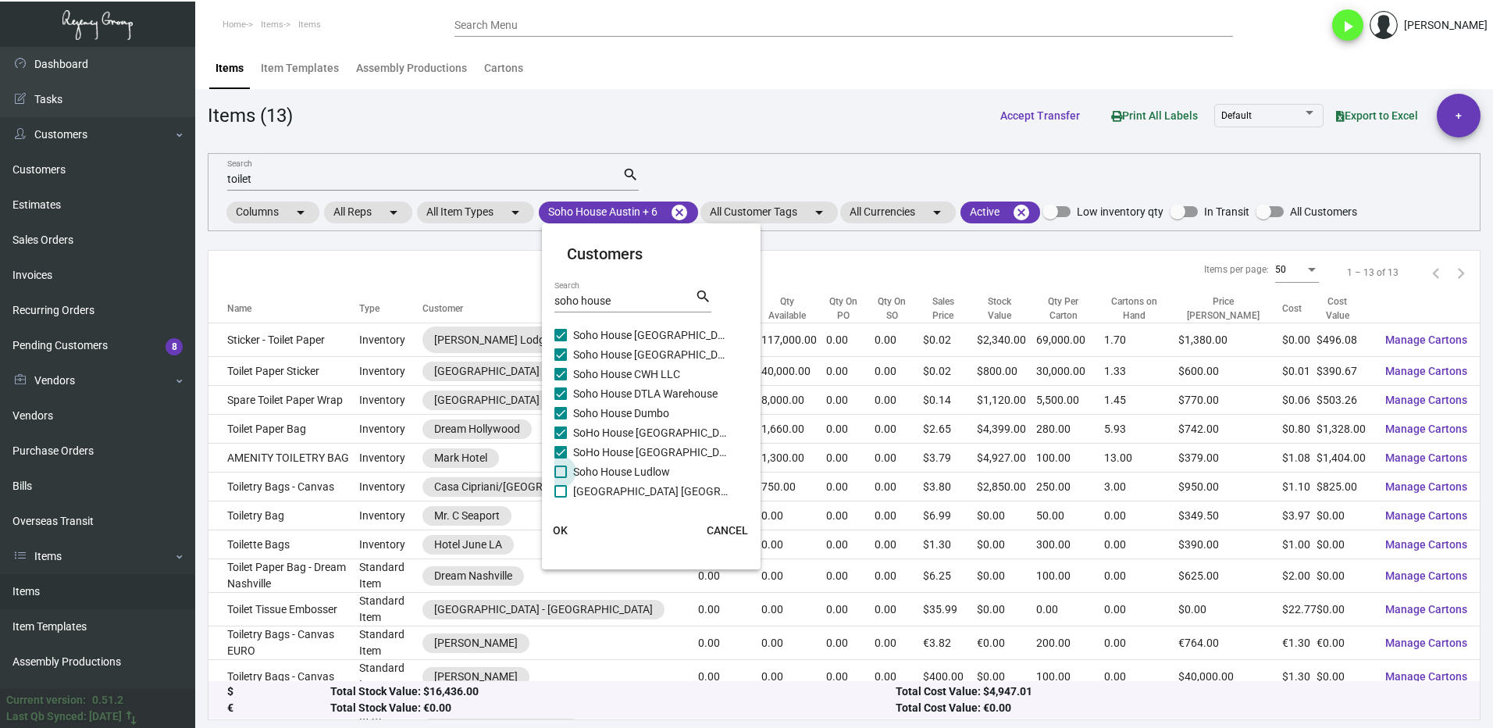
checkbox input "true"
click at [571, 491] on label "[GEOGRAPHIC_DATA] [GEOGRAPHIC_DATA]" at bounding box center [642, 491] width 175 height 19
click at [561, 498] on input "[GEOGRAPHIC_DATA] [GEOGRAPHIC_DATA]" at bounding box center [560, 498] width 1 height 1
checkbox input "true"
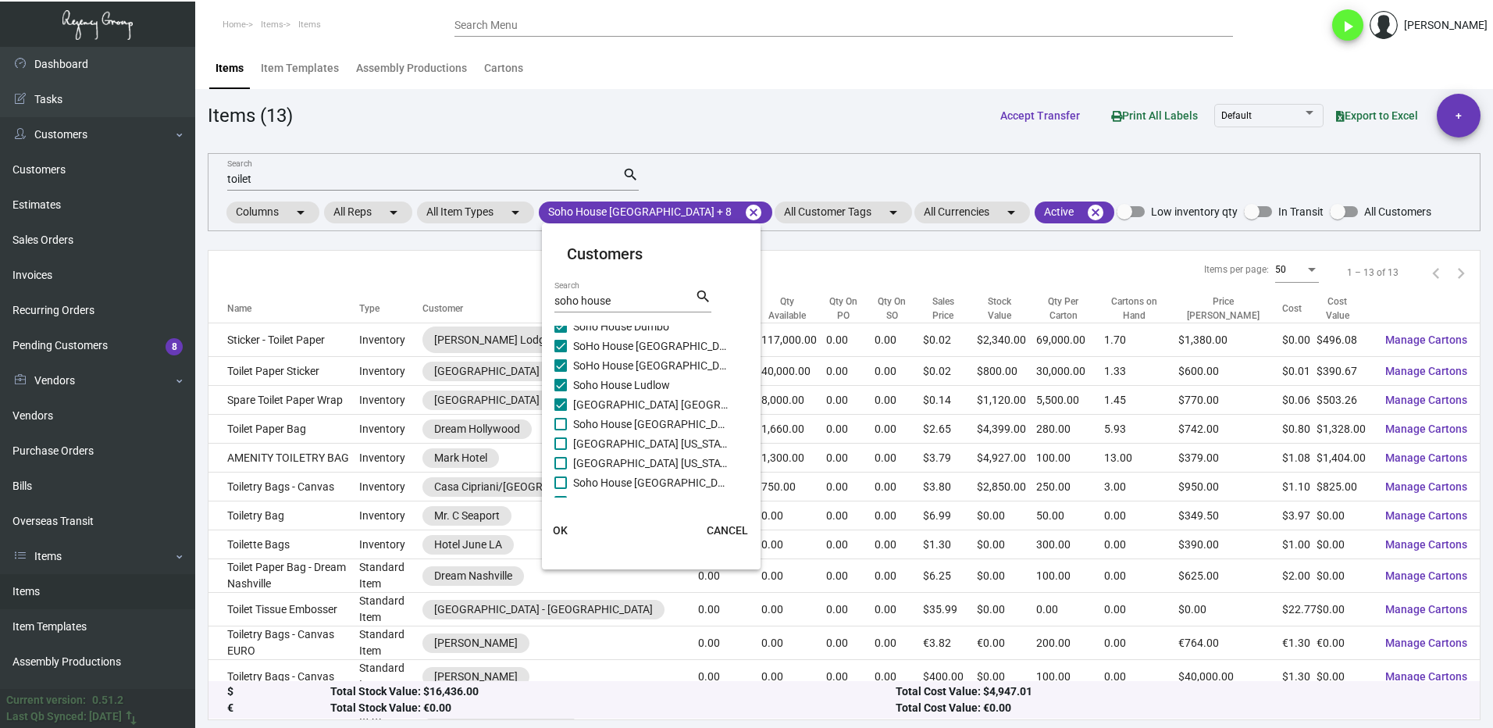
click at [560, 425] on span at bounding box center [561, 424] width 12 height 12
click at [560, 430] on input "Soho House [GEOGRAPHIC_DATA]" at bounding box center [560, 430] width 1 height 1
checkbox input "true"
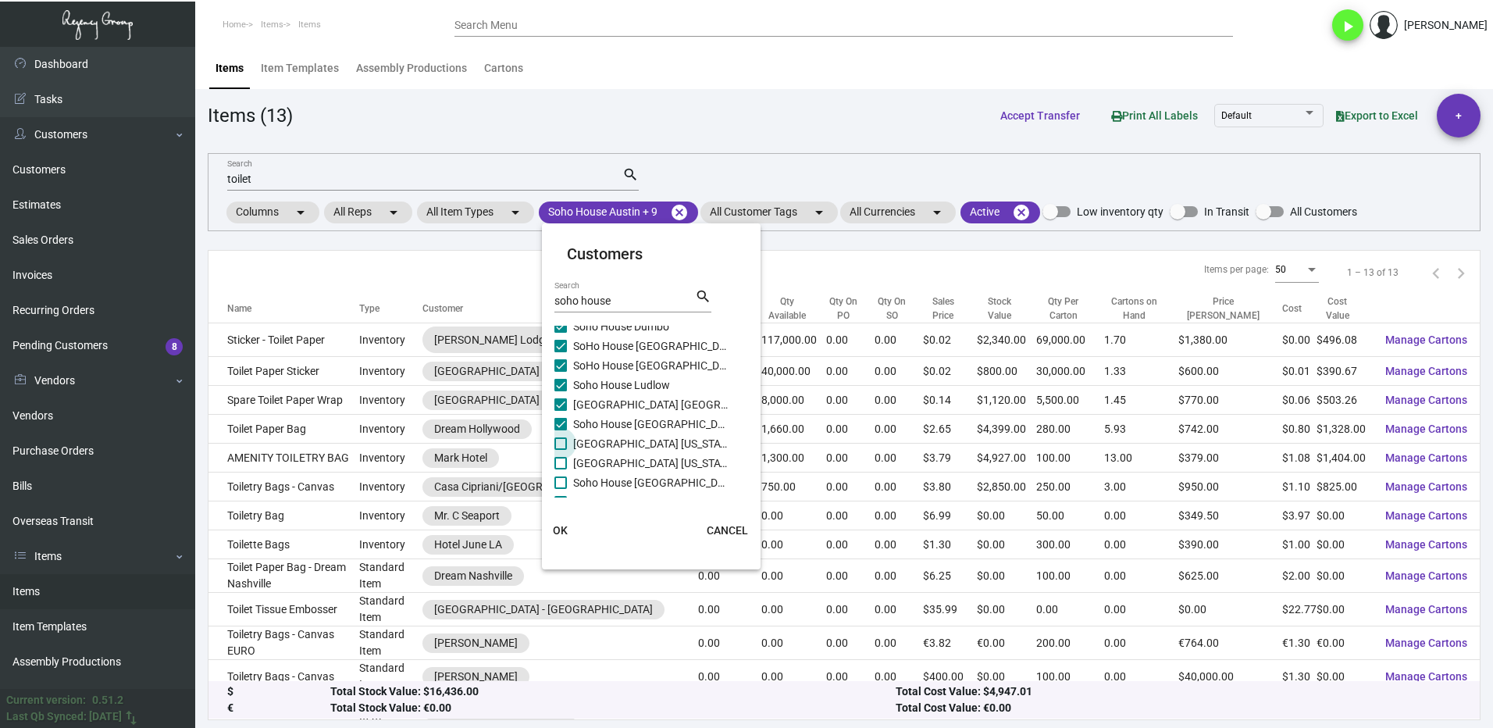
click at [562, 442] on span at bounding box center [561, 443] width 12 height 12
click at [561, 450] on input "[GEOGRAPHIC_DATA] [US_STATE]" at bounding box center [560, 450] width 1 height 1
checkbox input "true"
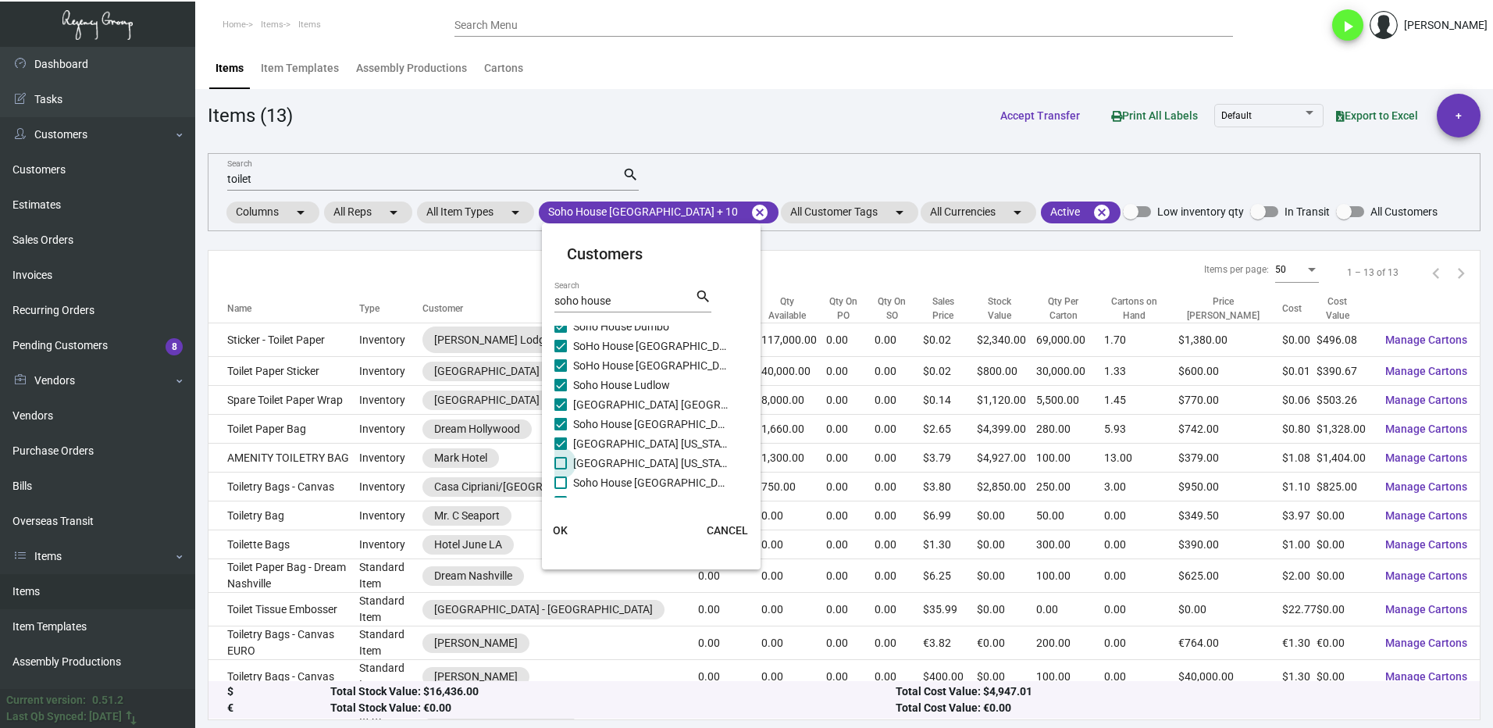
click at [562, 462] on span at bounding box center [561, 463] width 12 height 12
click at [561, 469] on input "[GEOGRAPHIC_DATA] [US_STATE] - Support Office" at bounding box center [560, 469] width 1 height 1
checkbox input "true"
click at [567, 479] on label "Soho House [GEOGRAPHIC_DATA]" at bounding box center [642, 482] width 175 height 19
click at [561, 489] on input "Soho House [GEOGRAPHIC_DATA]" at bounding box center [560, 489] width 1 height 1
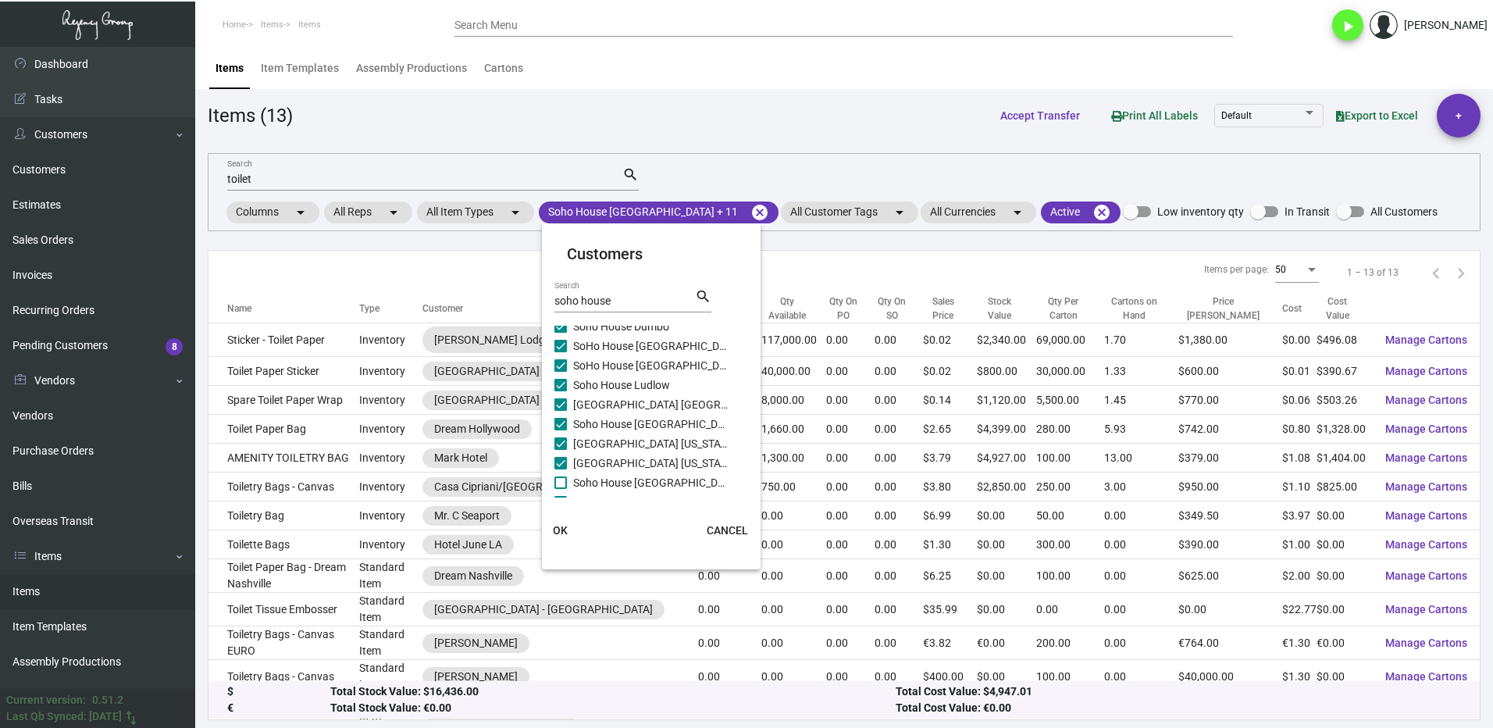
checkbox input "true"
click at [578, 445] on span "Soho House [GEOGRAPHIC_DATA]" at bounding box center [651, 448] width 156 height 19
click at [561, 455] on input "Soho House [GEOGRAPHIC_DATA]" at bounding box center [560, 455] width 1 height 1
click at [573, 466] on span "[GEOGRAPHIC_DATA] [GEOGRAPHIC_DATA]" at bounding box center [651, 467] width 156 height 19
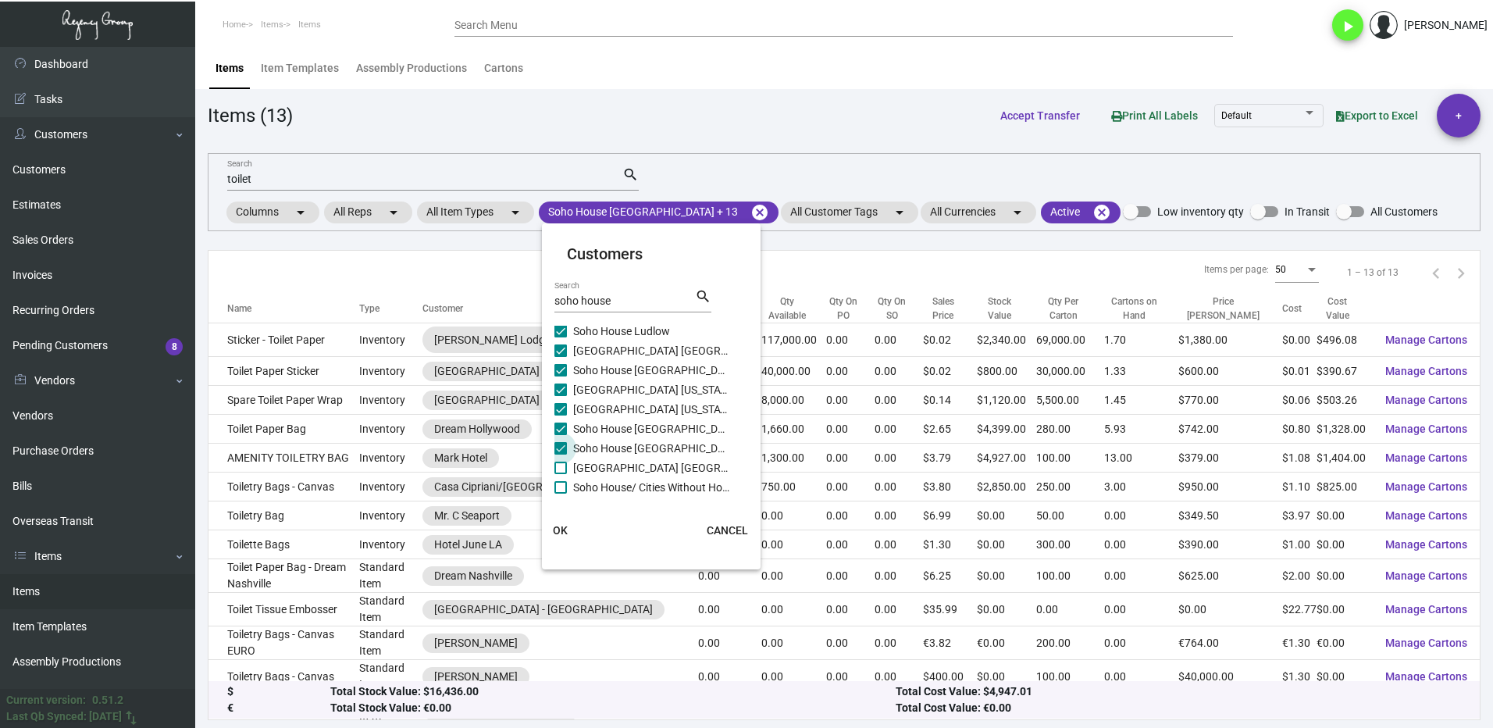
click at [561, 474] on input "[GEOGRAPHIC_DATA] [GEOGRAPHIC_DATA]" at bounding box center [560, 474] width 1 height 1
click at [573, 484] on label "Soho House/ Cities Without Houses" at bounding box center [642, 487] width 175 height 19
click at [561, 494] on input "Soho House/ Cities Without Houses" at bounding box center [560, 494] width 1 height 1
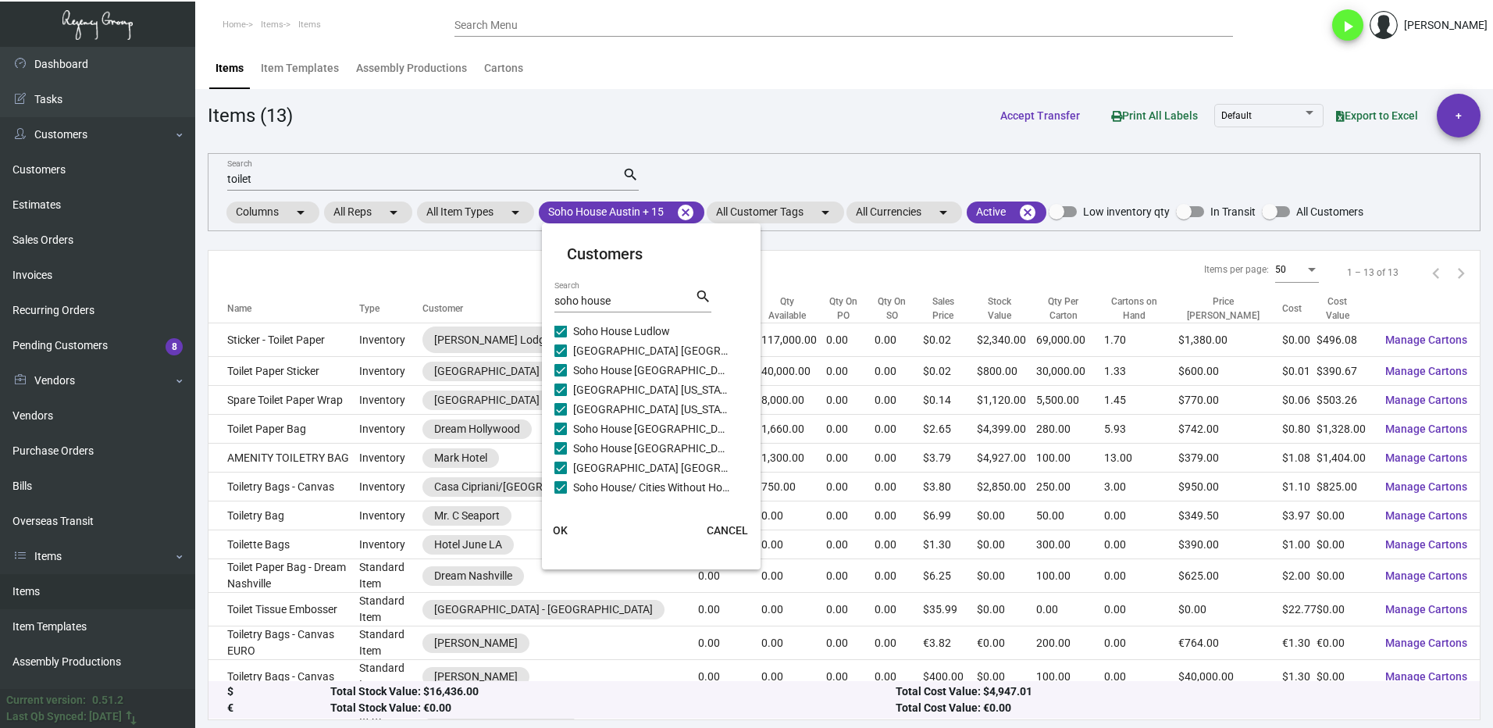
click at [564, 533] on span "OK" at bounding box center [560, 530] width 15 height 12
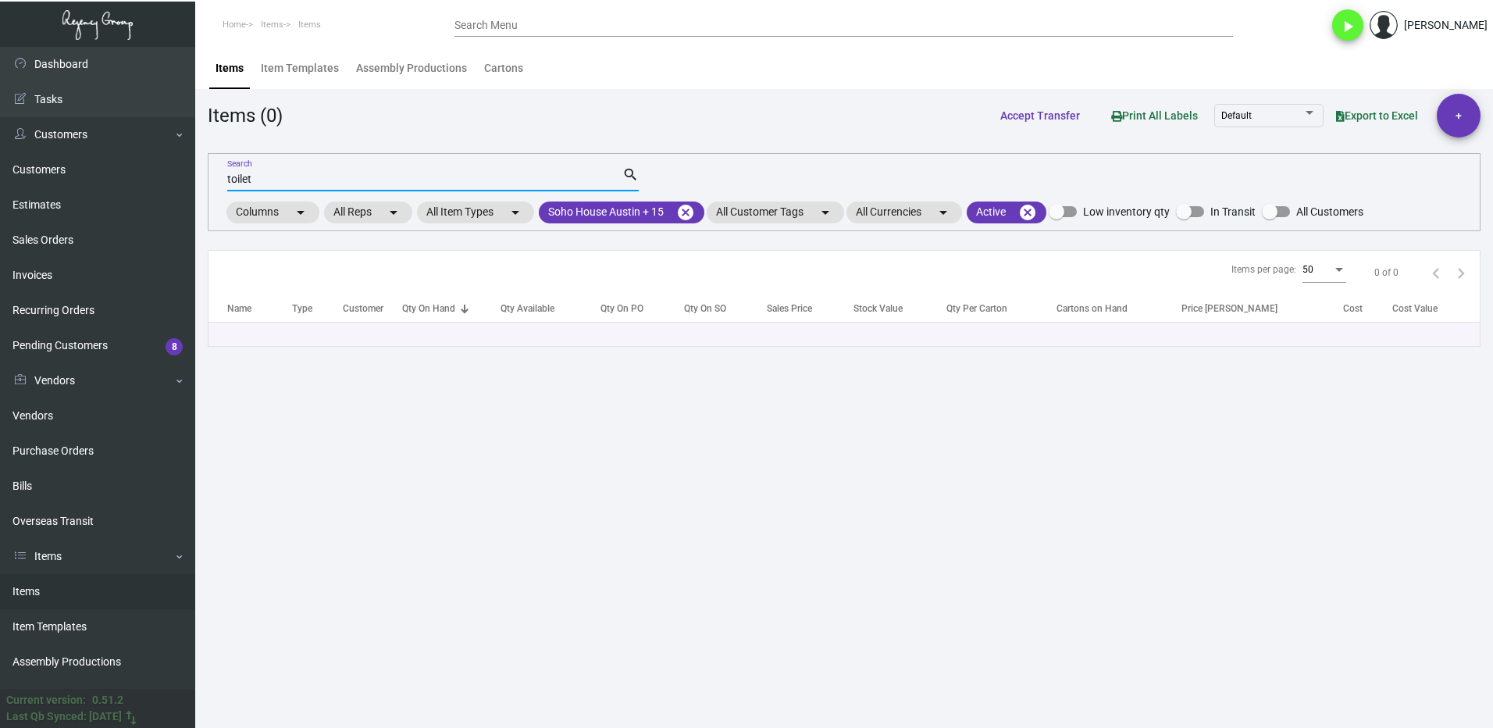
click at [281, 178] on input "toilet" at bounding box center [424, 179] width 395 height 12
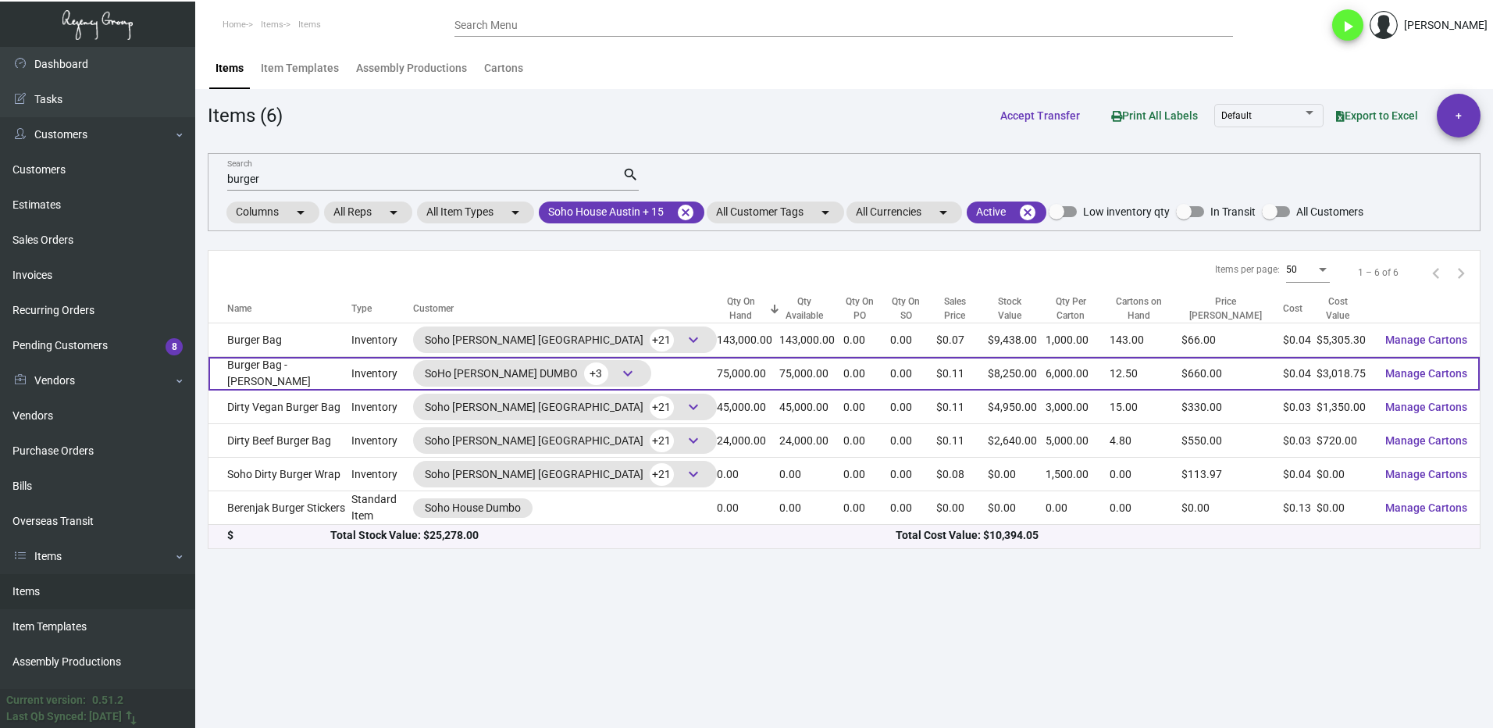
click at [298, 373] on td "Burger Bag - [PERSON_NAME]" at bounding box center [280, 374] width 143 height 34
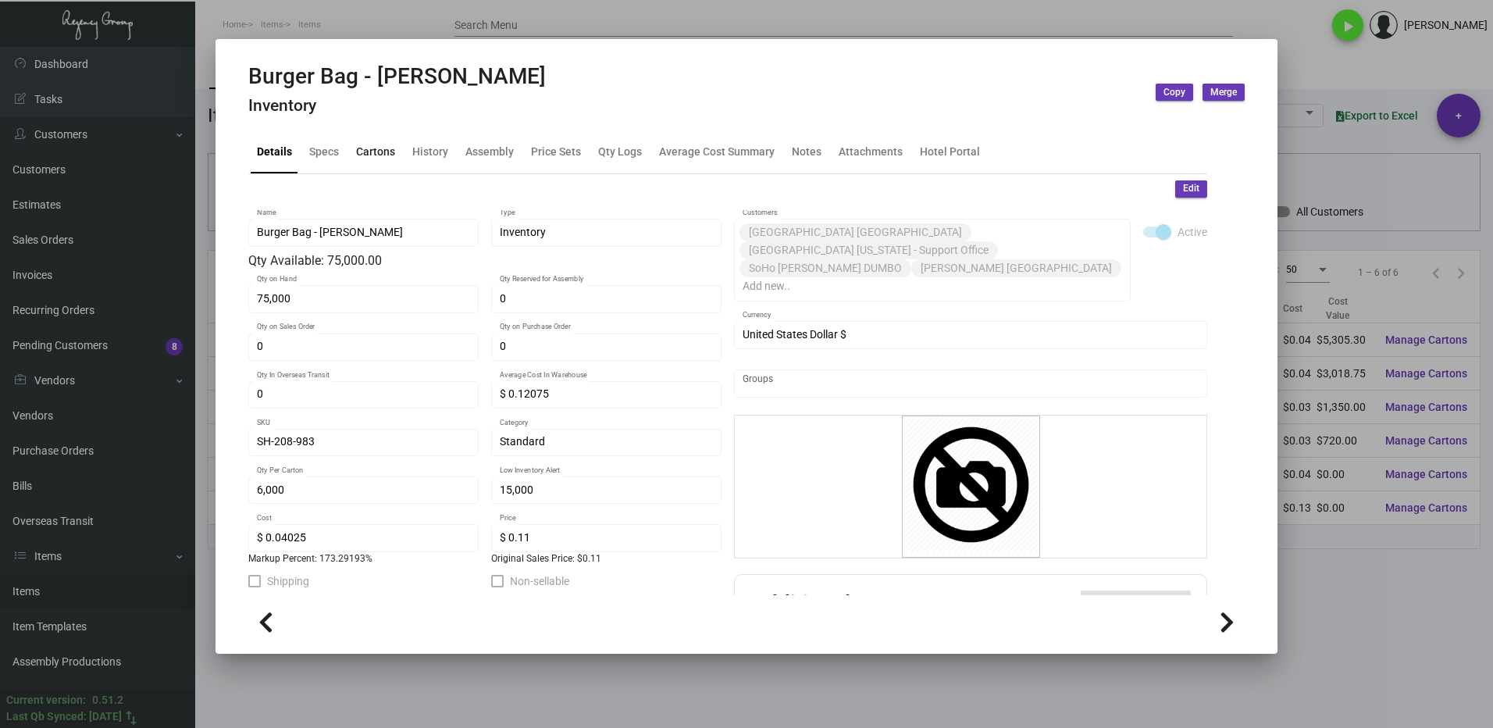
click at [369, 160] on div "Cartons" at bounding box center [375, 152] width 39 height 16
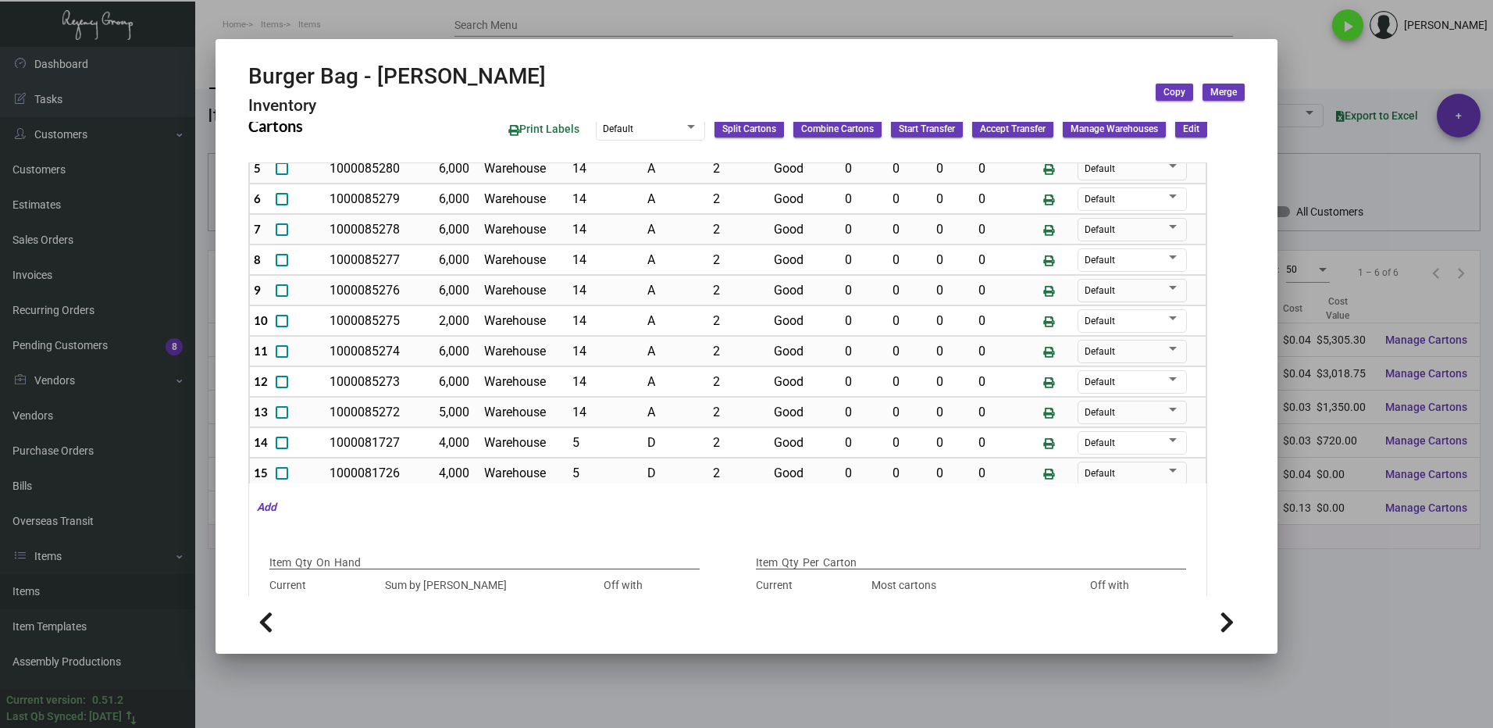
scroll to position [130, 0]
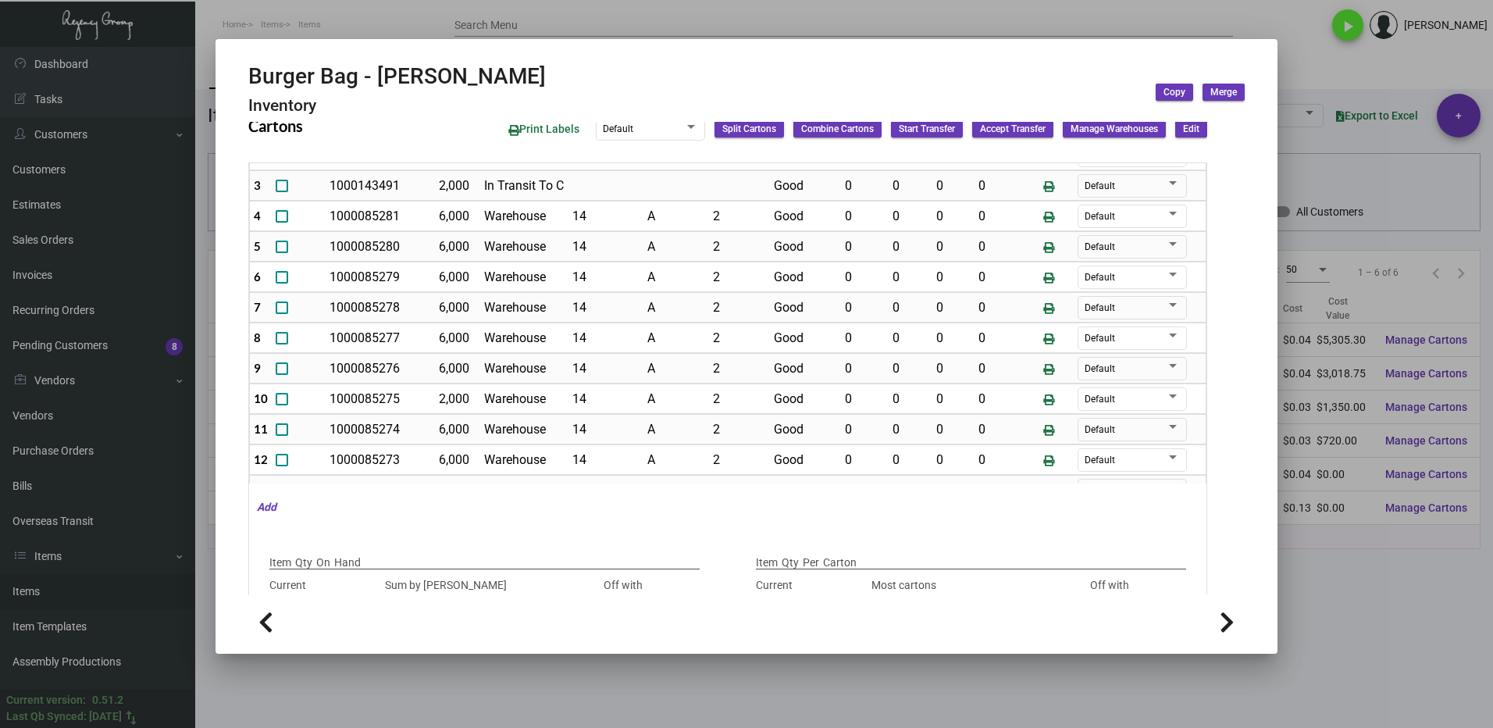
drag, startPoint x: 1416, startPoint y: 600, endPoint x: 727, endPoint y: 585, distance: 689.1
click at [1414, 600] on div at bounding box center [746, 364] width 1493 height 728
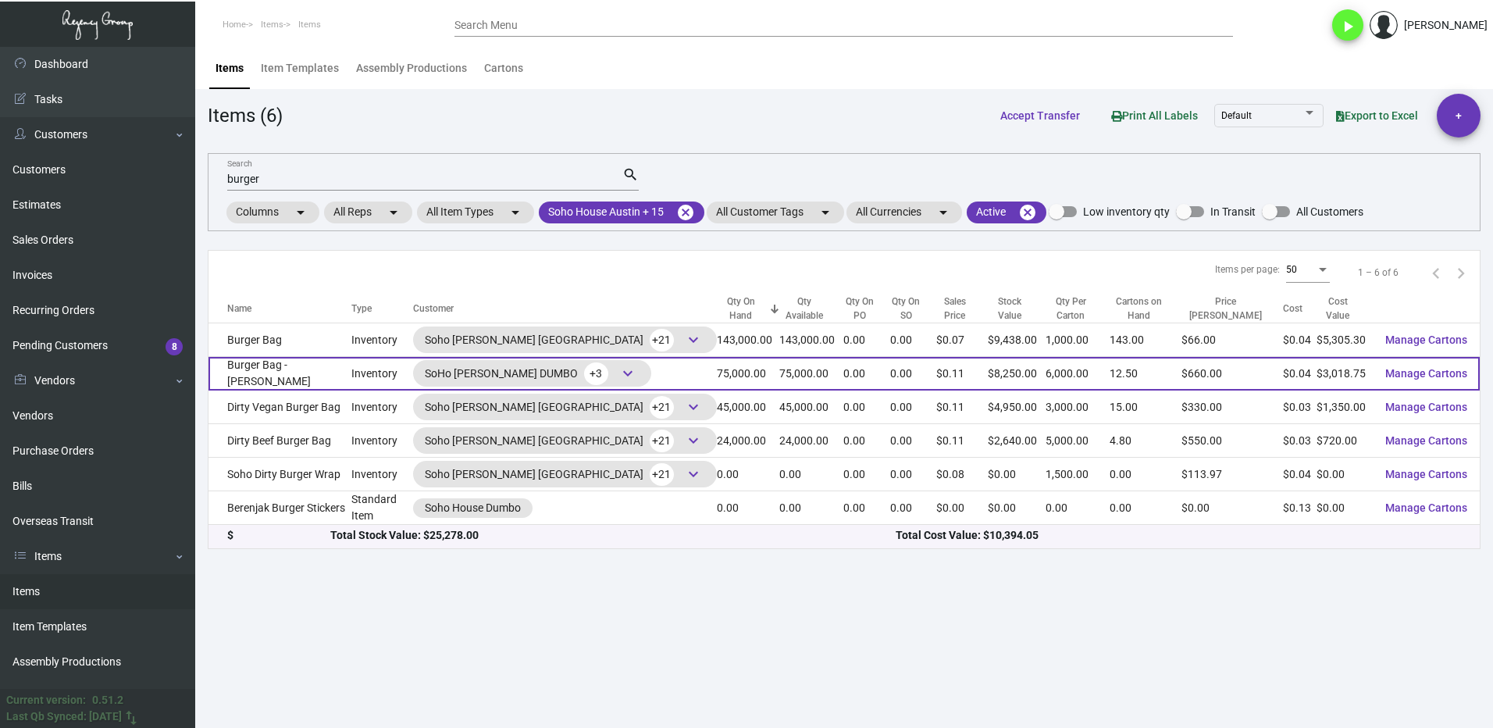
click at [319, 374] on td "Burger Bag - [PERSON_NAME]" at bounding box center [280, 374] width 143 height 34
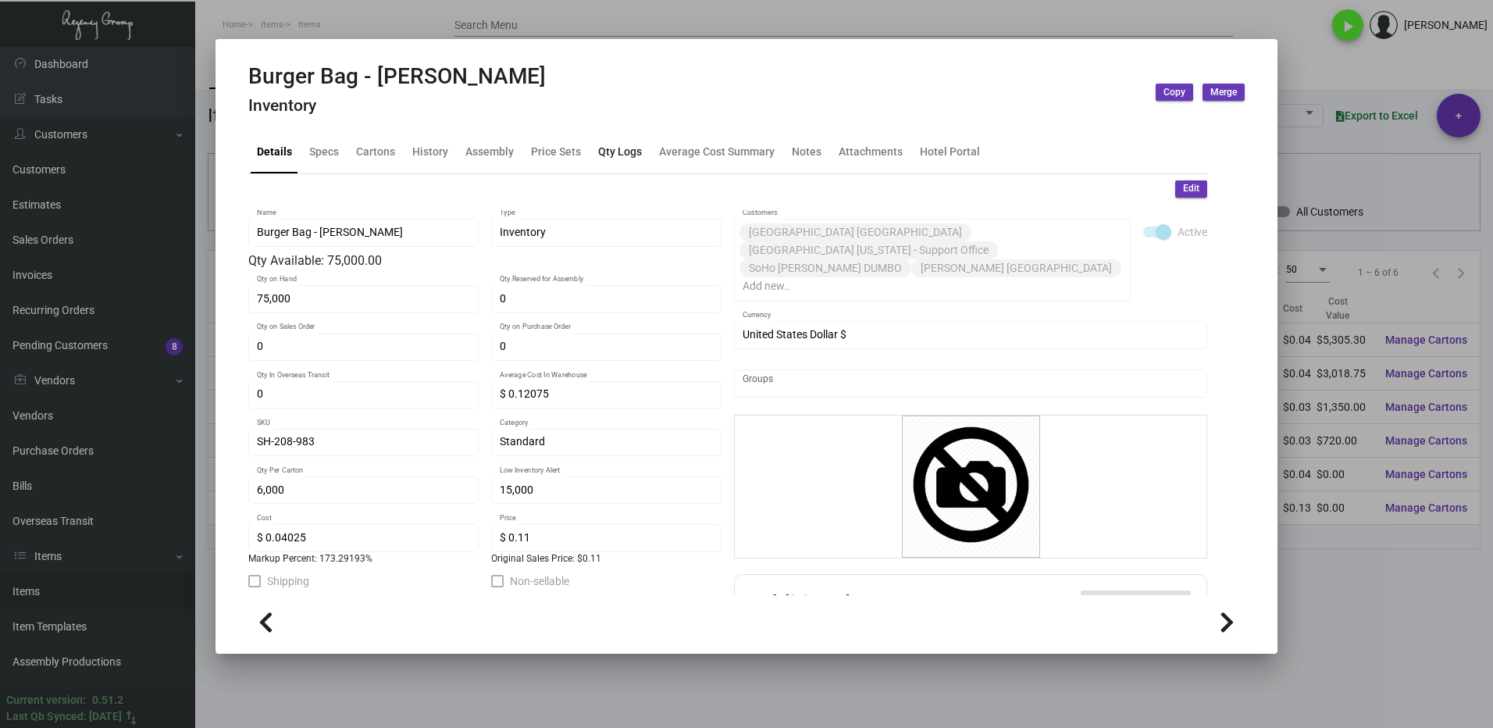
click at [604, 150] on div "Qty Logs" at bounding box center [620, 152] width 44 height 16
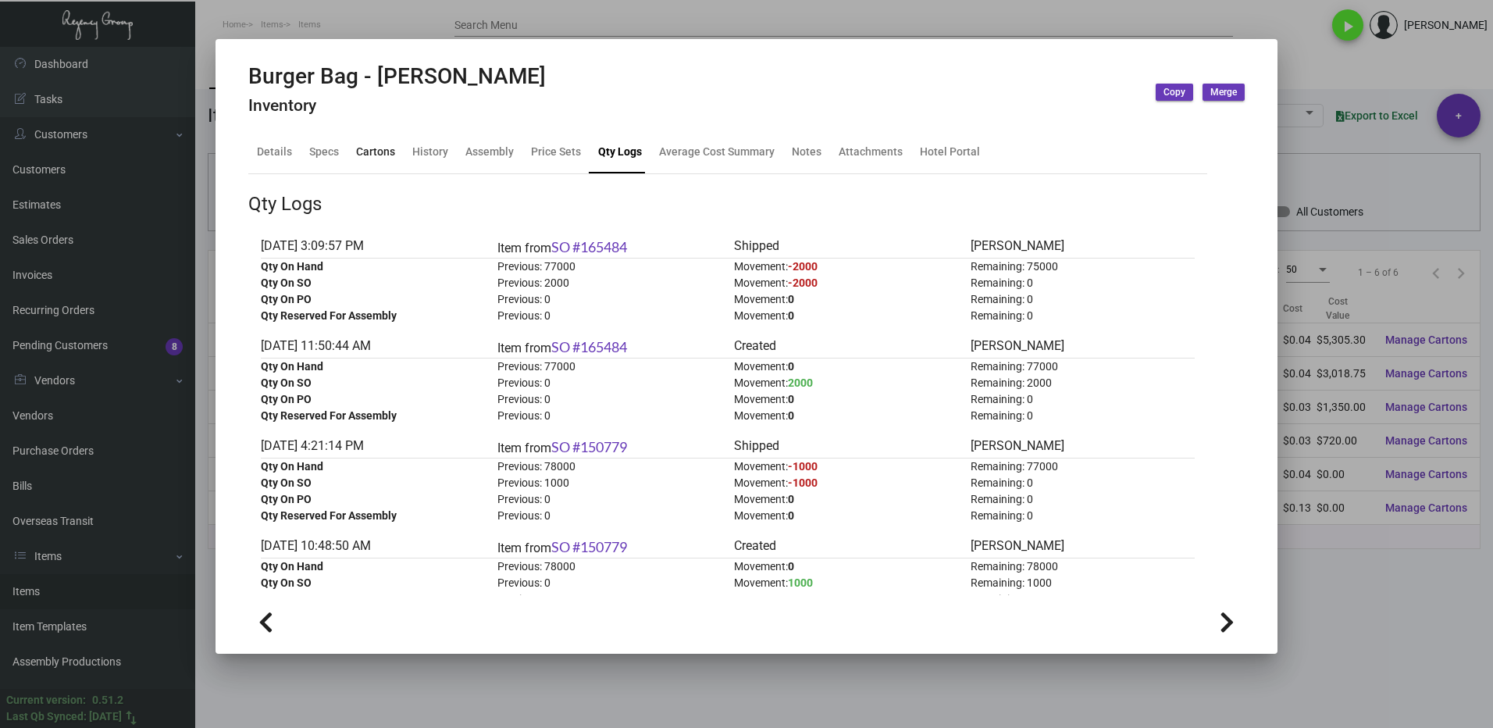
click at [354, 148] on div "Cartons" at bounding box center [376, 152] width 52 height 37
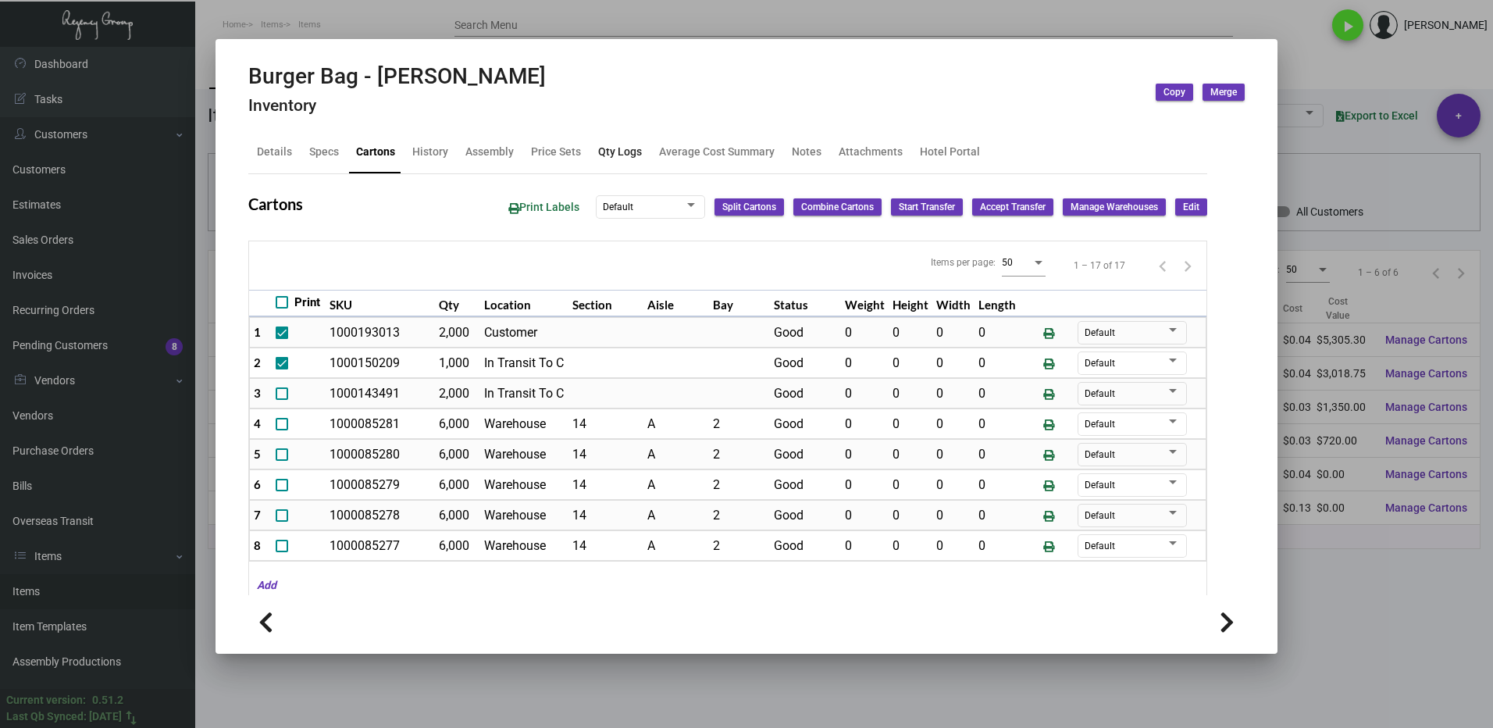
click at [617, 154] on div "Qty Logs" at bounding box center [620, 152] width 44 height 16
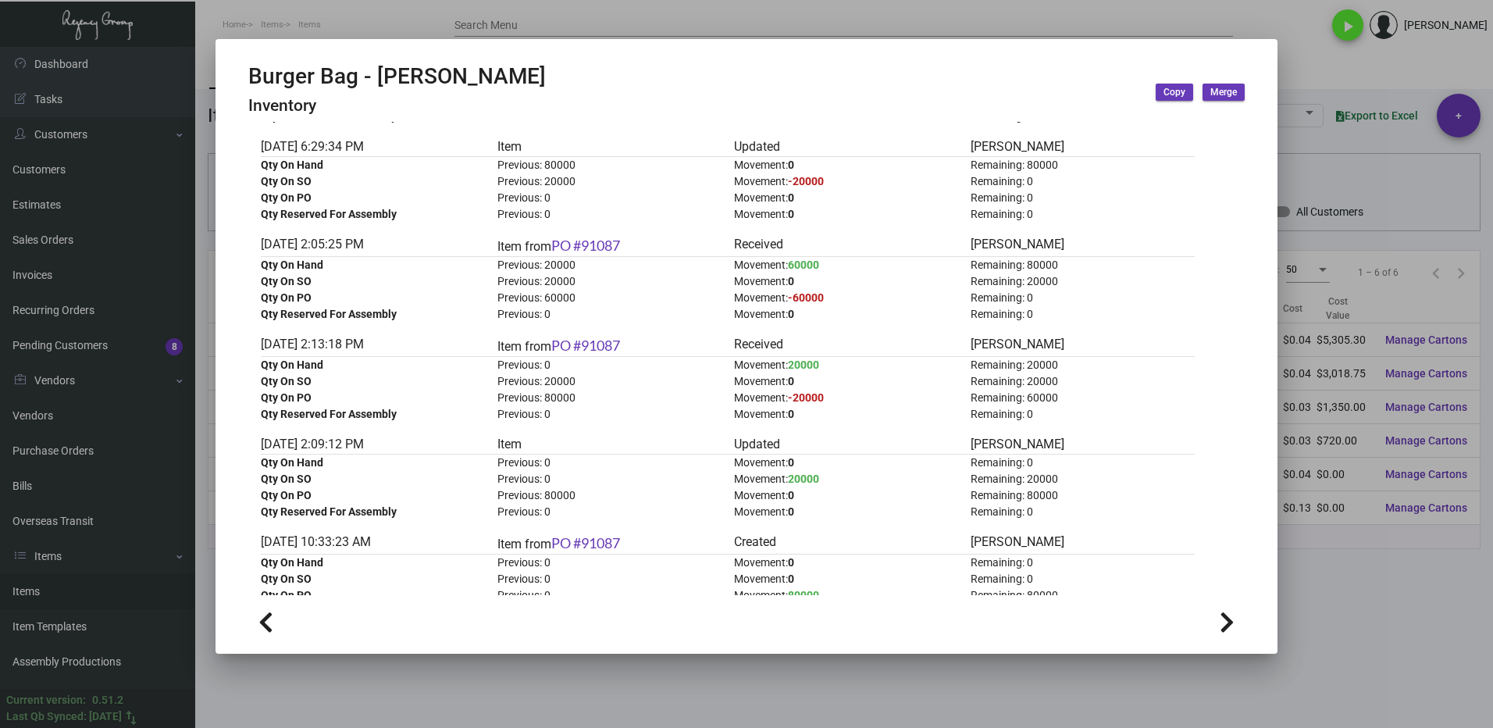
scroll to position [703, 0]
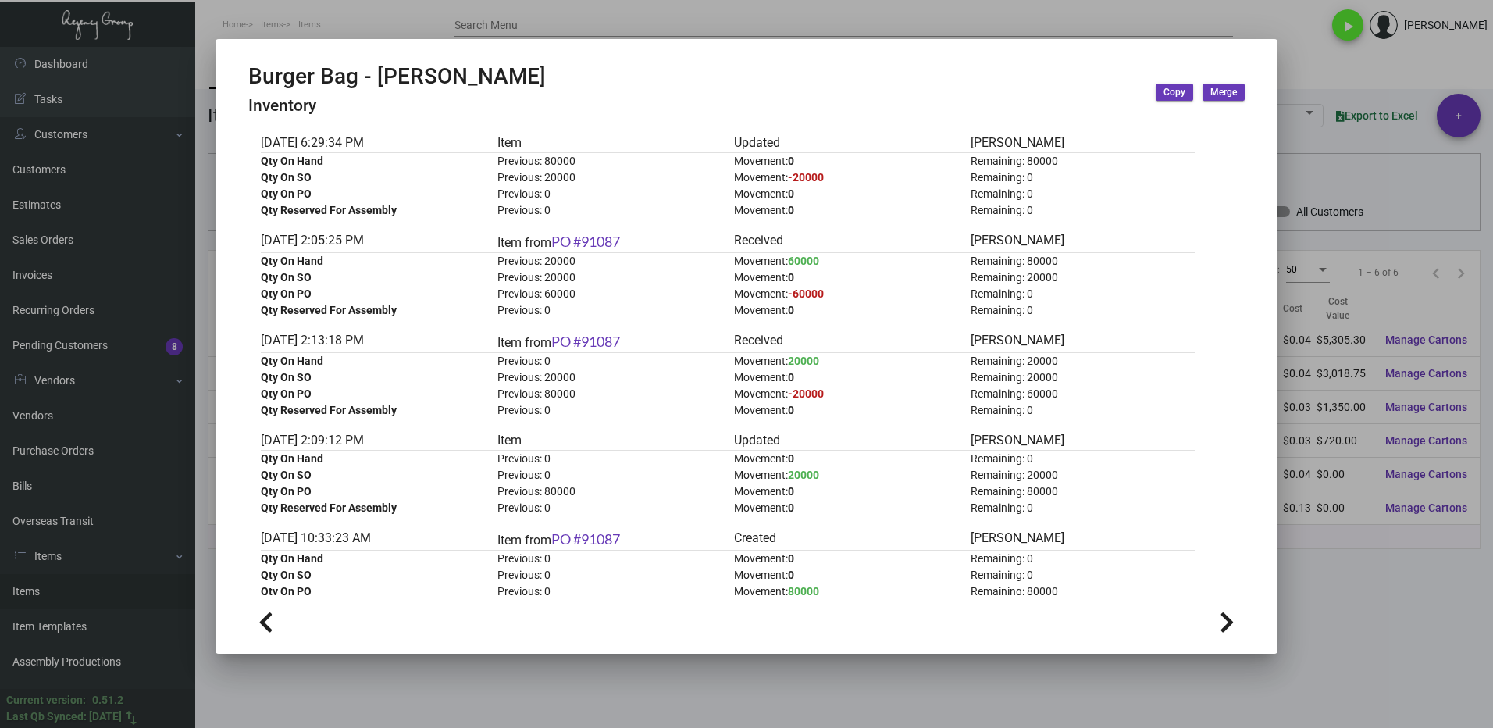
drag, startPoint x: 1405, startPoint y: 609, endPoint x: 1397, endPoint y: 602, distance: 11.1
click at [1404, 609] on div at bounding box center [746, 364] width 1493 height 728
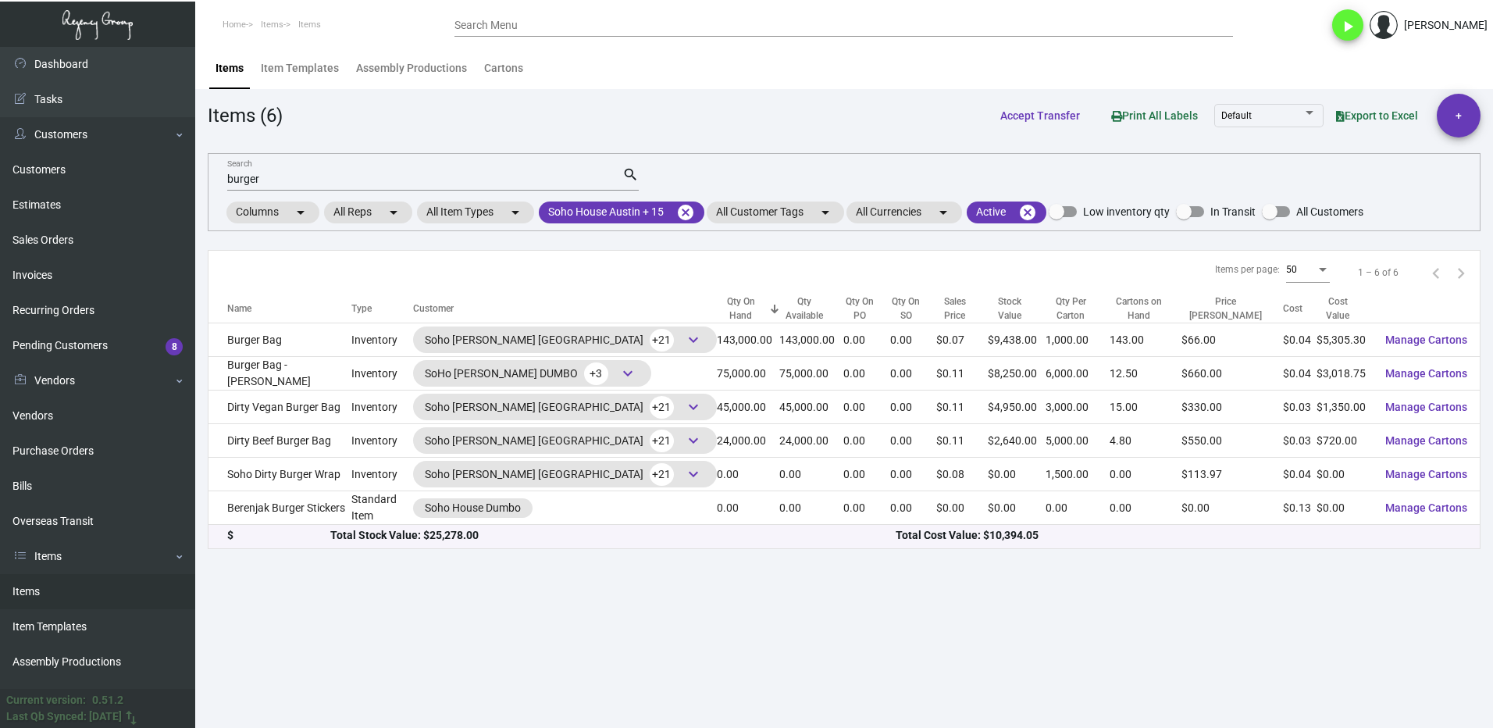
click at [272, 191] on mat-form-field "burger Search search" at bounding box center [433, 178] width 412 height 48
click at [278, 178] on input "burger" at bounding box center [424, 179] width 395 height 12
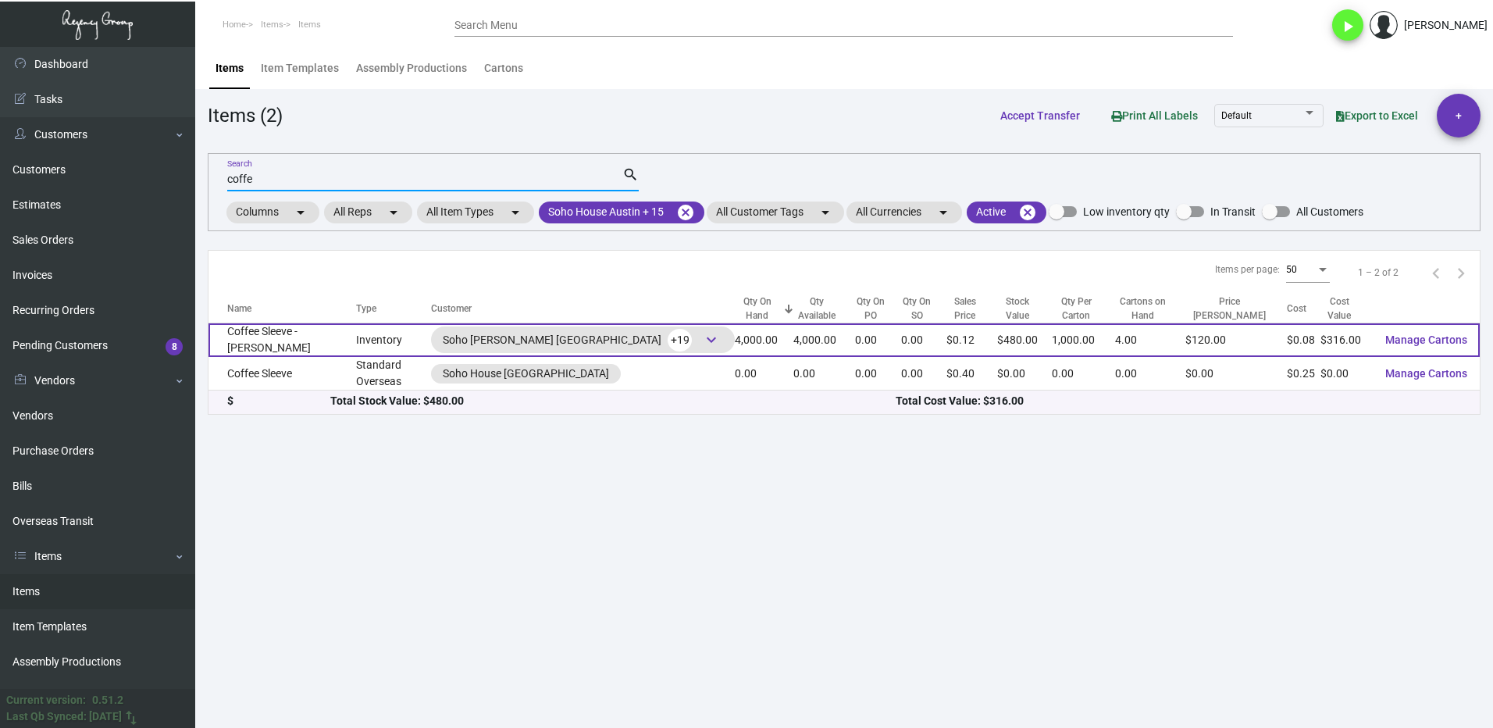
click at [311, 339] on td "Coffee Sleeve - [PERSON_NAME]" at bounding box center [283, 340] width 148 height 34
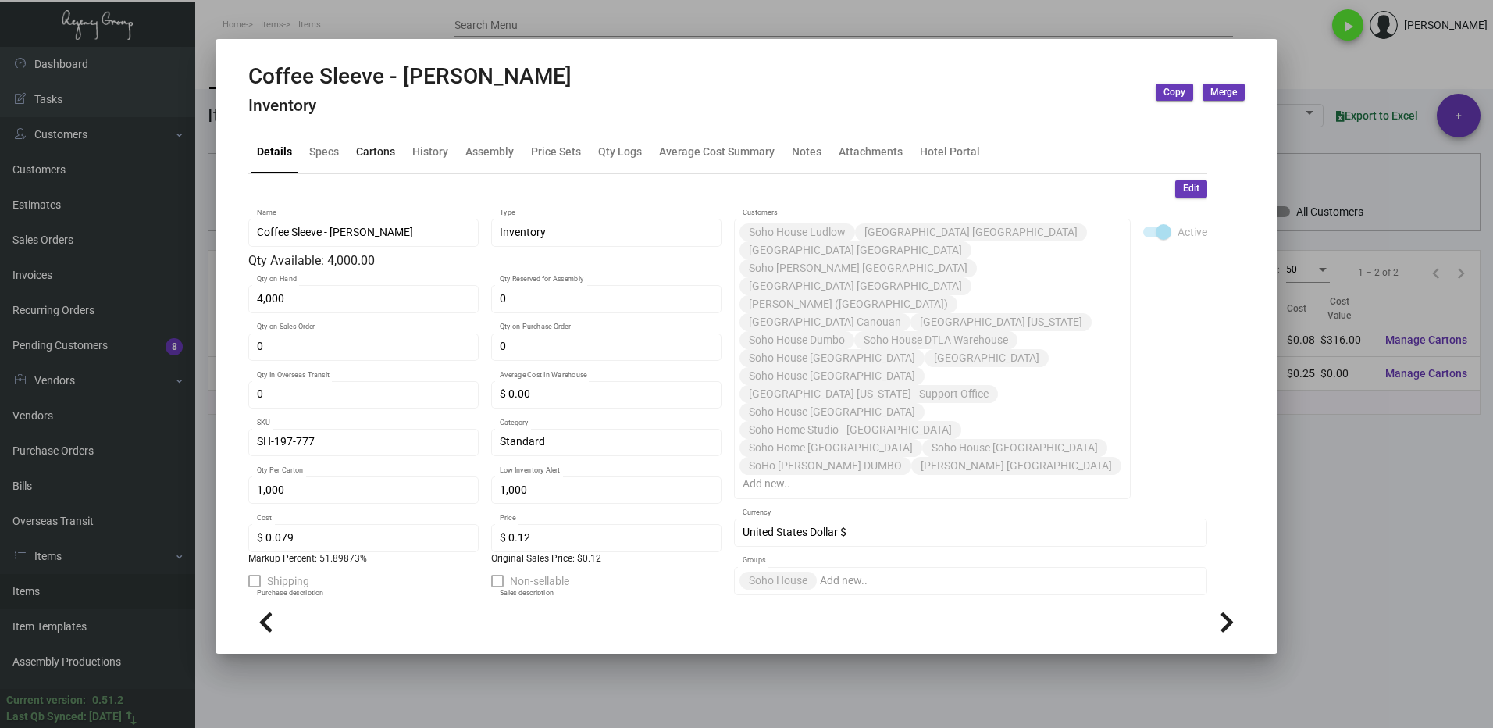
click at [370, 154] on div "Cartons" at bounding box center [375, 152] width 39 height 16
